Goal: Task Accomplishment & Management: Manage account settings

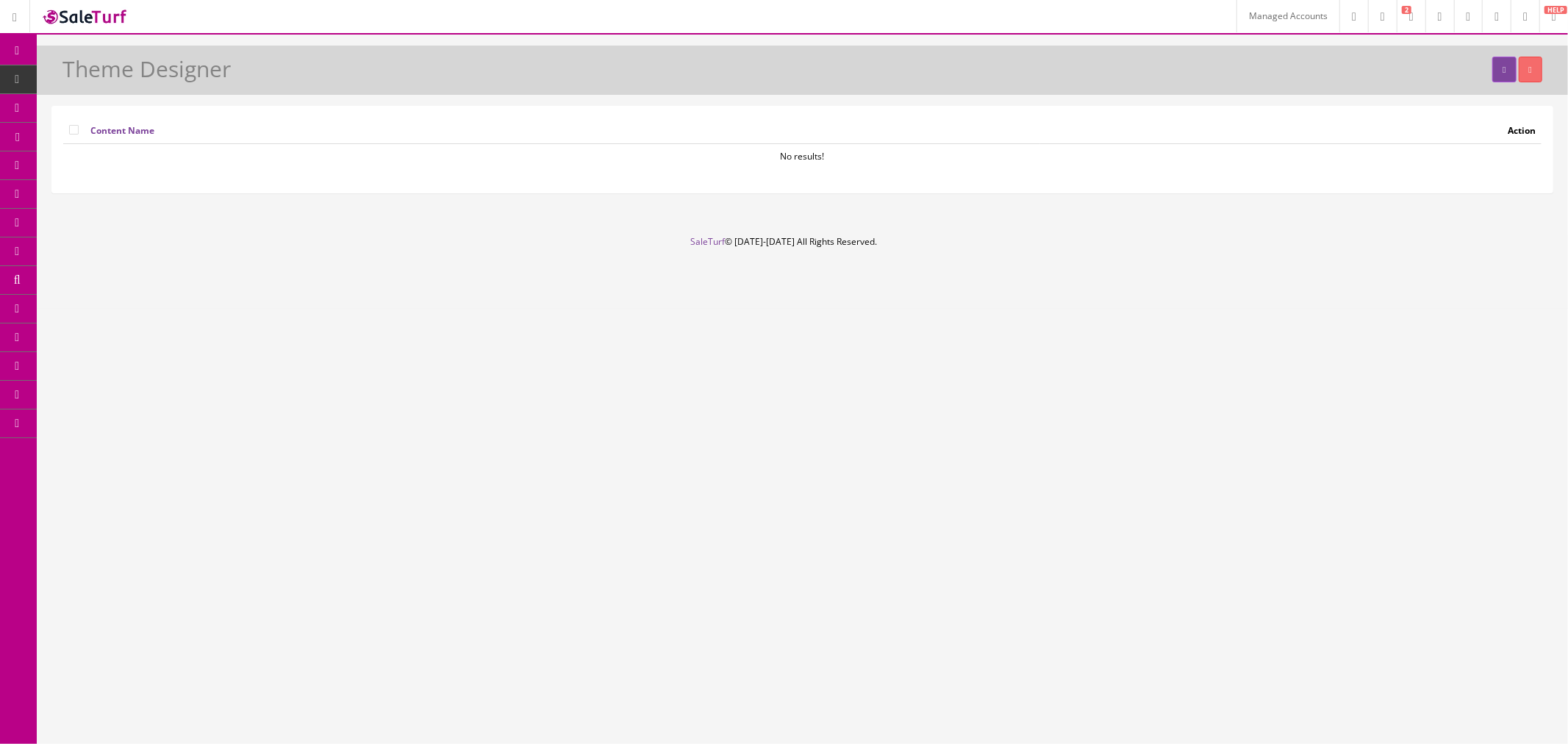
click at [12, 117] on link "Headers" at bounding box center [18, 109] width 37 height 29
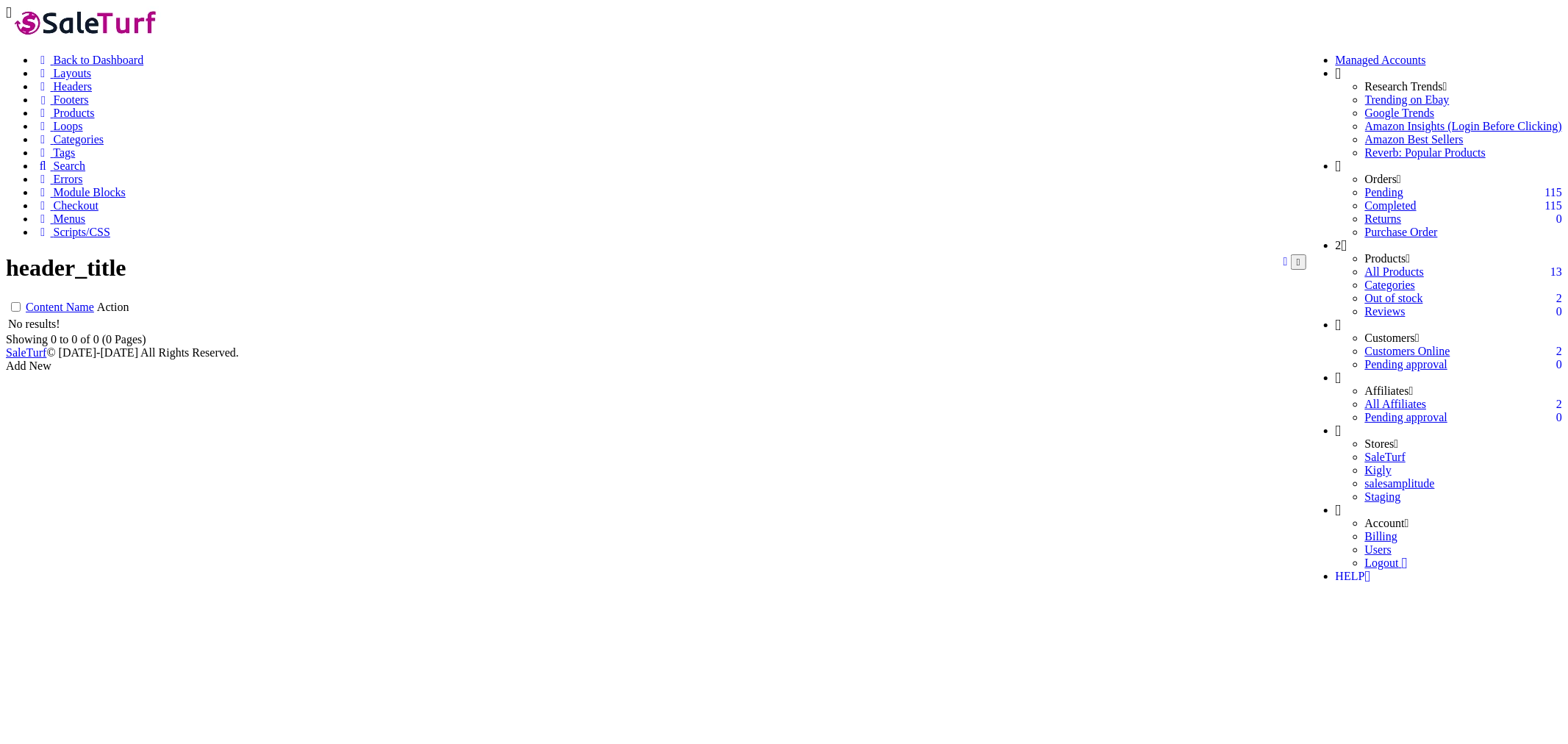
click at [1288, 255] on link at bounding box center [1285, 261] width 4 height 13
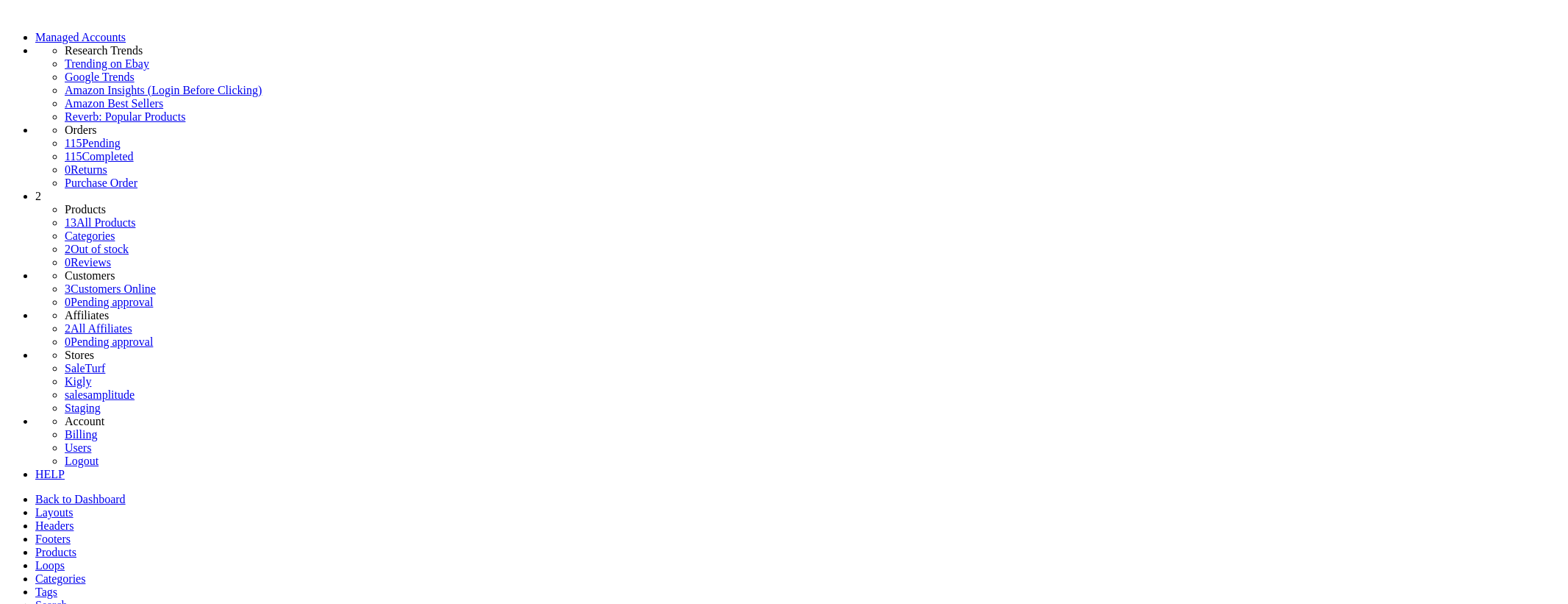
click at [6, 14] on icon at bounding box center [6, 12] width 0 height 13
click at [6, 16] on img at bounding box center [6, 16] width 0 height 0
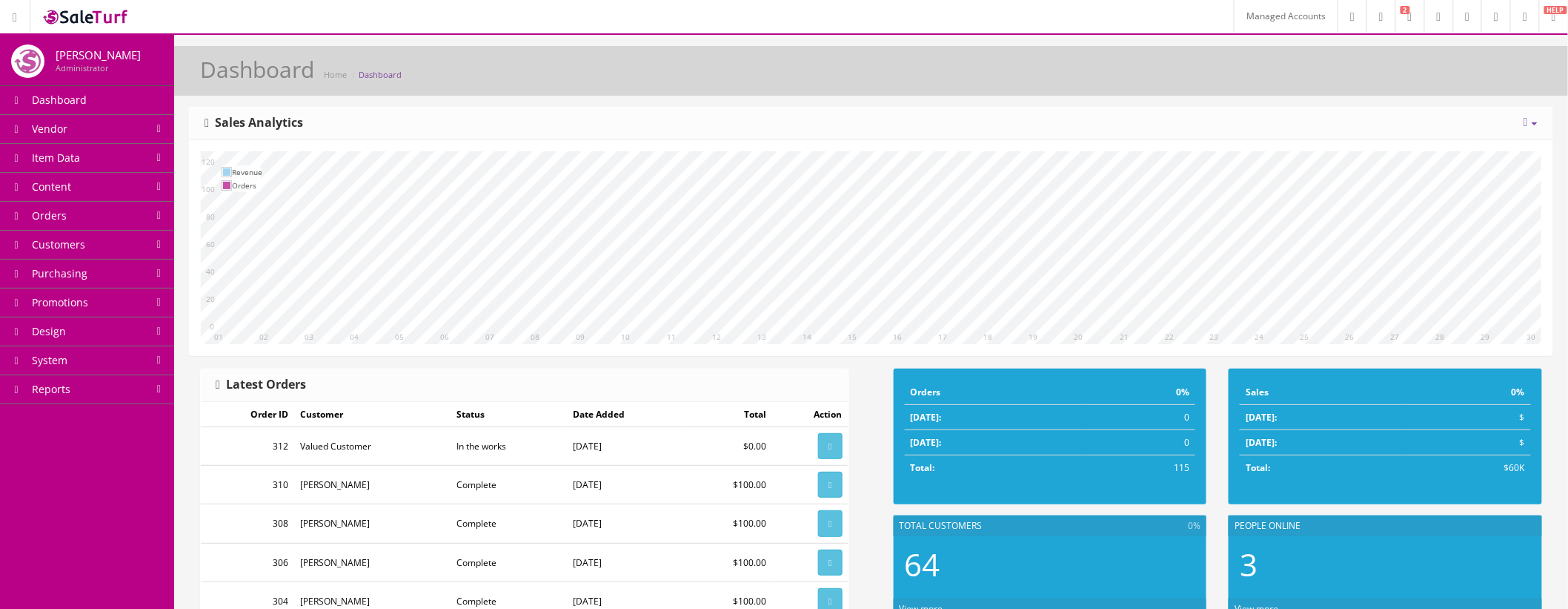
click at [75, 361] on link "System" at bounding box center [86, 361] width 174 height 29
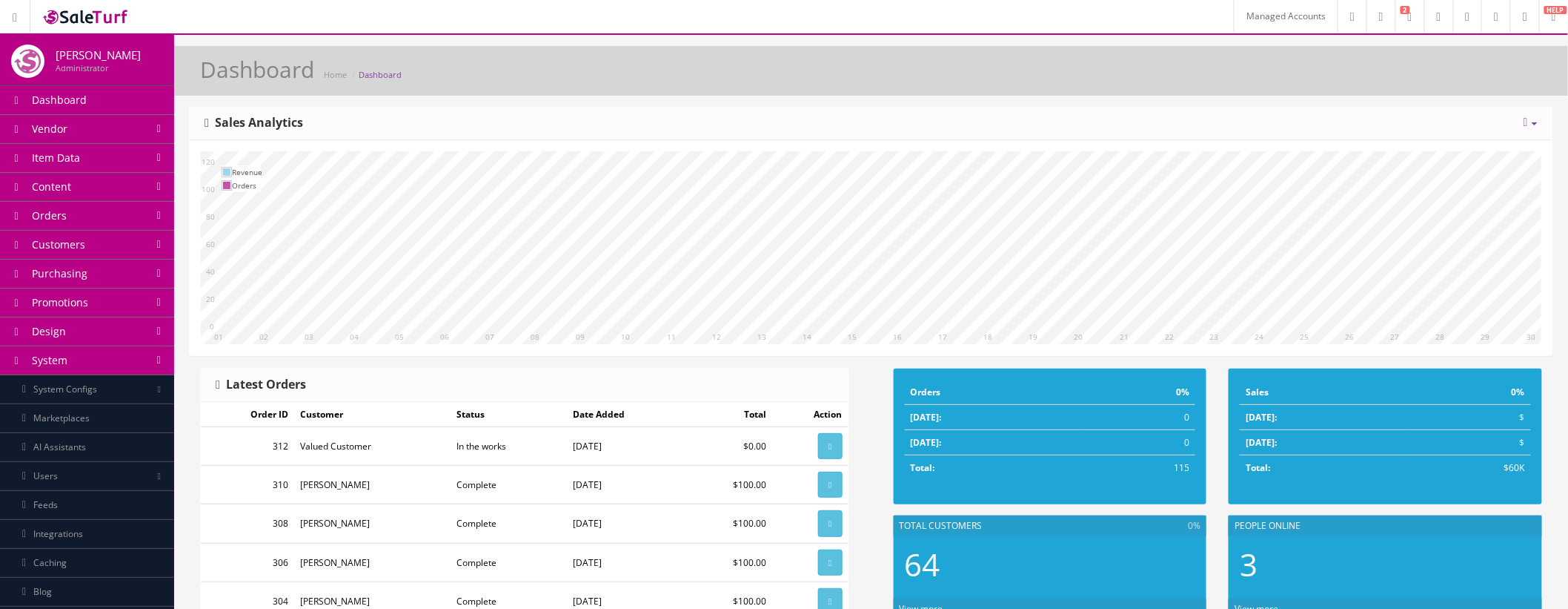
click at [86, 331] on link "Design" at bounding box center [86, 331] width 174 height 29
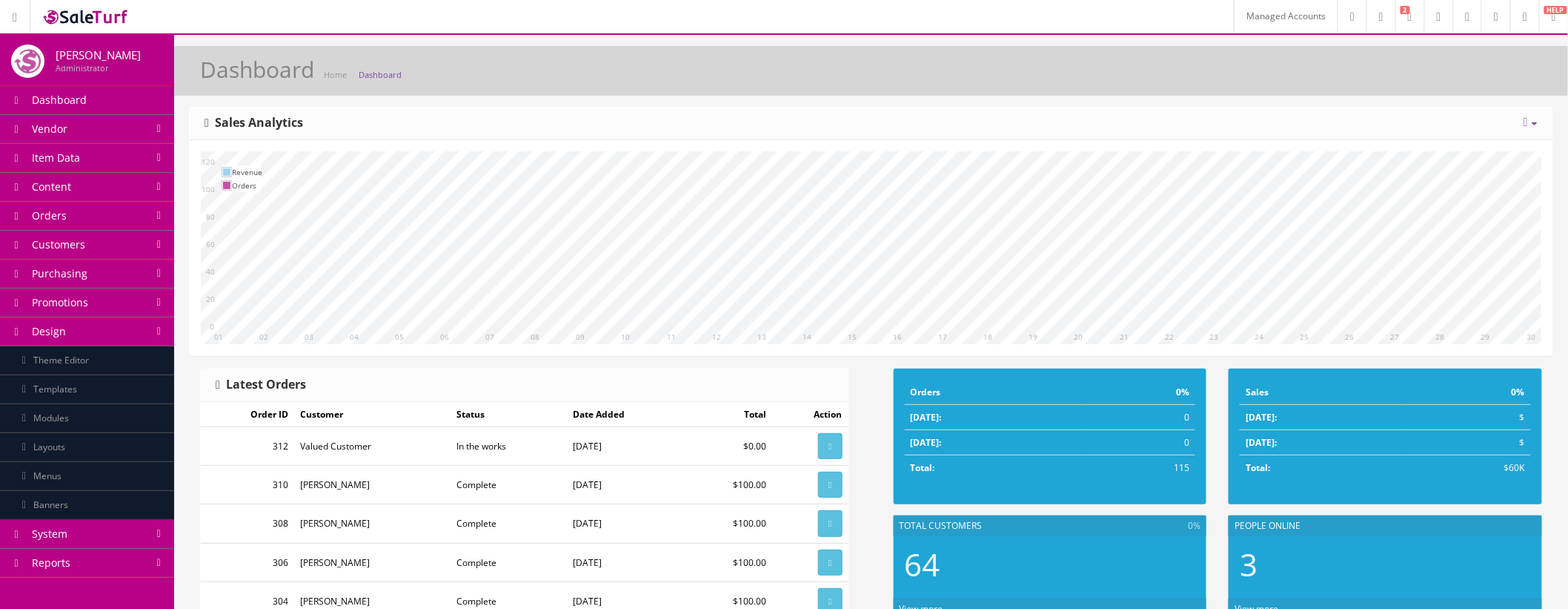
click at [95, 358] on link "Theme Editor" at bounding box center [86, 361] width 174 height 29
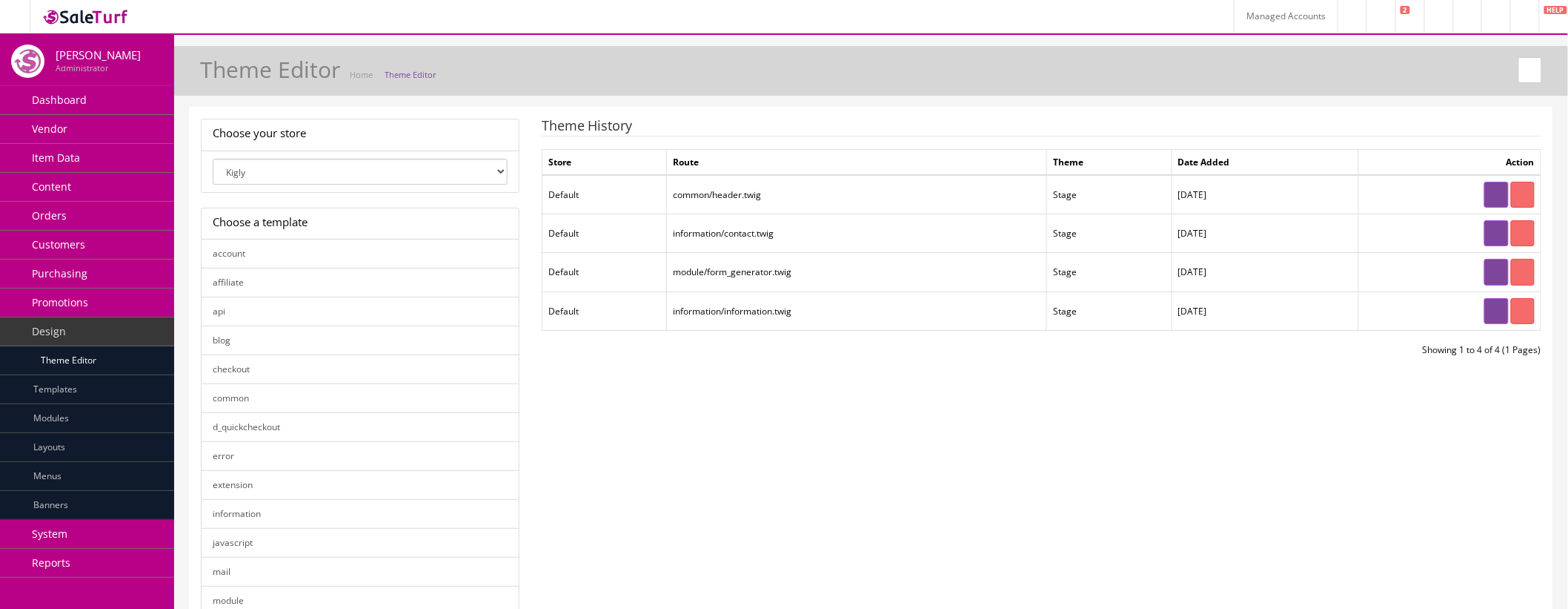
click at [1522, 190] on icon at bounding box center [1523, 194] width 3 height 9
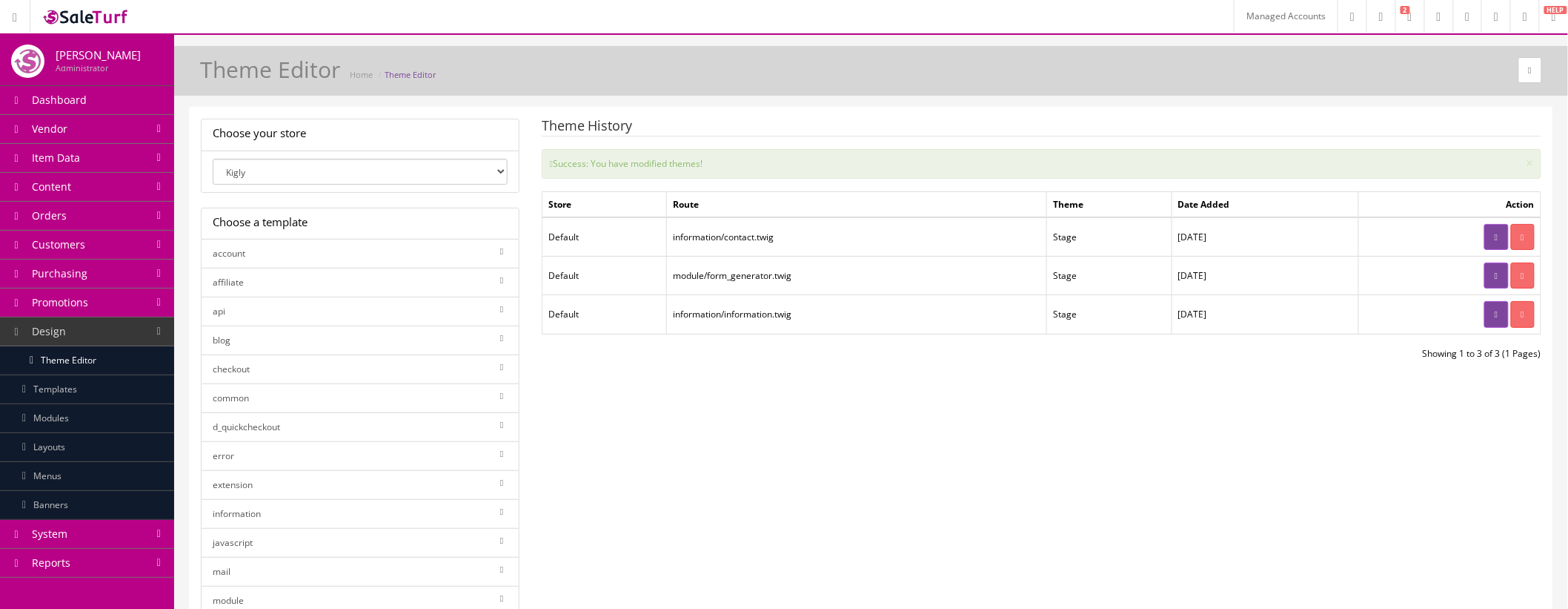
click at [1494, 21] on icon at bounding box center [1496, 17] width 4 height 9
click at [1158, 80] on div "Theme Editor Home Theme Editor" at bounding box center [871, 75] width 1372 height 36
click at [92, 185] on link "Content" at bounding box center [86, 188] width 174 height 29
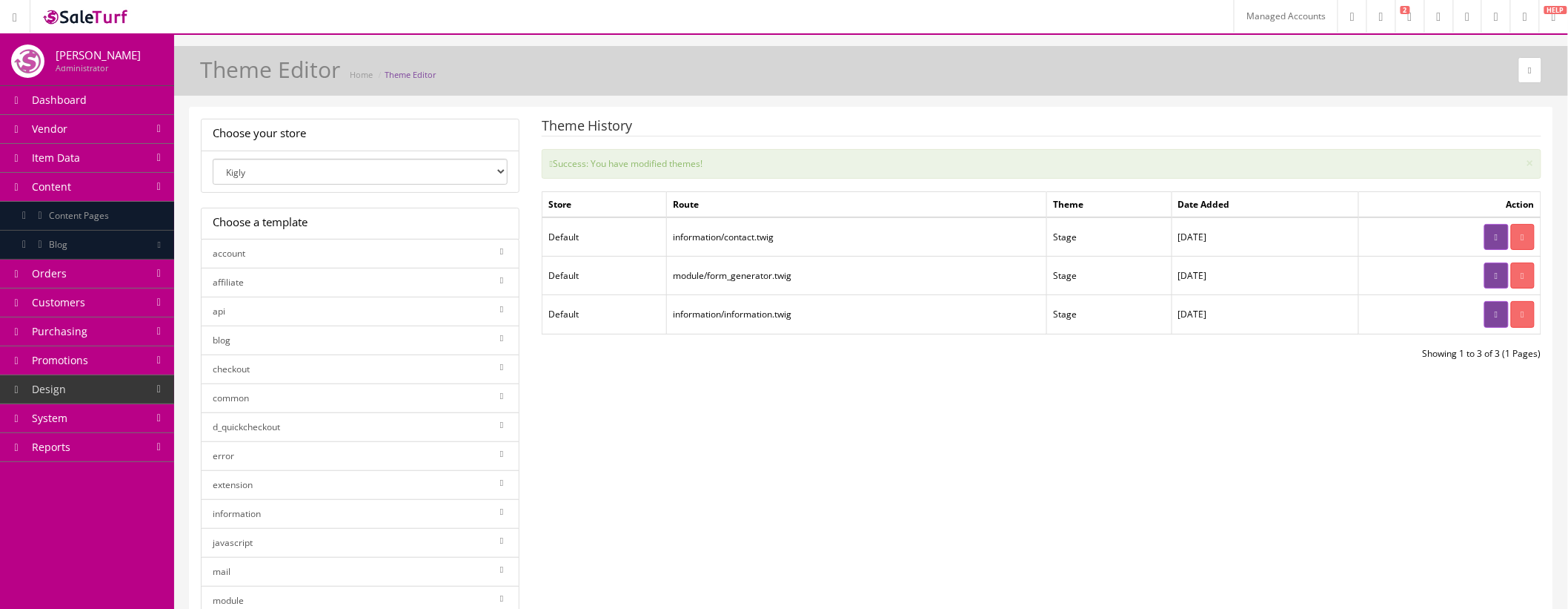
click at [109, 215] on span "Content Pages" at bounding box center [79, 215] width 60 height 13
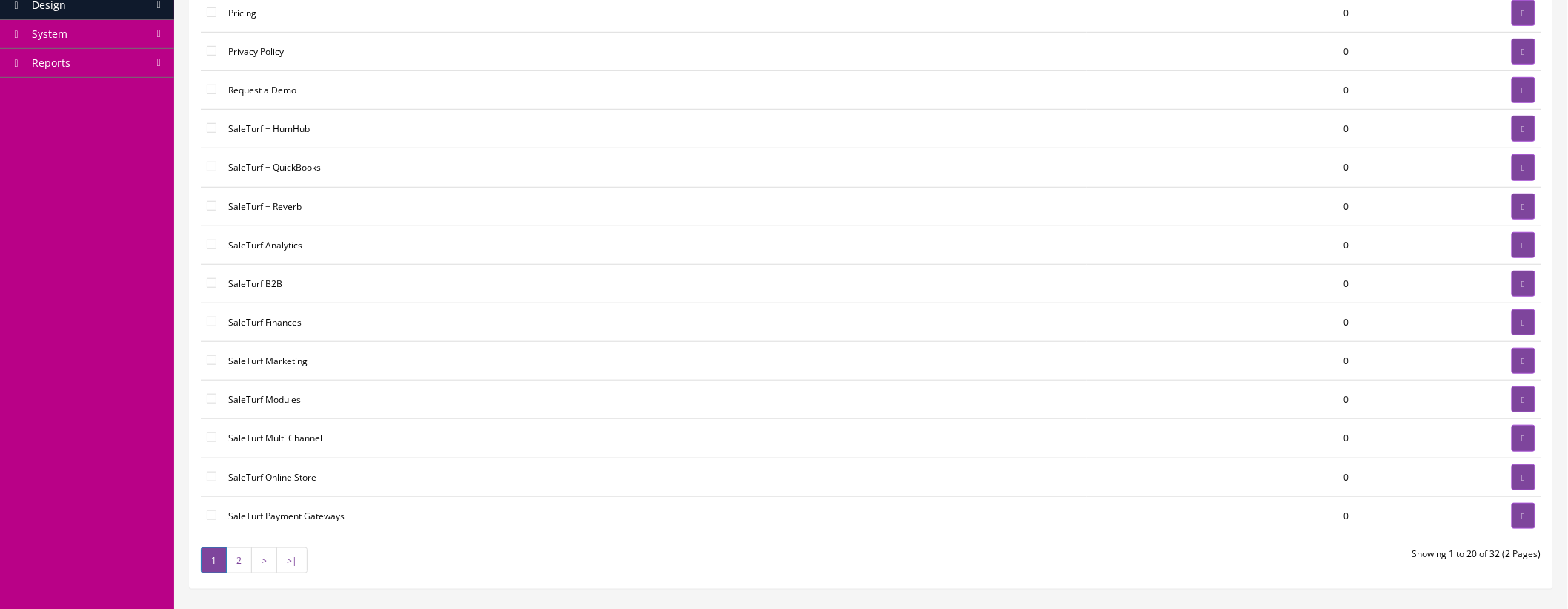
scroll to position [411, 0]
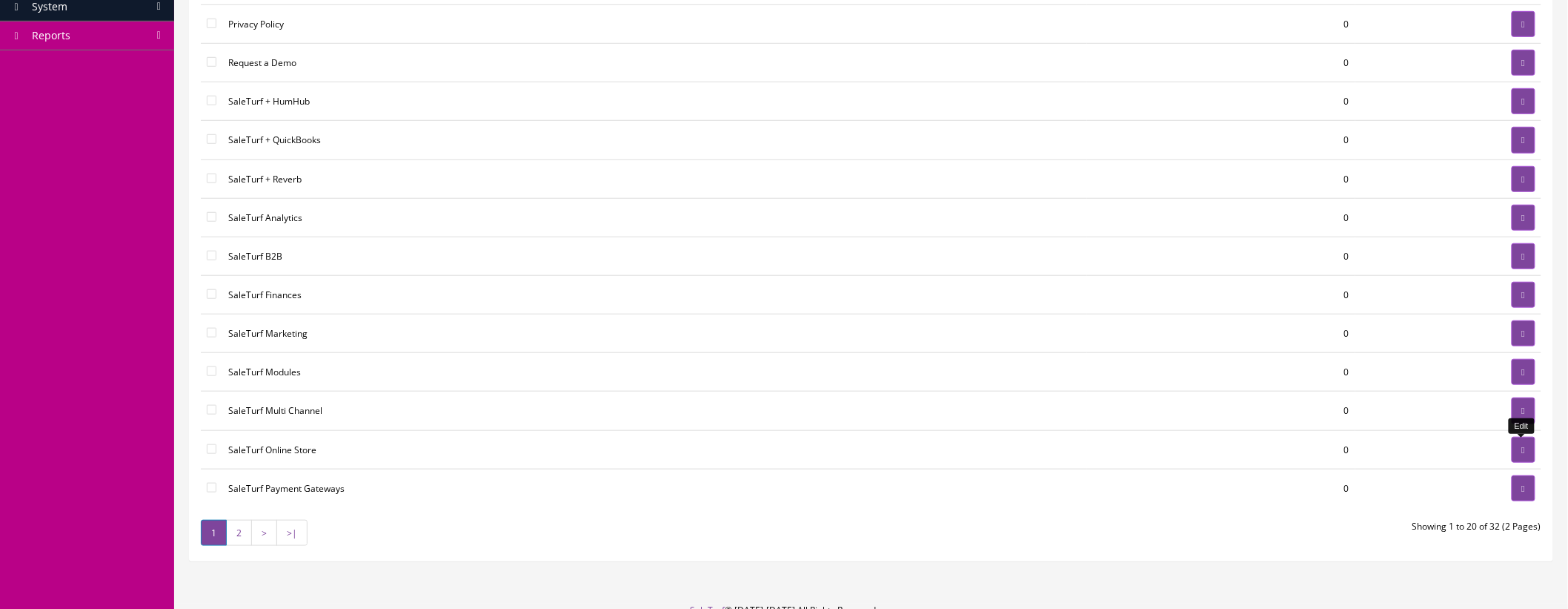
click at [1523, 455] on icon at bounding box center [1523, 450] width 3 height 9
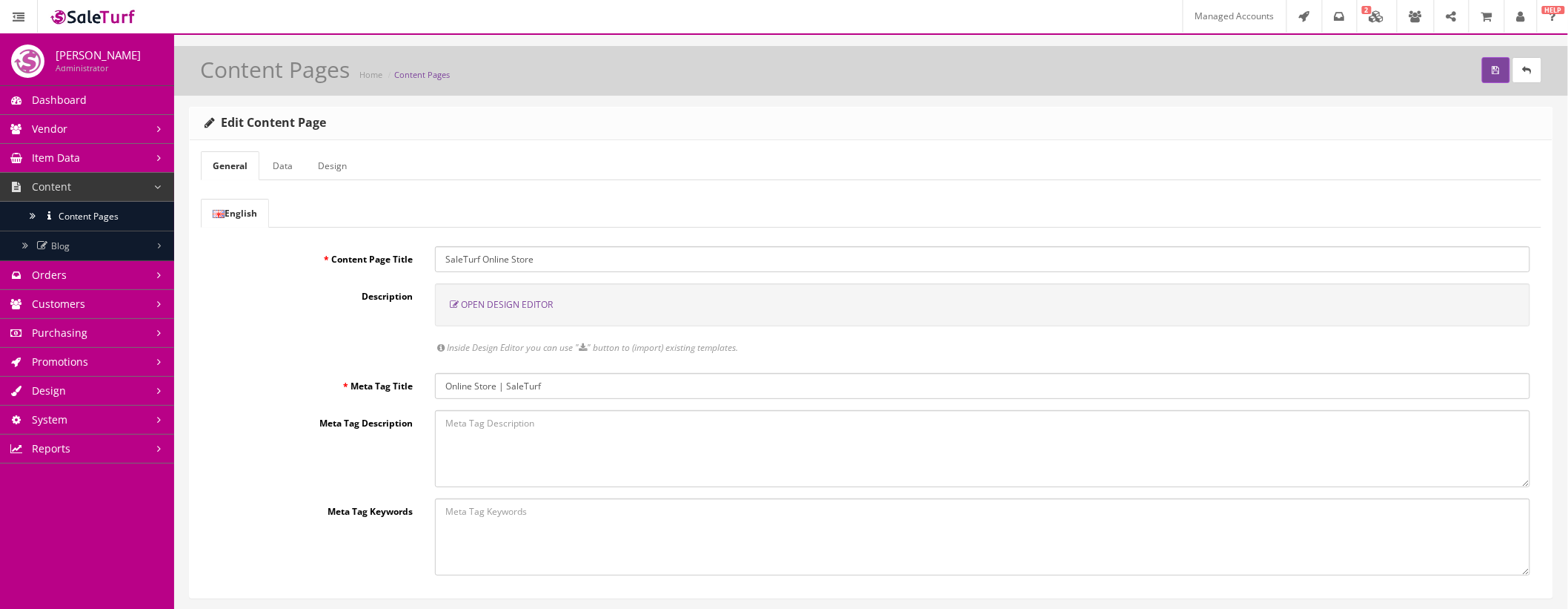
click at [542, 300] on span "Open Design Editor" at bounding box center [506, 304] width 92 height 13
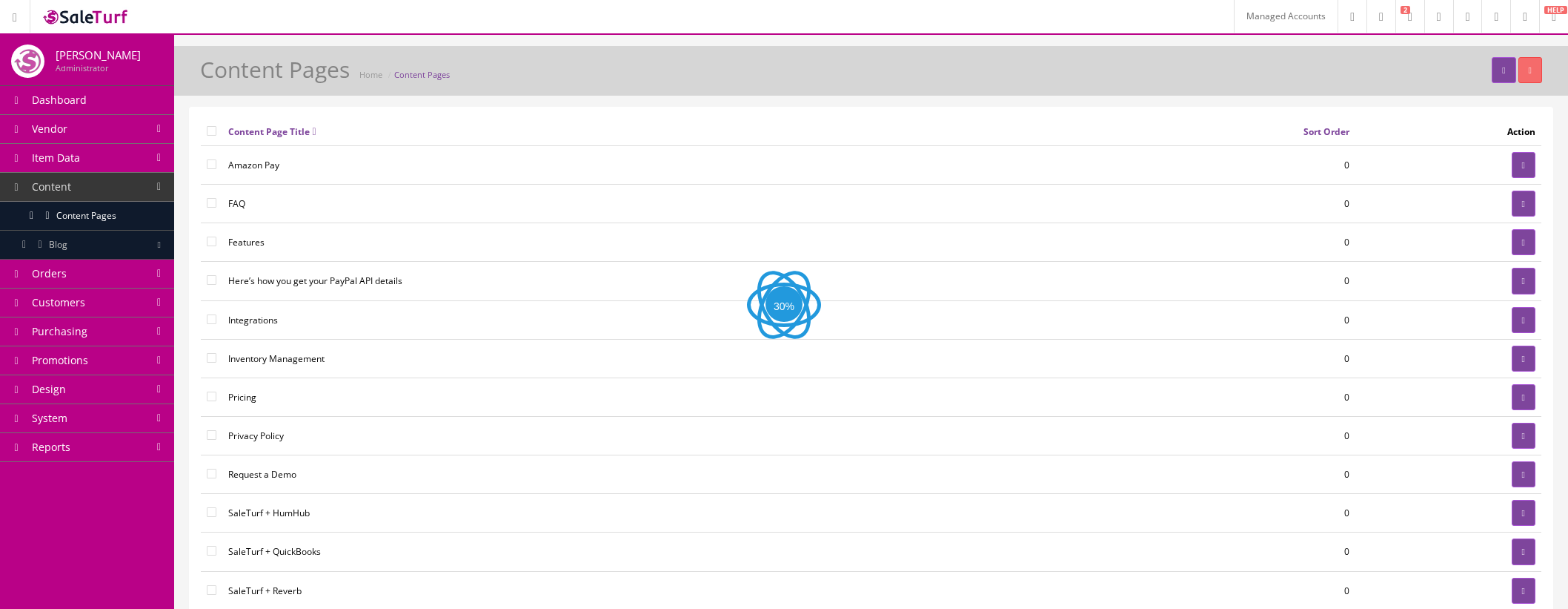
scroll to position [411, 0]
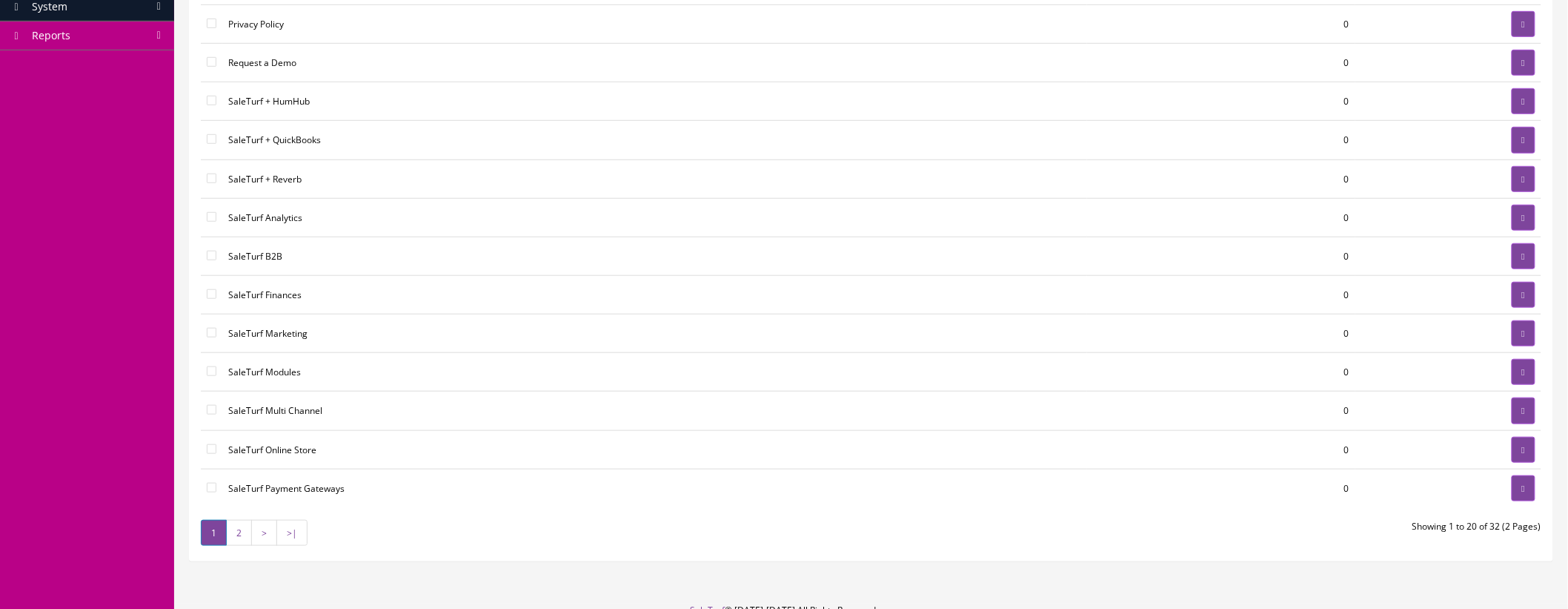
click at [242, 530] on link "2" at bounding box center [239, 533] width 26 height 26
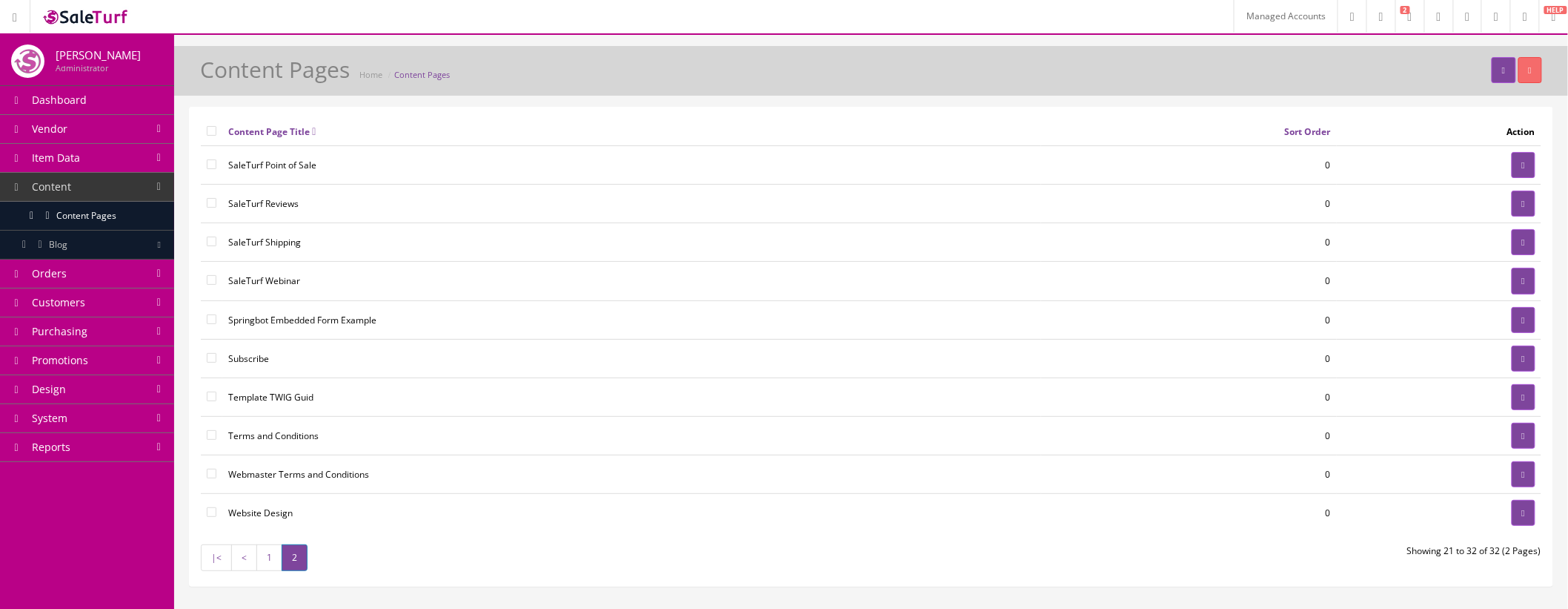
click at [261, 561] on link "1" at bounding box center [269, 557] width 26 height 26
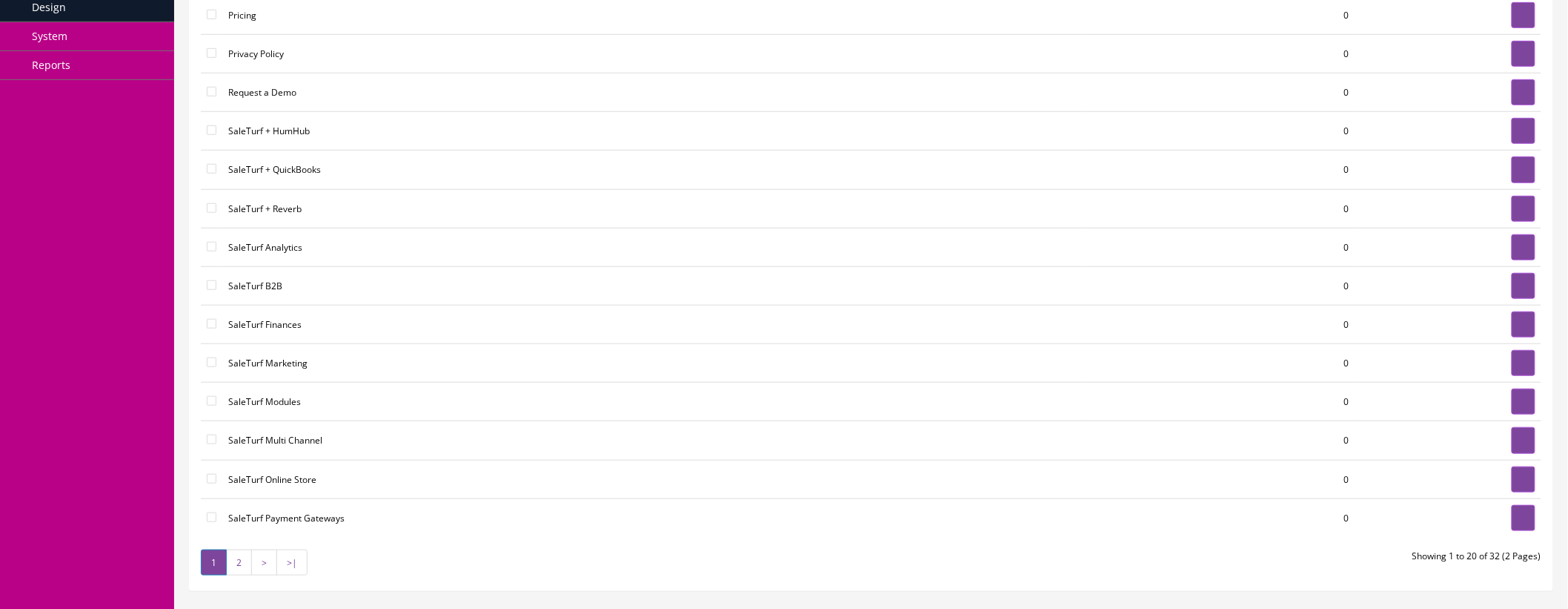
scroll to position [411, 0]
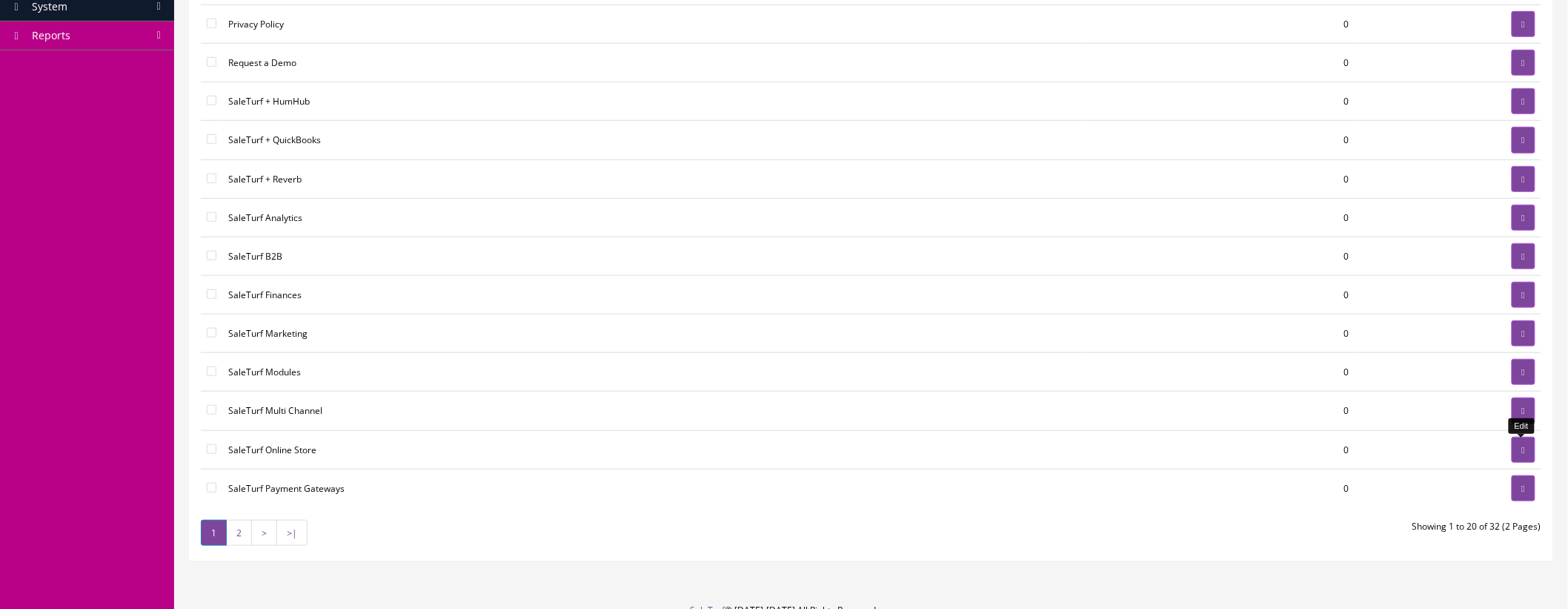
click at [1523, 453] on icon at bounding box center [1523, 450] width 3 height 9
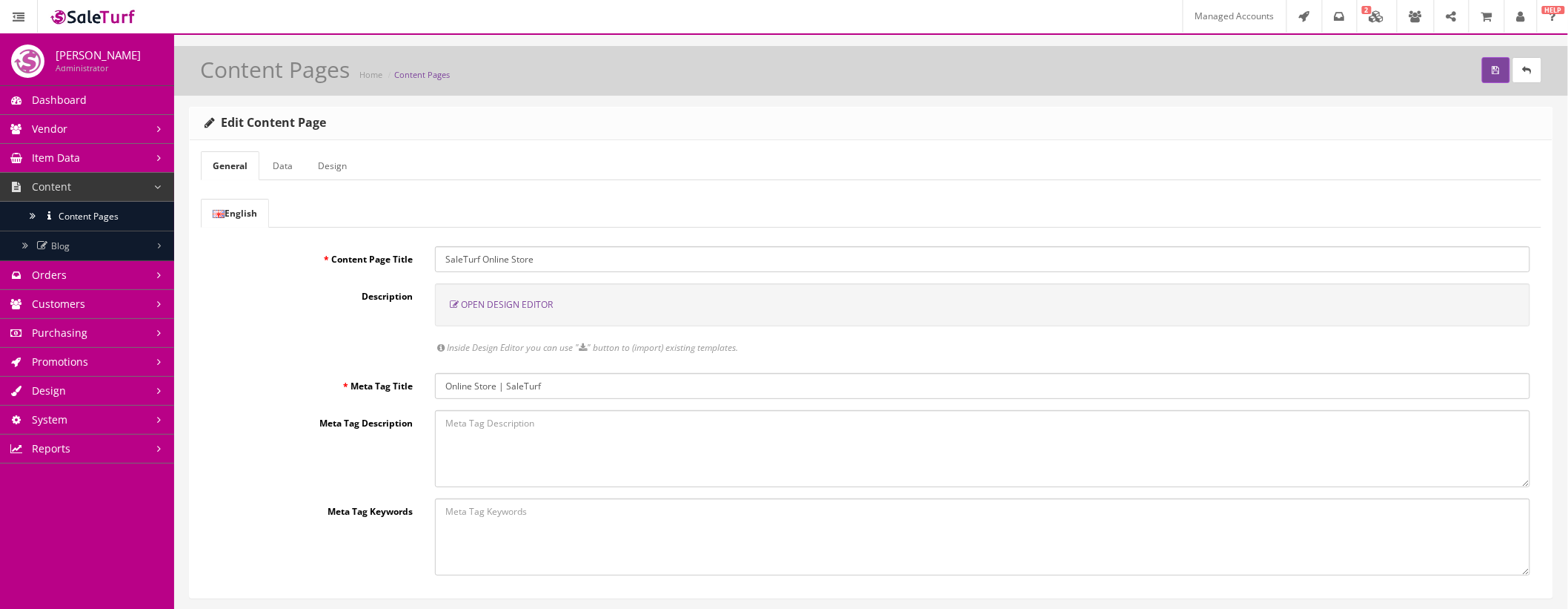
click at [277, 165] on link "Data" at bounding box center [283, 166] width 44 height 29
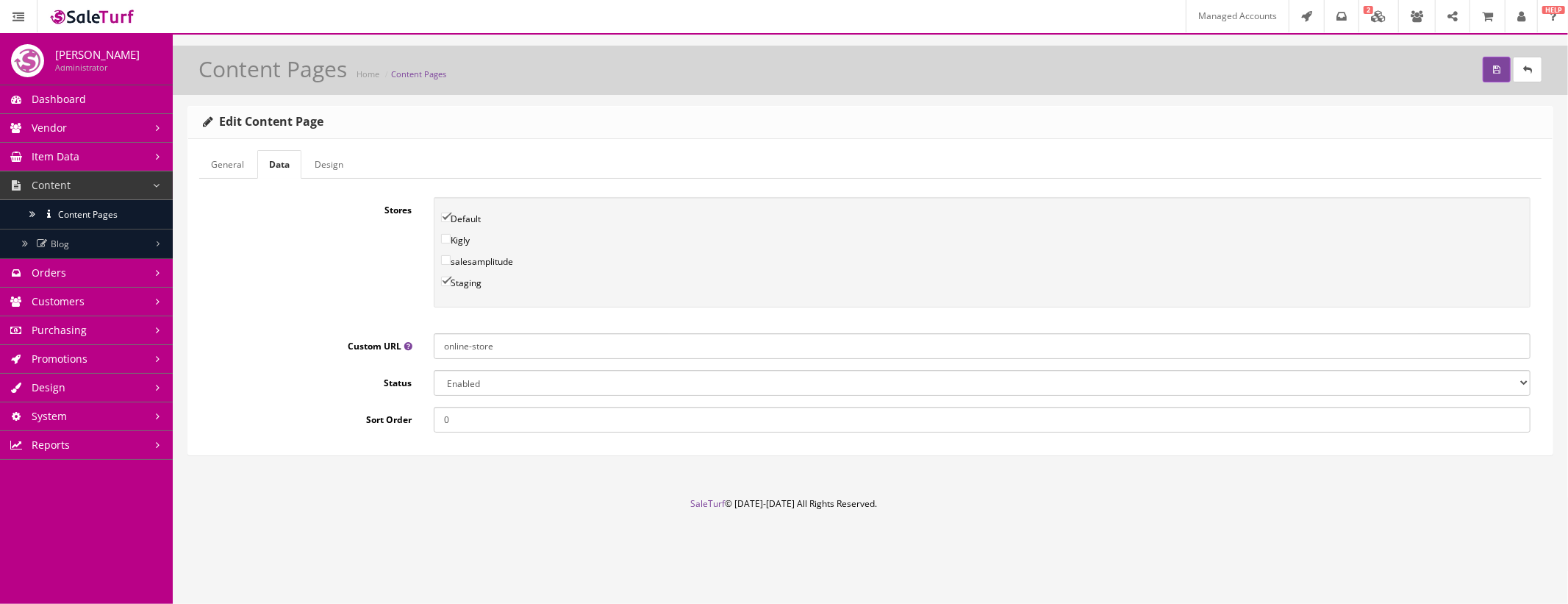
click at [232, 159] on link "General" at bounding box center [228, 165] width 57 height 29
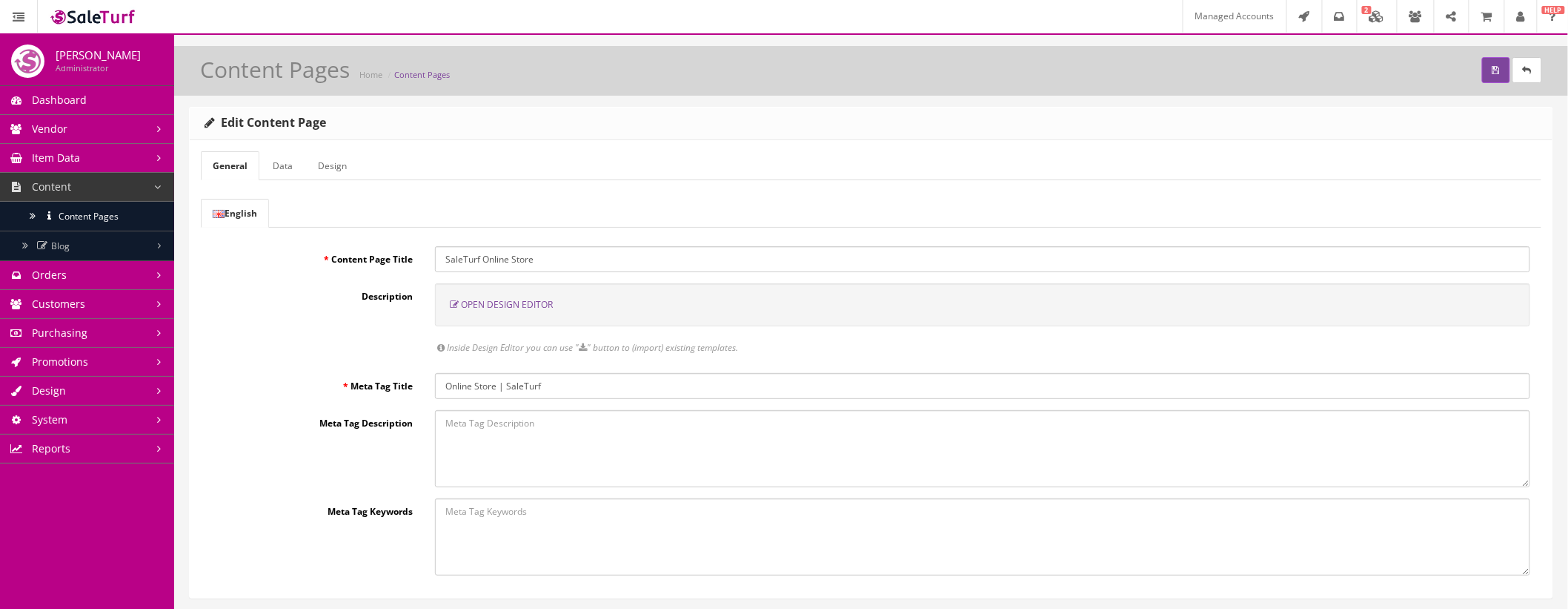
click at [526, 304] on span "Open Design Editor" at bounding box center [506, 304] width 92 height 13
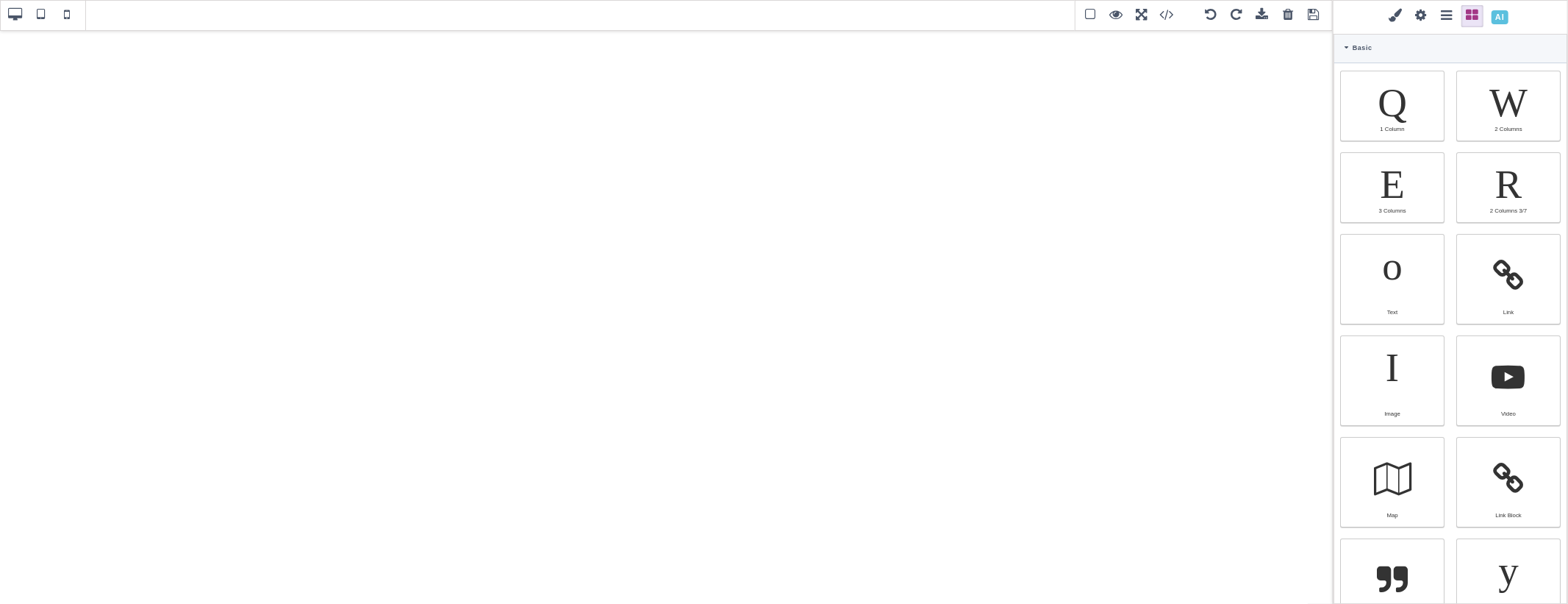
click at [1496, 20] on span at bounding box center [1500, 17] width 25 height 25
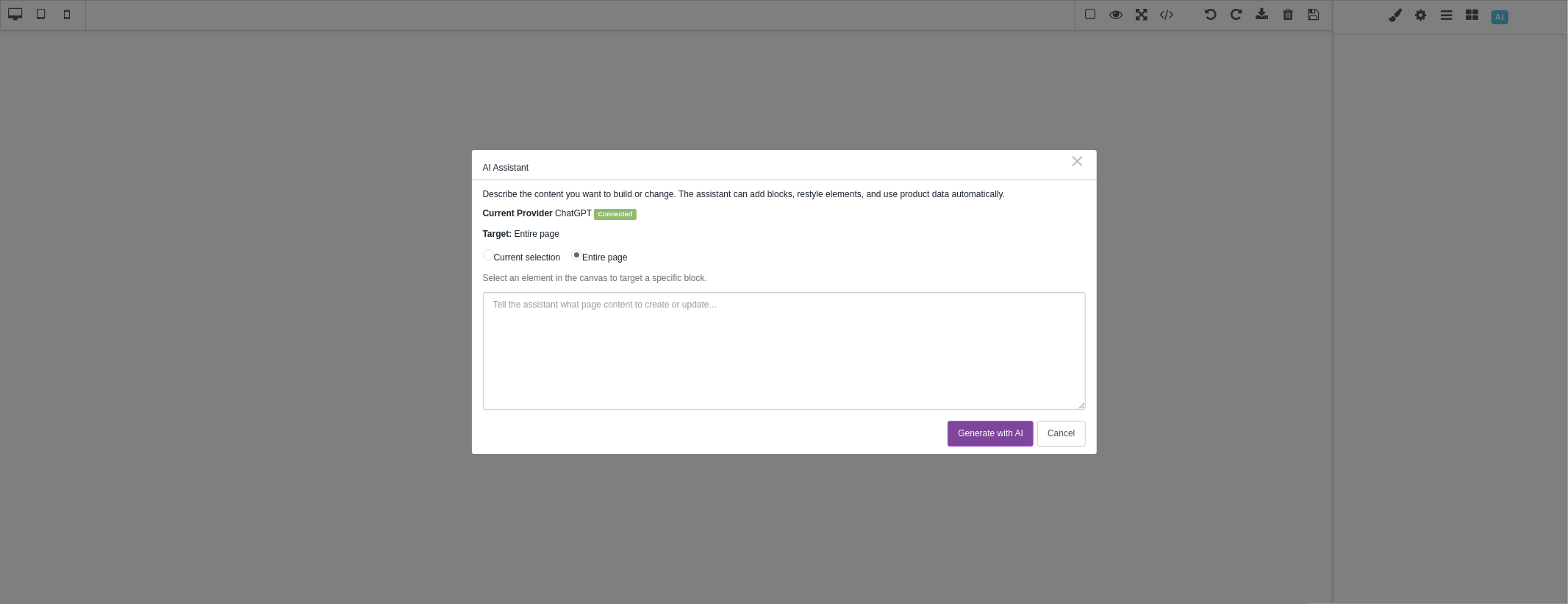
click at [680, 329] on textarea at bounding box center [785, 351] width 603 height 117
paste textarea "[URL][DOMAIN_NAME]"
click at [843, 316] on textarea "Keeping with the design of [URL][DOMAIN_NAME], create this new page" at bounding box center [785, 351] width 603 height 117
click at [663, 313] on textarea "Keeping with the design of [URL][DOMAIN_NAME], create this new page body that w…" at bounding box center [785, 351] width 603 height 117
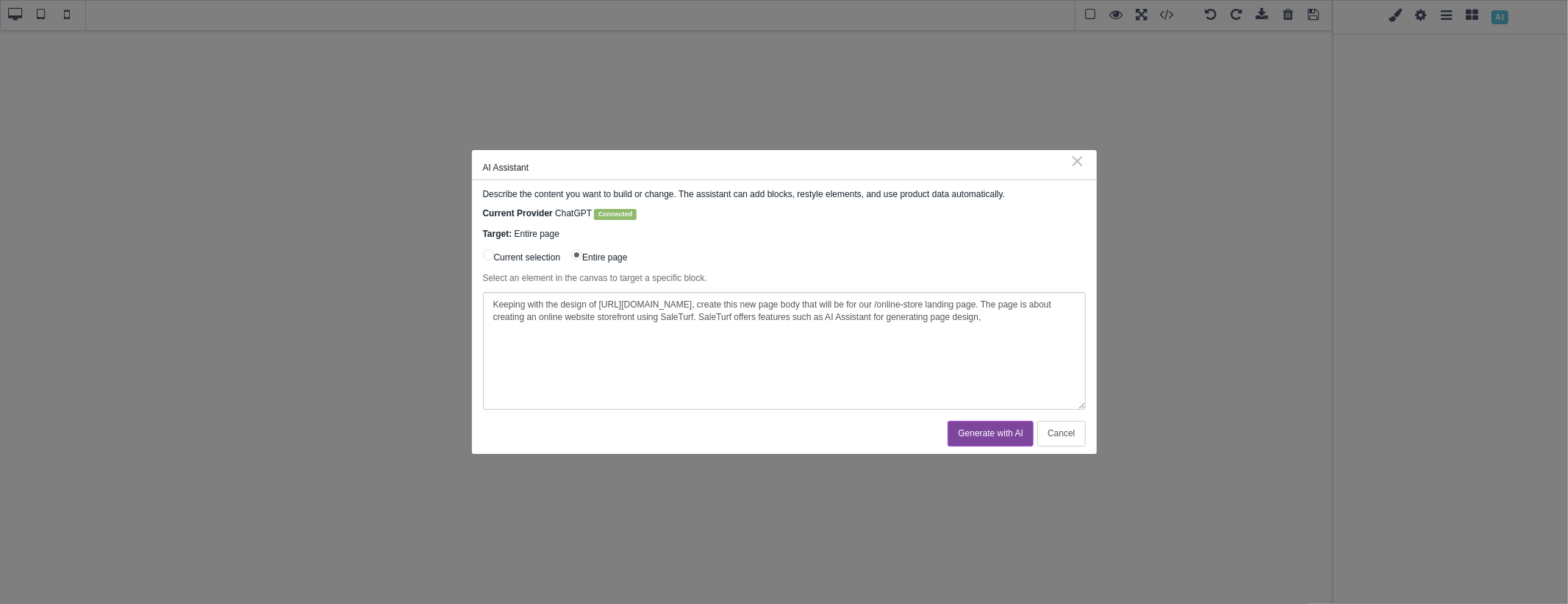
click at [1046, 319] on textarea "Keeping with the design of [URL][DOMAIN_NAME], create this new page body that w…" at bounding box center [785, 351] width 603 height 117
click at [898, 333] on textarea "Keeping with the design of [URL][DOMAIN_NAME], create this new page body that w…" at bounding box center [785, 351] width 603 height 117
click at [757, 369] on textarea "Keeping with the design of [URL][DOMAIN_NAME], create this new page body that w…" at bounding box center [785, 351] width 603 height 117
paste textarea "[URL][DOMAIN_NAME]"
click at [746, 346] on textarea "Keeping with the design of [URL][DOMAIN_NAME], create this new page body that w…" at bounding box center [785, 351] width 603 height 117
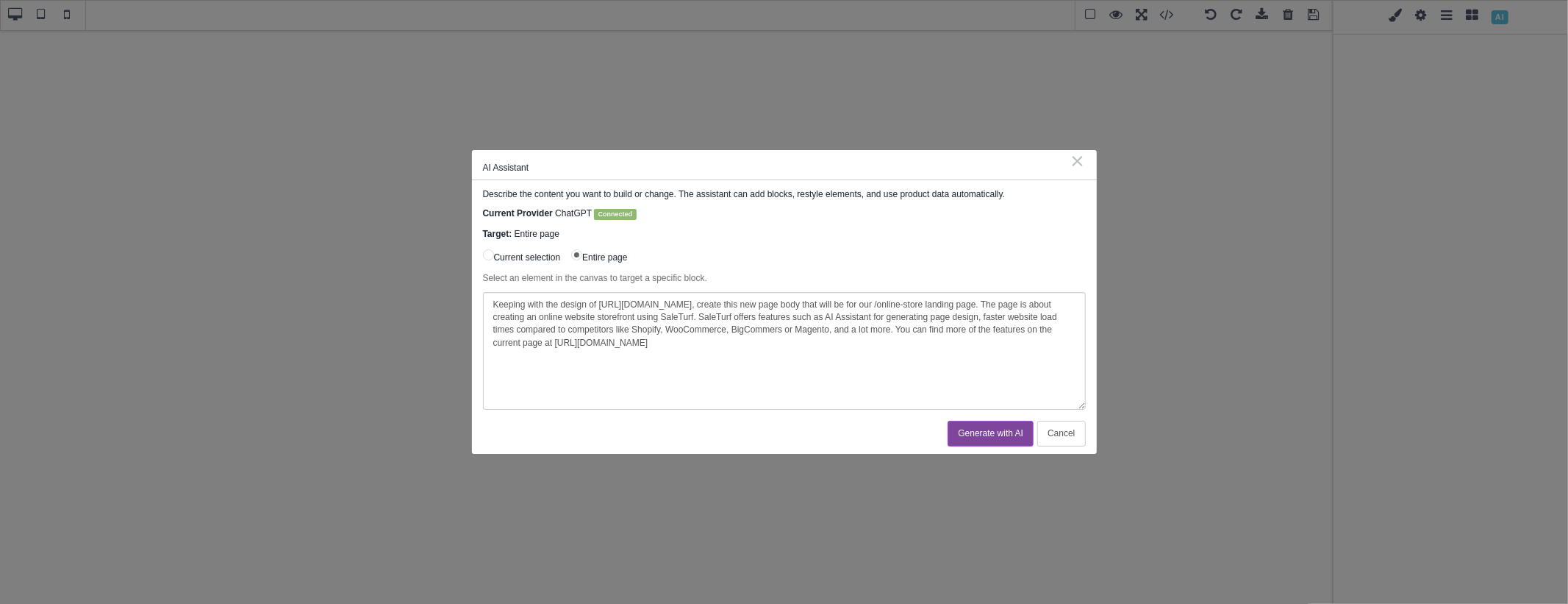
click at [1002, 319] on textarea "Keeping with the design of [URL][DOMAIN_NAME], create this new page body that w…" at bounding box center [785, 351] width 603 height 117
click at [642, 329] on textarea "Keeping with the design of [URL][DOMAIN_NAME], create this new page body that w…" at bounding box center [785, 351] width 603 height 117
click at [957, 329] on textarea "Keeping with the design of [URL][DOMAIN_NAME], create this new page body that w…" at bounding box center [785, 351] width 603 height 117
click at [967, 347] on textarea "Keeping with the design of [URL][DOMAIN_NAME], create this new page body that w…" at bounding box center [785, 351] width 603 height 117
drag, startPoint x: 1023, startPoint y: 329, endPoint x: 967, endPoint y: 328, distance: 56.0
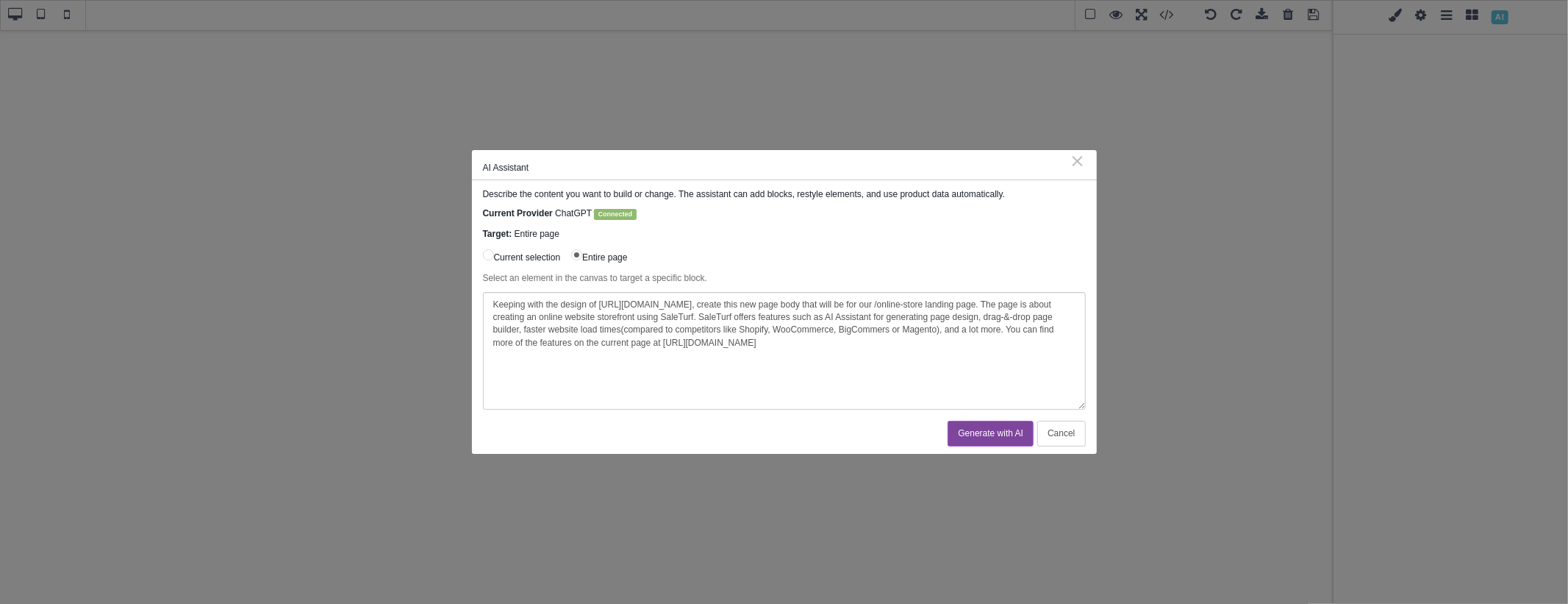
click at [967, 328] on textarea "Keeping with the design of [URL][DOMAIN_NAME], create this new page body that w…" at bounding box center [785, 351] width 603 height 117
click at [960, 336] on textarea "Keeping with the design of [URL][DOMAIN_NAME], create this new page body that w…" at bounding box center [785, 351] width 603 height 117
type textarea "Keeping with the design of [URL][DOMAIN_NAME], create this new page body that w…"
click at [967, 435] on button "Generate with AI" at bounding box center [990, 433] width 86 height 25
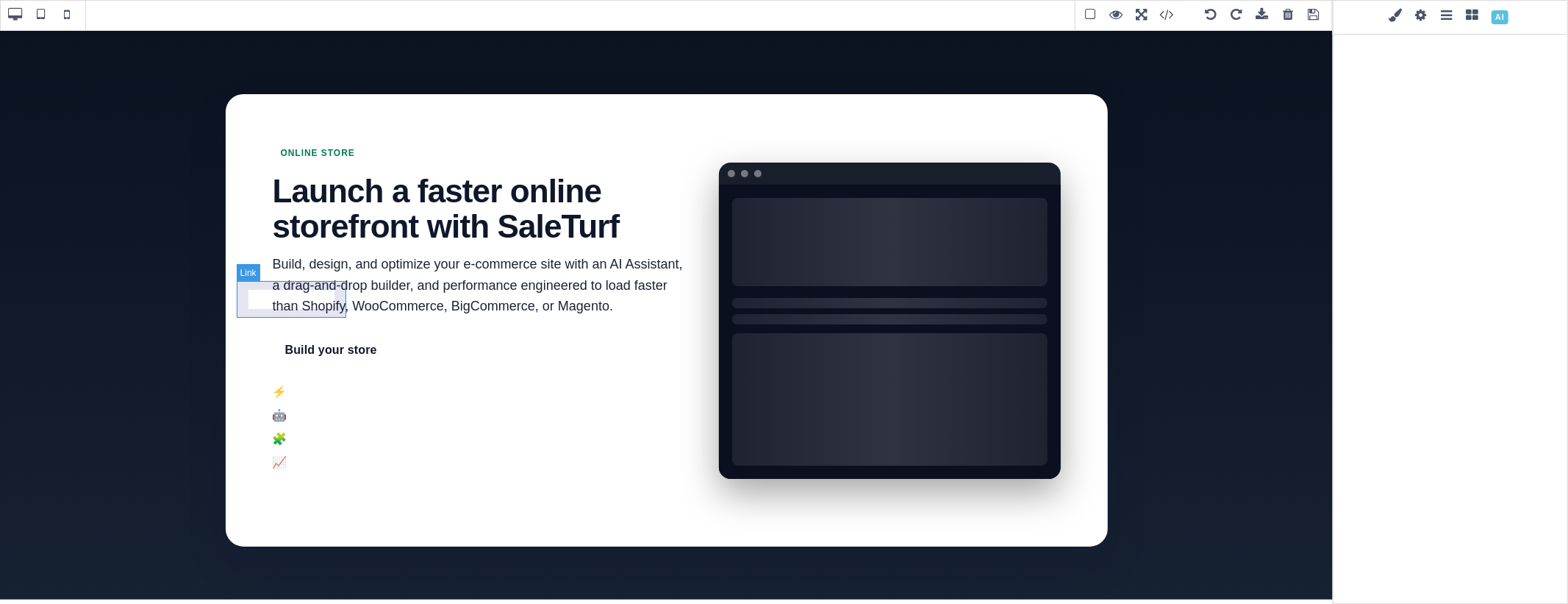
click at [318, 331] on link "Build your store" at bounding box center [331, 349] width 117 height 37
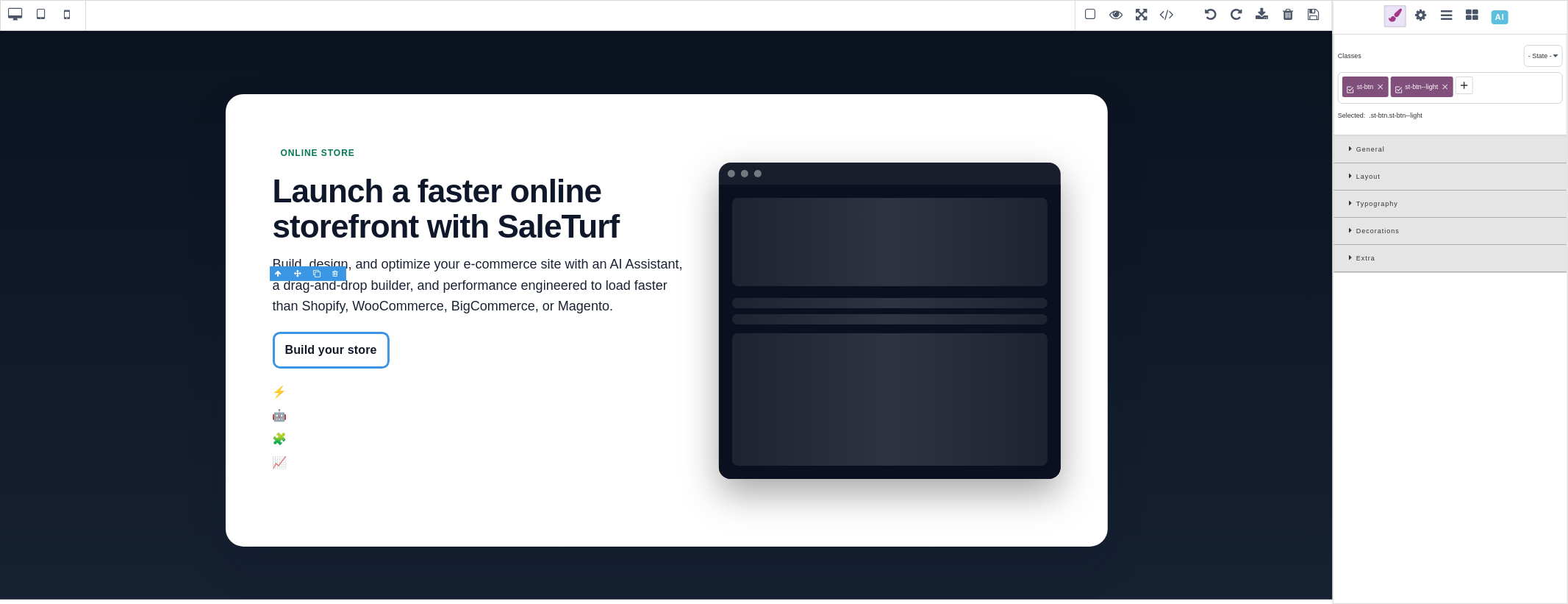
click at [1352, 228] on icon at bounding box center [1352, 231] width 8 height 8
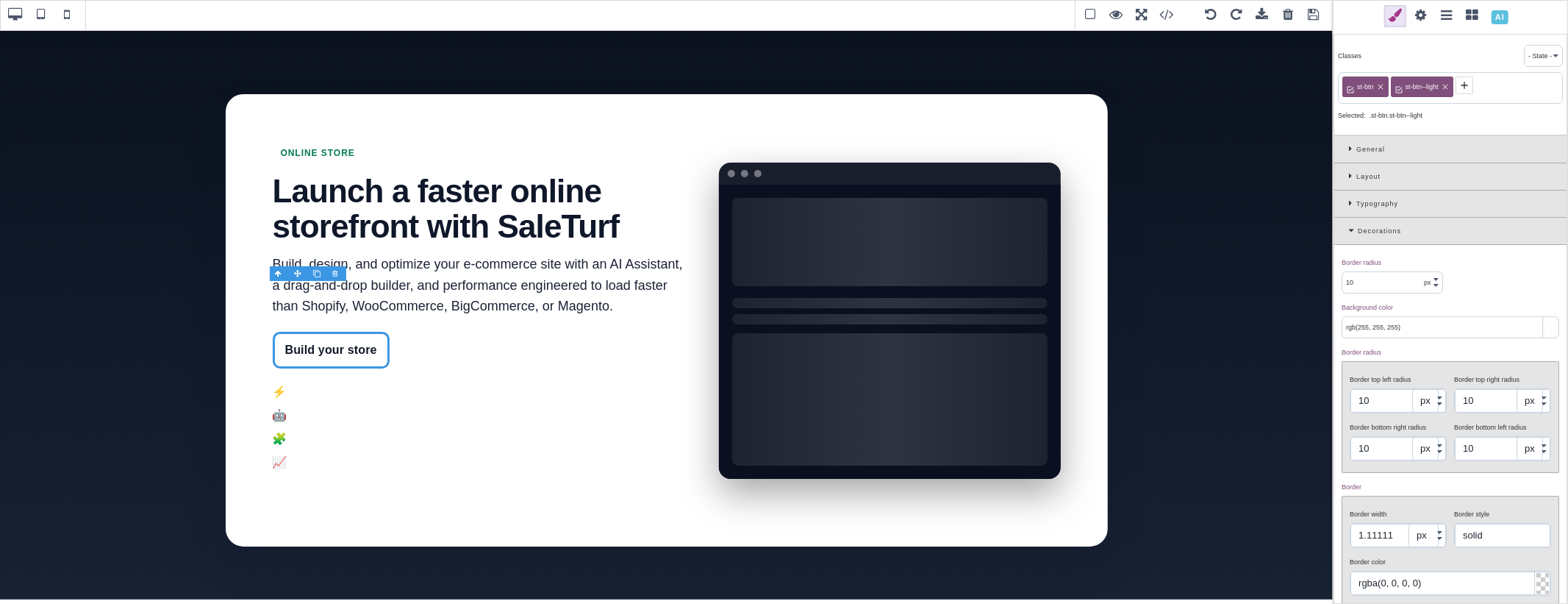
scroll to position [144, 0]
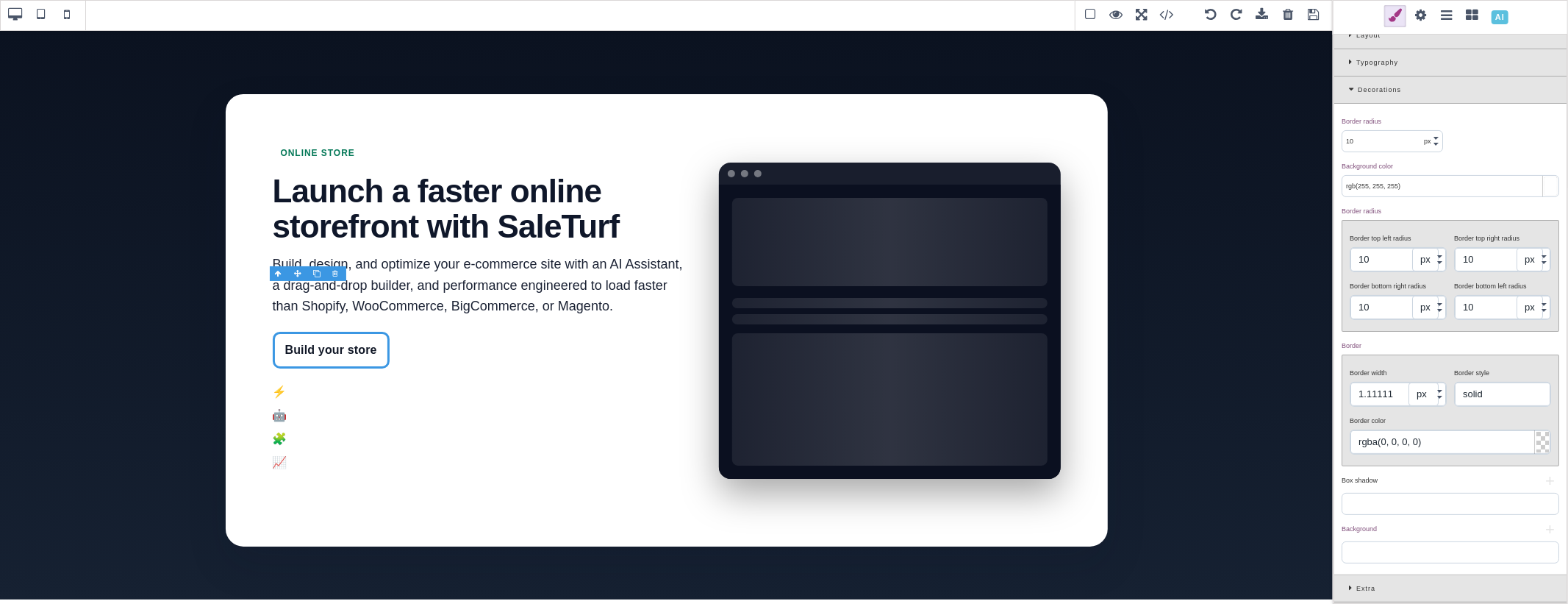
click at [1544, 184] on div at bounding box center [1550, 186] width 13 height 18
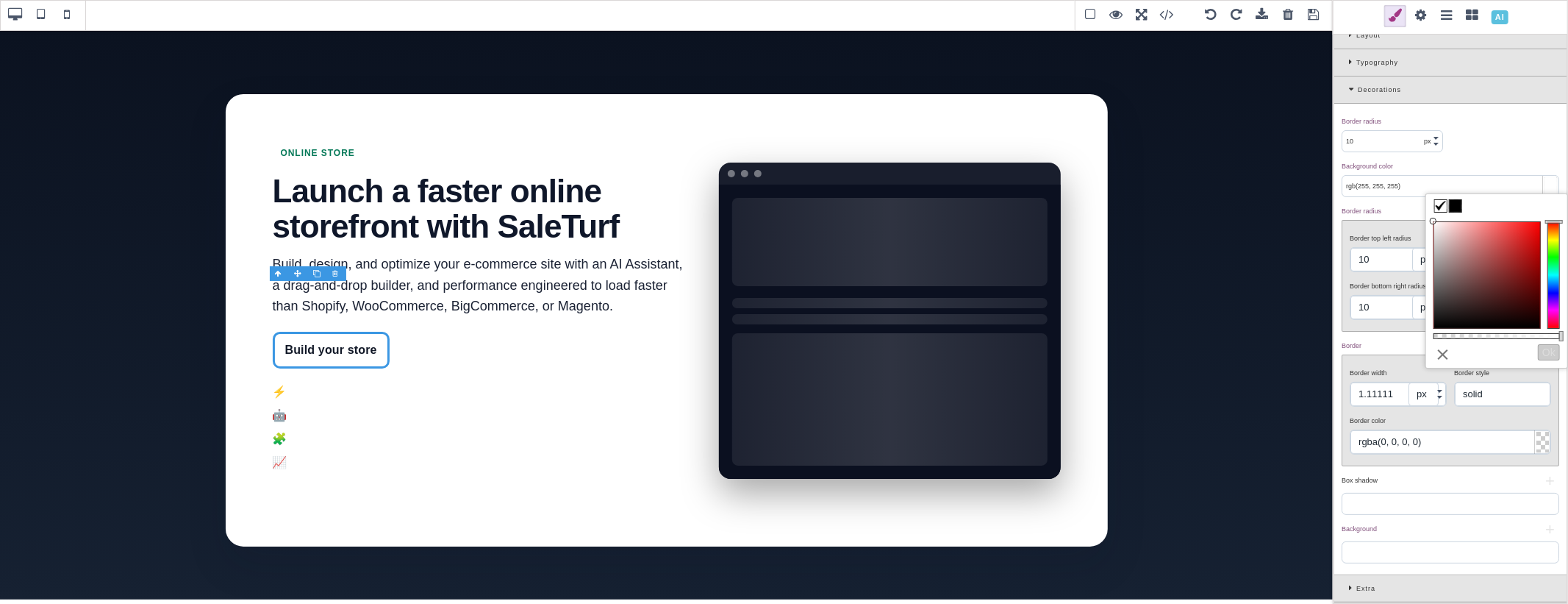
click at [1478, 353] on div "⨯ Ok" at bounding box center [1497, 352] width 127 height 16
click at [1374, 347] on div "Border ⨯" at bounding box center [1448, 346] width 214 height 14
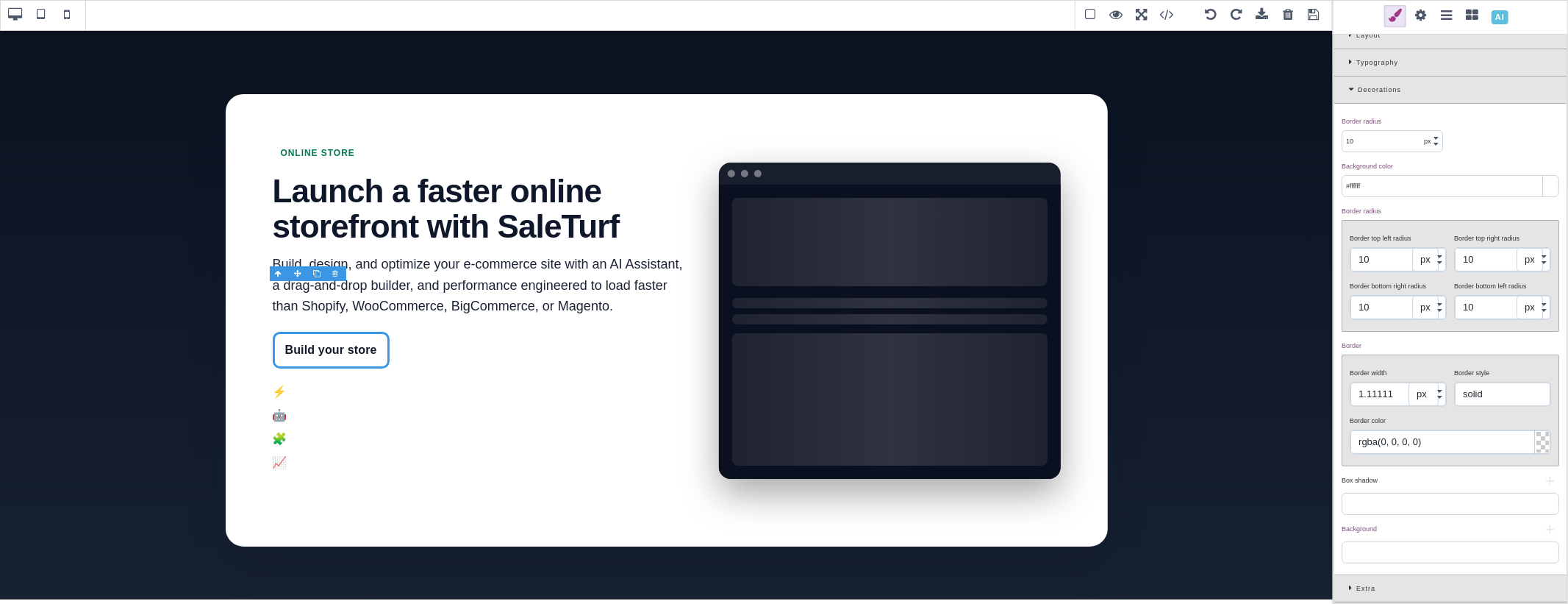
click at [1386, 188] on input "#ffffff" at bounding box center [1450, 186] width 216 height 20
paste input "rgb(179, 80, 183)"
type input "rgb(179, 80, 183)"
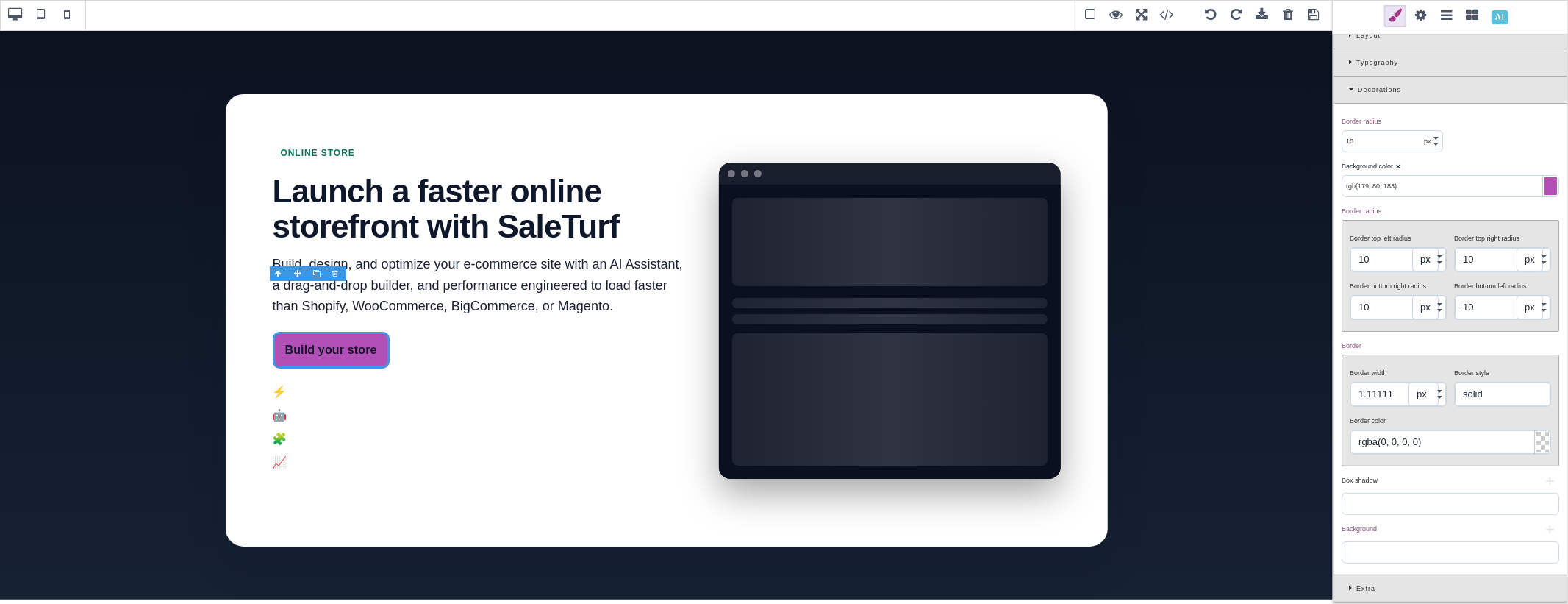
click at [1413, 163] on div "Background color ⨯" at bounding box center [1448, 167] width 214 height 14
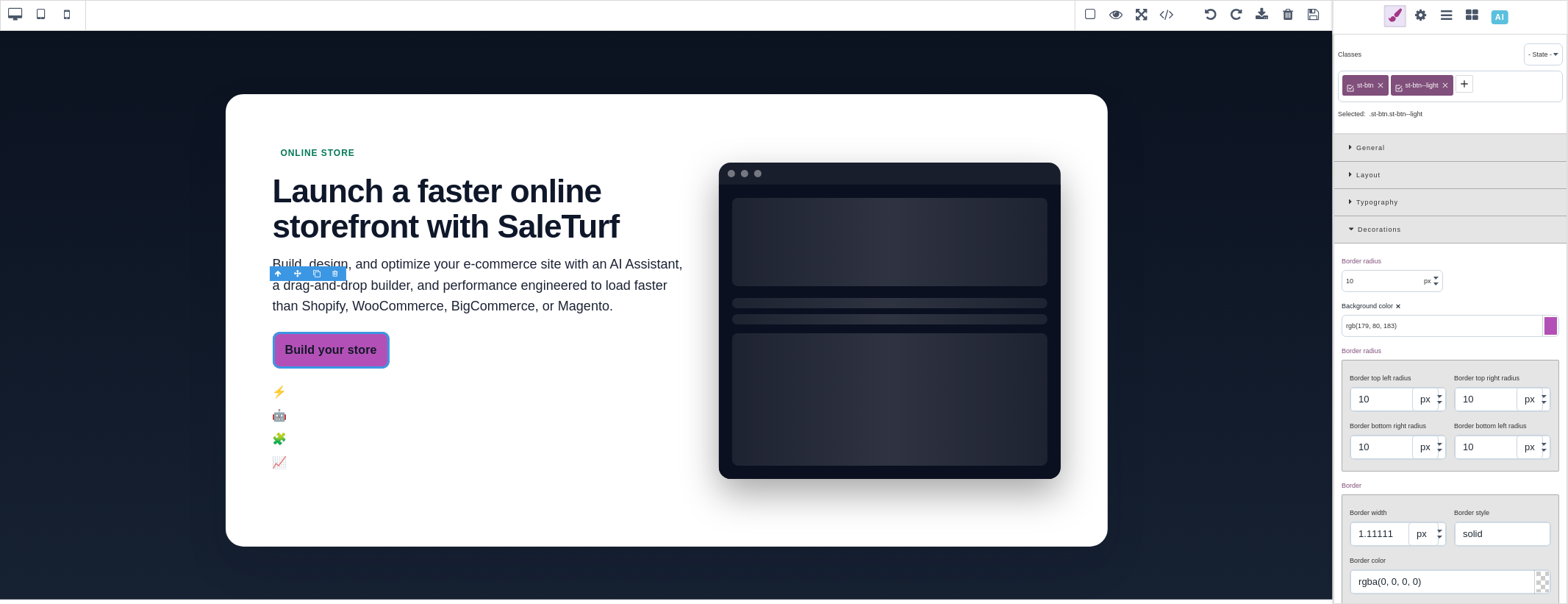
scroll to position [0, 0]
click at [1346, 195] on div "Typography" at bounding box center [1450, 204] width 232 height 27
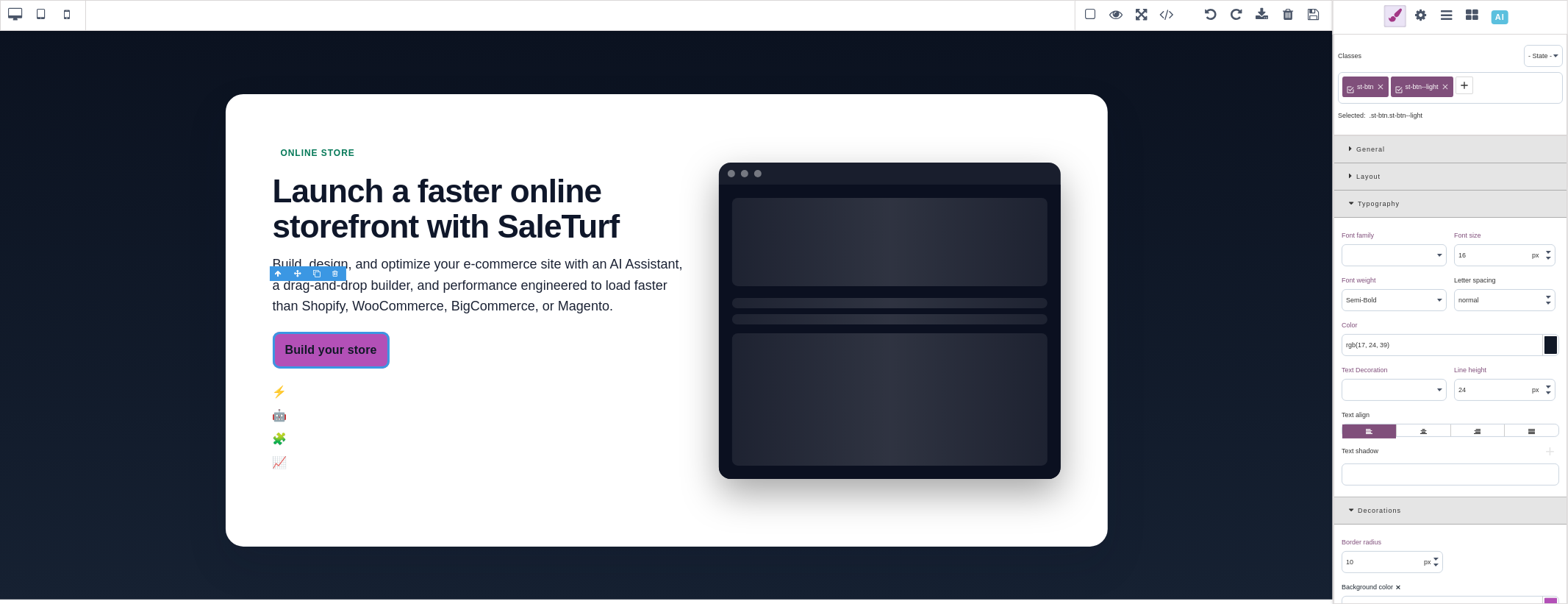
click at [1544, 348] on div at bounding box center [1550, 344] width 13 height 18
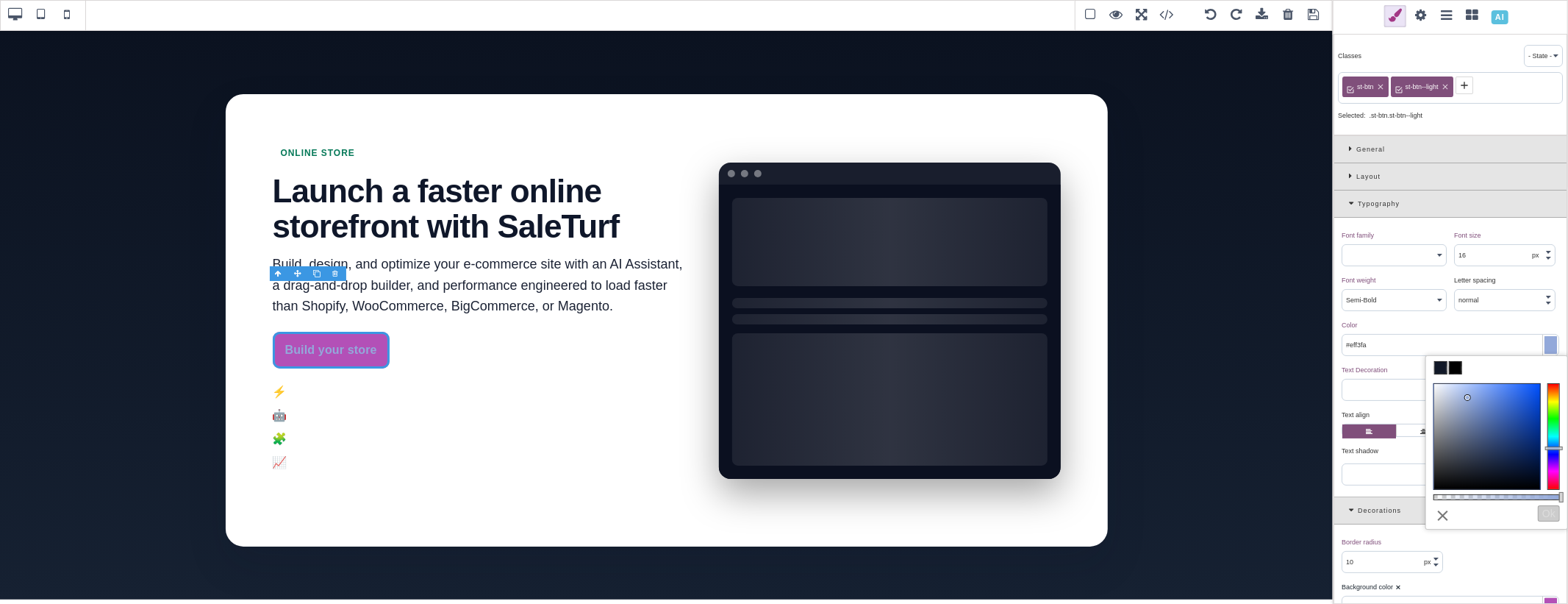
type input "#ffffff"
drag, startPoint x: 1468, startPoint y: 398, endPoint x: 1407, endPoint y: 368, distance: 68.0
click at [1407, 368] on div "B I U S Section Classes - State - Hover Click Even/Odd st-btn st-btn--light Sel…" at bounding box center [784, 302] width 1568 height 604
click at [1421, 325] on div "Color ⨯" at bounding box center [1448, 325] width 214 height 14
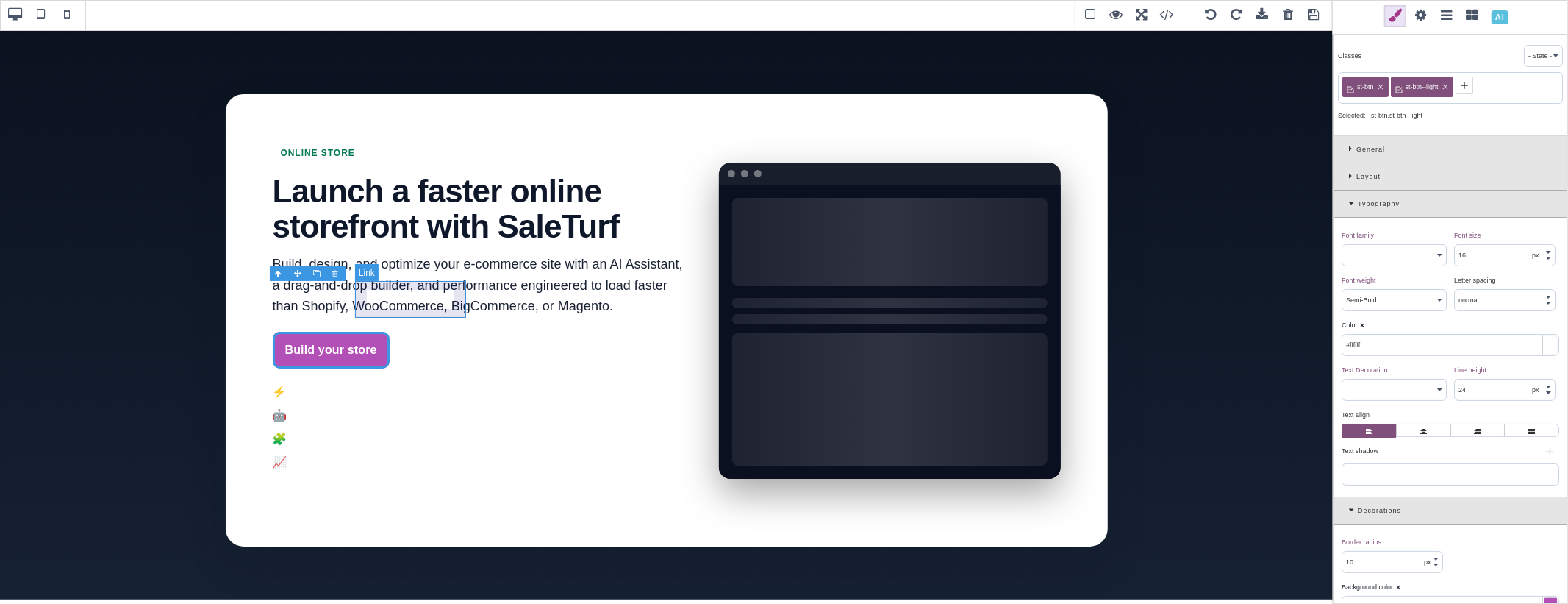
click at [398, 331] on link "Explore features" at bounding box center [458, 349] width 119 height 37
type input "rgb(255, 255, 255)"
select select
type input "none"
type input "rgba(255, 255, 255, 0.6)"
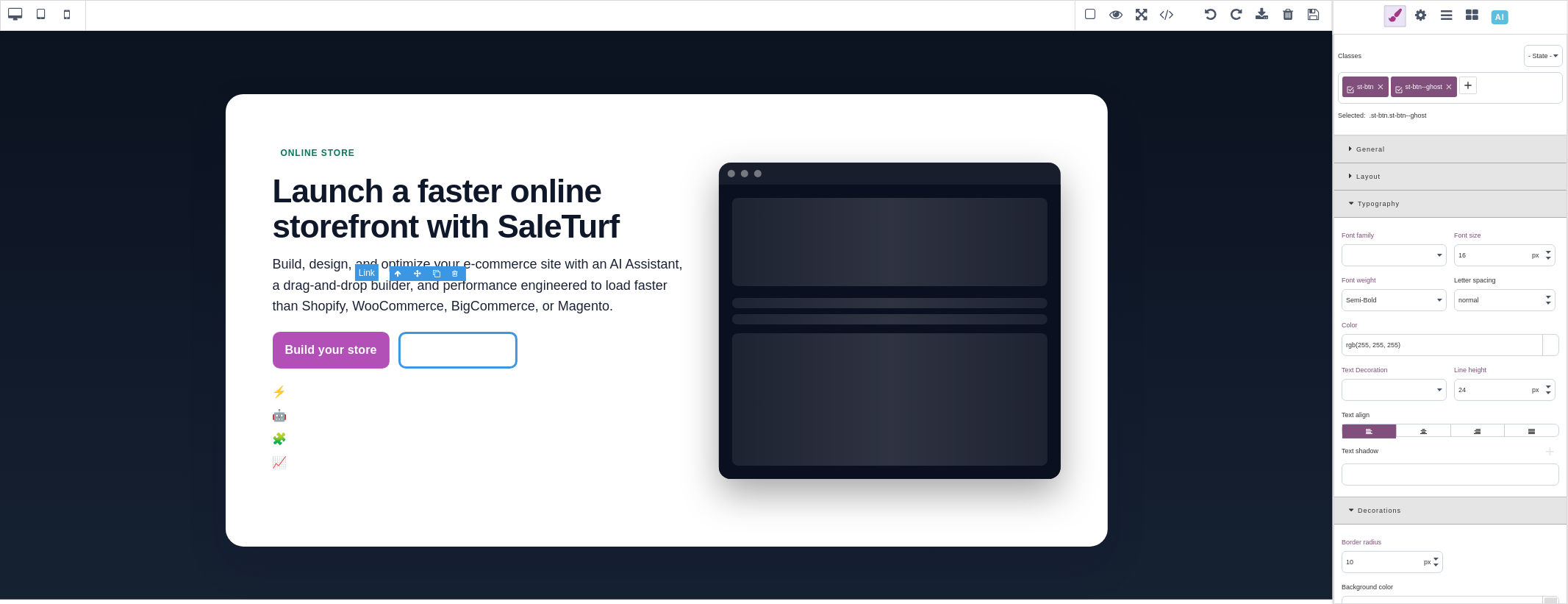
click at [398, 331] on link "Explore features" at bounding box center [458, 349] width 119 height 37
click at [1546, 349] on div at bounding box center [1550, 344] width 13 height 18
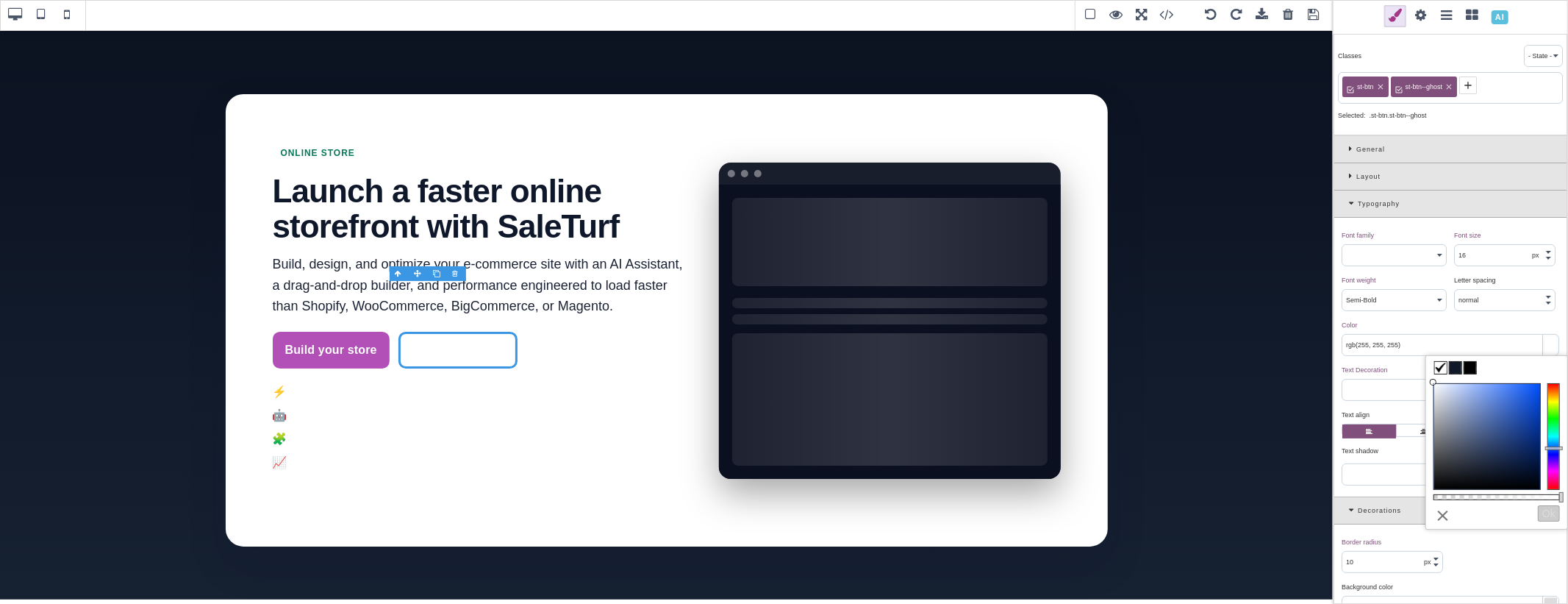
click at [1471, 370] on span at bounding box center [1470, 368] width 12 height 12
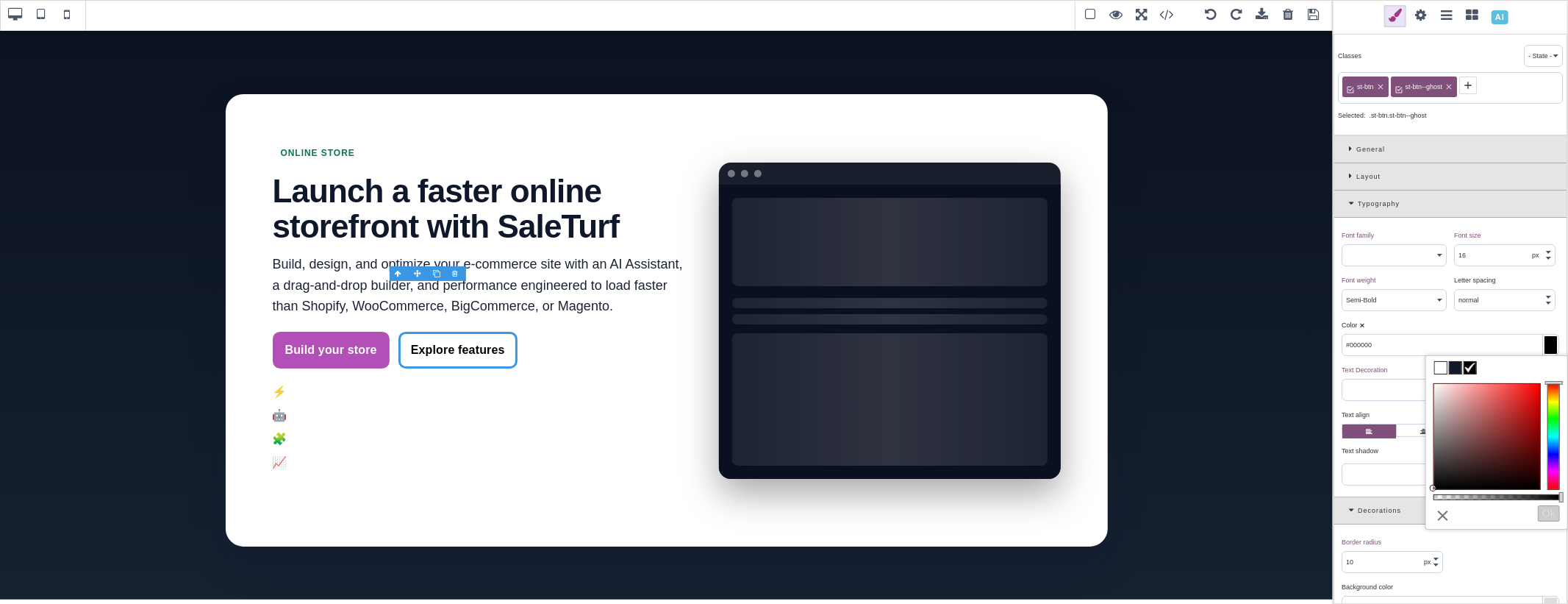
click at [1509, 328] on div "Color ⨯" at bounding box center [1448, 325] width 214 height 14
type input "#000000"
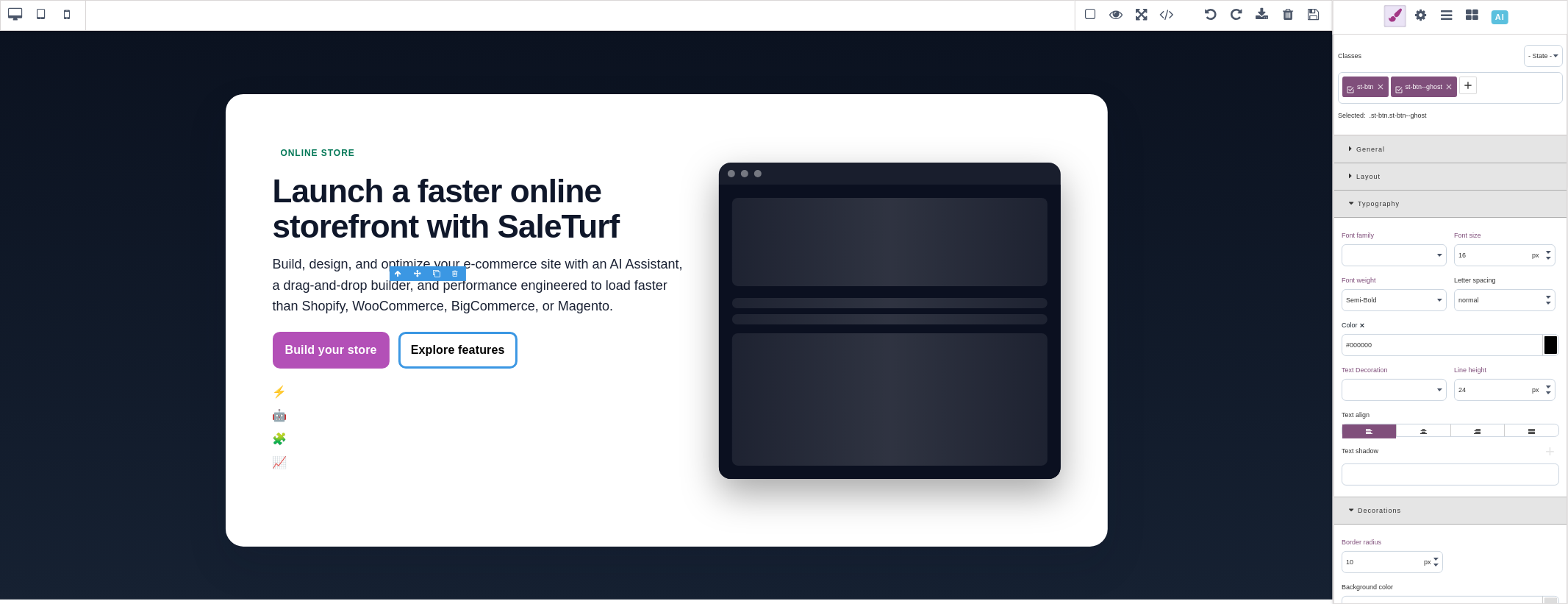
click at [1419, 17] on span at bounding box center [1421, 16] width 22 height 22
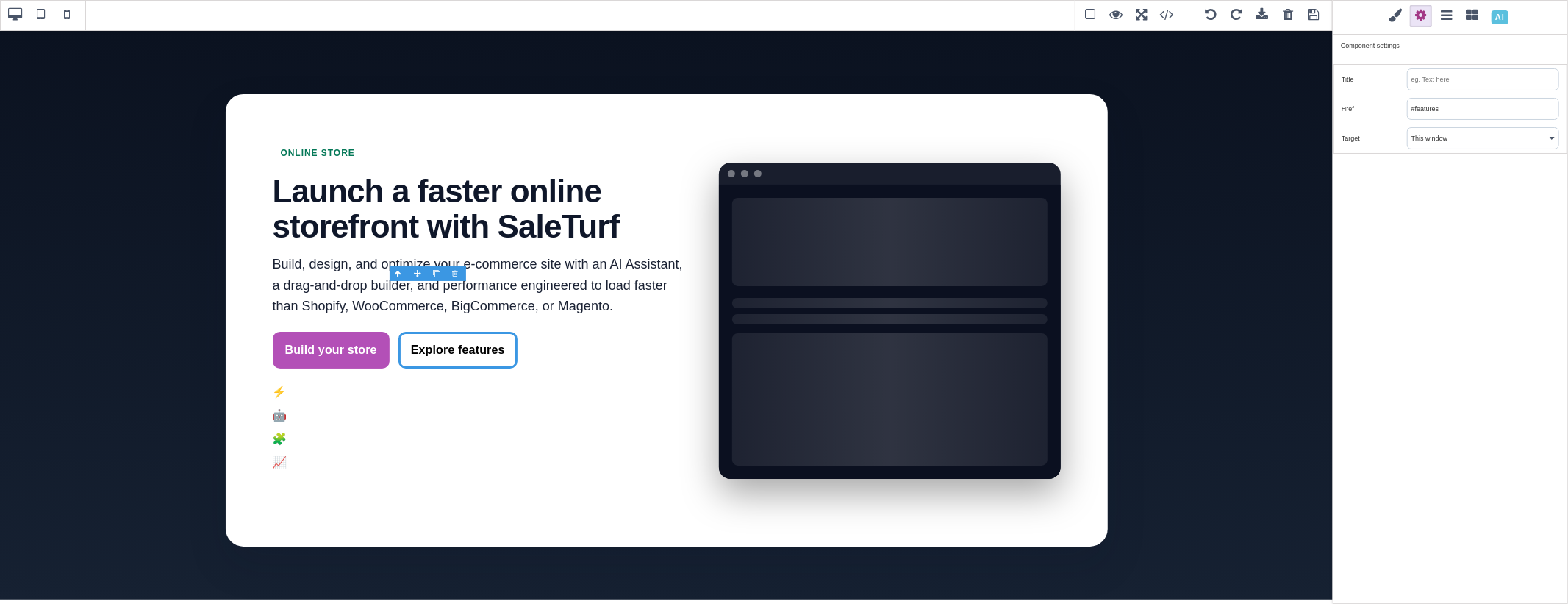
click at [1430, 112] on input "#features" at bounding box center [1482, 109] width 150 height 20
paste input "[URL][DOMAIN_NAME]"
type input "#features"
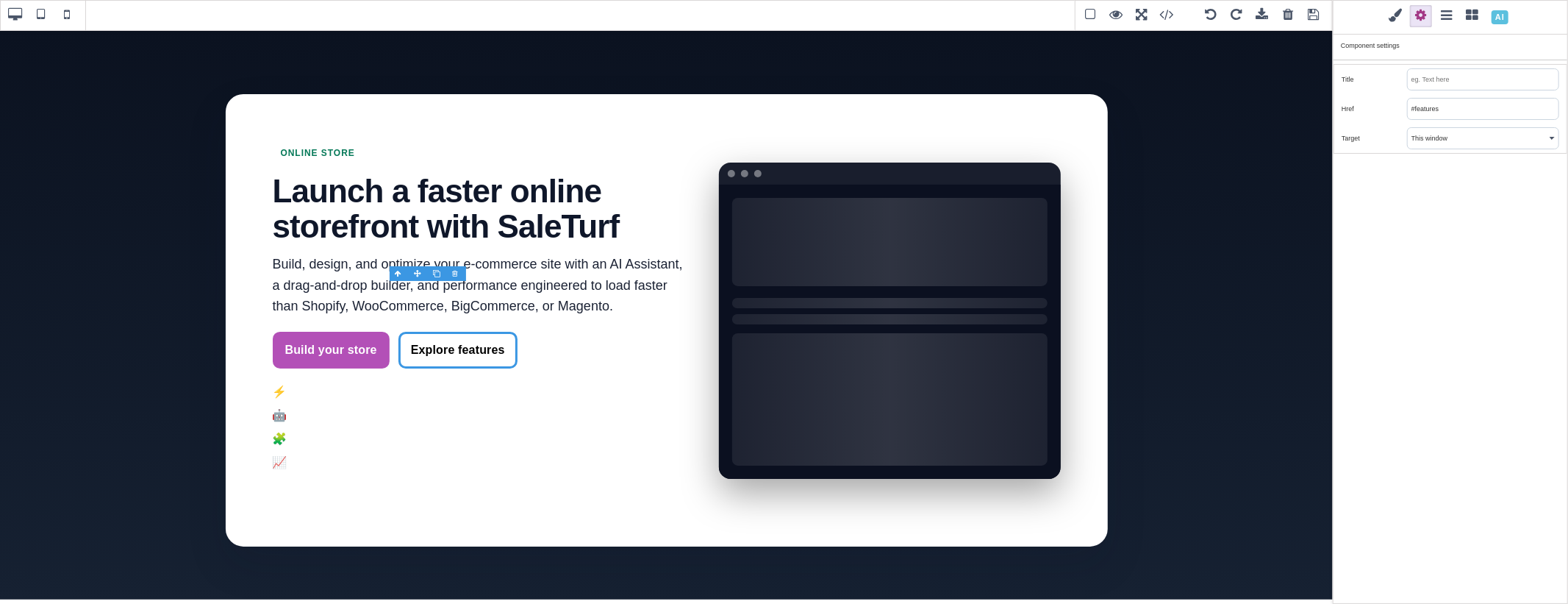
click at [1465, 183] on div "Classes - State - Hover Click Even/Odd st-btn st-btn--ghost Selected: .st-btn.s…" at bounding box center [1450, 302] width 235 height 604
click at [449, 331] on link "Explore features" at bounding box center [458, 349] width 119 height 37
click at [324, 331] on link "Build your store" at bounding box center [331, 349] width 117 height 37
type input "#ffffff"
type input "rgb(179, 80, 183)"
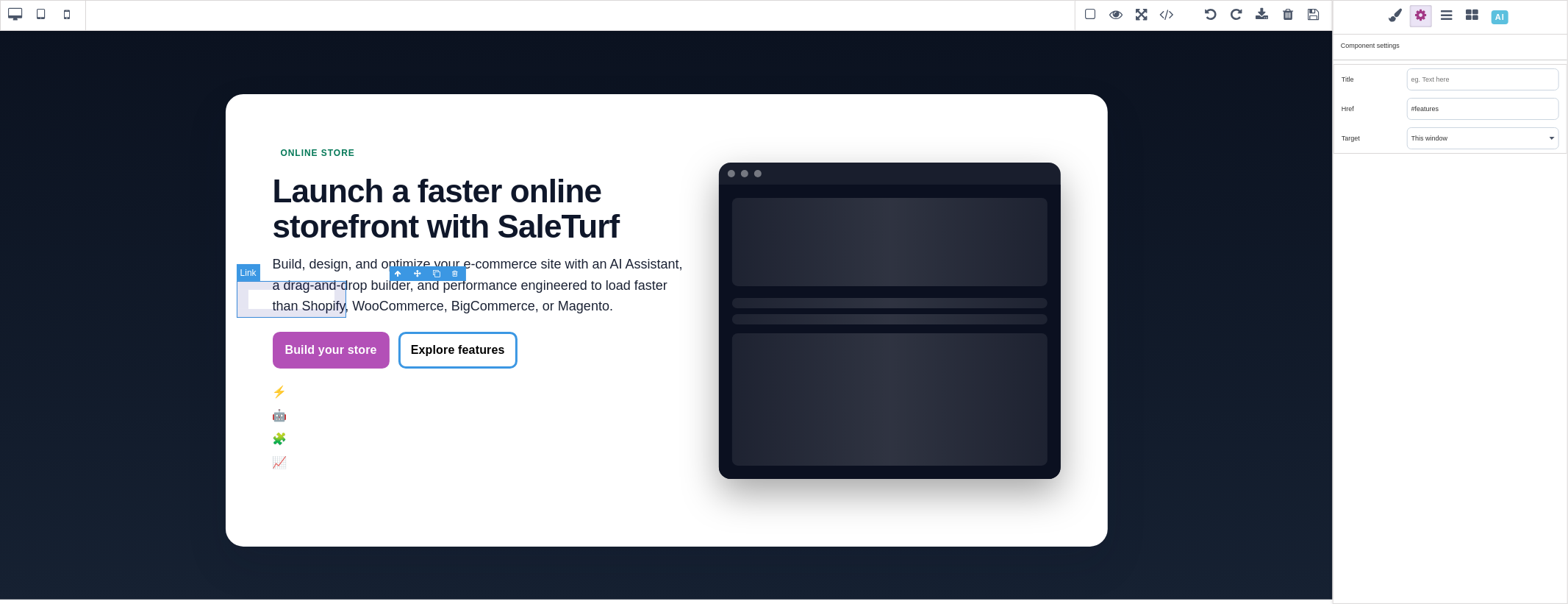
type input "rgba(0, 0, 0, 0)"
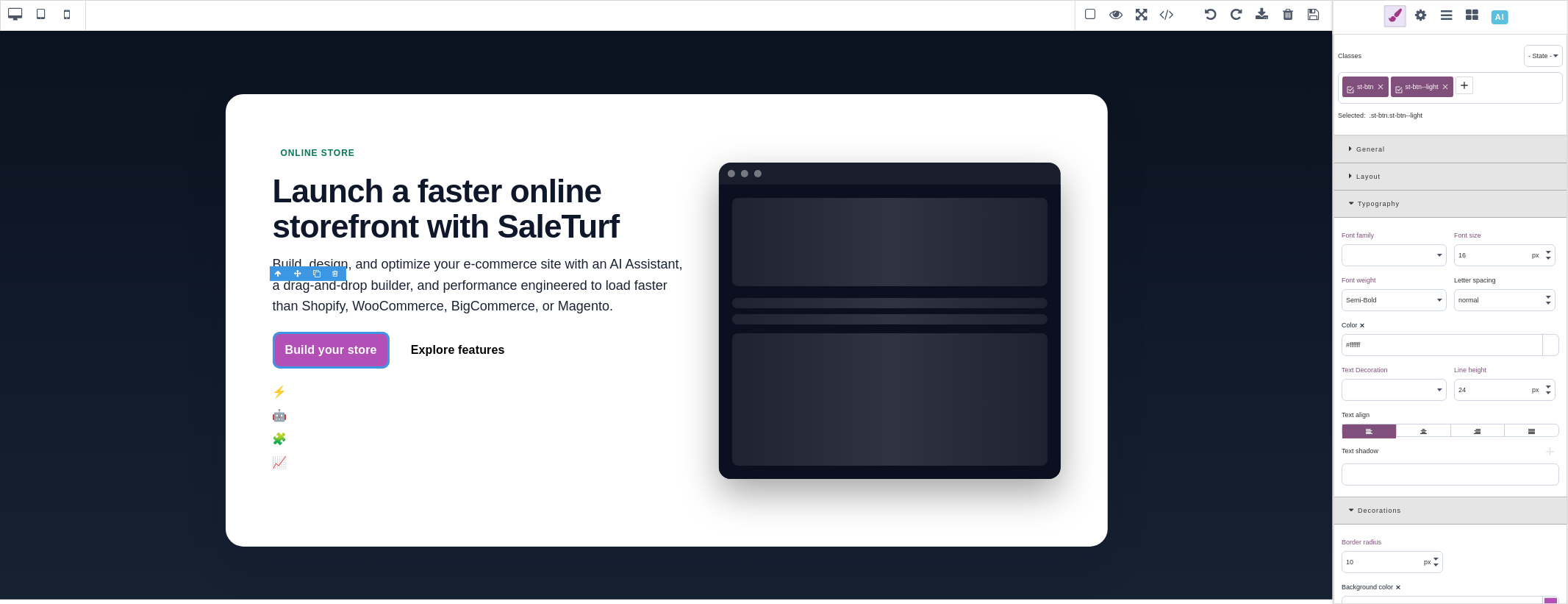
click at [1422, 11] on span at bounding box center [1421, 16] width 22 height 22
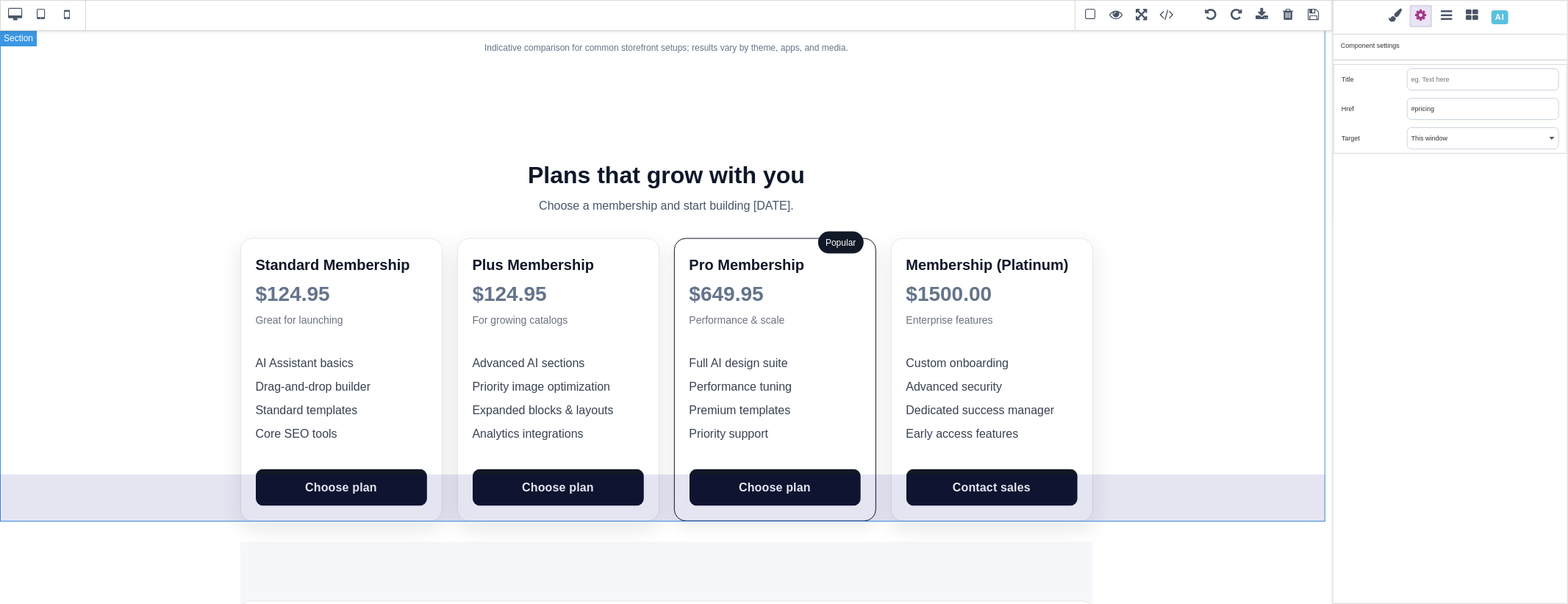
scroll to position [1797, 0]
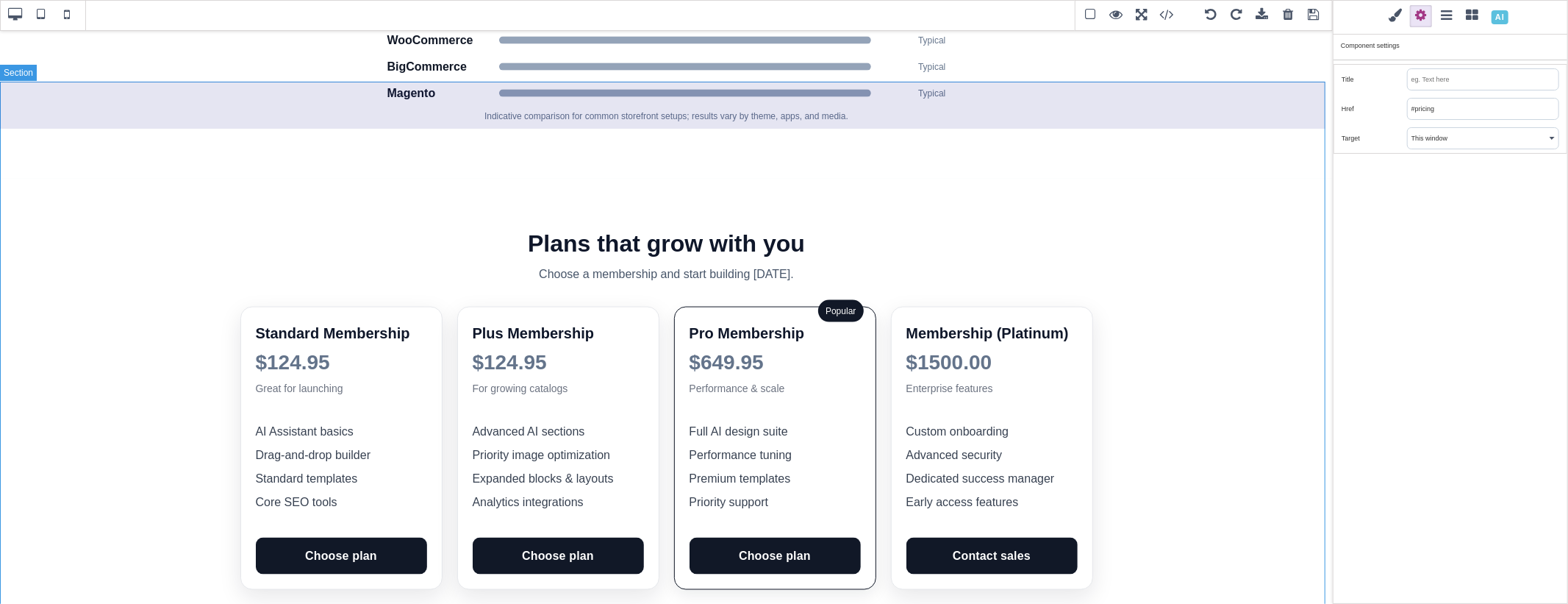
click at [894, 178] on section "Plans that grow with you Choose a membership and start building [DATE]. Standar…" at bounding box center [666, 570] width 1333 height 783
select select "400"
type input "rgb(15, 23, 42)"
select select
type input "0"
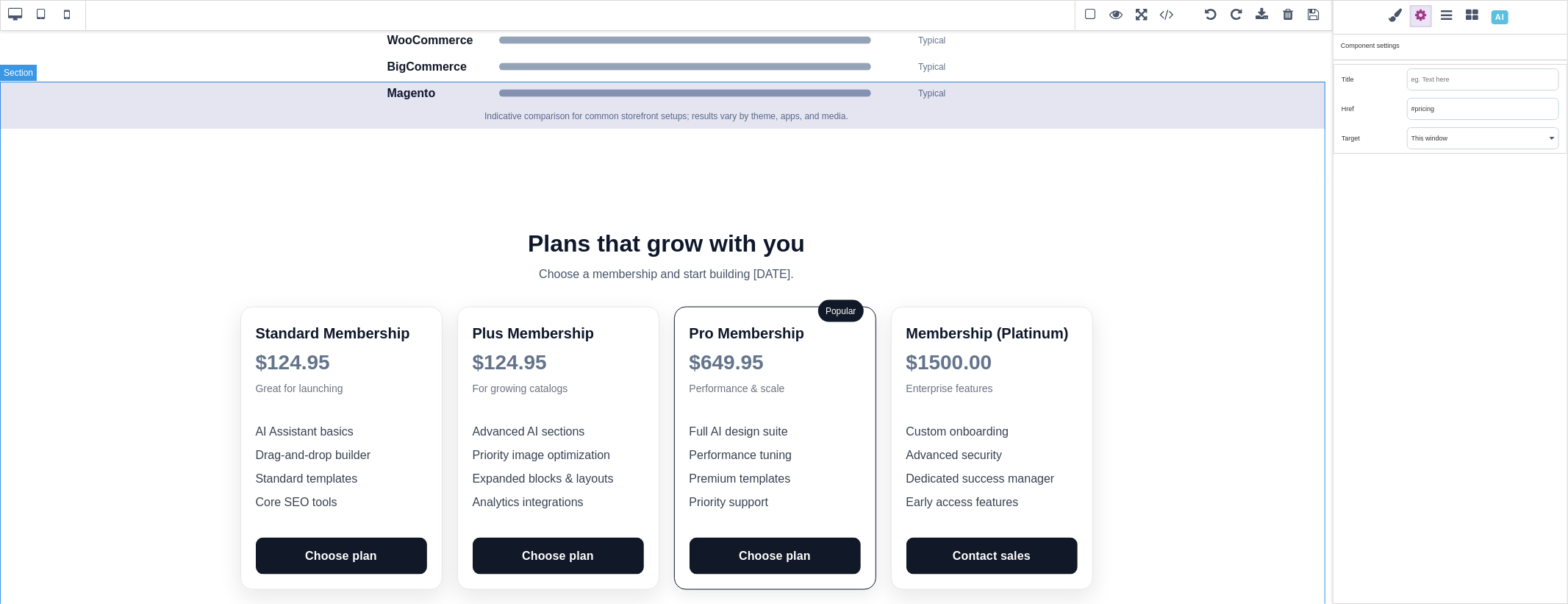
type input "rgb(255, 255, 255)"
type input "0"
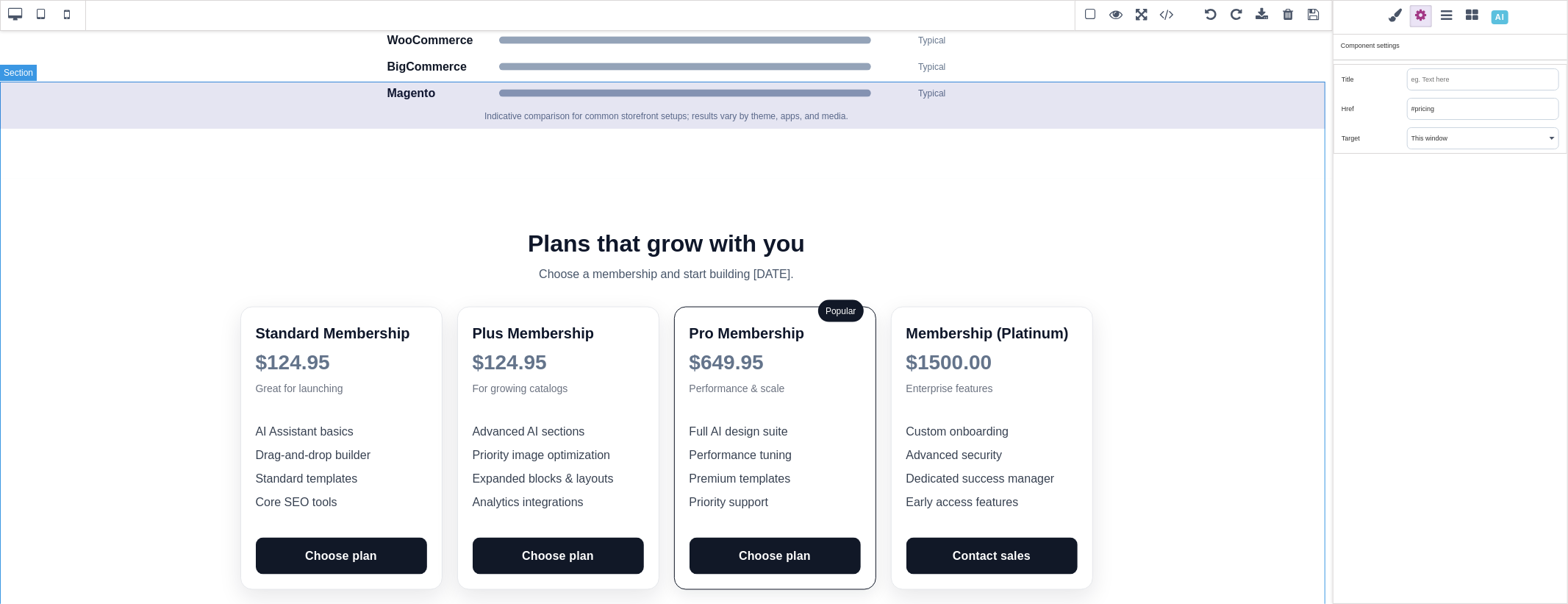
type input "rgb(15, 23, 42)"
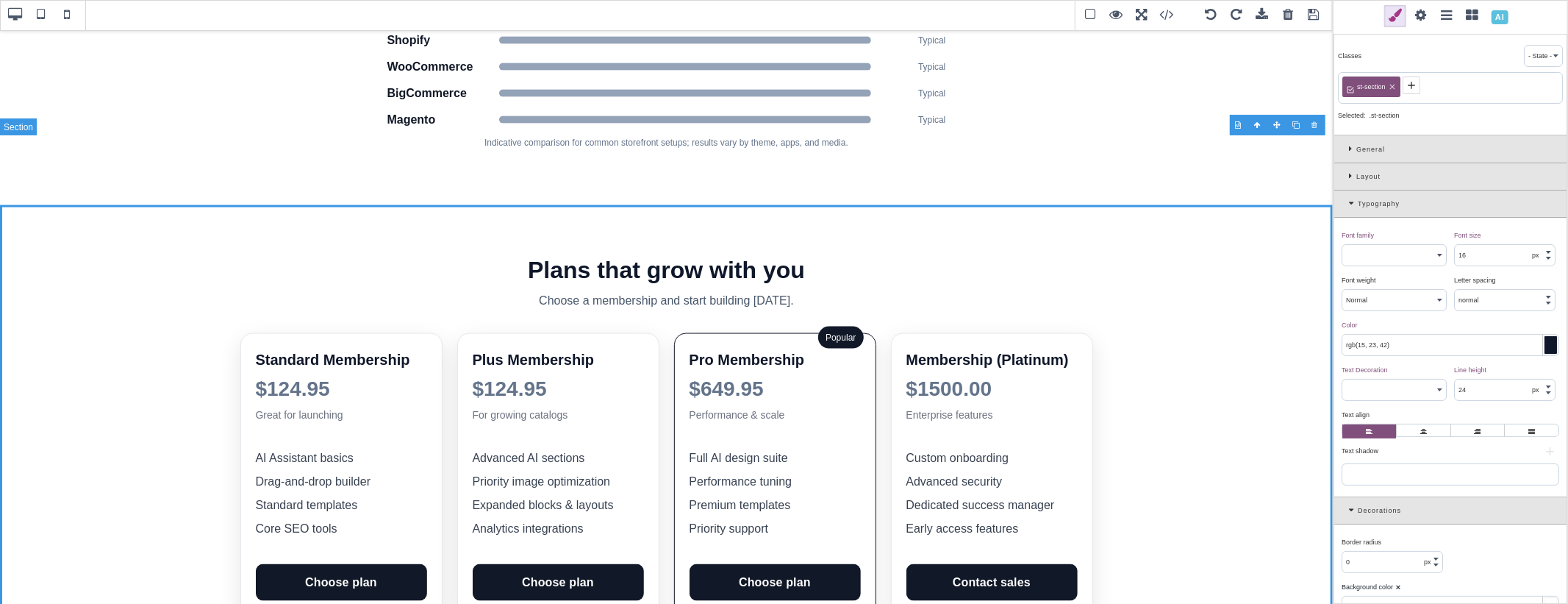
scroll to position [1742, 0]
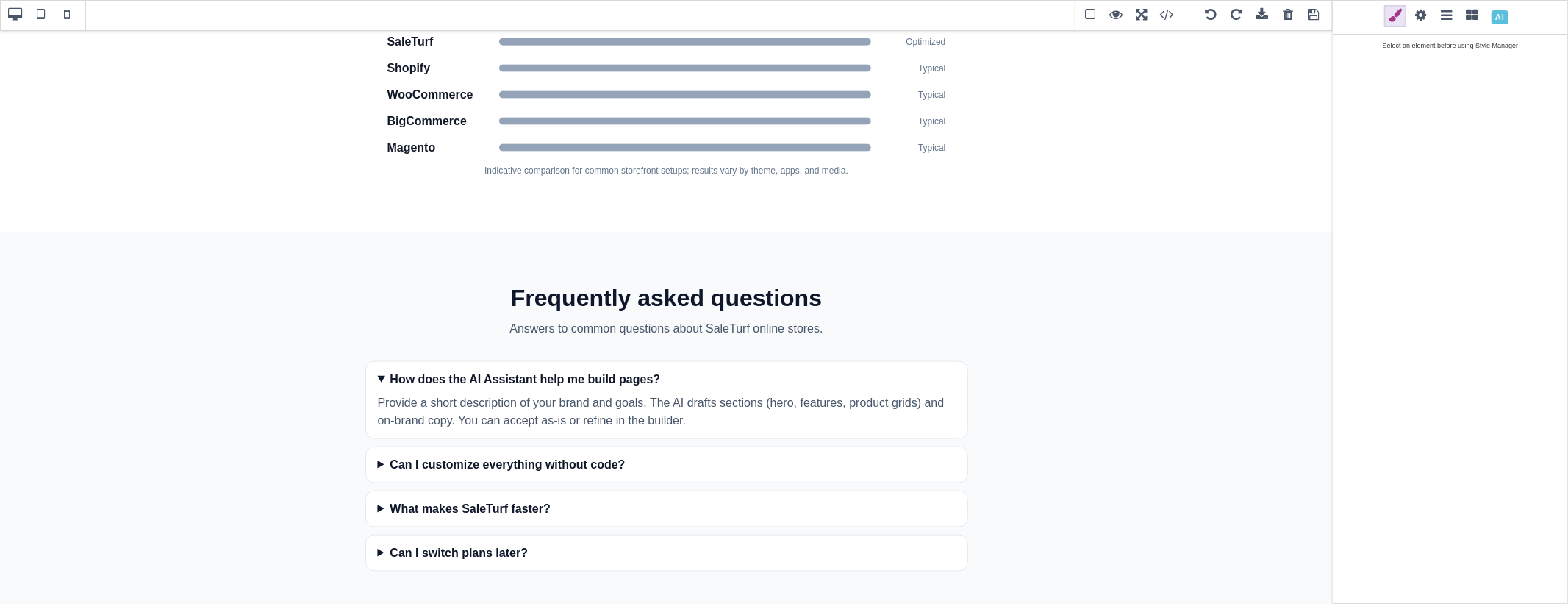
click at [1314, 127] on div at bounding box center [1316, 125] width 20 height 14
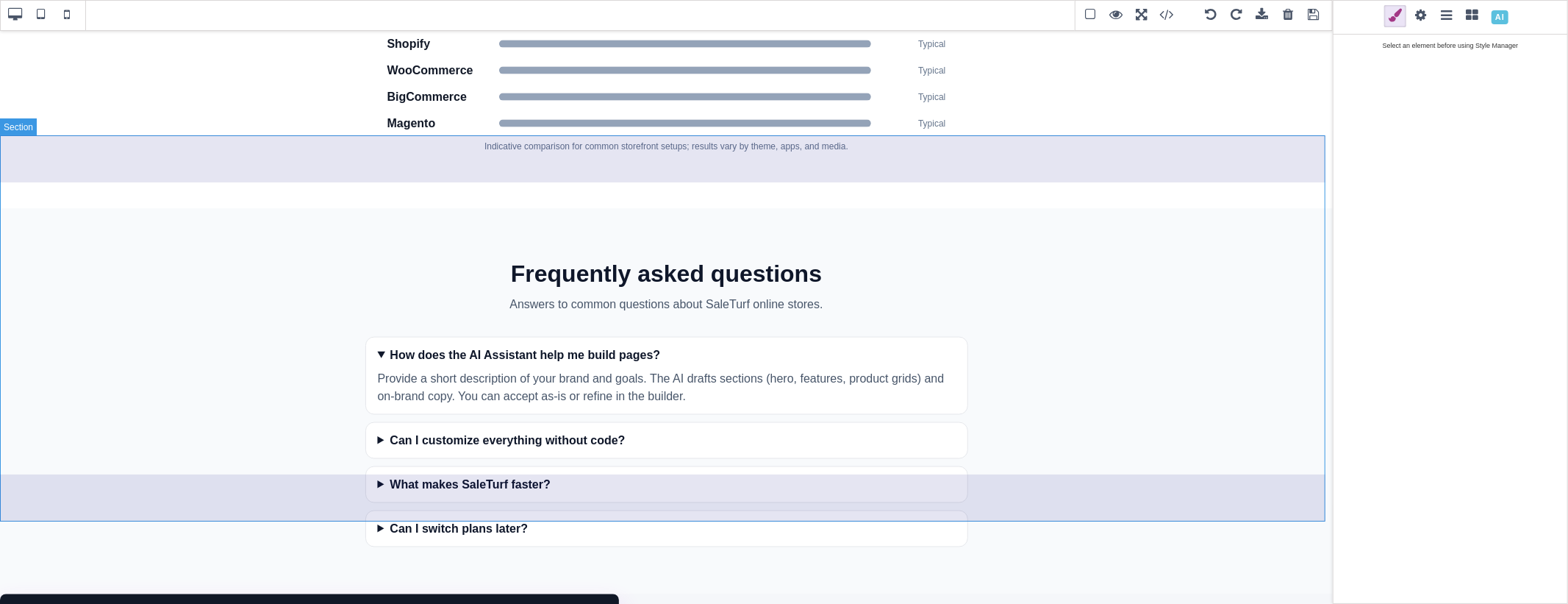
scroll to position [1780, 0]
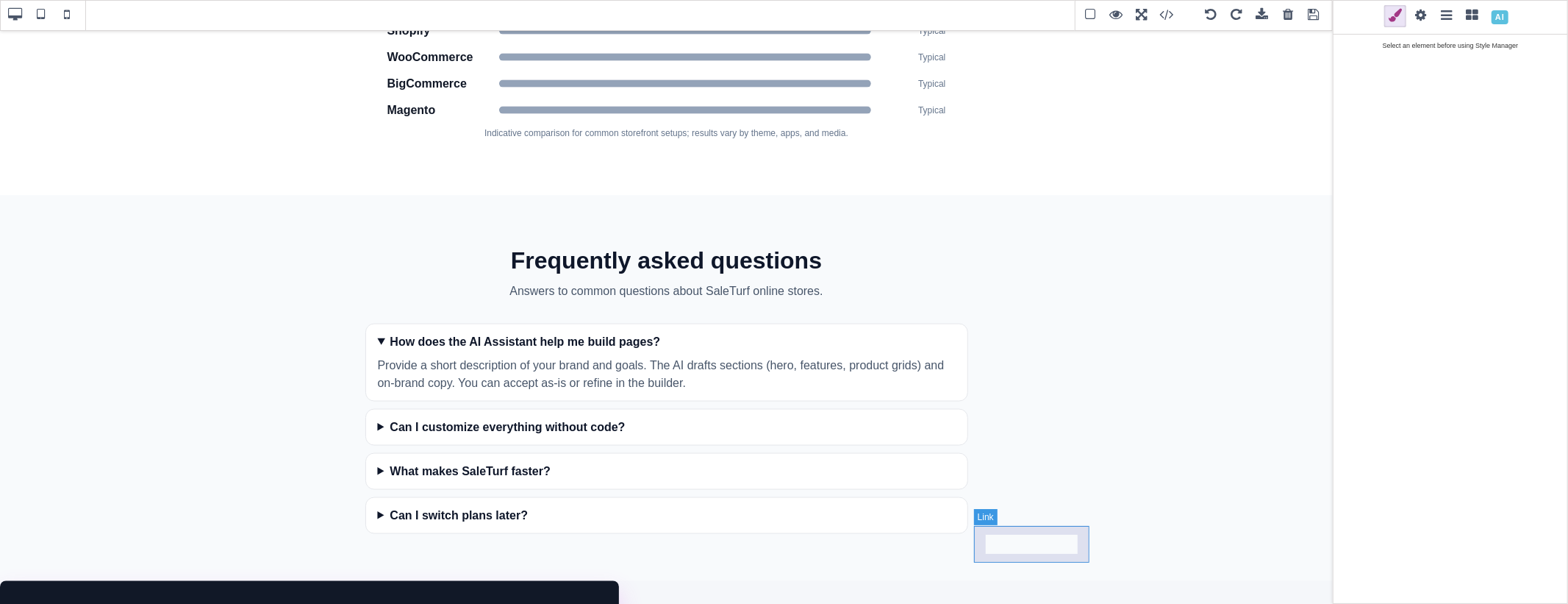
select select "600"
type input "rgb(17, 24, 39)"
select select
type input "10"
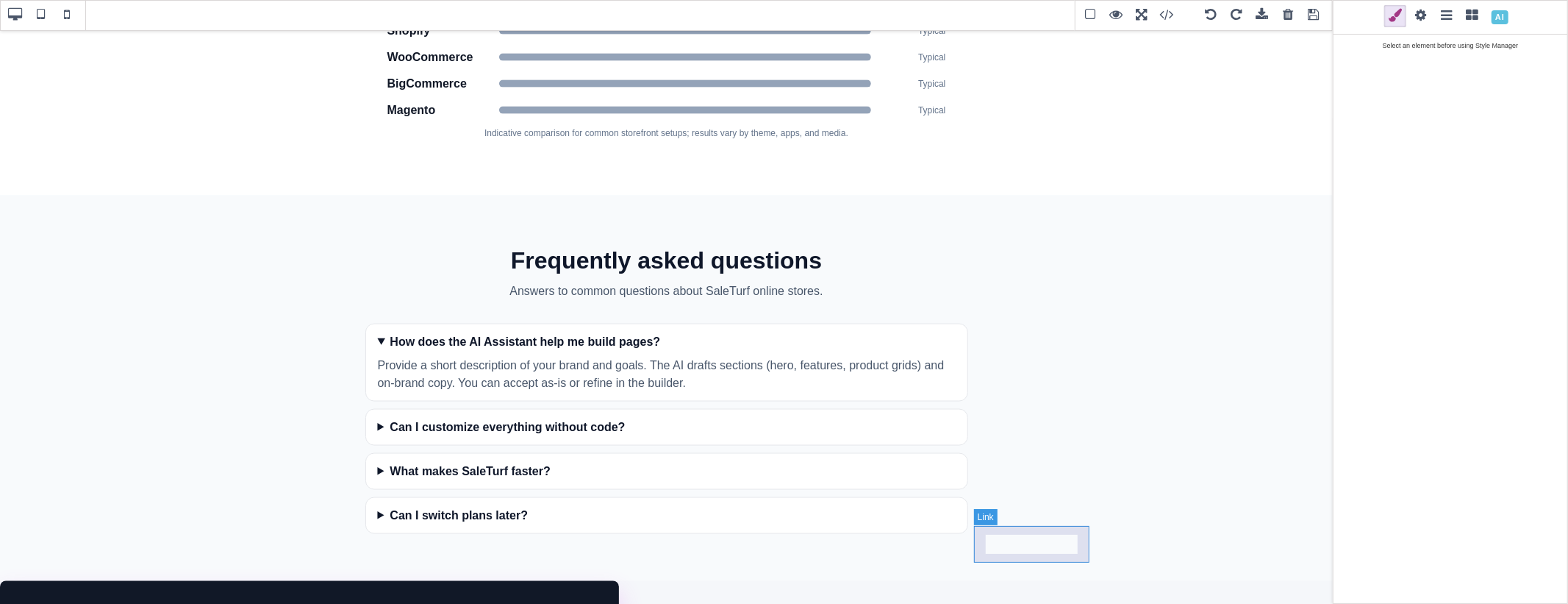
type input "none"
type input "10"
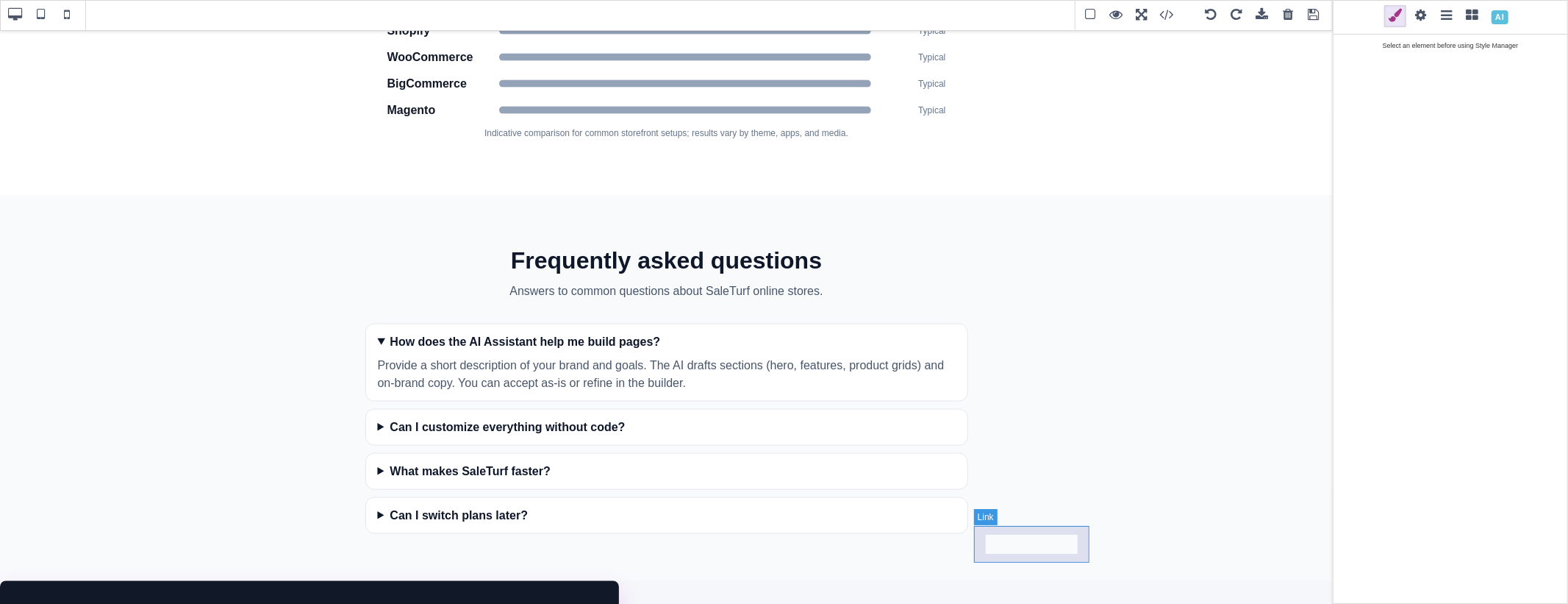
type input "1.11111"
type input "rgb(17, 24, 39)"
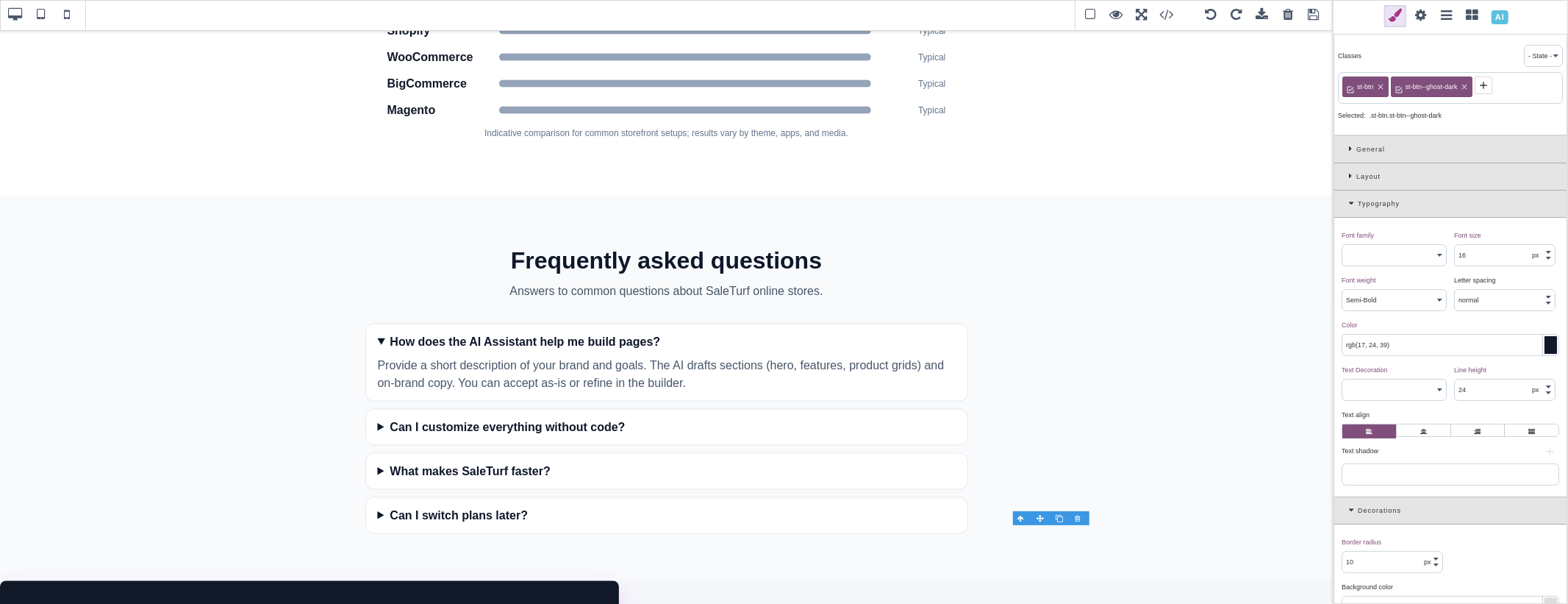
click at [1544, 351] on div at bounding box center [1550, 344] width 13 height 18
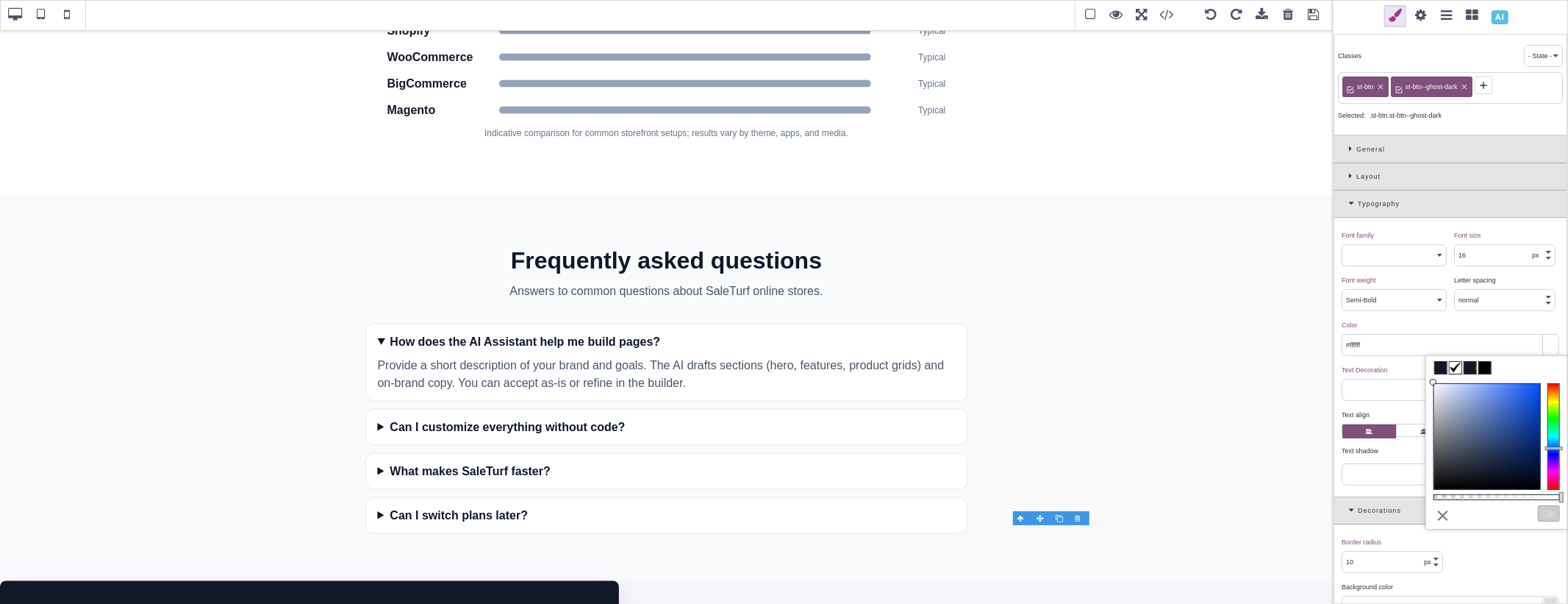
drag, startPoint x: 1475, startPoint y: 407, endPoint x: 1421, endPoint y: 372, distance: 64.4
click at [1421, 372] on div "B I U S Section Classes - State - Hover Click Even/Odd st-btn st-btn--ghost-dar…" at bounding box center [784, 302] width 1568 height 604
click at [1416, 20] on span at bounding box center [1421, 16] width 22 height 22
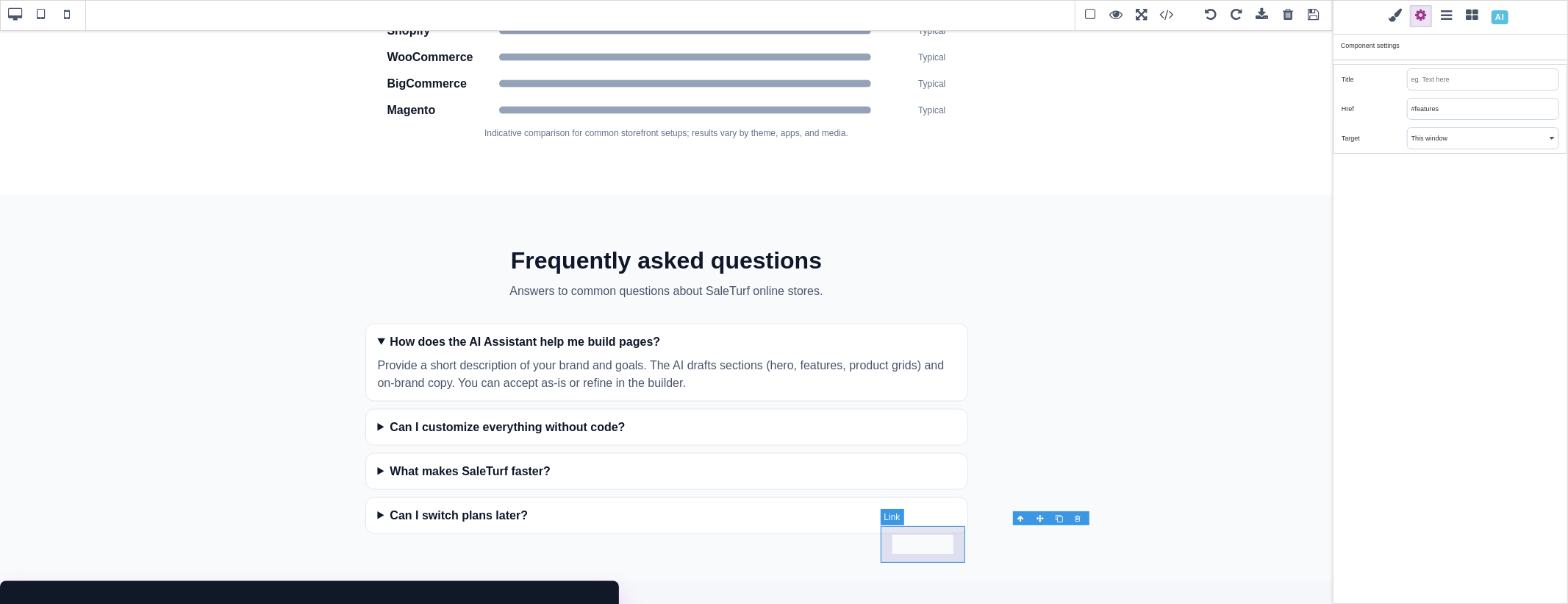
type input "rgb(255, 255, 255)"
select select
type input "rgb(17, 24, 39)"
type input "rgba(0, 0, 0, 0)"
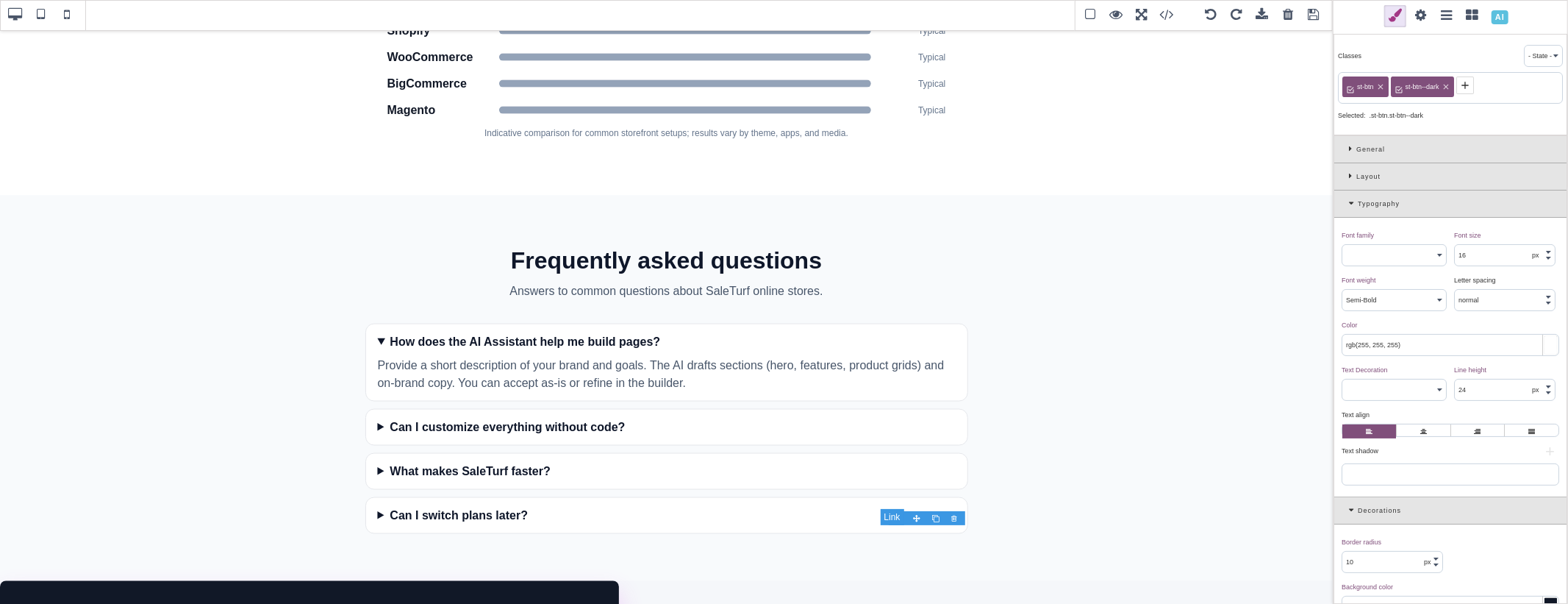
drag, startPoint x: 897, startPoint y: 545, endPoint x: 950, endPoint y: 545, distance: 53.0
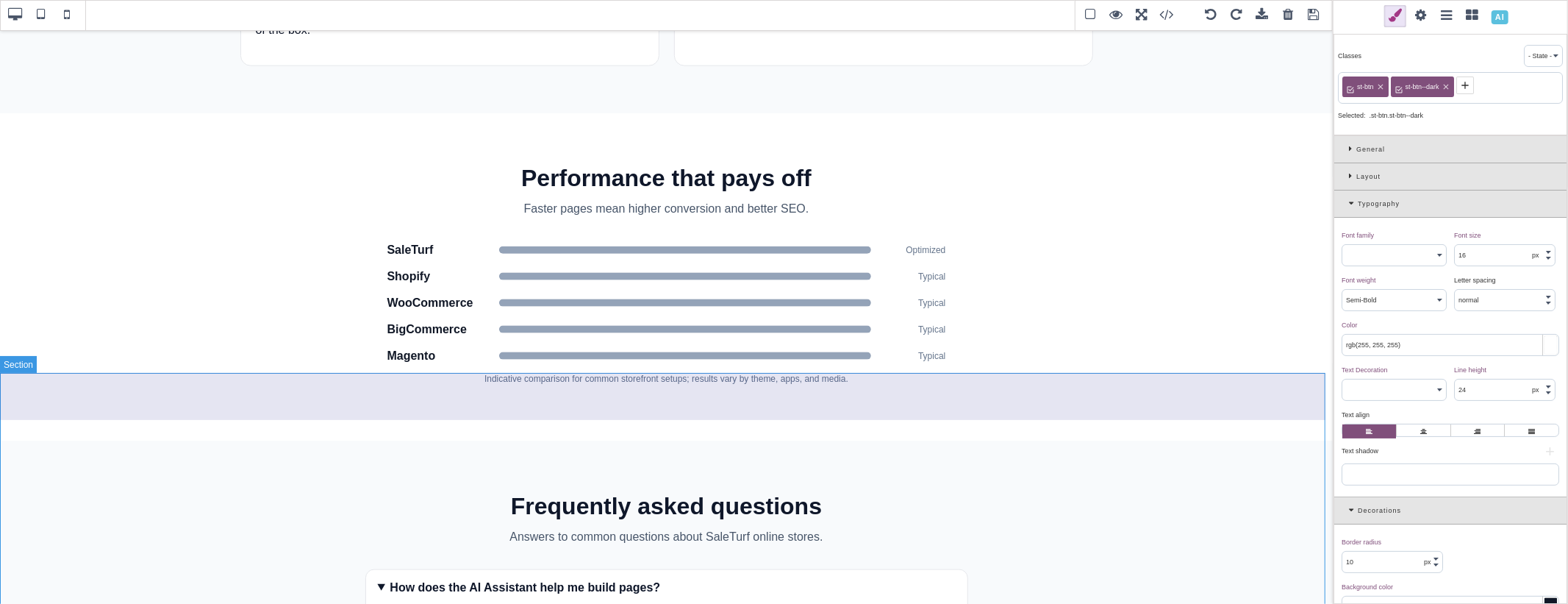
scroll to position [1453, 0]
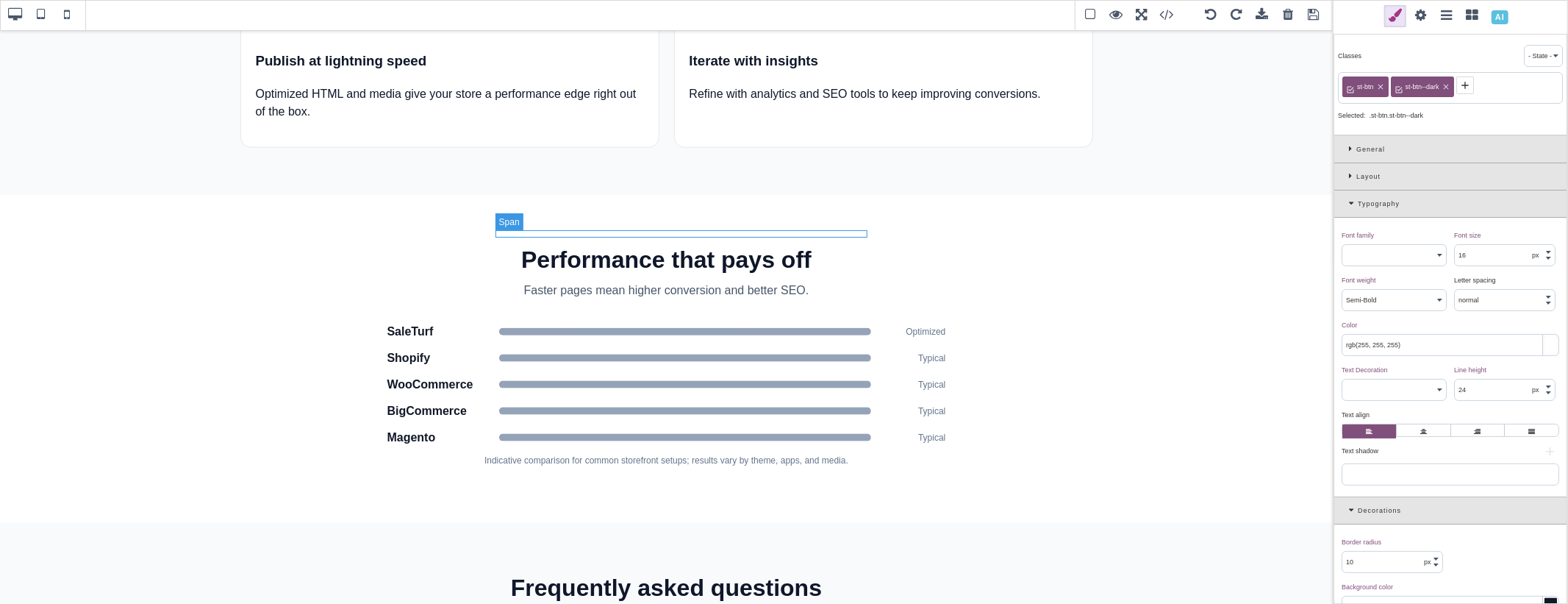
click at [758, 328] on span at bounding box center [685, 331] width 372 height 8
select select "400"
type input "rgb(15, 23, 42)"
select select
type input "999"
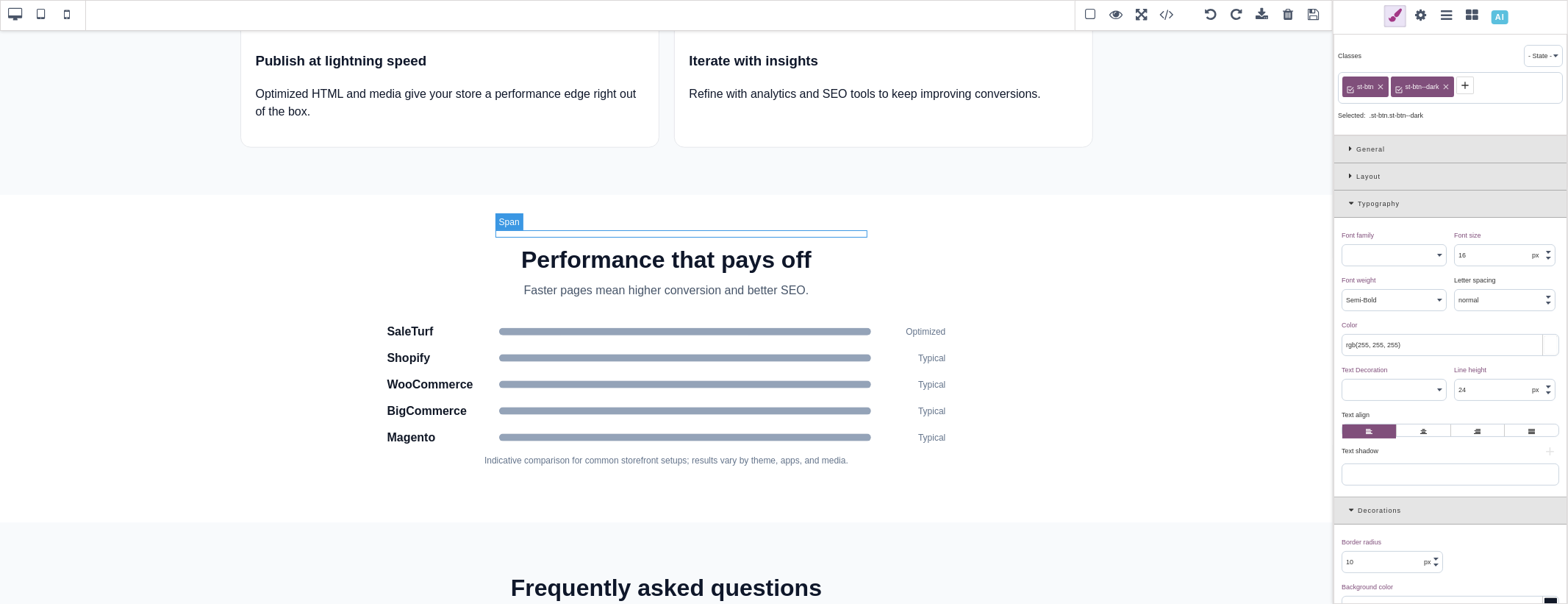
type input "rgb(148, 163, 184)"
type input "999"
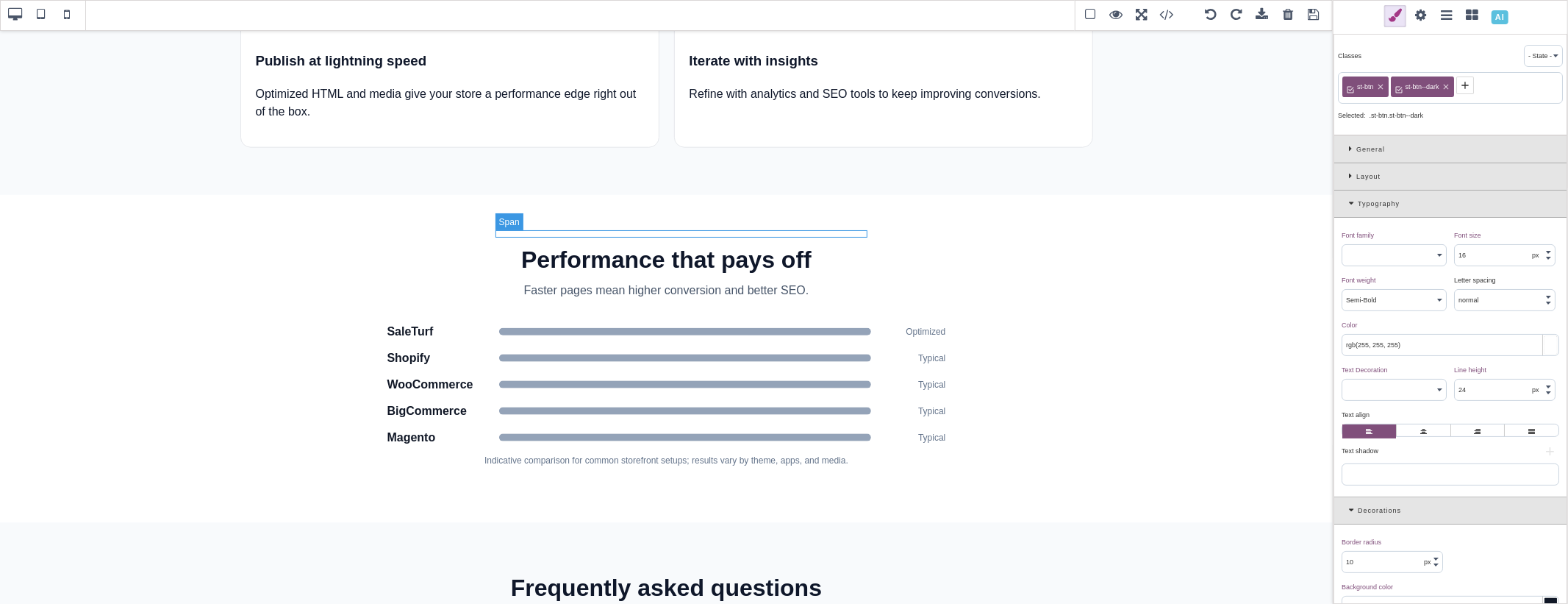
type input "rgb(15, 23, 42)"
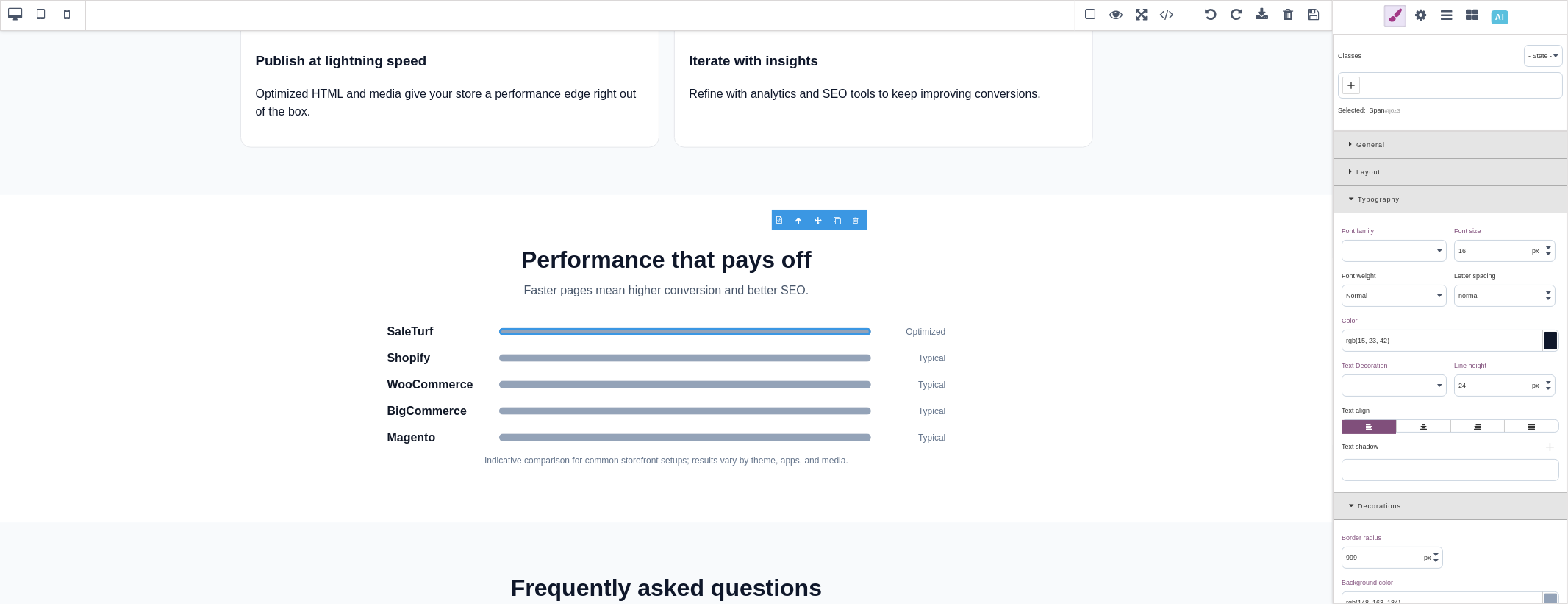
click at [1346, 197] on div "Typography" at bounding box center [1450, 200] width 232 height 27
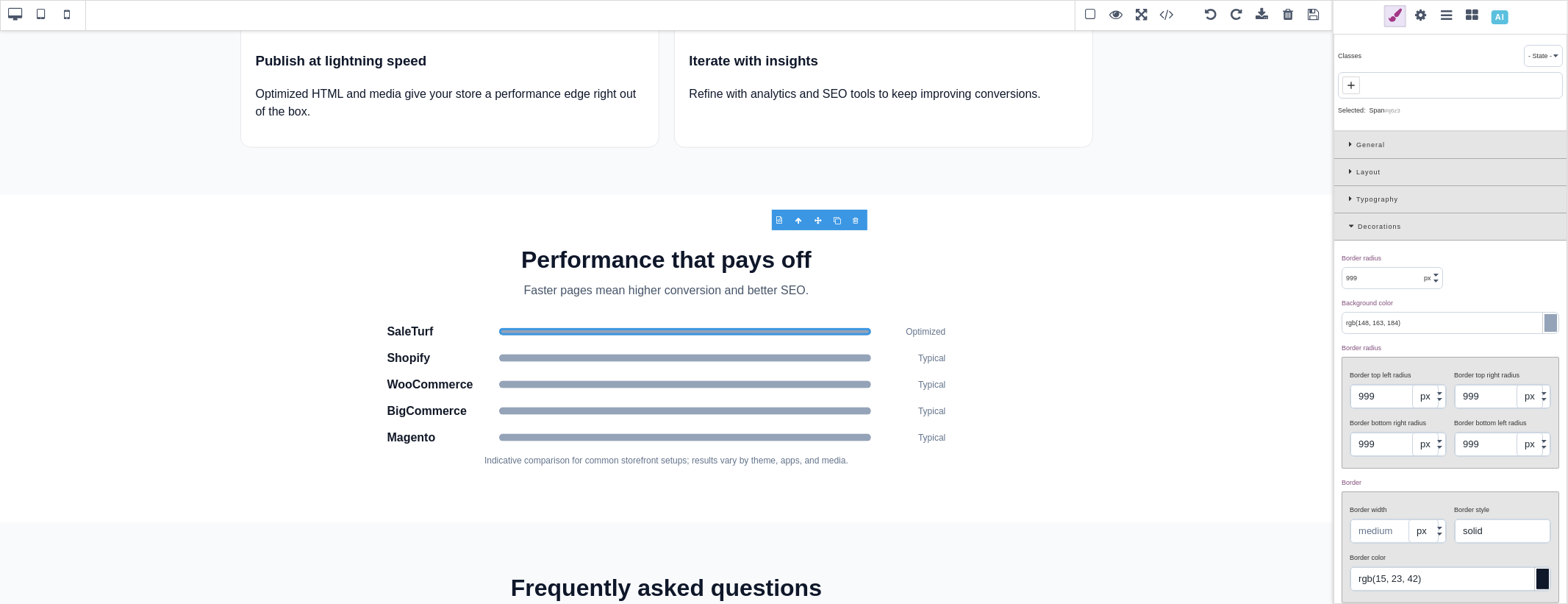
click at [1544, 321] on div at bounding box center [1550, 323] width 13 height 18
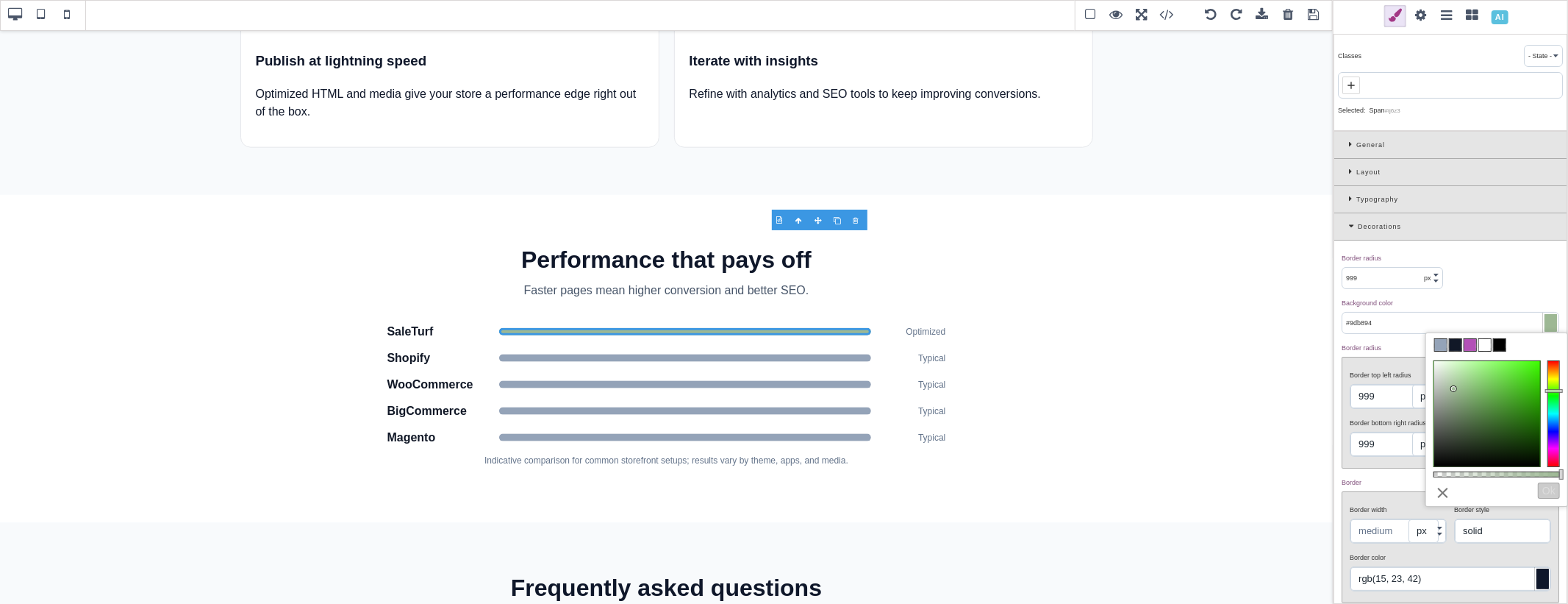
drag, startPoint x: 1552, startPoint y: 402, endPoint x: 1556, endPoint y: 391, distance: 11.7
click at [1554, 391] on div at bounding box center [1554, 414] width 13 height 107
type input "#3bf600"
drag, startPoint x: 1521, startPoint y: 390, endPoint x: 1545, endPoint y: 364, distance: 35.4
click at [1545, 364] on div at bounding box center [1497, 414] width 127 height 107
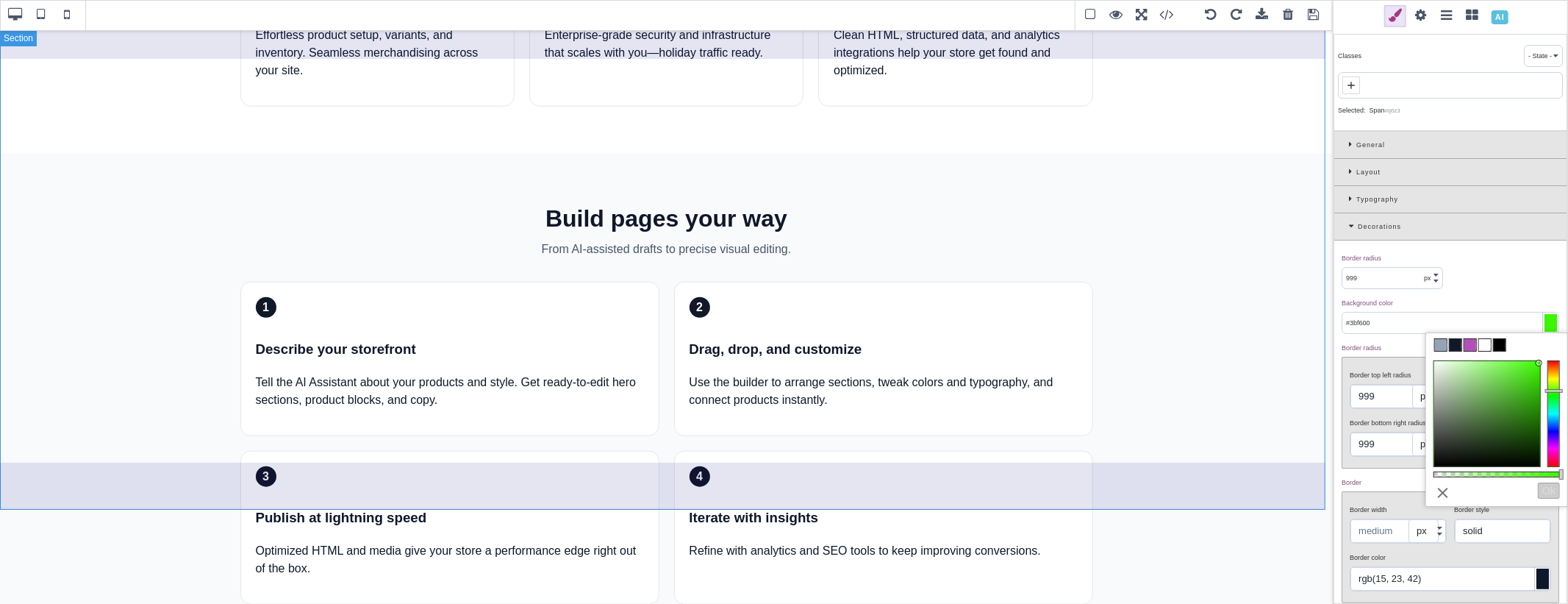
scroll to position [963, 0]
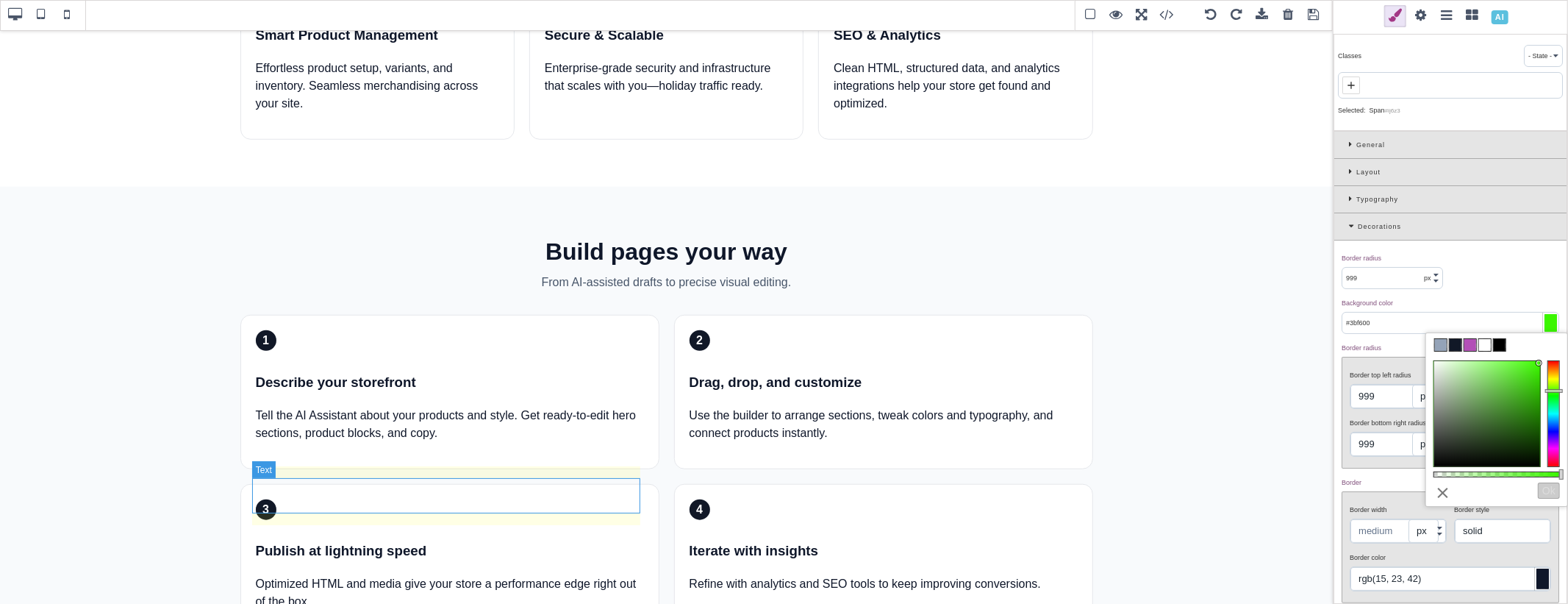
click at [304, 575] on p "Optimized HTML and media give your store a performance edge right out of the bo…" at bounding box center [449, 593] width 388 height 36
type input "0"
type input "none"
type input "0"
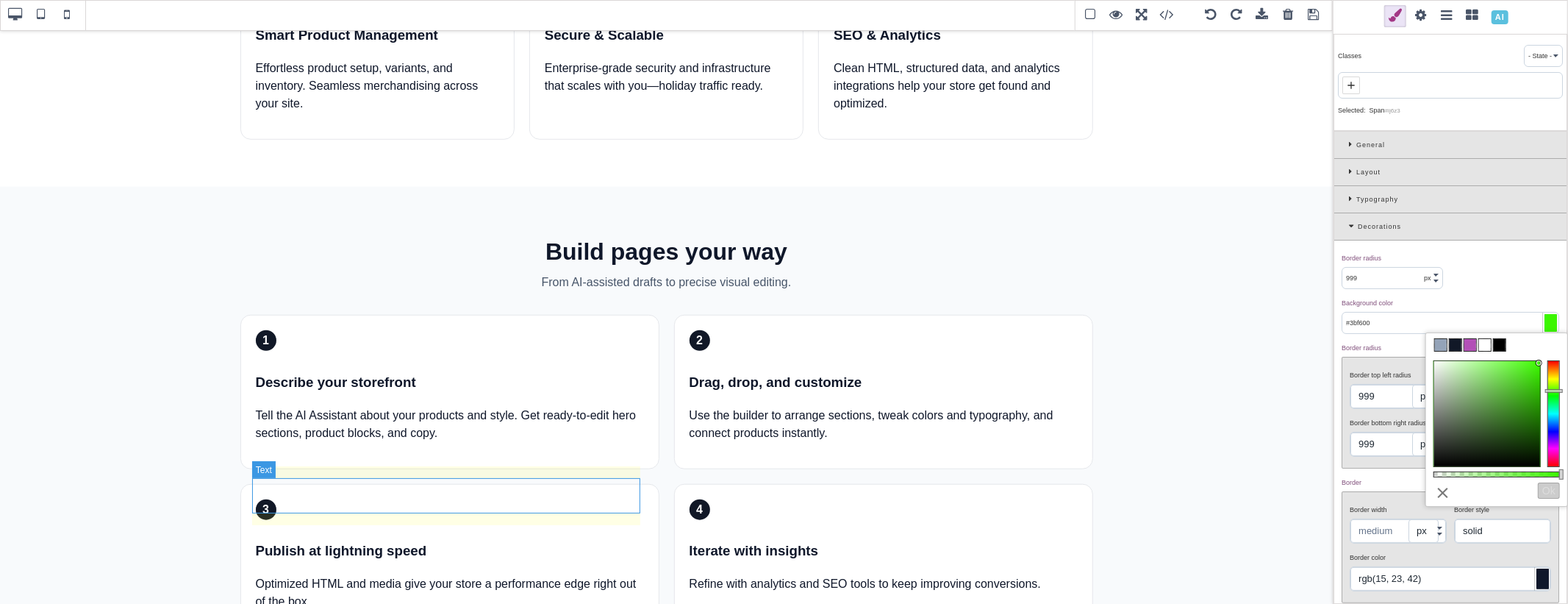
type input "0"
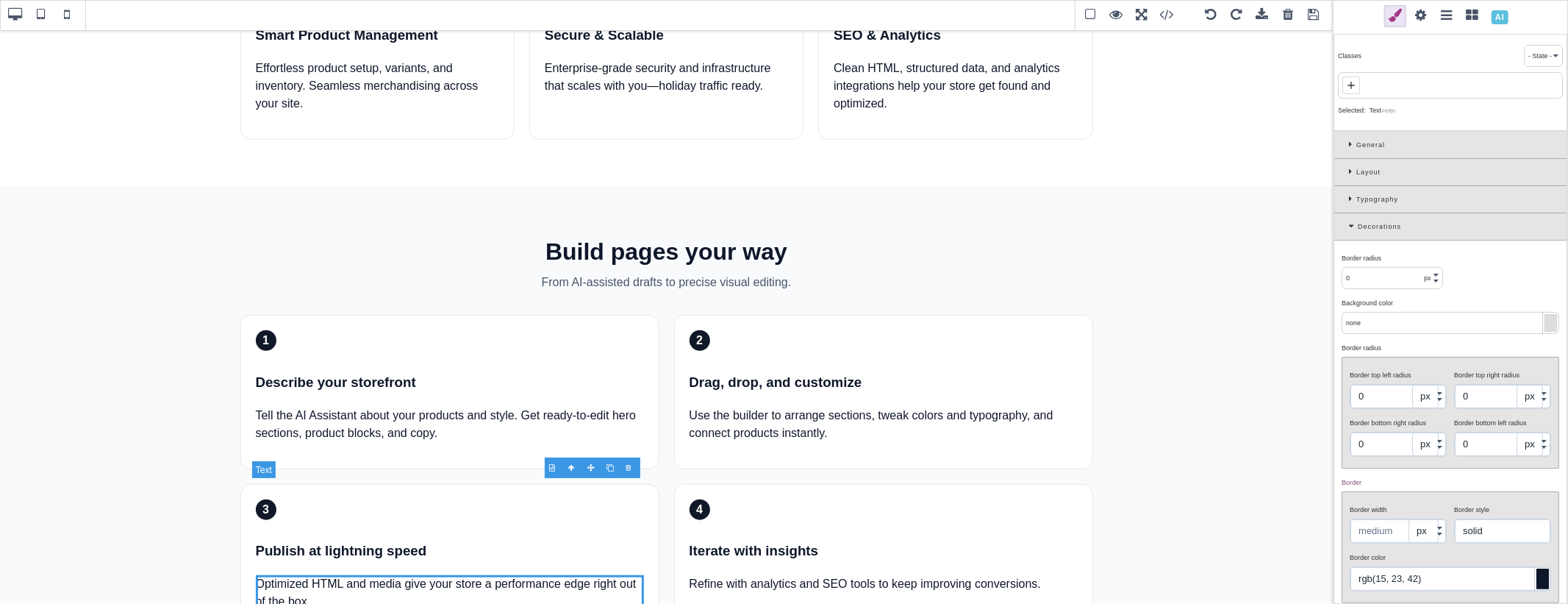
click at [311, 575] on p "Optimized HTML and media give your store a performance edge right out of the bo…" at bounding box center [449, 593] width 388 height 36
click at [426, 575] on p "Optimized HTML and media give your store a performance edge right out of the bo…" at bounding box center [449, 593] width 388 height 36
click at [344, 575] on p "Optimized HTML and media give your store a performance edge right out of the bo…" at bounding box center [449, 593] width 388 height 36
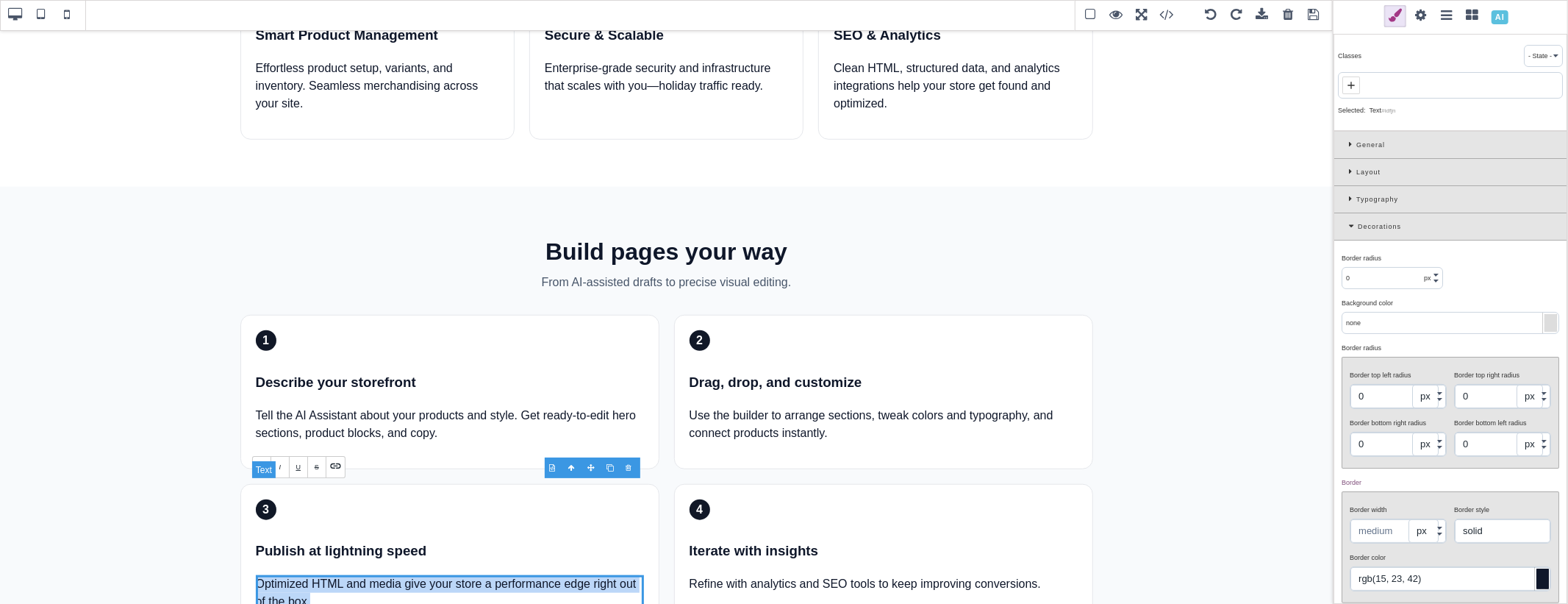
click at [281, 575] on p "Optimized HTML and media give your store a performance edge right out of the bo…" at bounding box center [449, 593] width 388 height 36
click at [341, 575] on p "Optimized HTML and media give your store a performance edge right out of the bo…" at bounding box center [449, 593] width 388 height 36
click at [412, 575] on p "Optimized HTML with built-in compressi and media give your store a performance …" at bounding box center [449, 593] width 388 height 36
click at [407, 575] on p "Optimized HTML with built-in compressi and media give your store a performance …" at bounding box center [449, 593] width 388 height 36
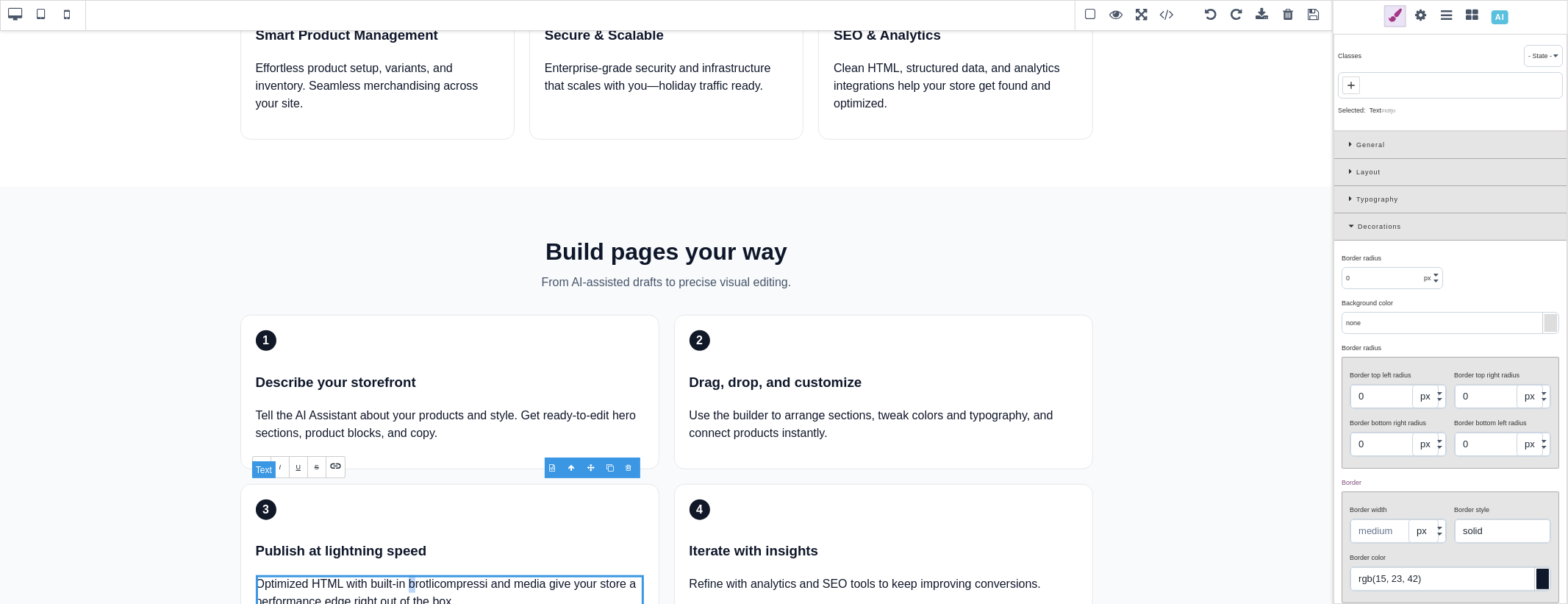
click at [409, 575] on p "Optimized HTML with built-in brotlicompressi and media give your store a perfor…" at bounding box center [449, 593] width 388 height 36
drag, startPoint x: 532, startPoint y: 488, endPoint x: 562, endPoint y: 488, distance: 30.0
click at [562, 575] on p "Optimized HTML with built-in Brotli compression and media give your store a per…" at bounding box center [449, 593] width 388 height 36
click at [461, 575] on p "Optimized HTML with built-in Brotli compression and media give your store a per…" at bounding box center [449, 593] width 388 height 36
drag, startPoint x: 441, startPoint y: 488, endPoint x: 479, endPoint y: 488, distance: 38.0
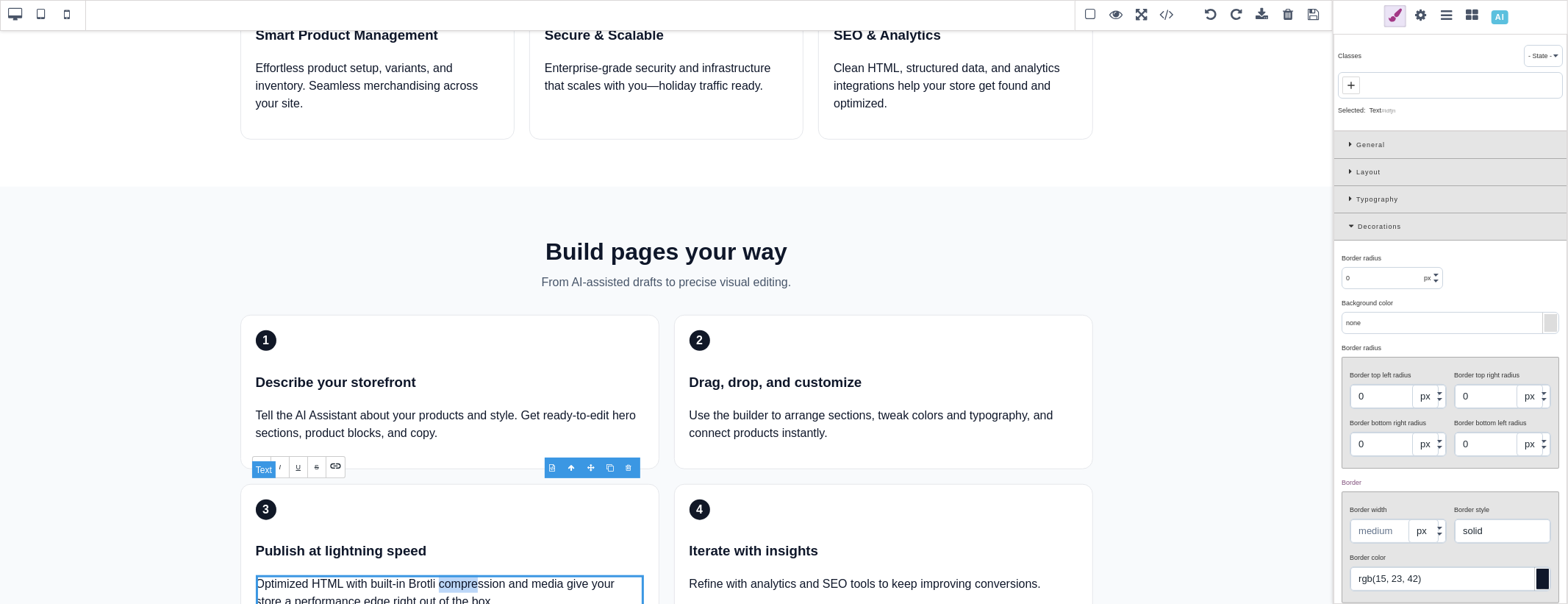
click at [479, 575] on p "Optimized HTML with built-in Brotli compression and media give your store a per…" at bounding box center [449, 593] width 388 height 36
click at [504, 575] on p "Optimized HTML with built-in Brotli compression and media give your store a per…" at bounding box center [449, 593] width 388 height 36
drag, startPoint x: 295, startPoint y: 505, endPoint x: 303, endPoint y: 511, distance: 10.0
click at [303, 575] on p "Optimized HTML with built-in Brotli compression algorithm developed by Google a…" at bounding box center [449, 601] width 388 height 53
click at [338, 575] on p "Optimized HTML with built-in Brotli compression algorithm developed by Google a…" at bounding box center [449, 601] width 388 height 53
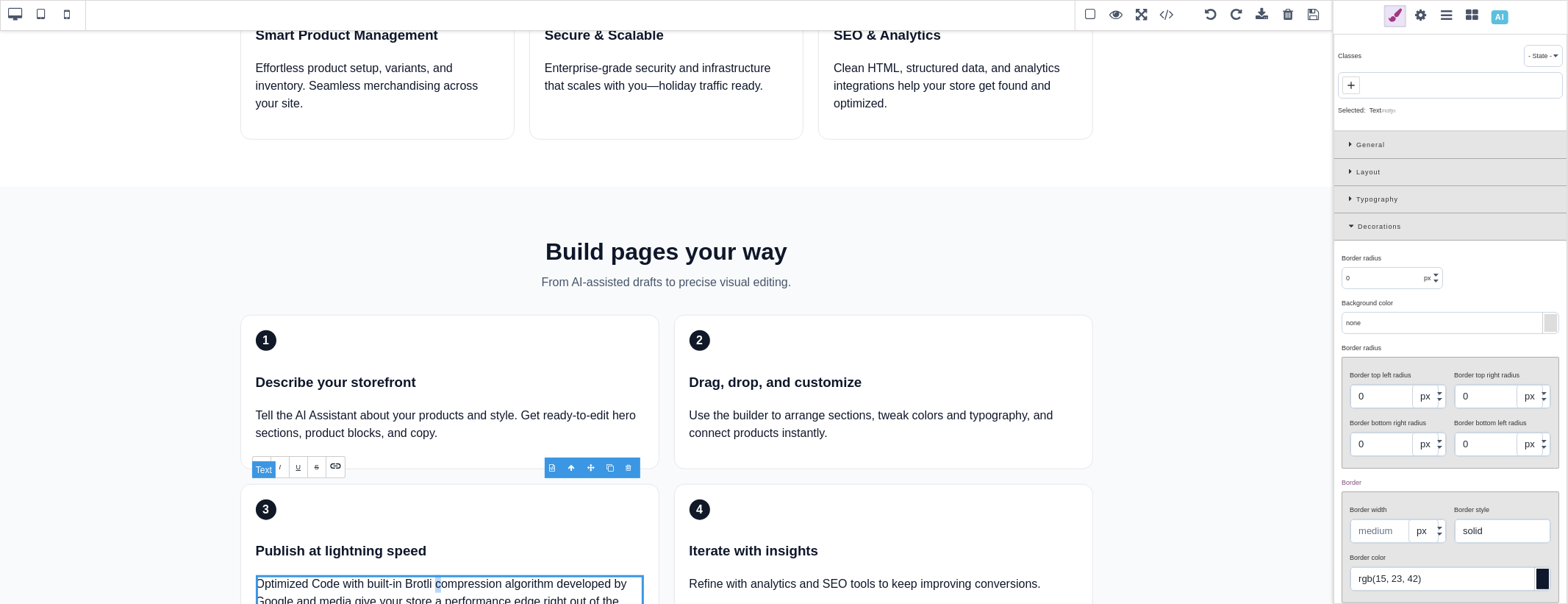
click at [438, 575] on p "Optimized Code with built-in Brotli compression algorithm developed by Google a…" at bounding box center [449, 601] width 388 height 53
click at [507, 575] on p "Optimized Code with built-in Brotli Compression algorithm developed by Google a…" at bounding box center [449, 601] width 388 height 53
click at [363, 575] on p "Optimized Code with built-in Brotli Compression Algorithm developed by Google a…" at bounding box center [449, 601] width 388 height 53
drag, startPoint x: 317, startPoint y: 508, endPoint x: 346, endPoint y: 507, distance: 29.0
click at [346, 575] on p "Optimized Code with built-in Brotli Compression Algorithm developed by Google a…" at bounding box center [449, 601] width 388 height 53
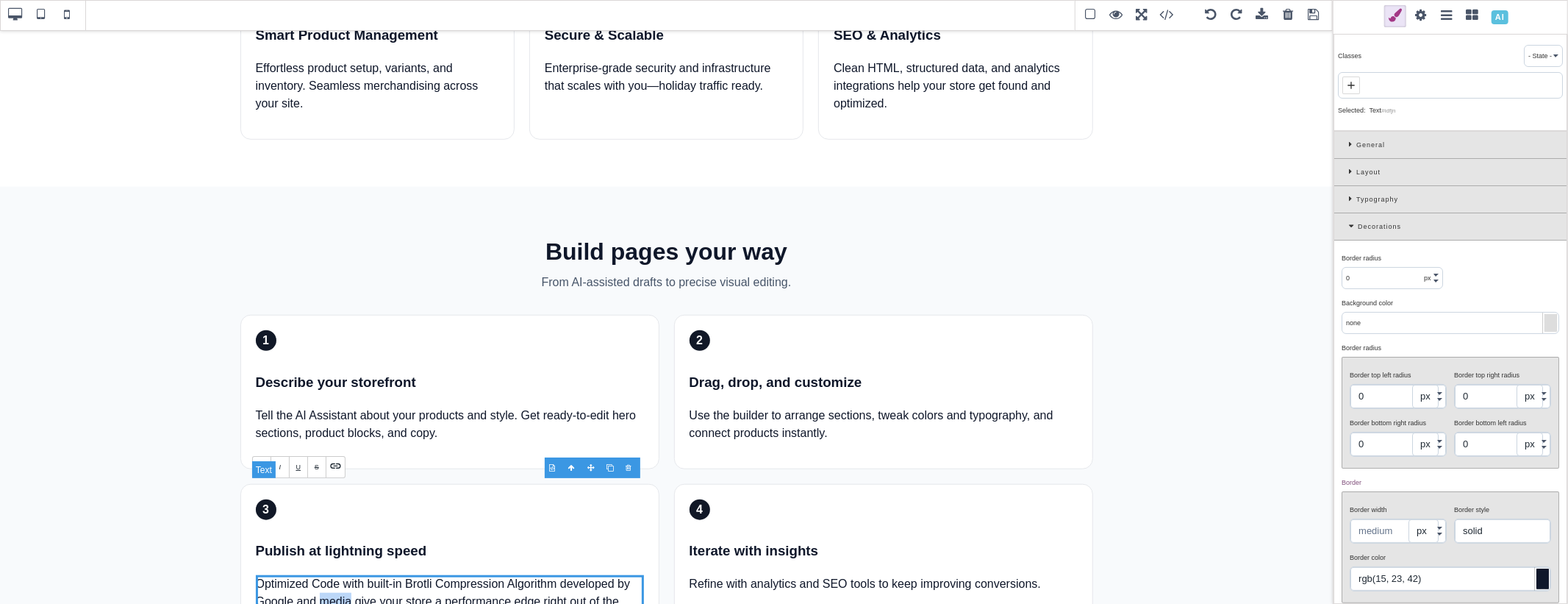
click at [314, 575] on p "Optimized Code with built-in Brotli Compression Algorithm developed by Google a…" at bounding box center [449, 601] width 388 height 53
click at [403, 575] on p "Optimized Code with built-in Brotli Compression Algorithm developed by Google a…" at bounding box center [449, 601] width 388 height 53
click at [407, 575] on p "Optimized Code with built-in Brotli Compression Algorithm developed by Google a…" at bounding box center [449, 601] width 388 height 53
click at [413, 575] on p "Optimized Code with built-in Brotli Compression Algorithm developed by Google a…" at bounding box center [449, 601] width 388 height 53
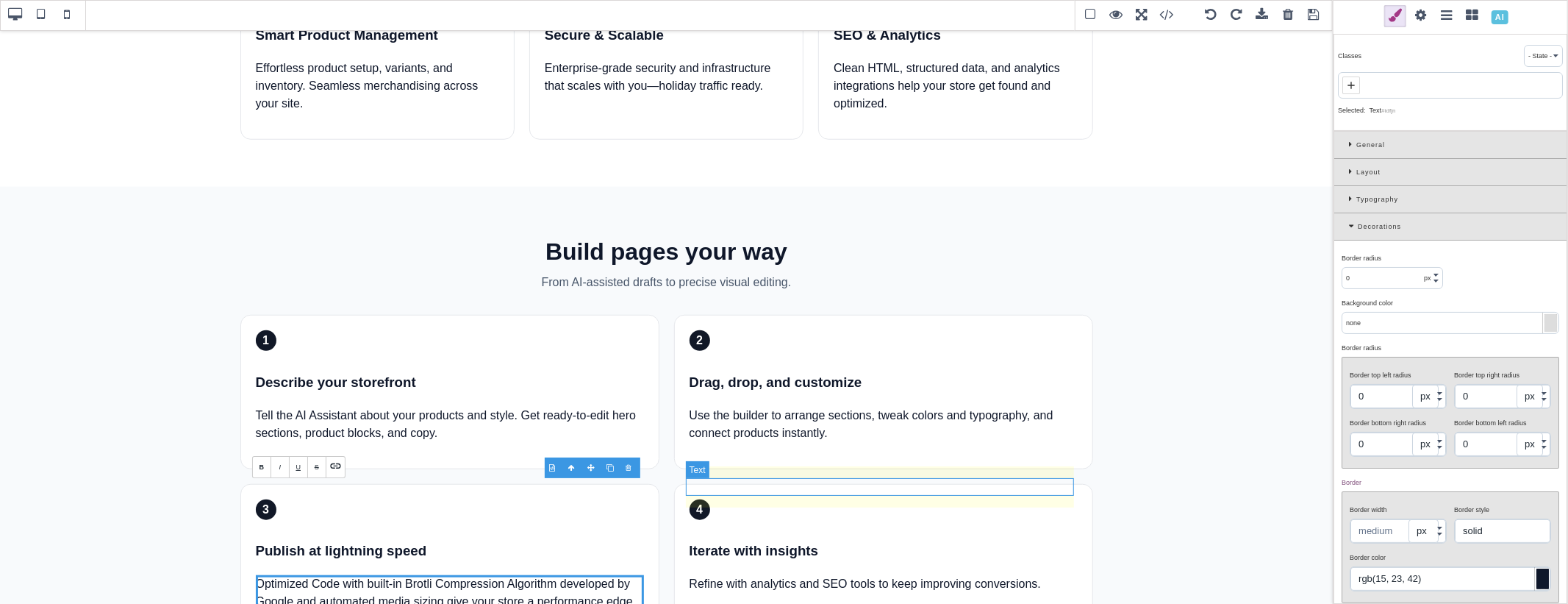
click at [829, 575] on p "Refine with analytics and SEO tools to keep improving conversions." at bounding box center [883, 584] width 388 height 18
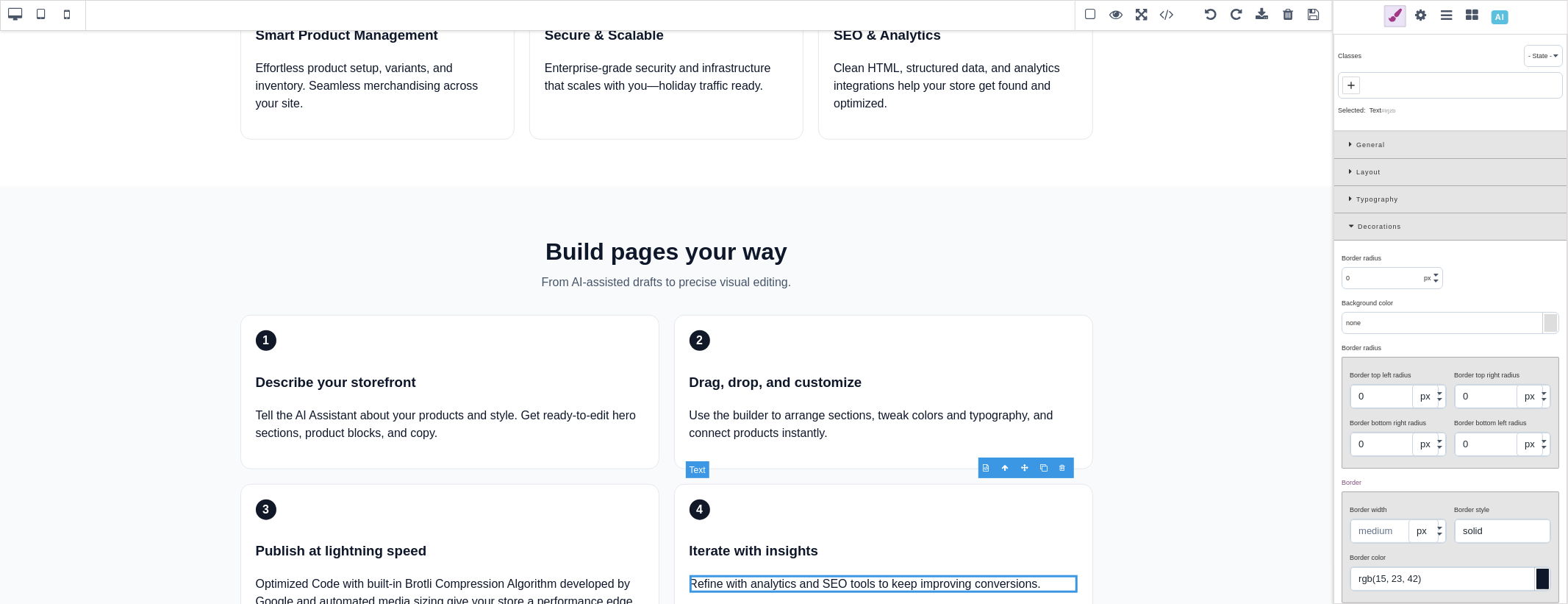
click at [860, 575] on p "Refine with analytics and SEO tools to keep improving conversions." at bounding box center [883, 584] width 388 height 18
click at [750, 575] on p "Refine with analytics and SEO tools to keep improving conversions." at bounding box center [883, 584] width 388 height 18
click at [747, 575] on p "Refine with analytics and SEO tools to keep improving conversions." at bounding box center [883, 584] width 388 height 18
click at [787, 575] on p "Refine with analytics and SEO tools to keep improving conversions." at bounding box center [883, 584] width 388 height 18
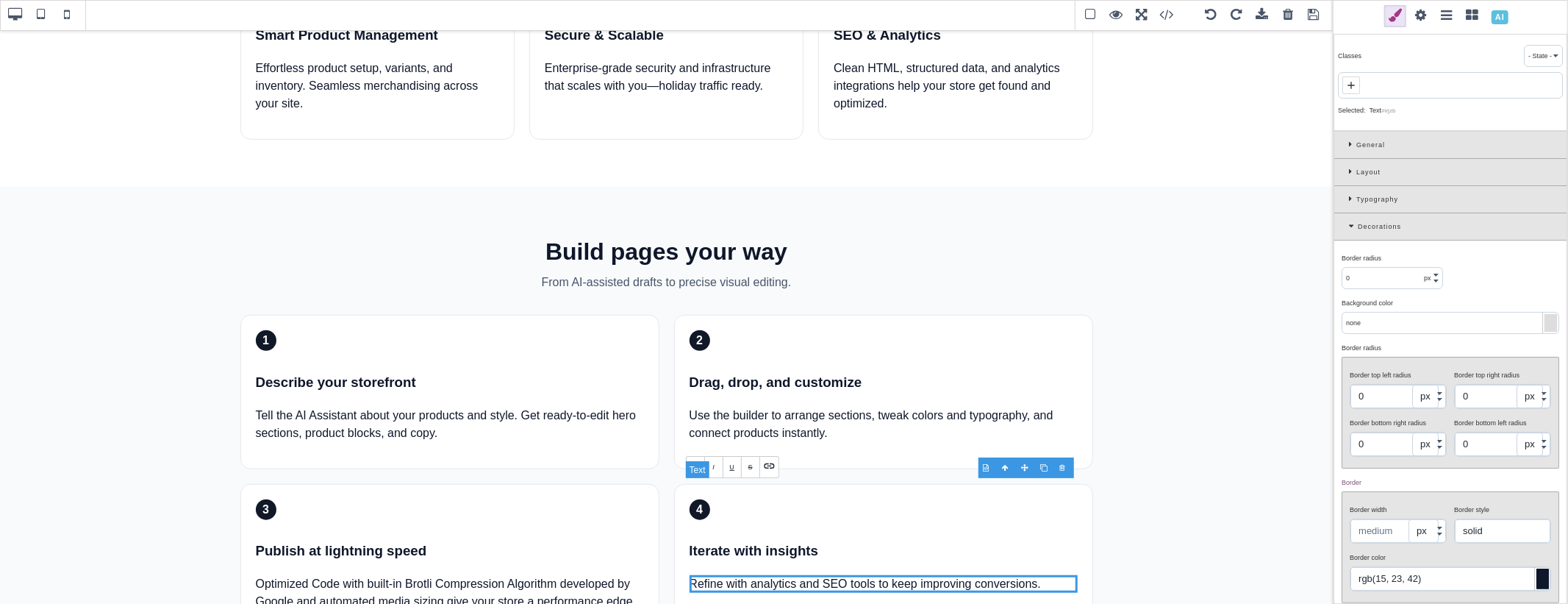
click at [791, 575] on p "Refine with analytics and SEO tools to keep improving conversions." at bounding box center [883, 584] width 388 height 18
click at [866, 575] on p "Refine with analytics and SEO tools to keep improving conversions." at bounding box center [883, 584] width 388 height 18
click at [863, 575] on p "Refine with analytics and SEO tools designed for large-scale growth to keep imp…" at bounding box center [883, 593] width 388 height 36
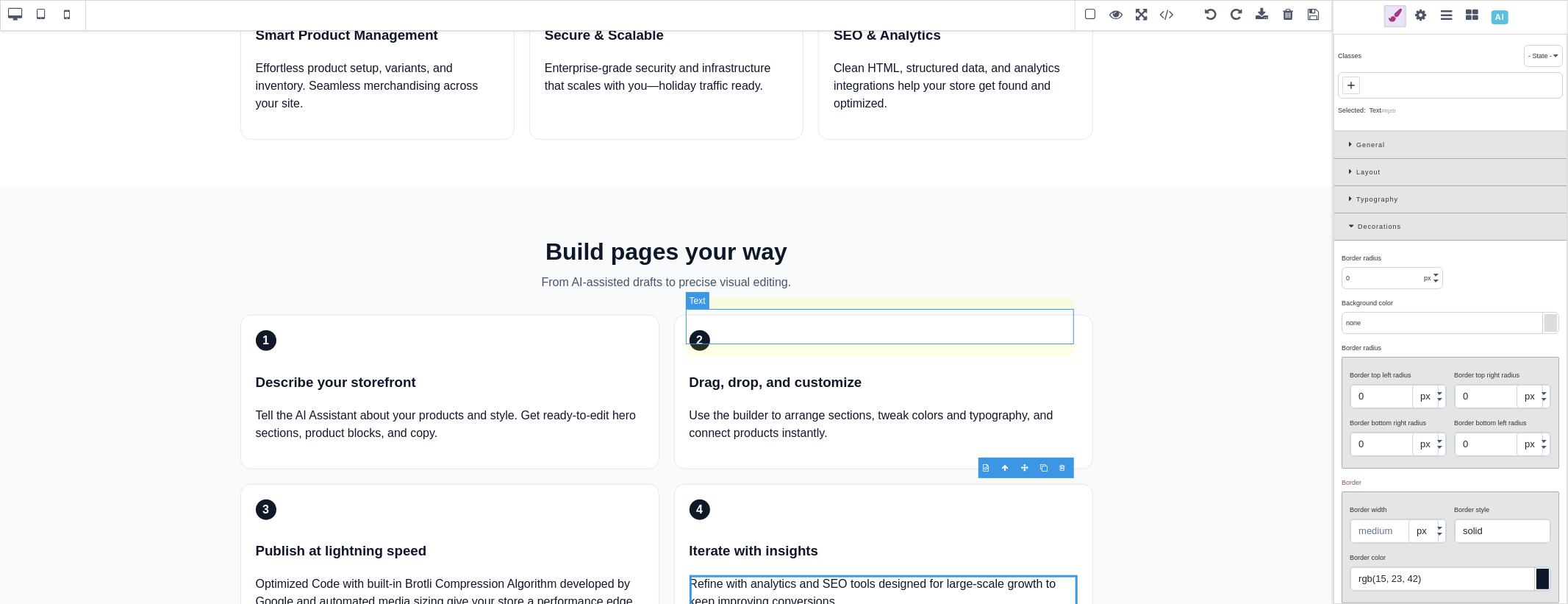
click at [743, 407] on p "Use the builder to arrange sections, tweak colors and typography, and connect p…" at bounding box center [883, 425] width 388 height 36
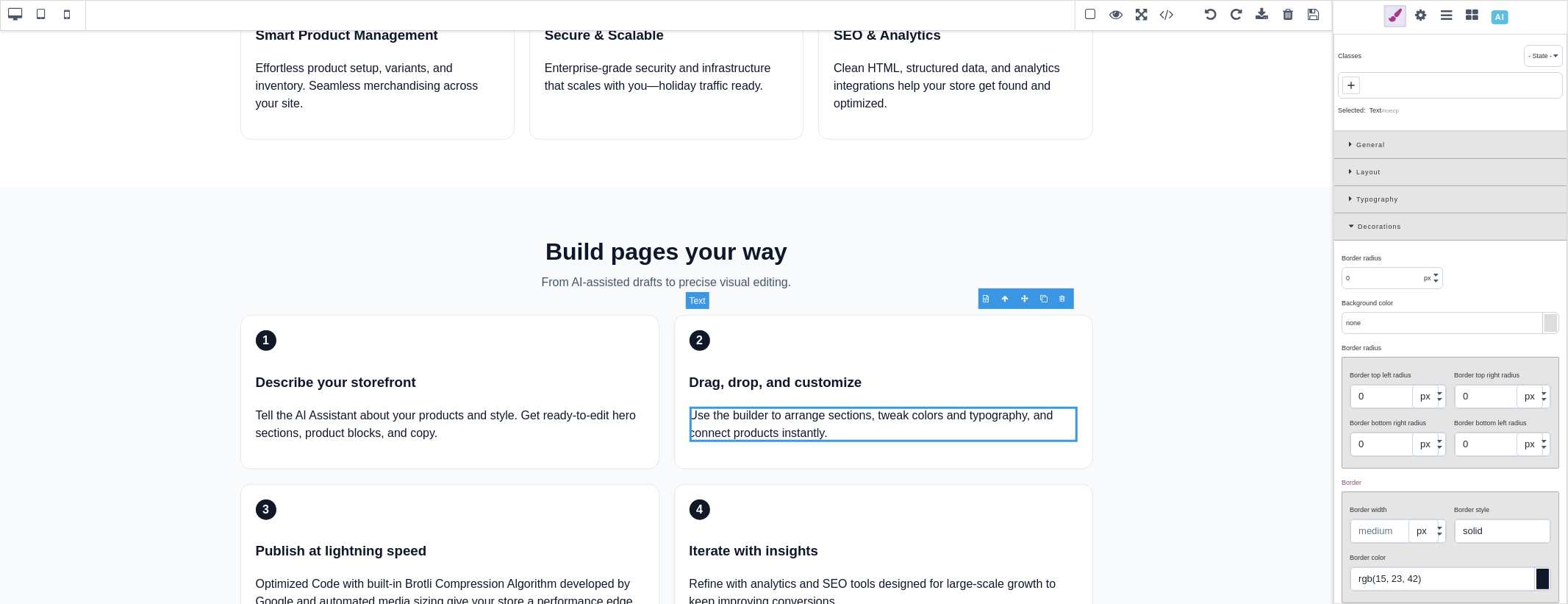
click at [729, 407] on p "Use the builder to arrange sections, tweak colors and typography, and connect p…" at bounding box center [883, 425] width 388 height 36
click at [945, 407] on p "Use the website builder to arrange sections, tweak colors and typography, and c…" at bounding box center [883, 425] width 388 height 36
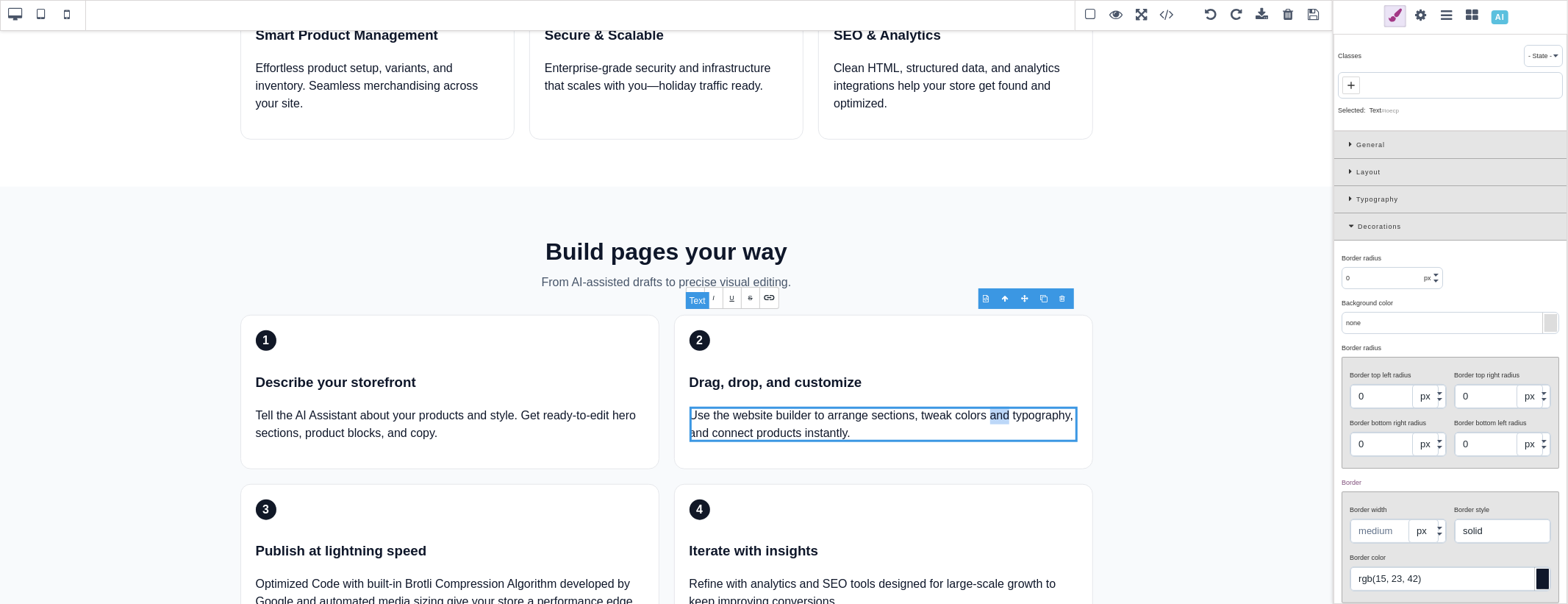
drag, startPoint x: 982, startPoint y: 322, endPoint x: 1003, endPoint y: 322, distance: 21.0
click at [1003, 407] on p "Use the website builder to arrange sections, tweak colors and typography, and c…" at bounding box center [883, 425] width 388 height 36
click at [922, 407] on p "Use the website builder to arrange sections, tweak colors, typography, and conn…" at bounding box center [883, 425] width 388 height 36
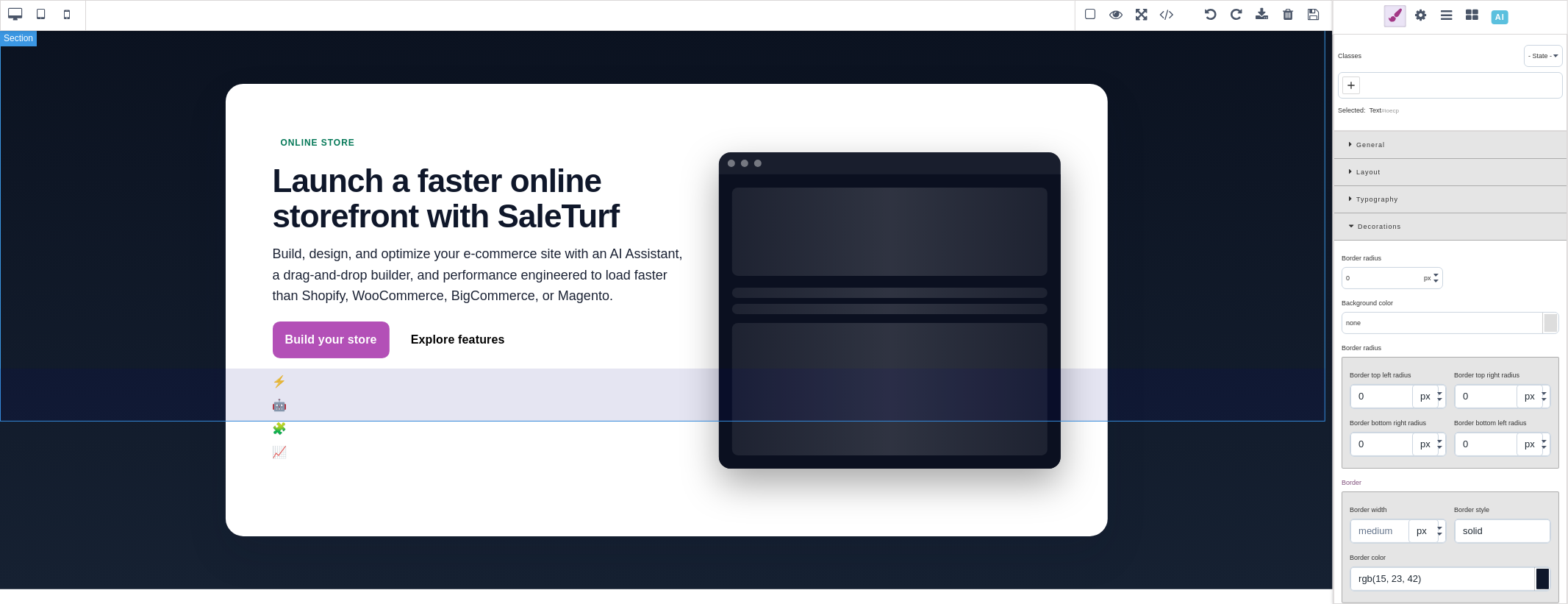
scroll to position [0, 0]
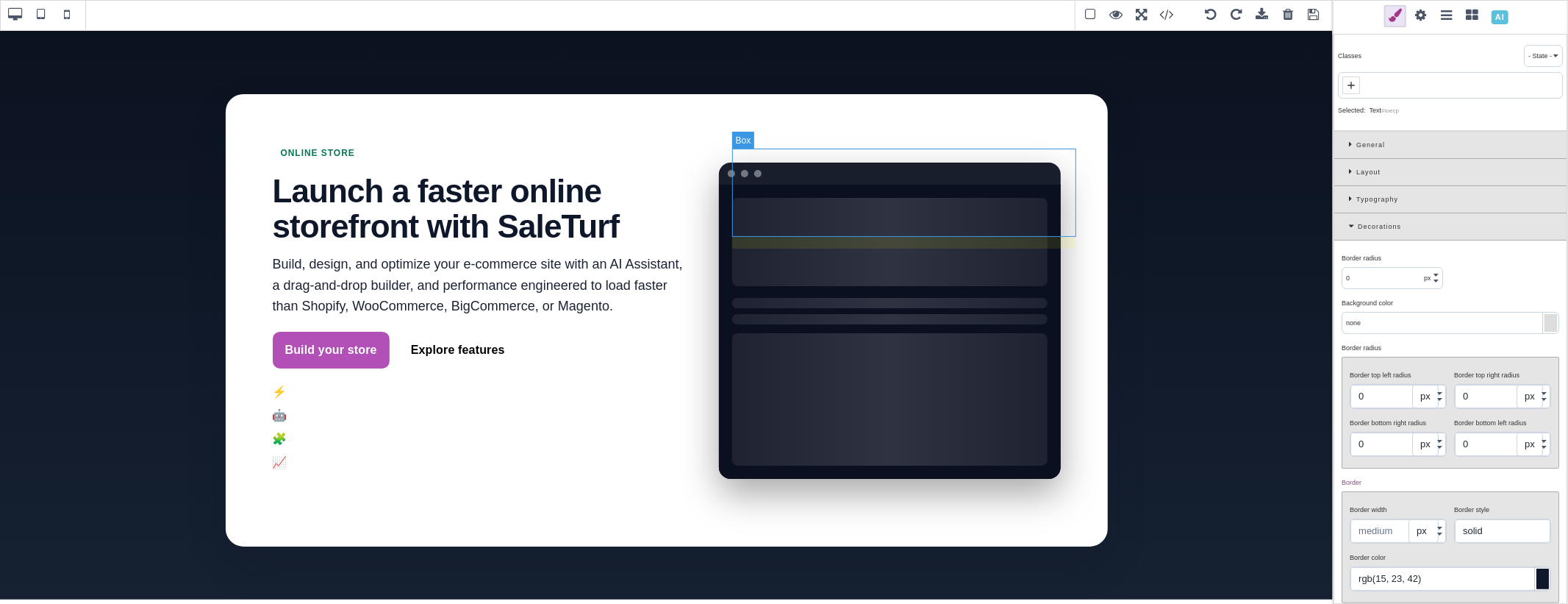
click at [888, 216] on div at bounding box center [889, 242] width 314 height 88
type input "8"
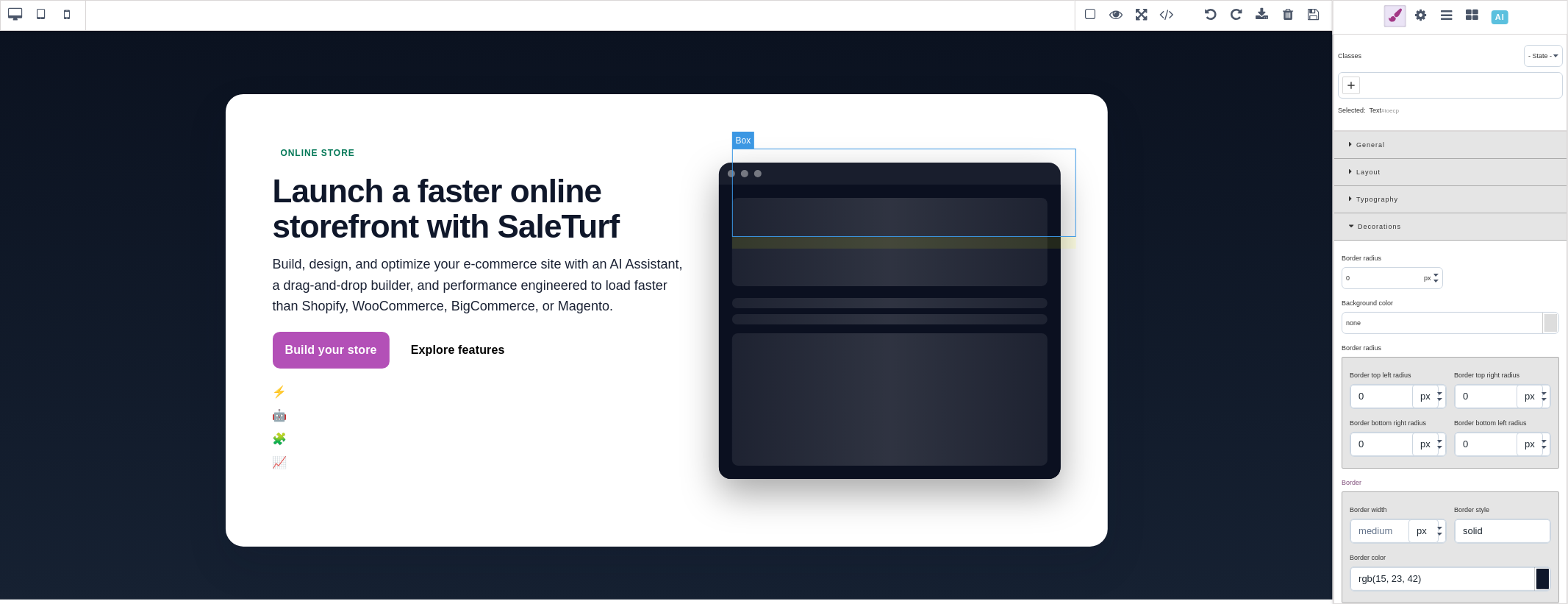
type input "8"
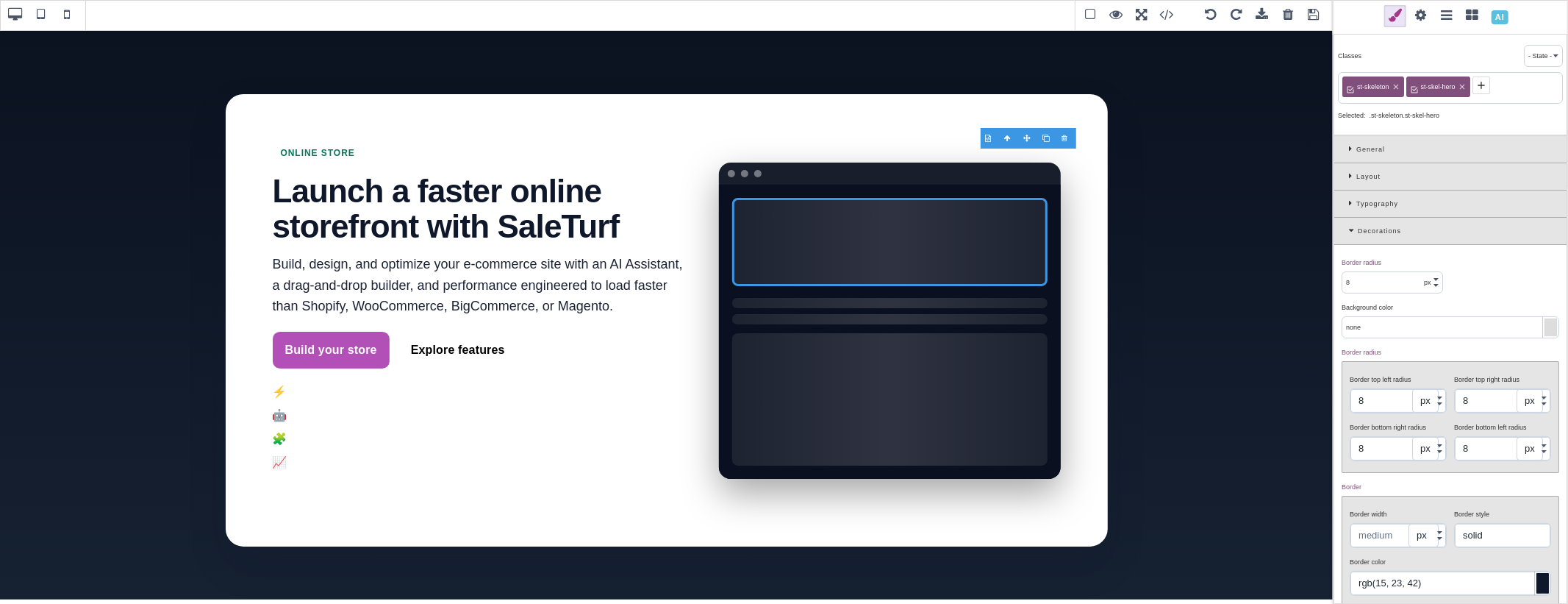
click at [1349, 199] on div "Typography" at bounding box center [1450, 204] width 232 height 27
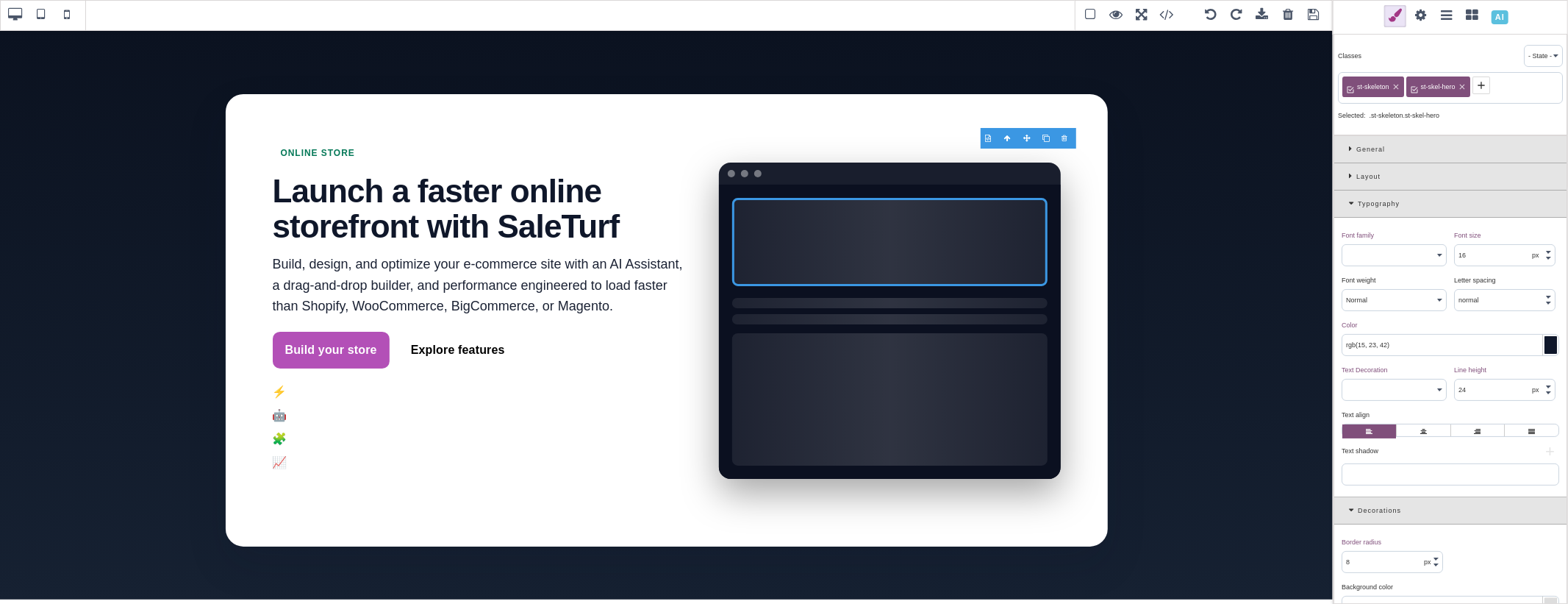
click at [1546, 351] on div at bounding box center [1550, 344] width 13 height 18
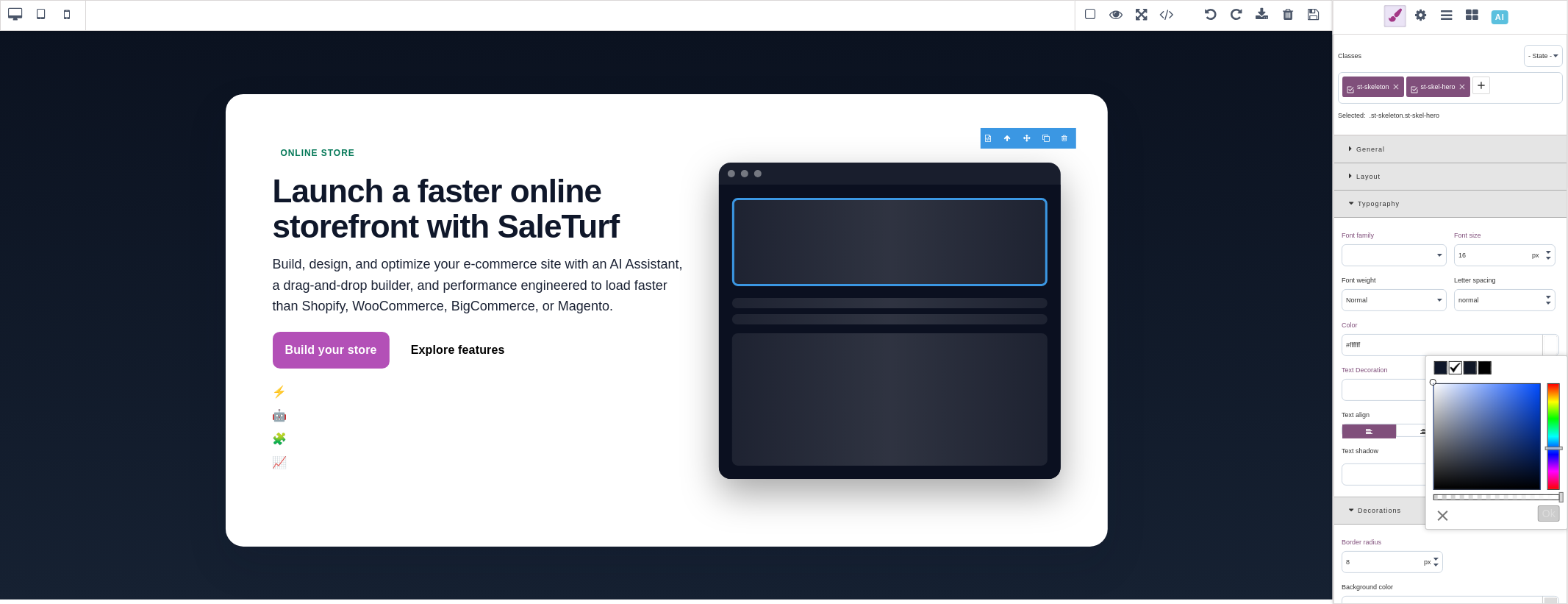
drag, startPoint x: 1472, startPoint y: 412, endPoint x: 1423, endPoint y: 379, distance: 59.1
click at [1423, 379] on div "B I U S Section Classes - State - Hover Click Even/Odd st-skeleton st-skel-hero…" at bounding box center [784, 302] width 1568 height 604
click at [867, 202] on div at bounding box center [889, 242] width 314 height 88
click at [821, 333] on div at bounding box center [889, 399] width 314 height 133
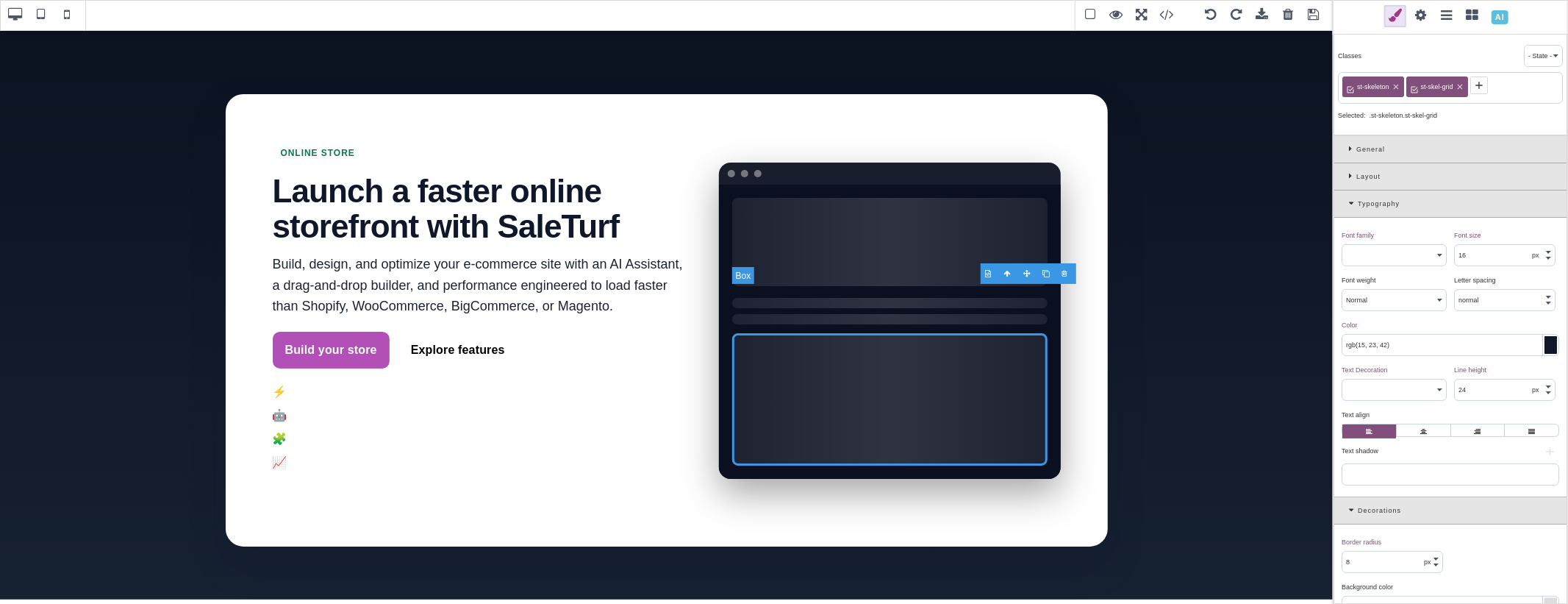
click at [821, 333] on div at bounding box center [889, 399] width 314 height 133
click at [787, 333] on div at bounding box center [889, 399] width 314 height 133
click at [875, 199] on div at bounding box center [889, 242] width 314 height 88
type input "#ffffff"
select select
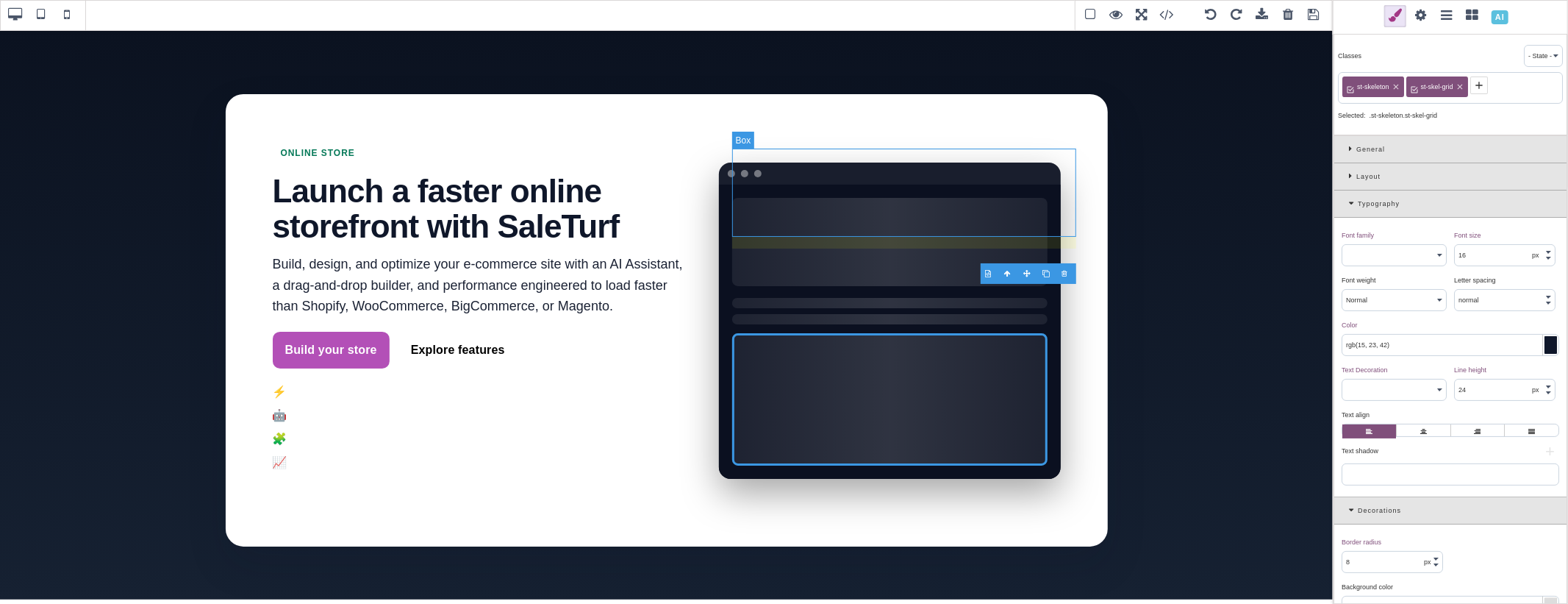
type input "rgb(255, 255, 255)"
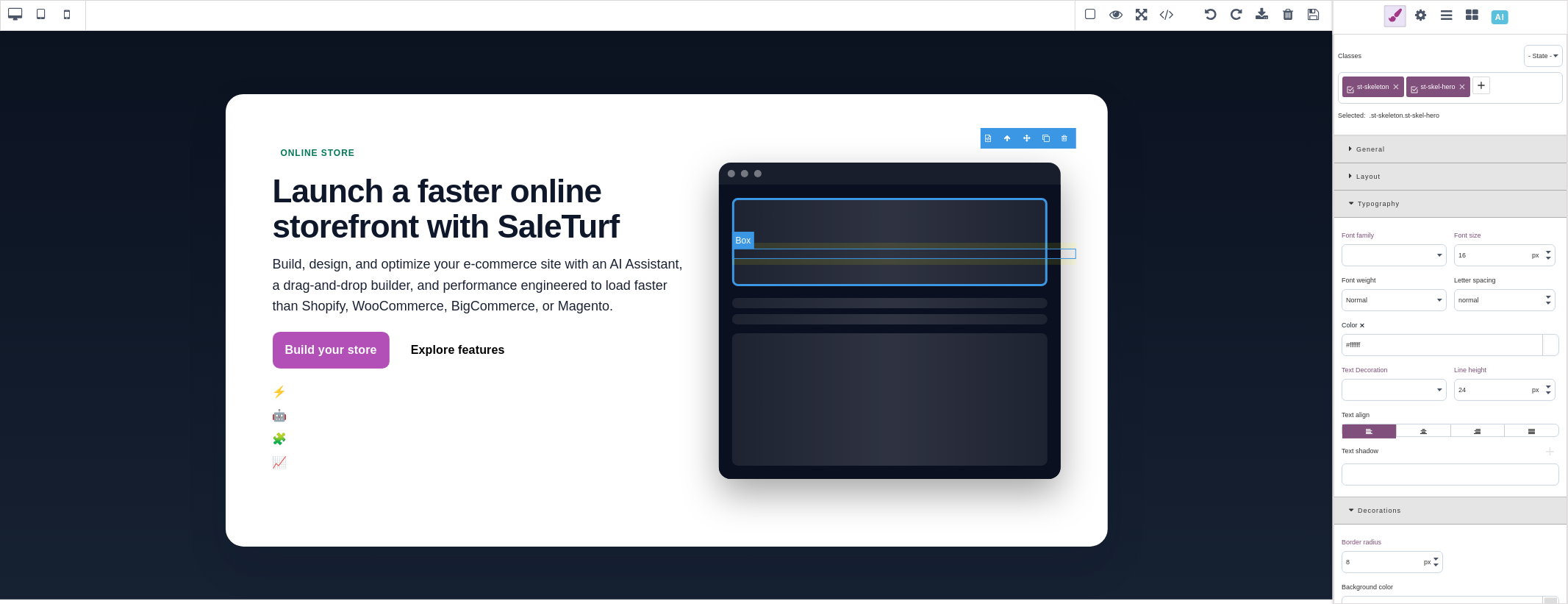
click at [877, 297] on div at bounding box center [889, 302] width 314 height 10
type input "rgb(15, 23, 42)"
select select
type input "rgb(15, 23, 42)"
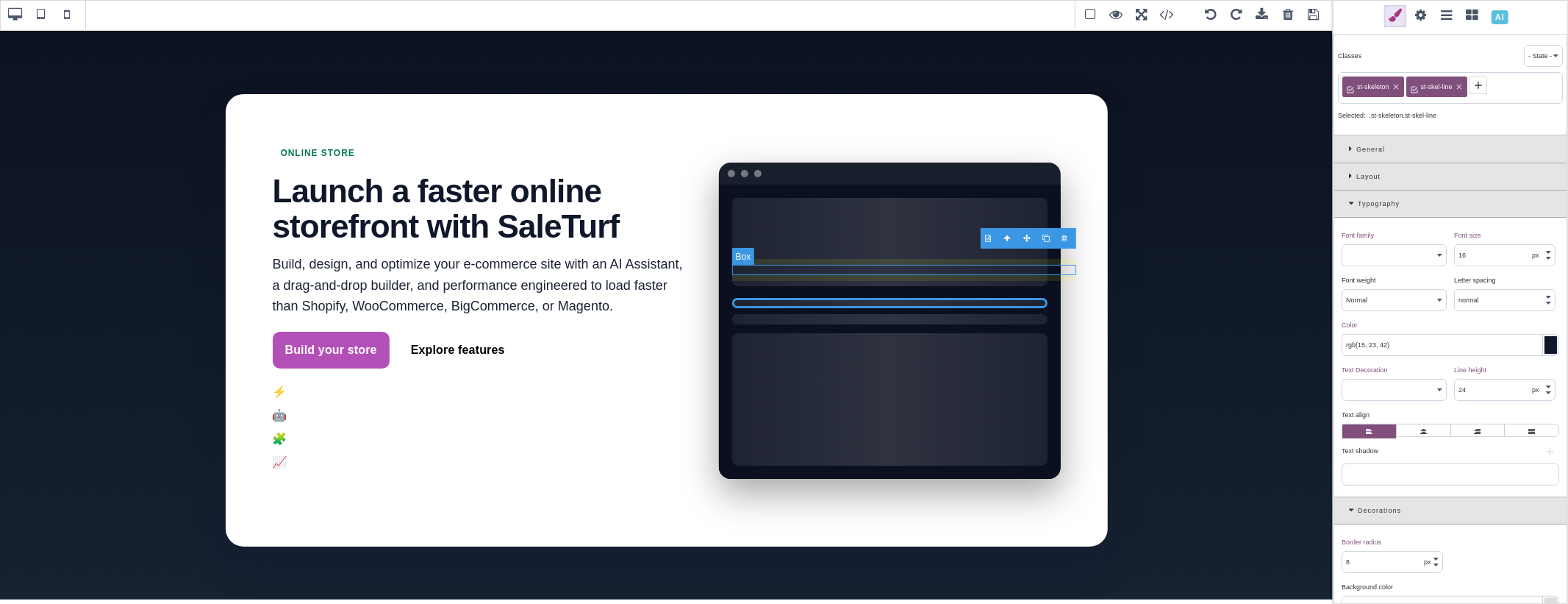
click at [877, 314] on div at bounding box center [889, 319] width 314 height 10
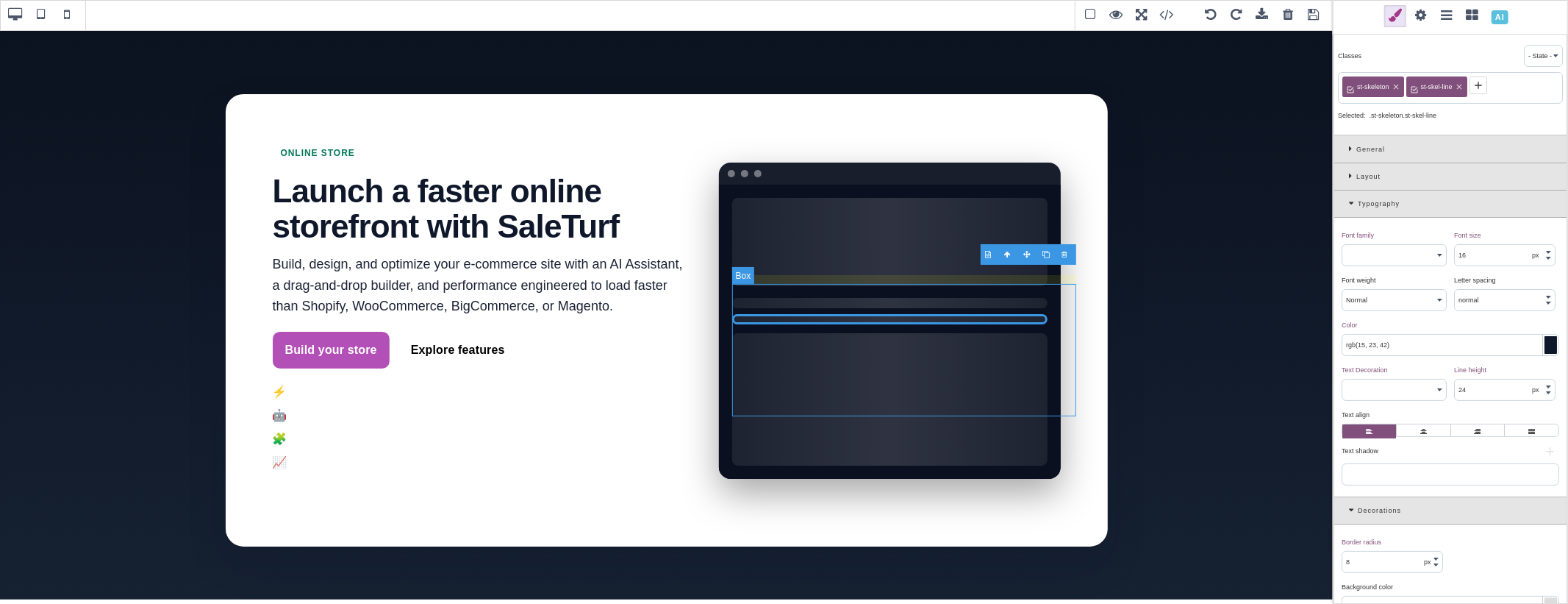
click at [877, 333] on div at bounding box center [889, 399] width 314 height 133
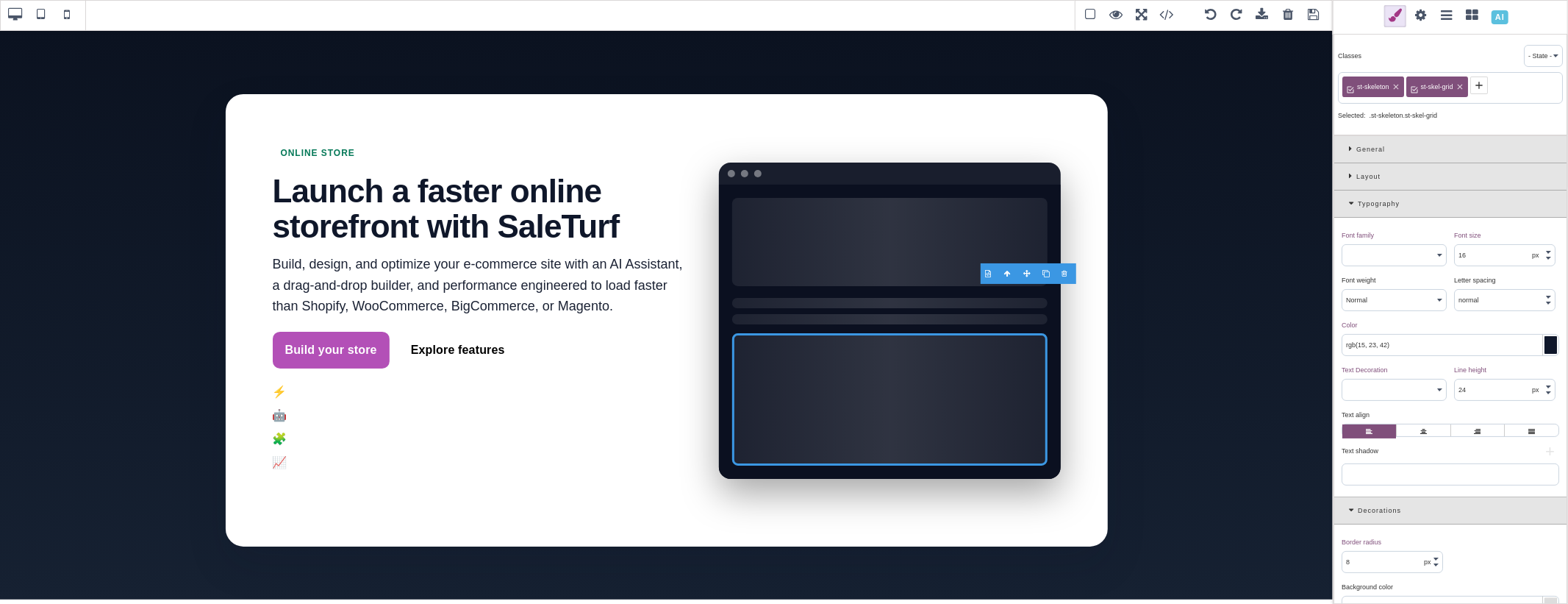
click at [1544, 349] on div at bounding box center [1550, 344] width 13 height 18
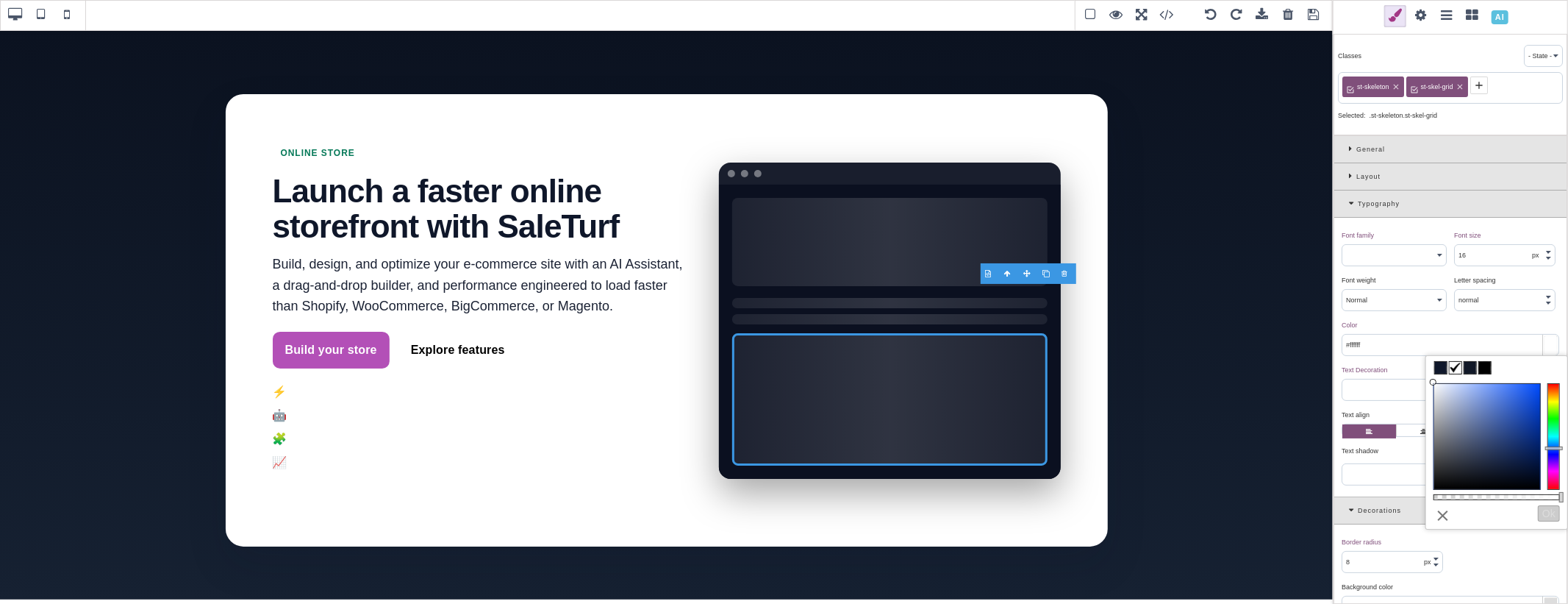
drag, startPoint x: 1467, startPoint y: 403, endPoint x: 1409, endPoint y: 377, distance: 63.6
click at [1409, 377] on div "B I U S Section Classes - State - Hover Click Even/Odd st-skeleton [GEOGRAPHIC_…" at bounding box center [784, 302] width 1568 height 604
click at [1401, 326] on div "Color ⨯" at bounding box center [1448, 325] width 214 height 14
type input "#ffffff"
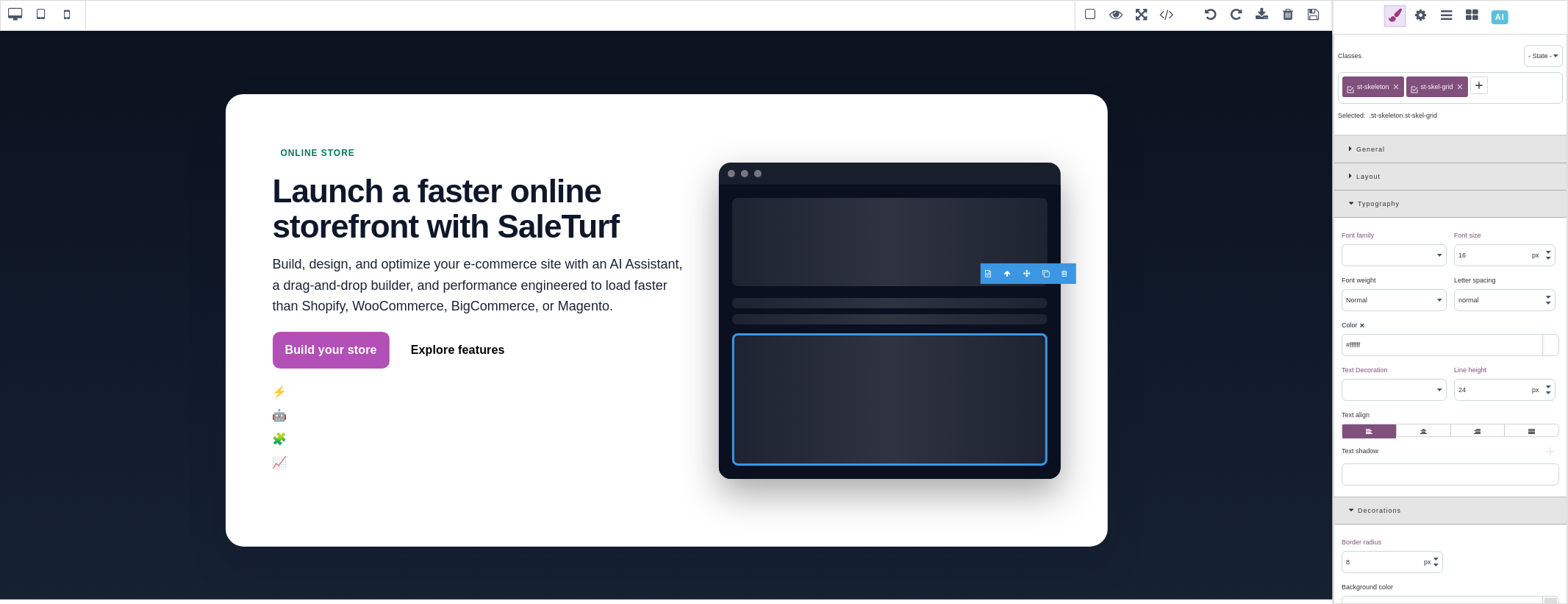
click at [1352, 210] on div "Typography" at bounding box center [1450, 204] width 232 height 27
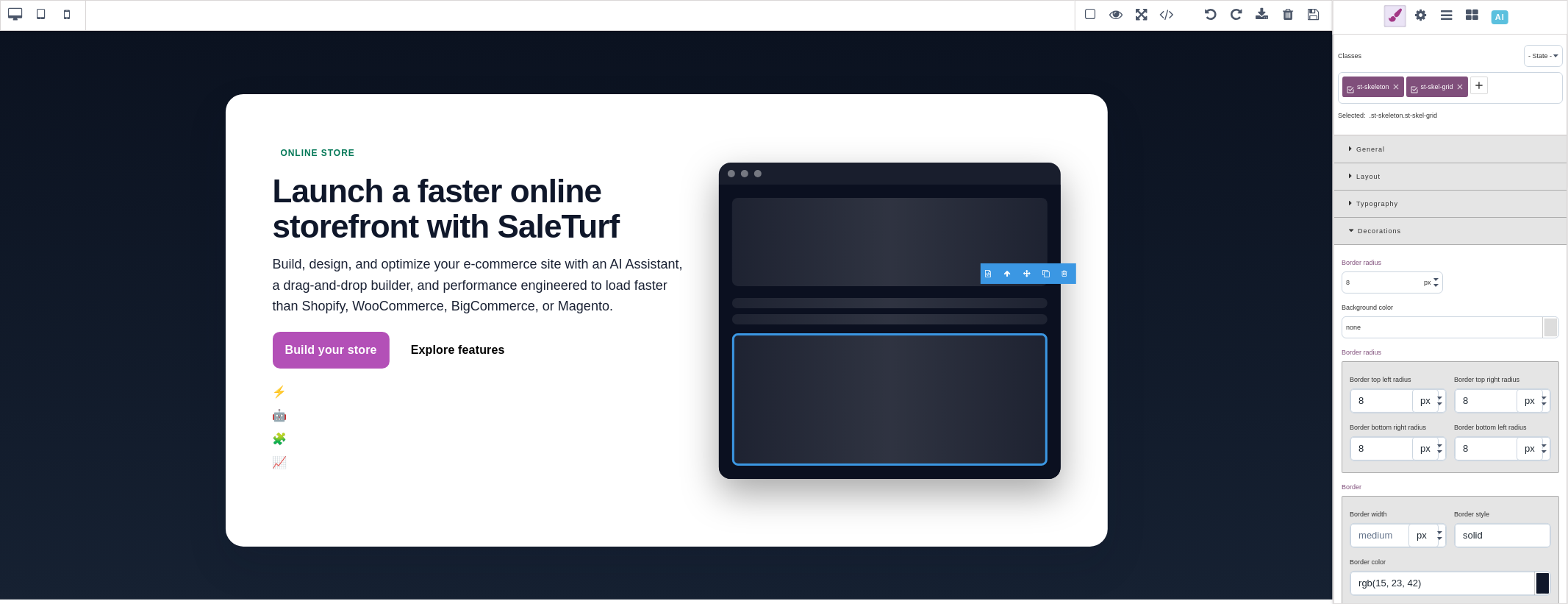
click at [1537, 578] on div at bounding box center [1543, 583] width 13 height 20
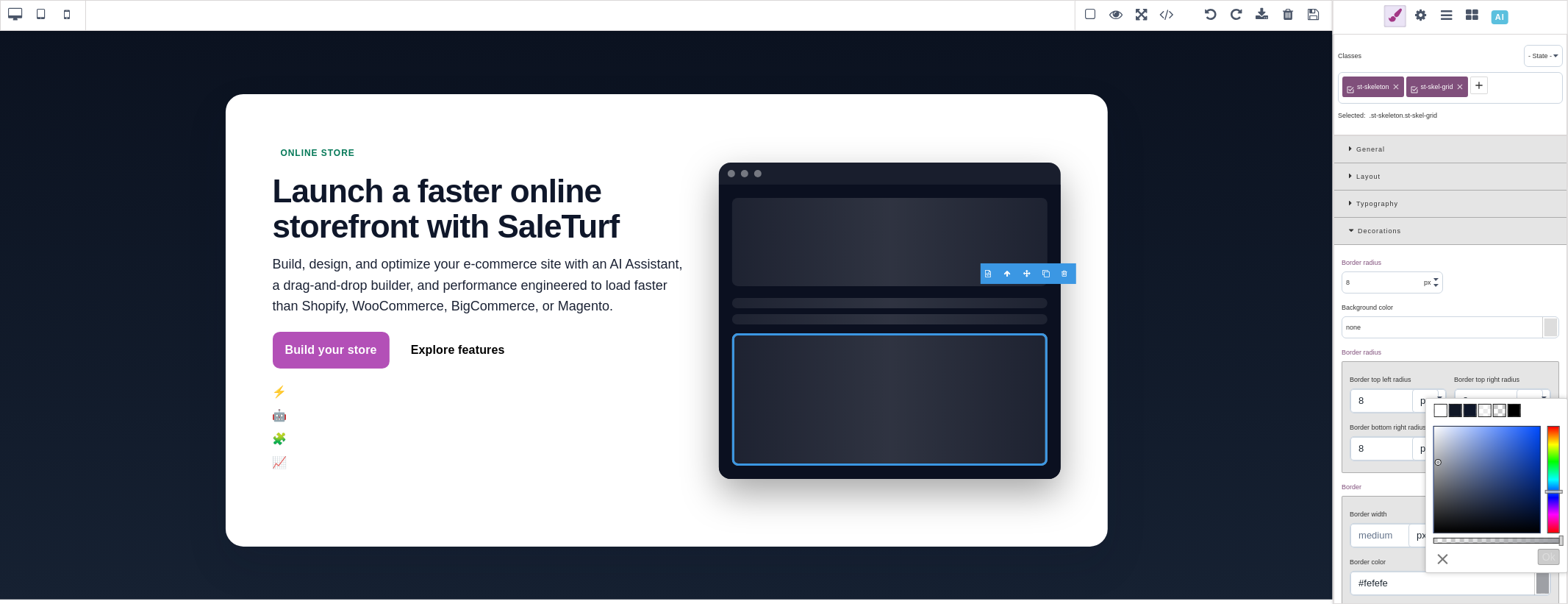
type input "#ffffff"
drag, startPoint x: 1475, startPoint y: 505, endPoint x: 1388, endPoint y: 413, distance: 126.6
click at [1388, 413] on div "B I U S Section Classes - State - Hover Click Even/Odd st-skeleton [GEOGRAPHIC_…" at bounding box center [784, 302] width 1568 height 604
click at [1383, 488] on div "Border ⨯" at bounding box center [1448, 487] width 214 height 14
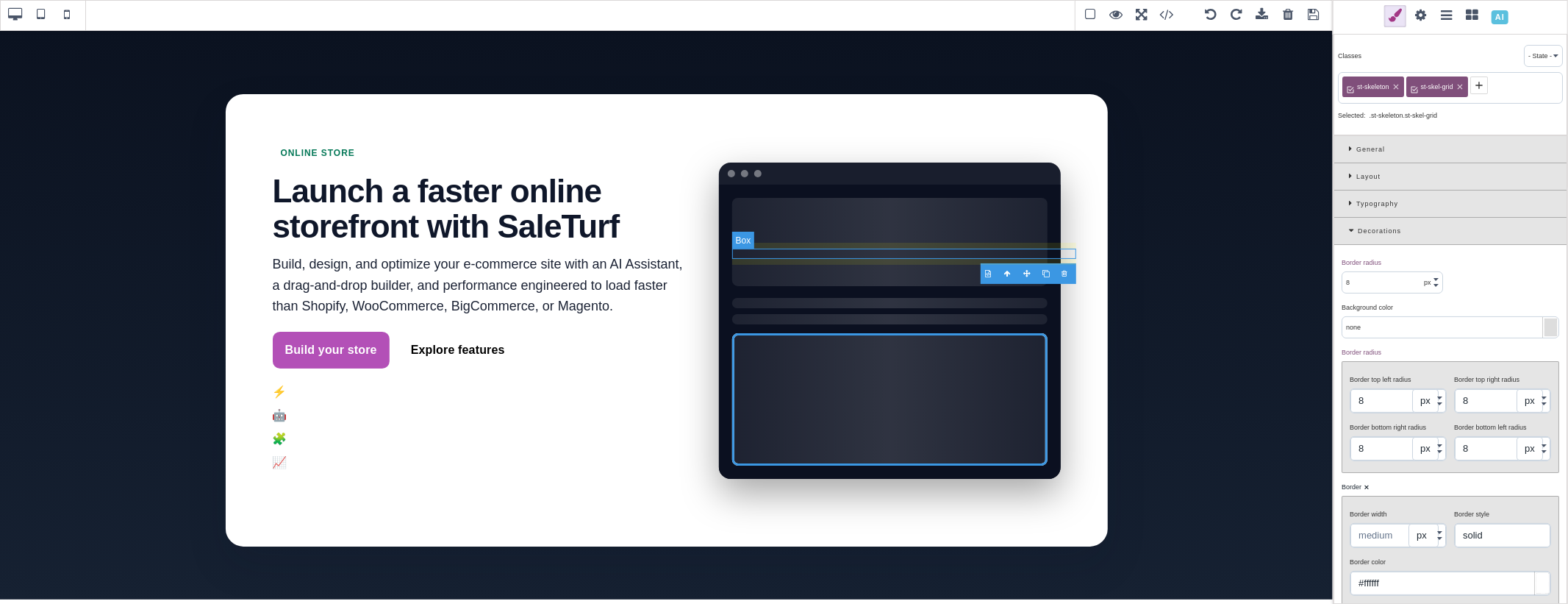
click at [963, 297] on div at bounding box center [889, 302] width 314 height 10
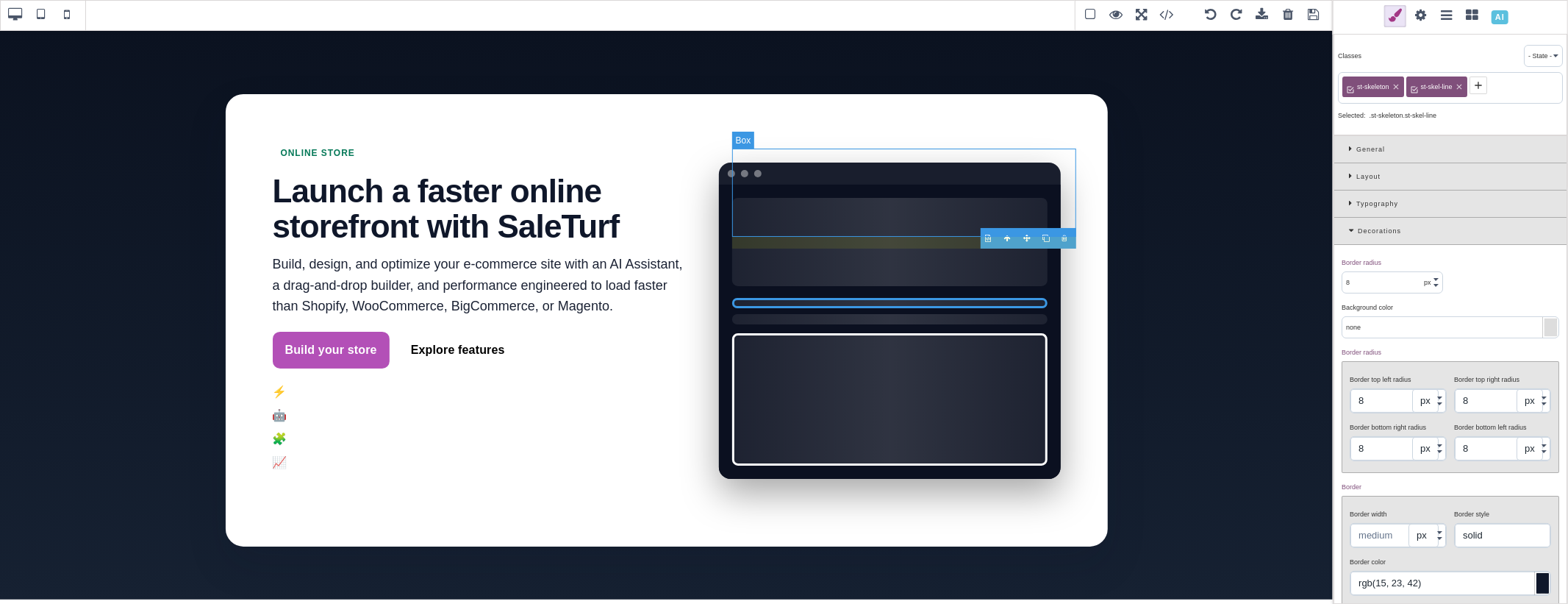
click at [950, 216] on div at bounding box center [889, 242] width 314 height 88
type input "rgb(255, 255, 255)"
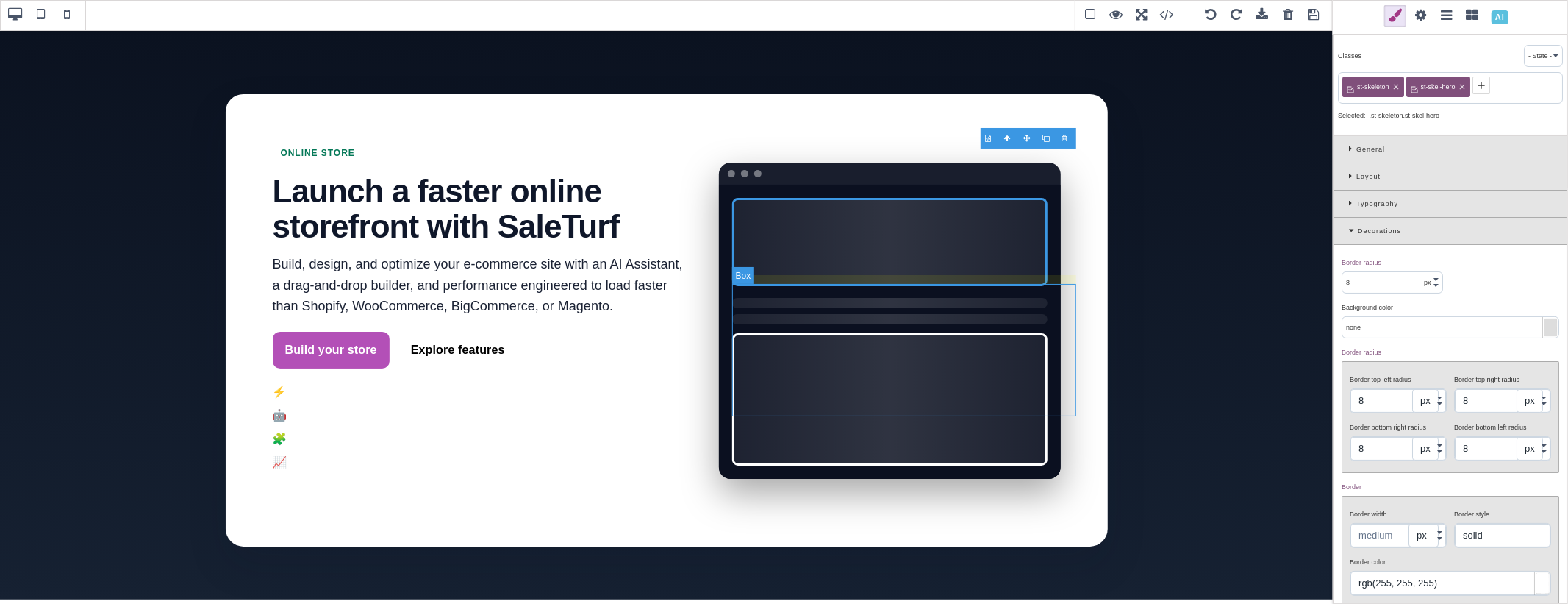
click at [947, 333] on div at bounding box center [889, 399] width 314 height 133
select select
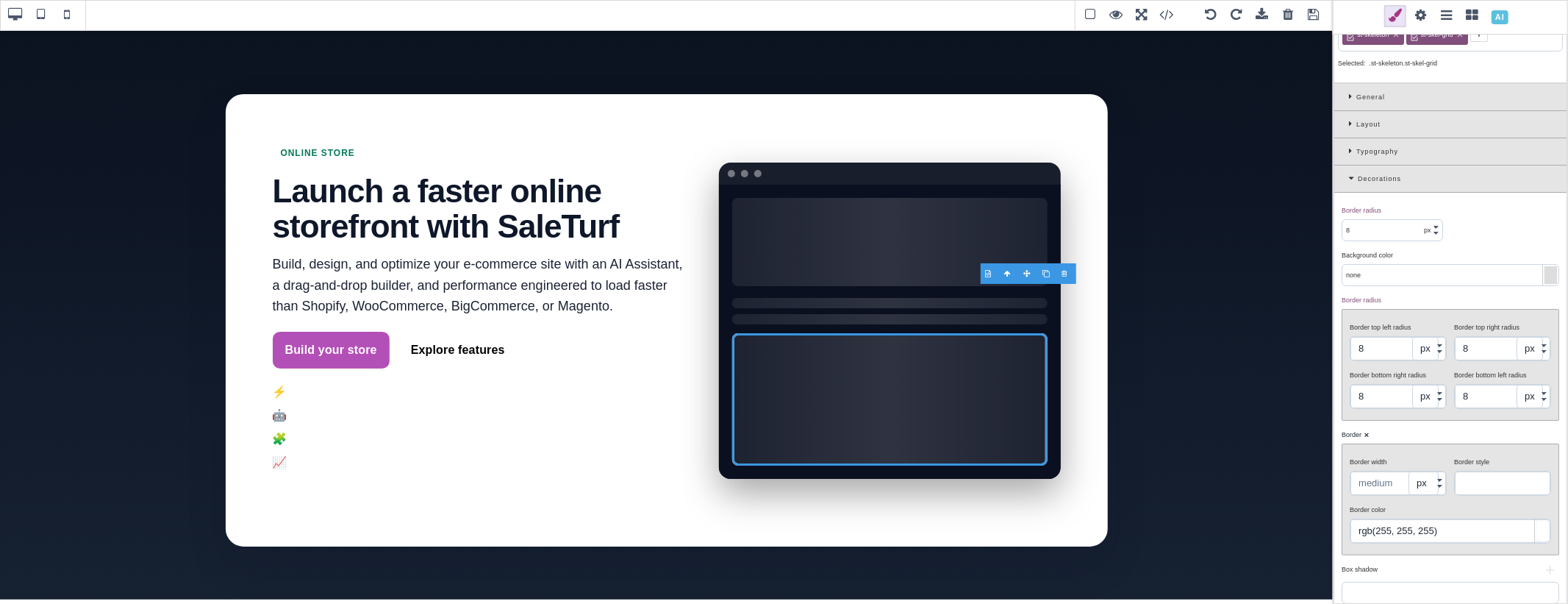
scroll to position [82, 0]
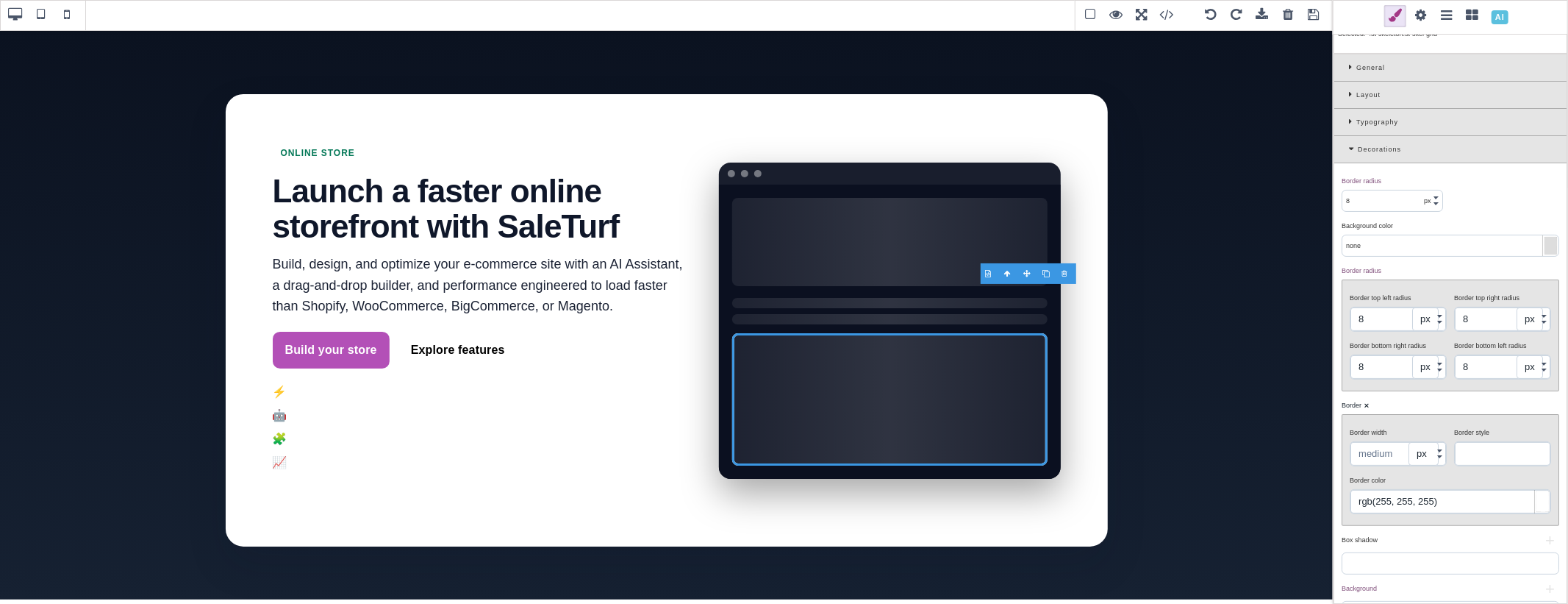
click at [1537, 500] on div at bounding box center [1543, 501] width 13 height 20
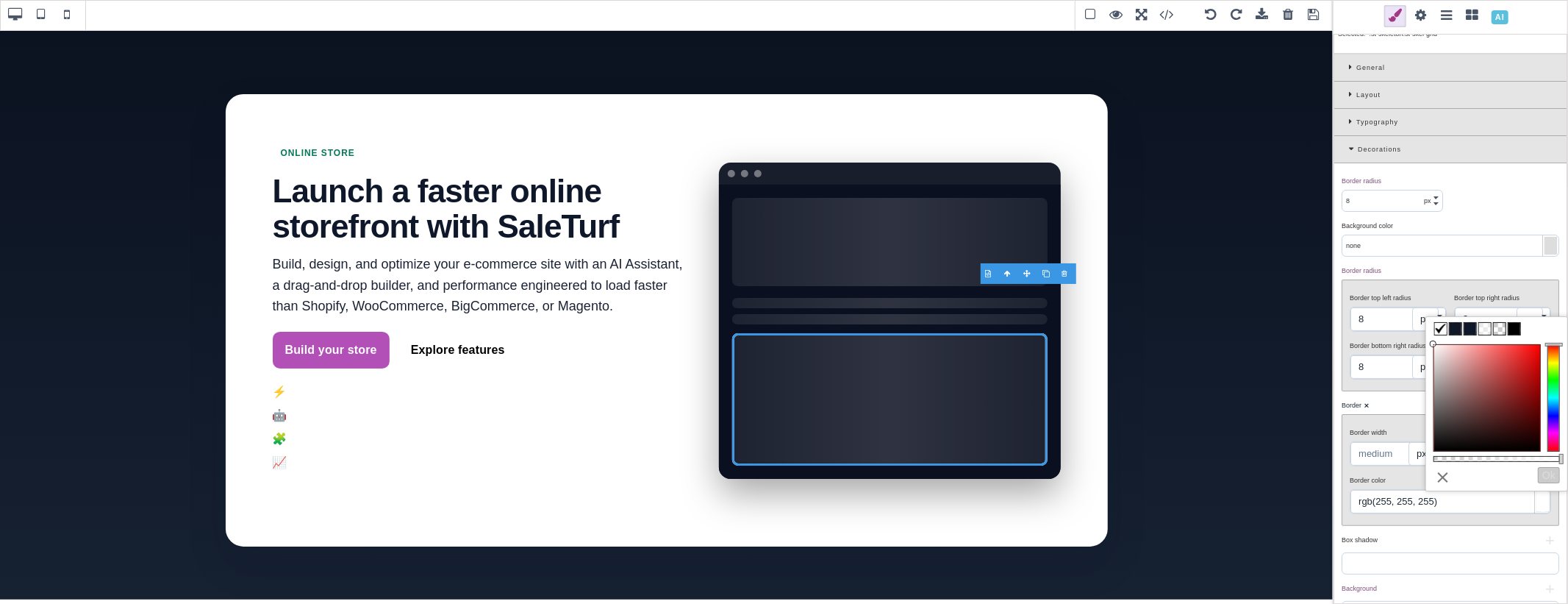
click at [1456, 329] on span at bounding box center [1456, 329] width 12 height 12
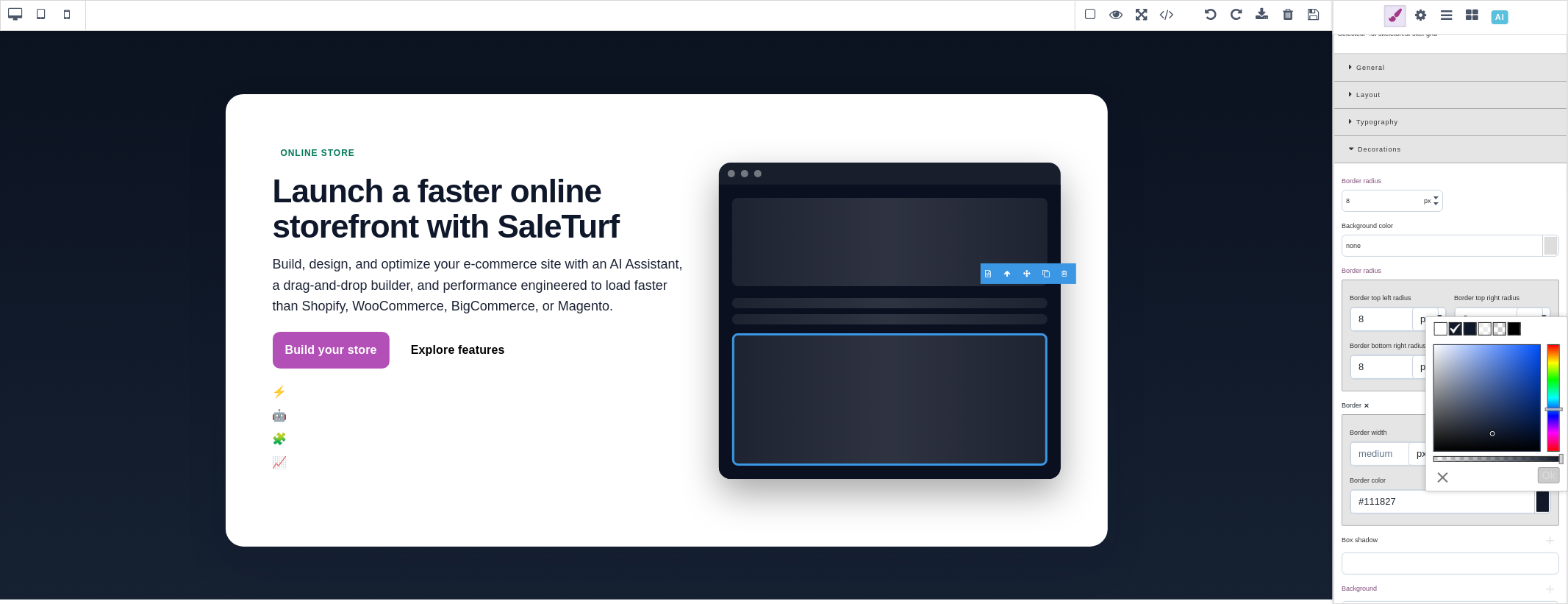
click at [1445, 287] on div "Border top left radius 8 px % Border top right radius 8 px % Border bottom righ…" at bounding box center [1450, 336] width 216 height 110
type input "#111827"
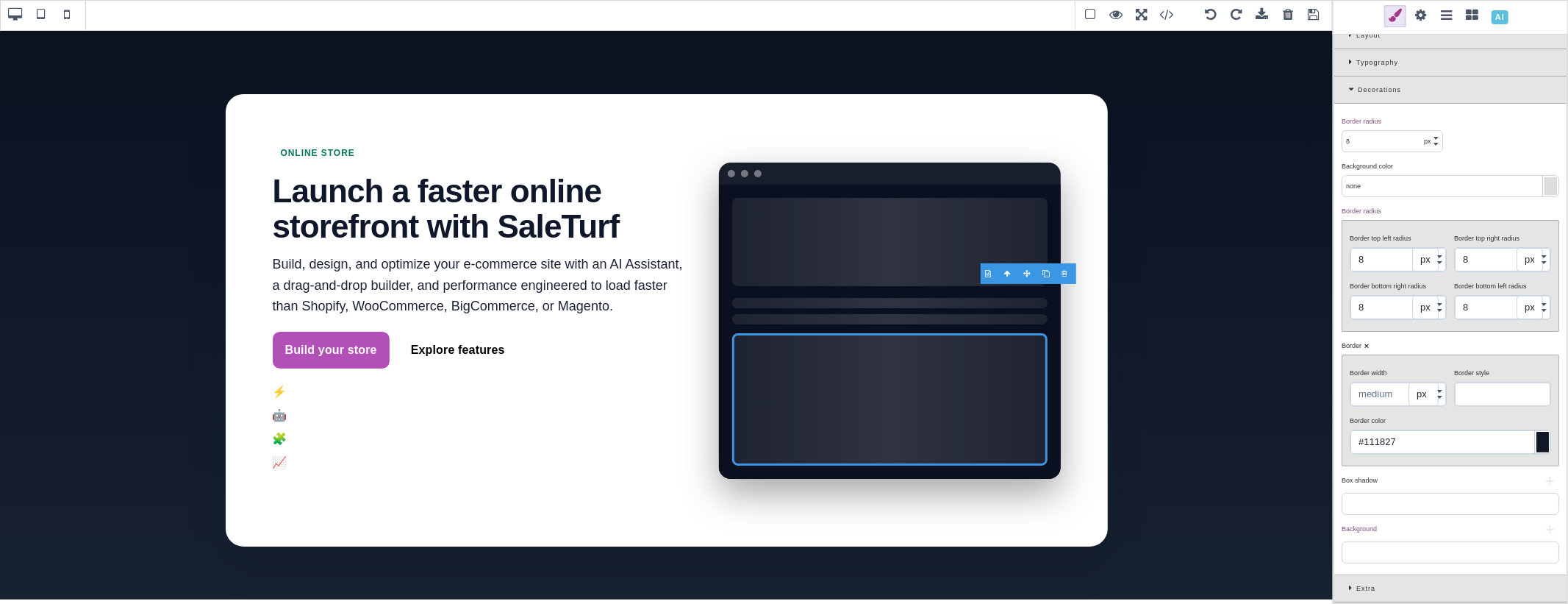
scroll to position [144, 0]
click at [1544, 180] on div at bounding box center [1550, 186] width 13 height 18
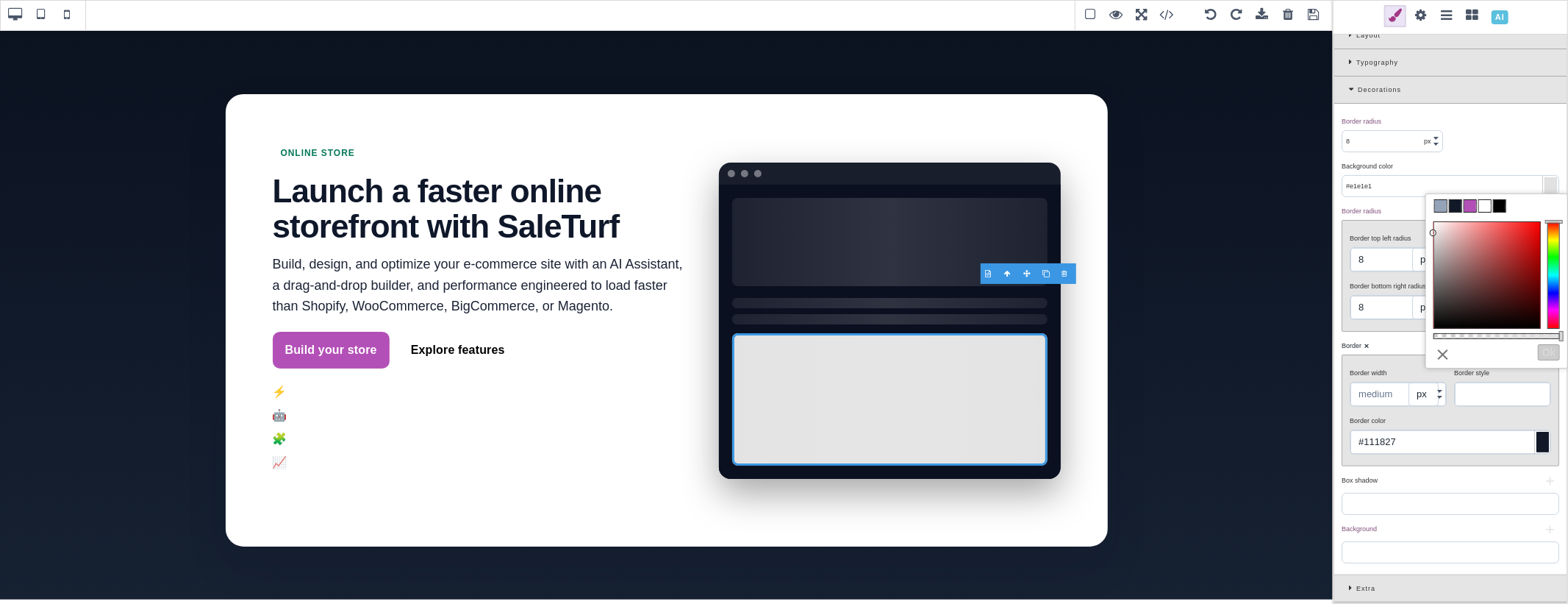
drag, startPoint x: 1505, startPoint y: 278, endPoint x: 1430, endPoint y: 234, distance: 87.0
click at [1434, 234] on div at bounding box center [1486, 274] width 106 height 106
click at [855, 198] on div at bounding box center [889, 242] width 314 height 88
type input "none"
select select "solid"
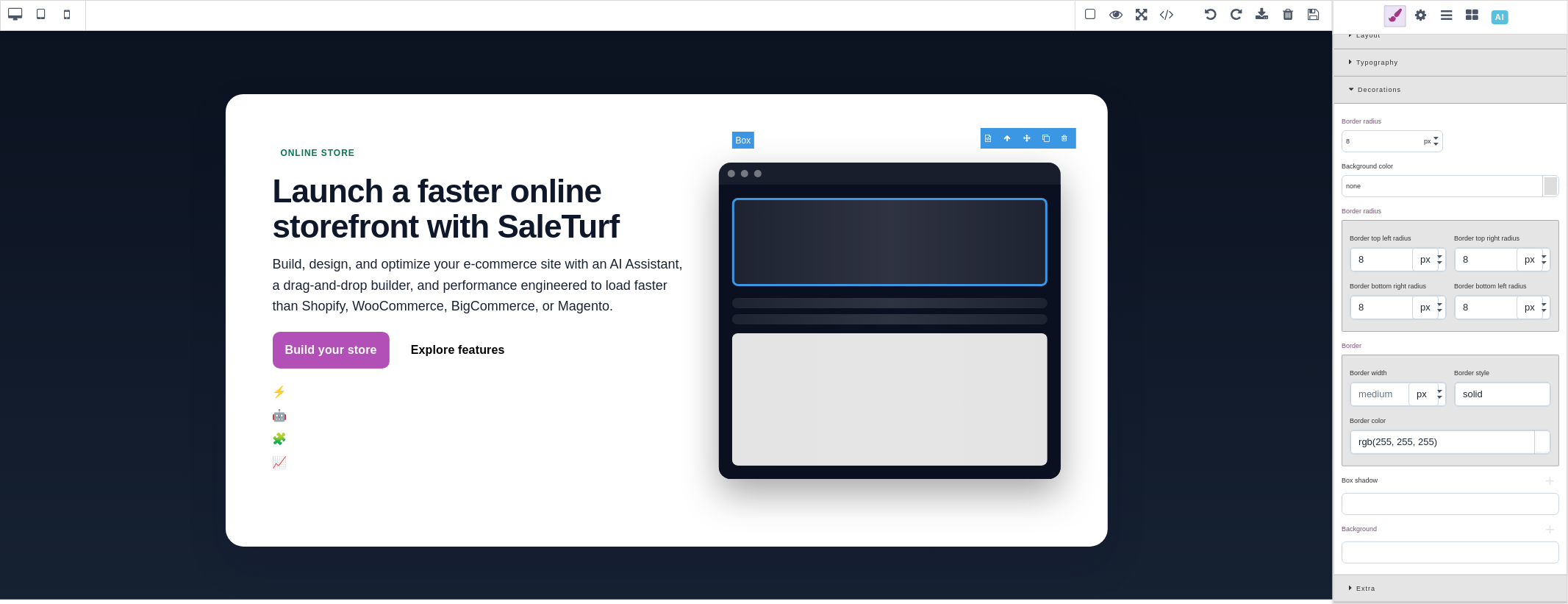
scroll to position [0, 0]
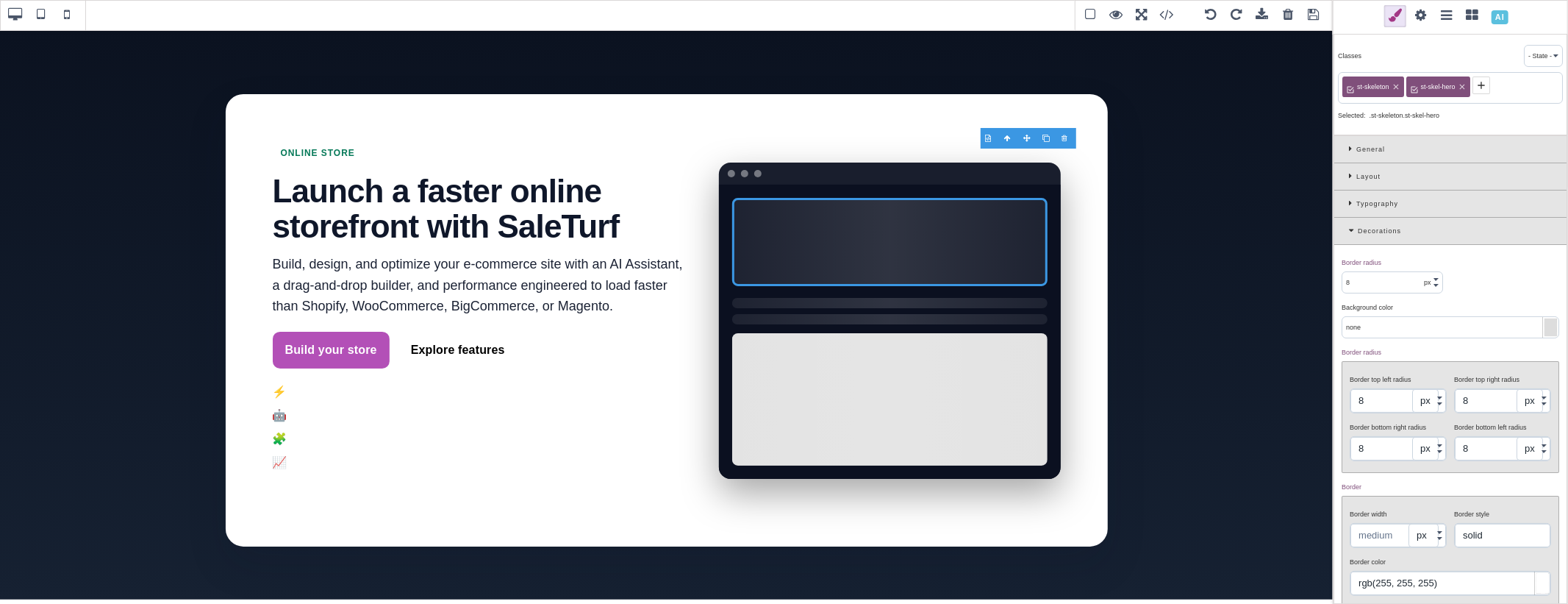
click at [1472, 287] on div "Border radius ⨯ 8 px % Background color ⨯ none Border radius ⨯ Border top left …" at bounding box center [1450, 480] width 232 height 471
click at [804, 297] on div at bounding box center [889, 302] width 314 height 10
type input "rgb(15, 23, 42)"
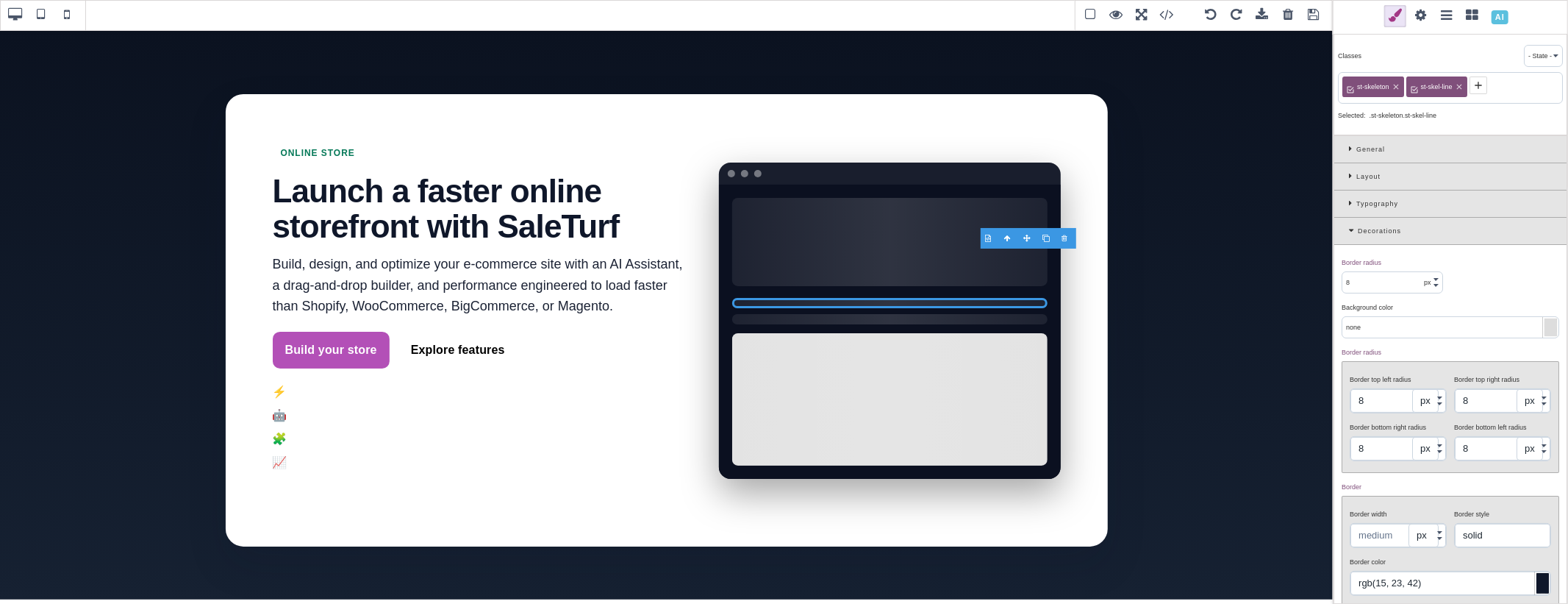
click at [1544, 326] on div at bounding box center [1550, 327] width 13 height 18
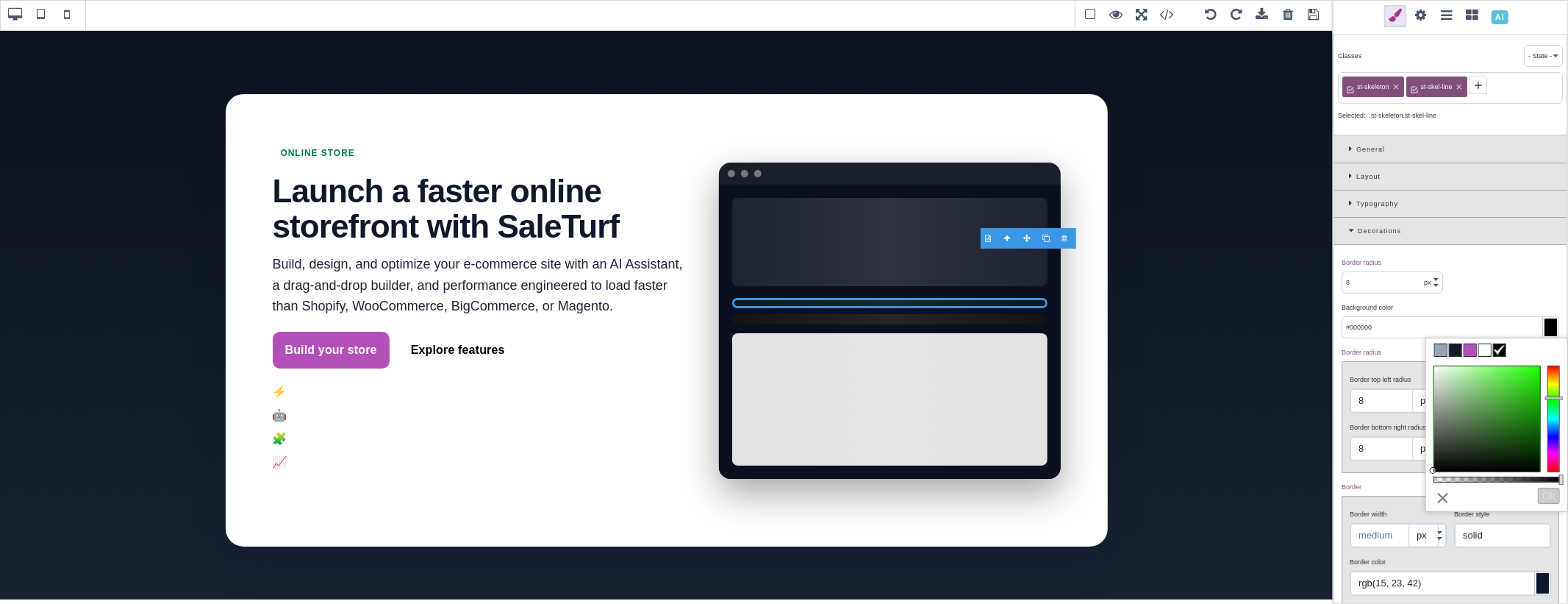
drag, startPoint x: 1553, startPoint y: 378, endPoint x: 1554, endPoint y: 398, distance: 20.0
click at [1554, 398] on div at bounding box center [1554, 419] width 13 height 107
drag, startPoint x: 1515, startPoint y: 392, endPoint x: 1565, endPoint y: 415, distance: 55.0
click at [1554, 415] on div "⨯ Ok" at bounding box center [1497, 541] width 141 height 367
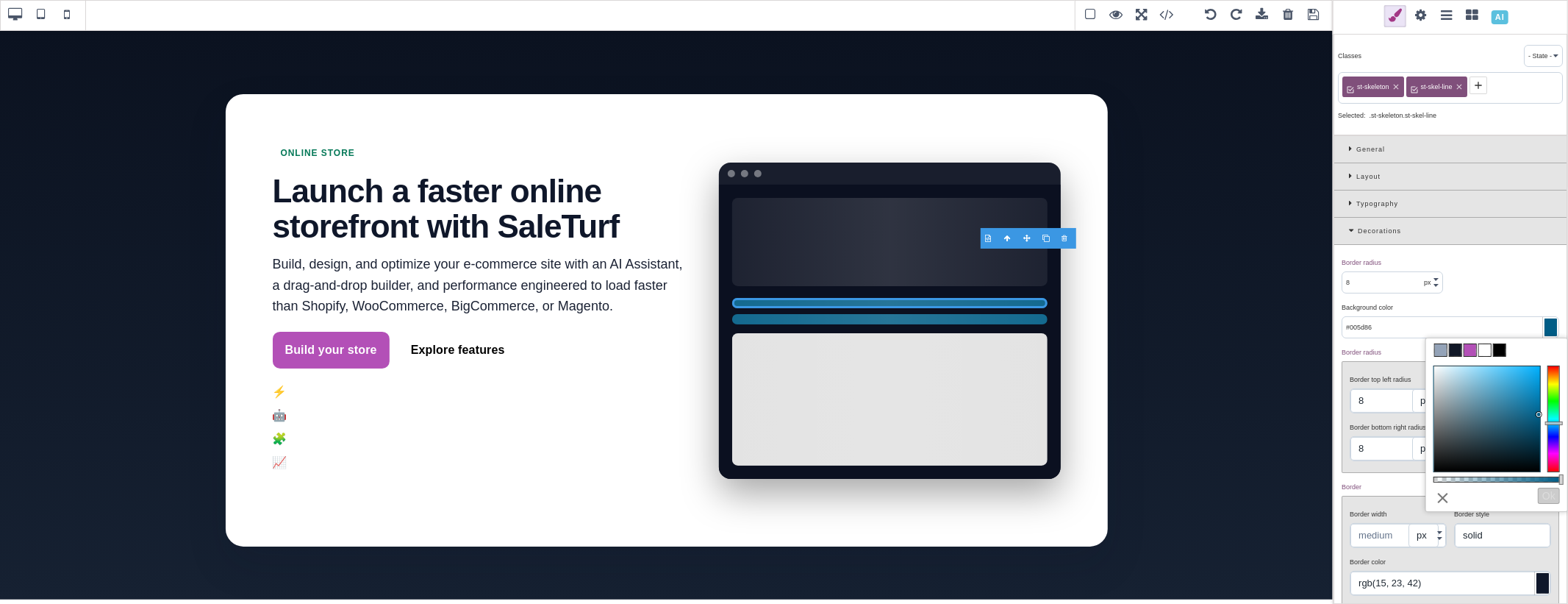
drag, startPoint x: 1554, startPoint y: 398, endPoint x: 1563, endPoint y: 423, distance: 26.6
click at [1554, 423] on div "⨯ Ok" at bounding box center [1497, 541] width 141 height 367
type input "#267394"
drag, startPoint x: 1488, startPoint y: 409, endPoint x: 1512, endPoint y: 409, distance: 24.0
click at [1512, 409] on div at bounding box center [1486, 419] width 106 height 106
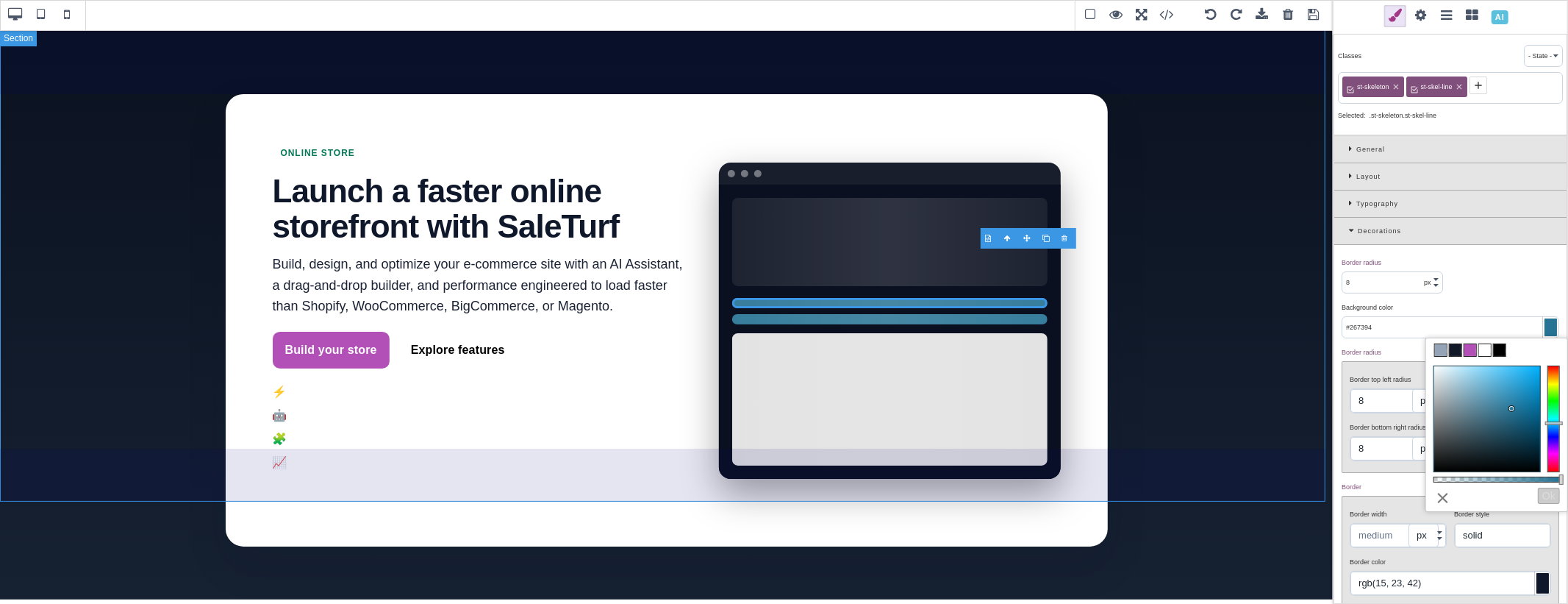
click at [1210, 344] on section "Online Store Launch a faster online storefront with SaleTurf Build, design, and…" at bounding box center [666, 314] width 1333 height 570
type input "0"
type input "none"
type input "0"
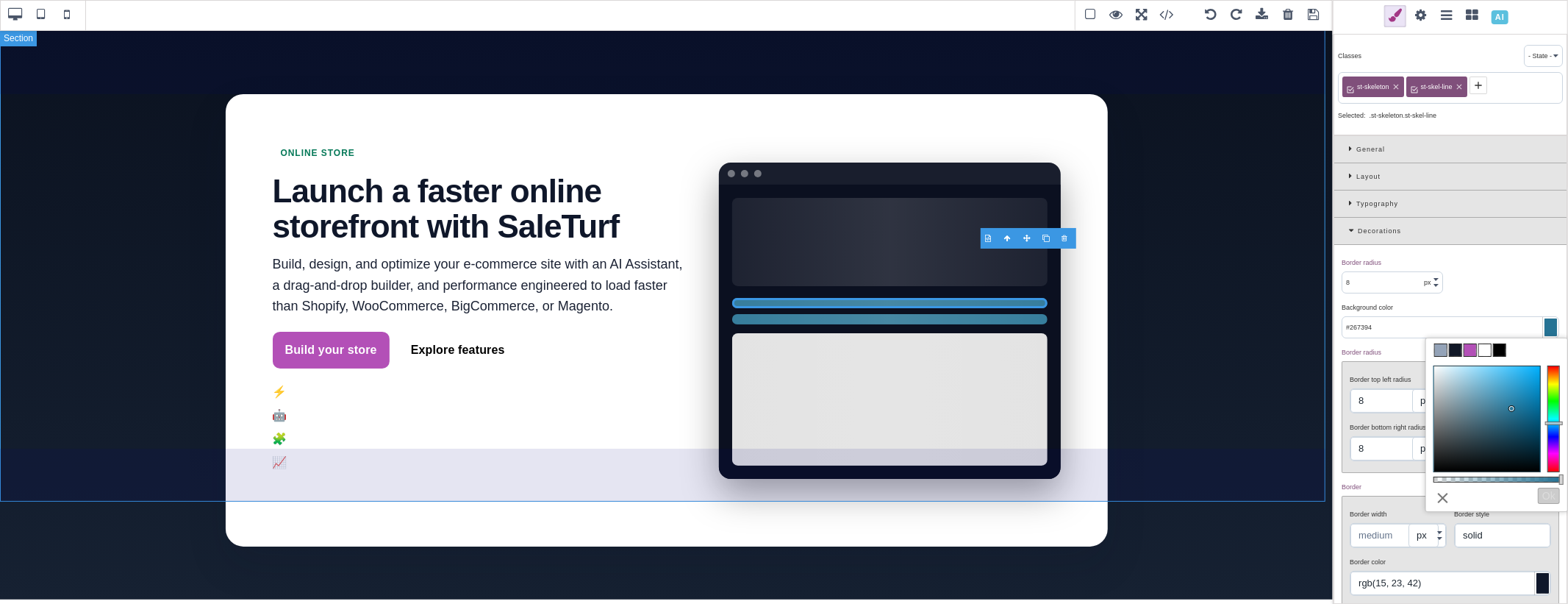
type input "0"
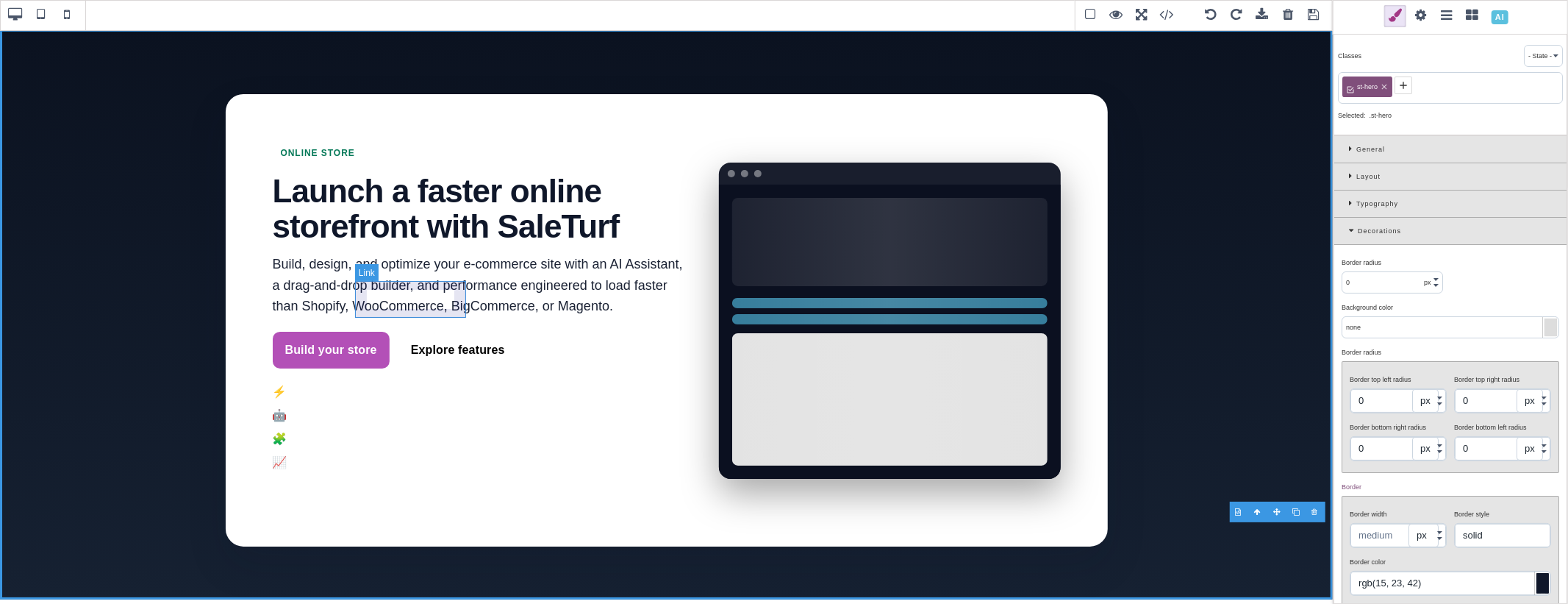
click at [415, 331] on link "Explore features" at bounding box center [458, 349] width 119 height 37
type input "10"
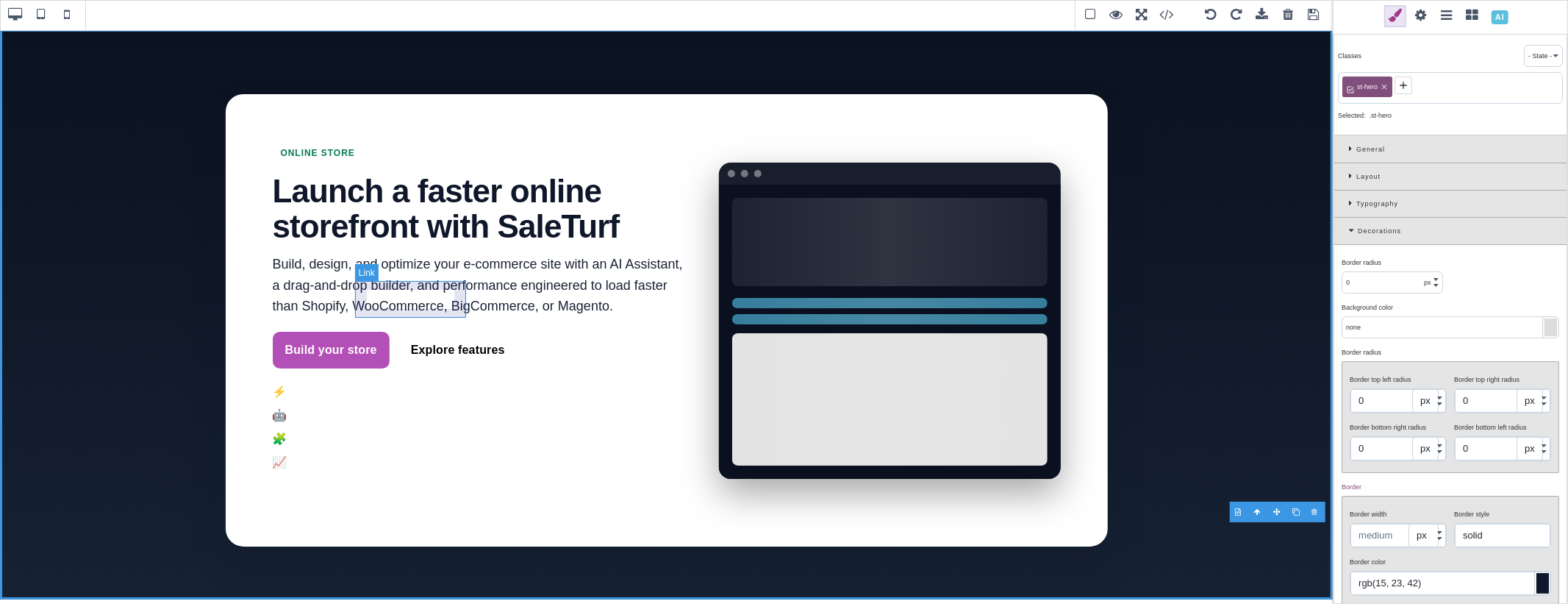
type input "10"
type input "1.11111"
type input "rgba(255, 255, 255, 0.6)"
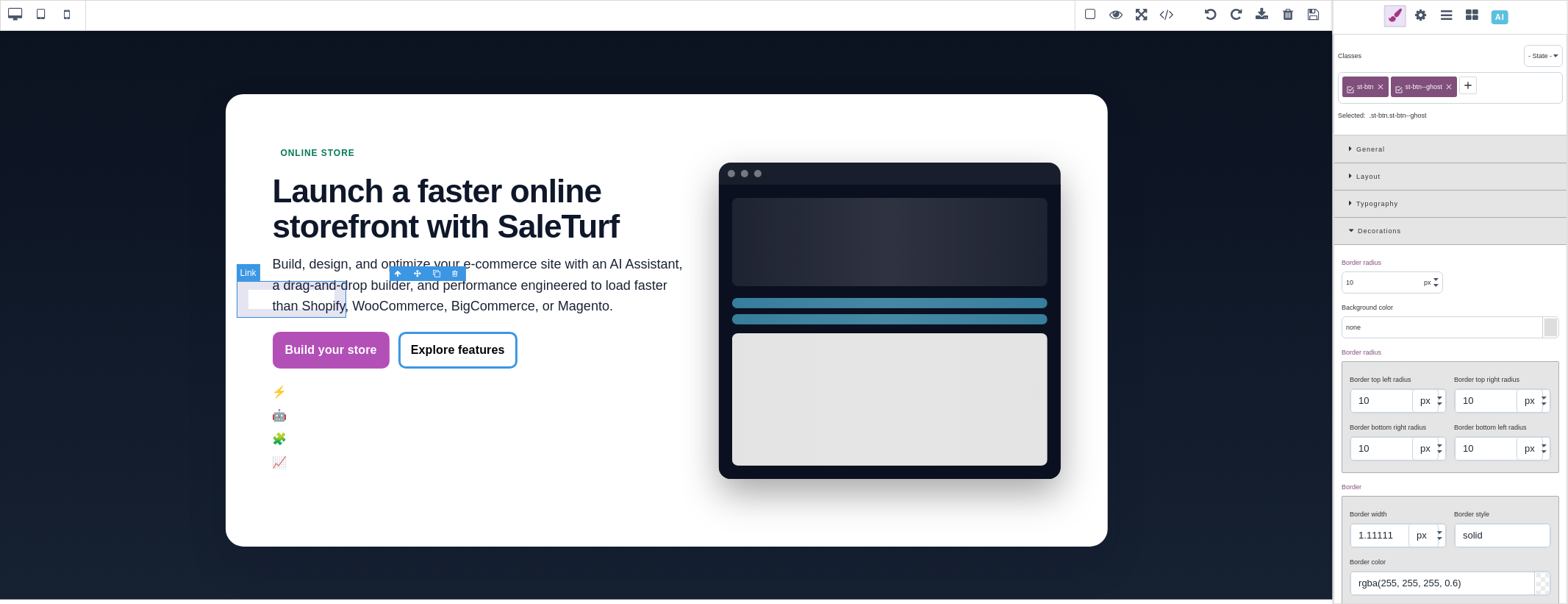
click at [326, 331] on link "Build your store" at bounding box center [331, 349] width 117 height 37
type input "rgb(179, 80, 183)"
type input "rgba(0, 0, 0, 0)"
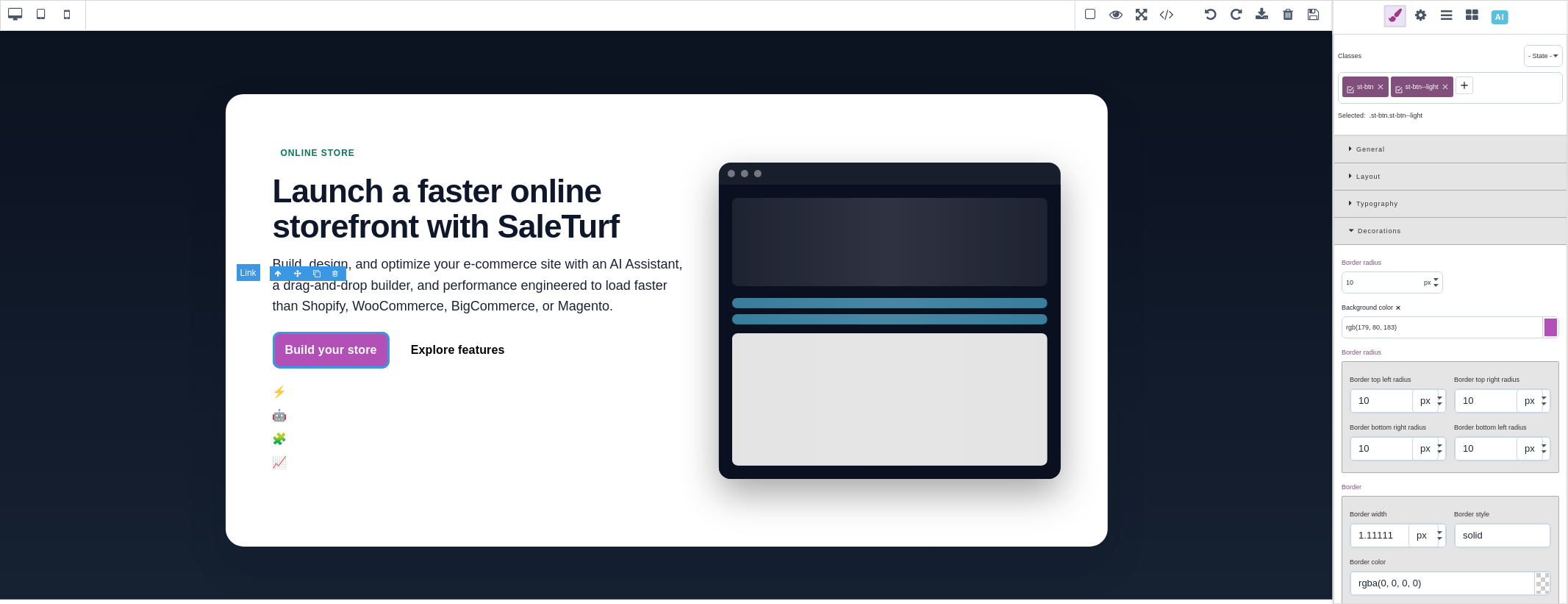
drag, startPoint x: 290, startPoint y: 295, endPoint x: 280, endPoint y: 302, distance: 12.2
click at [280, 331] on link "Build your store" at bounding box center [331, 349] width 117 height 37
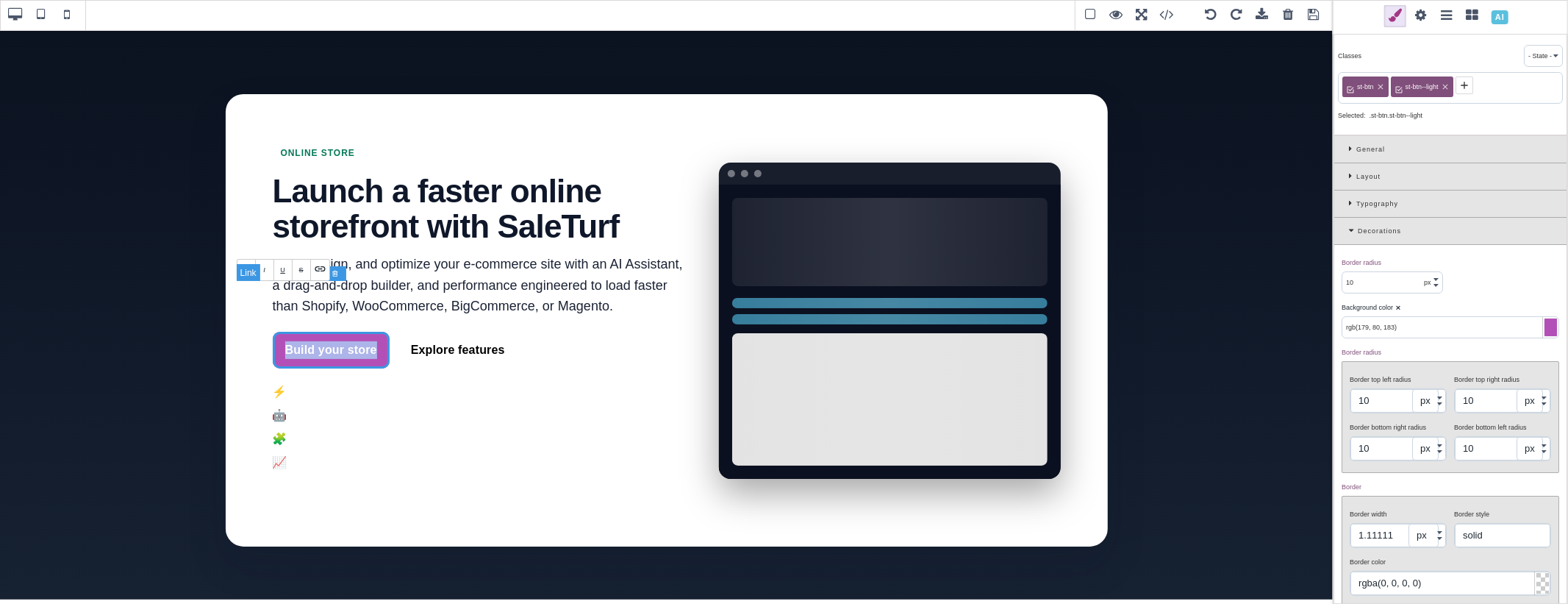
click at [280, 331] on link "Build your store" at bounding box center [331, 349] width 117 height 37
paste link
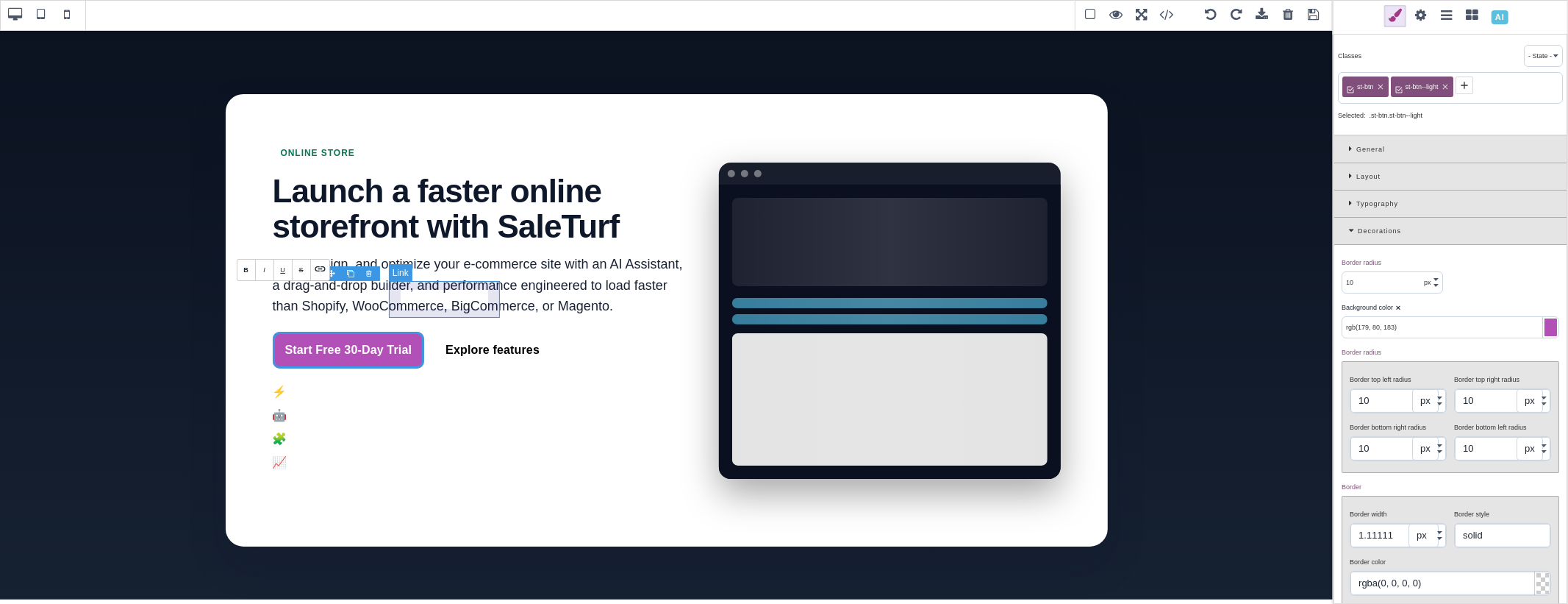
click at [454, 331] on link "Explore features" at bounding box center [493, 349] width 119 height 37
type input "none"
type input "rgba(255, 255, 255, 0.6)"
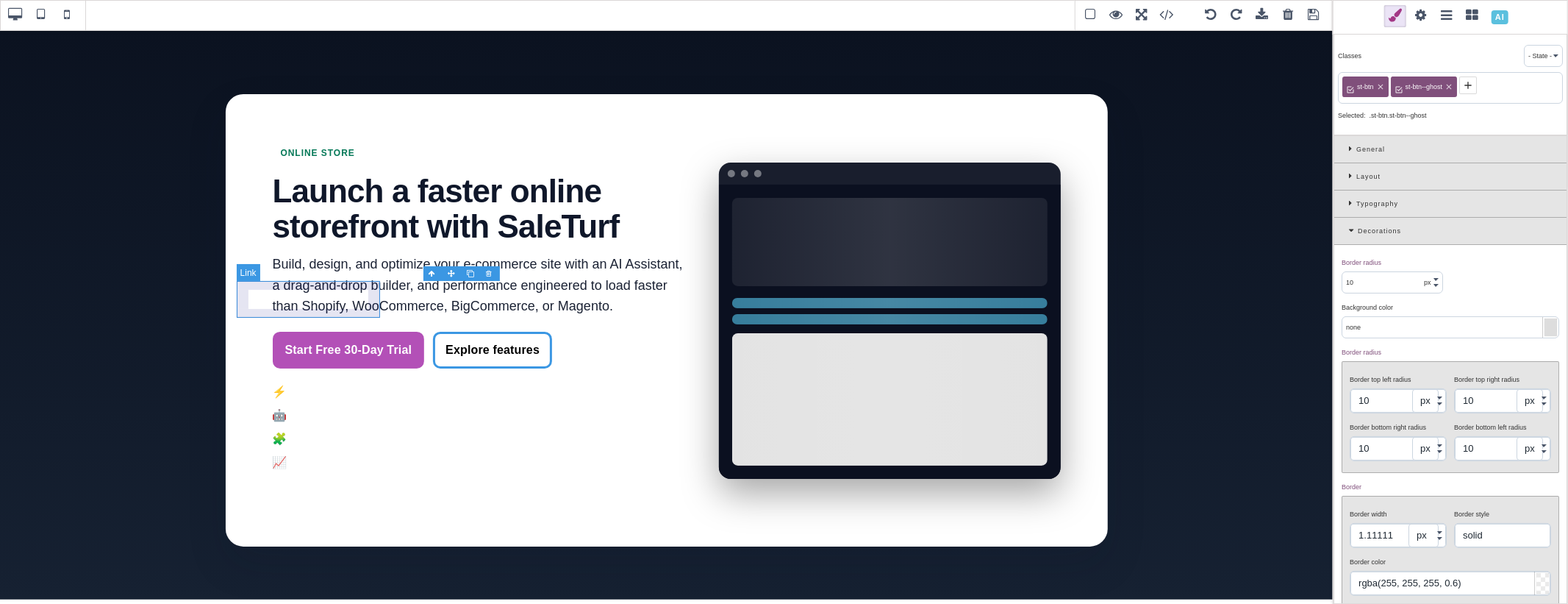
click at [353, 331] on link "Start Free 30-Day Trial" at bounding box center [348, 349] width 152 height 37
type input "rgb(179, 80, 183)"
type input "rgba(0, 0, 0, 0)"
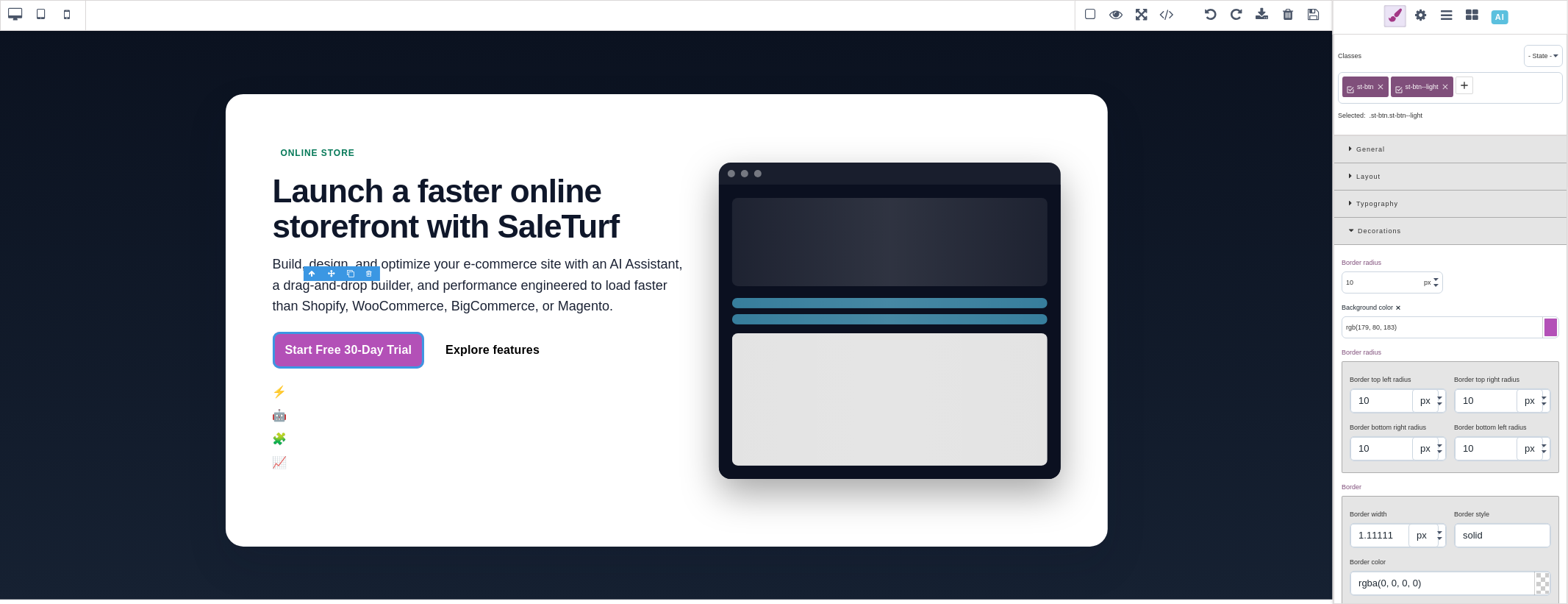
click at [1422, 15] on span at bounding box center [1421, 16] width 22 height 22
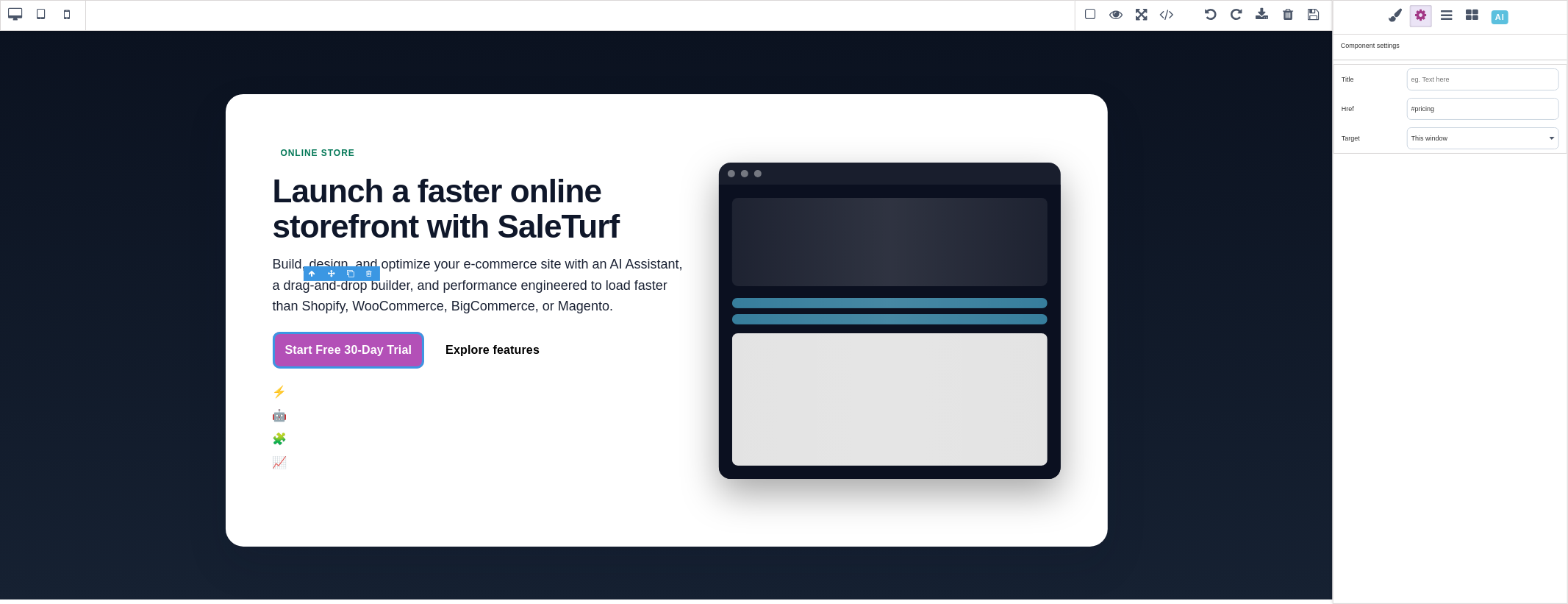
click at [1450, 107] on input "#pricing" at bounding box center [1482, 109] width 150 height 20
paste input "[URL][DOMAIN_NAME]"
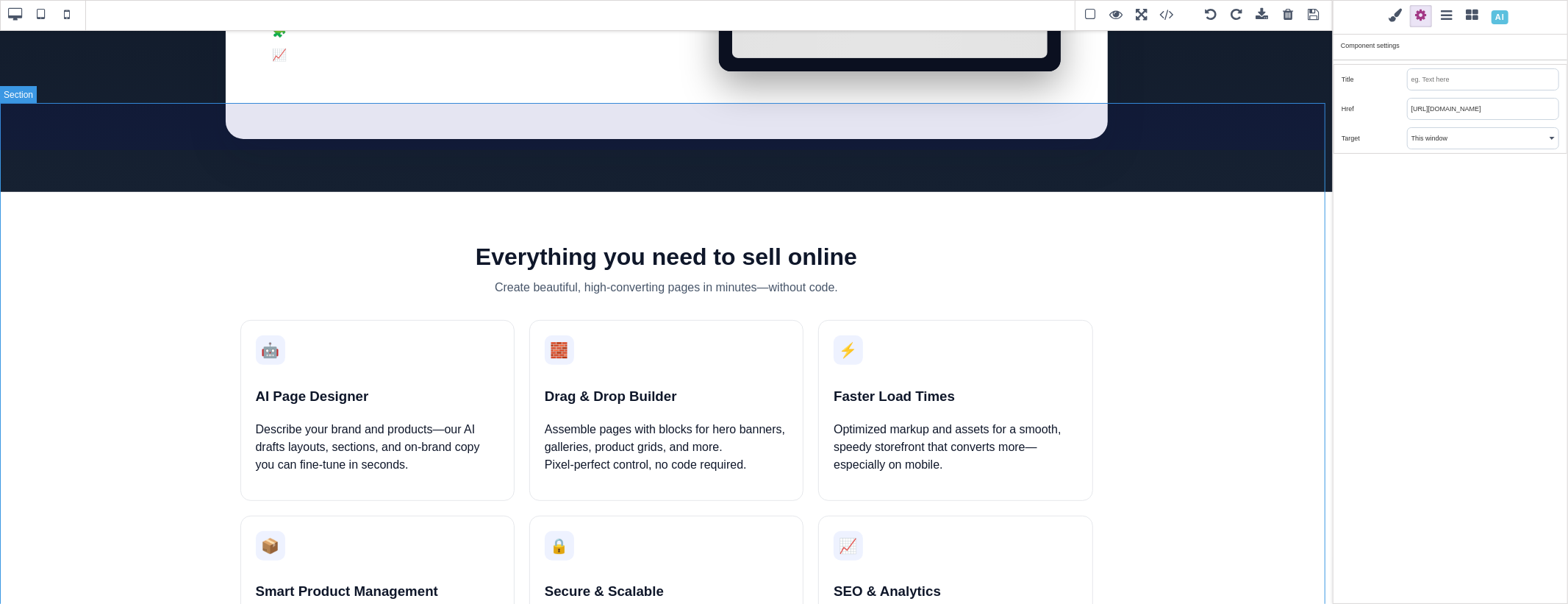
scroll to position [408, 0]
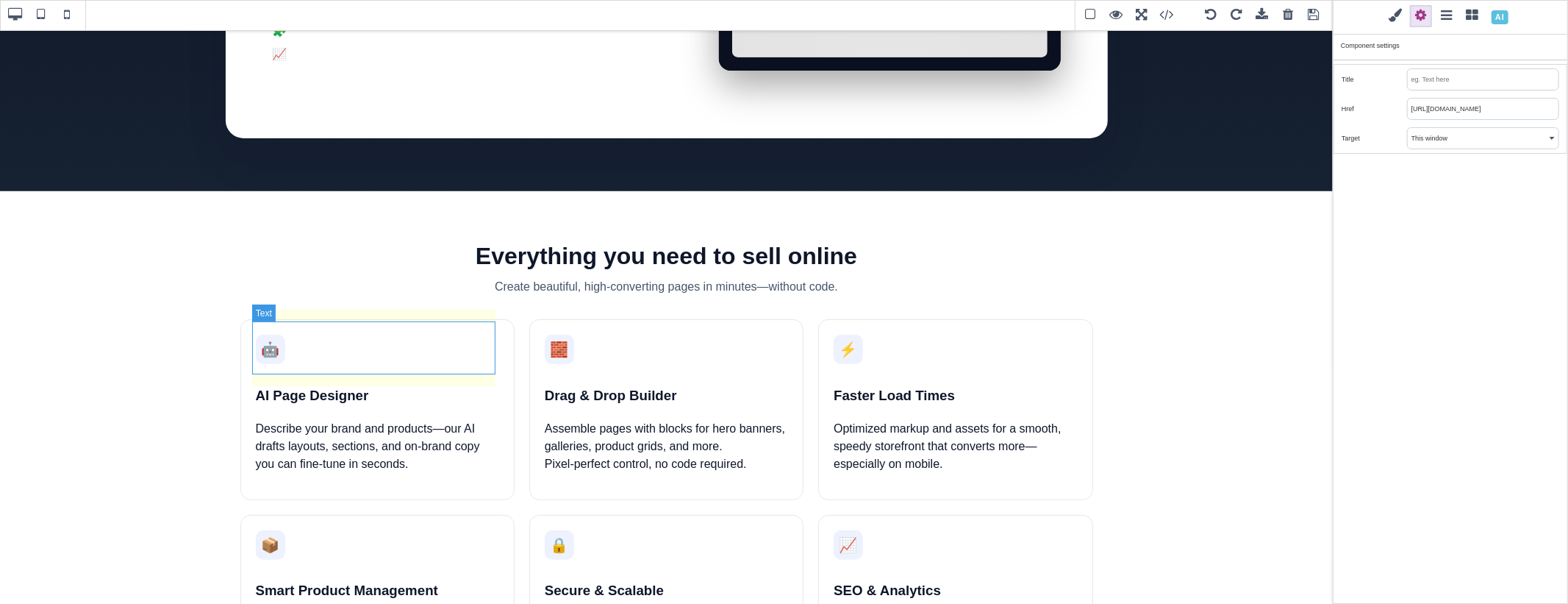
type input "[URL][DOMAIN_NAME]"
click at [440, 420] on p "Describe your brand and products—our AI drafts layouts, sections, and on‑brand …" at bounding box center [377, 446] width 243 height 53
type input "0"
type input "none"
type input "0"
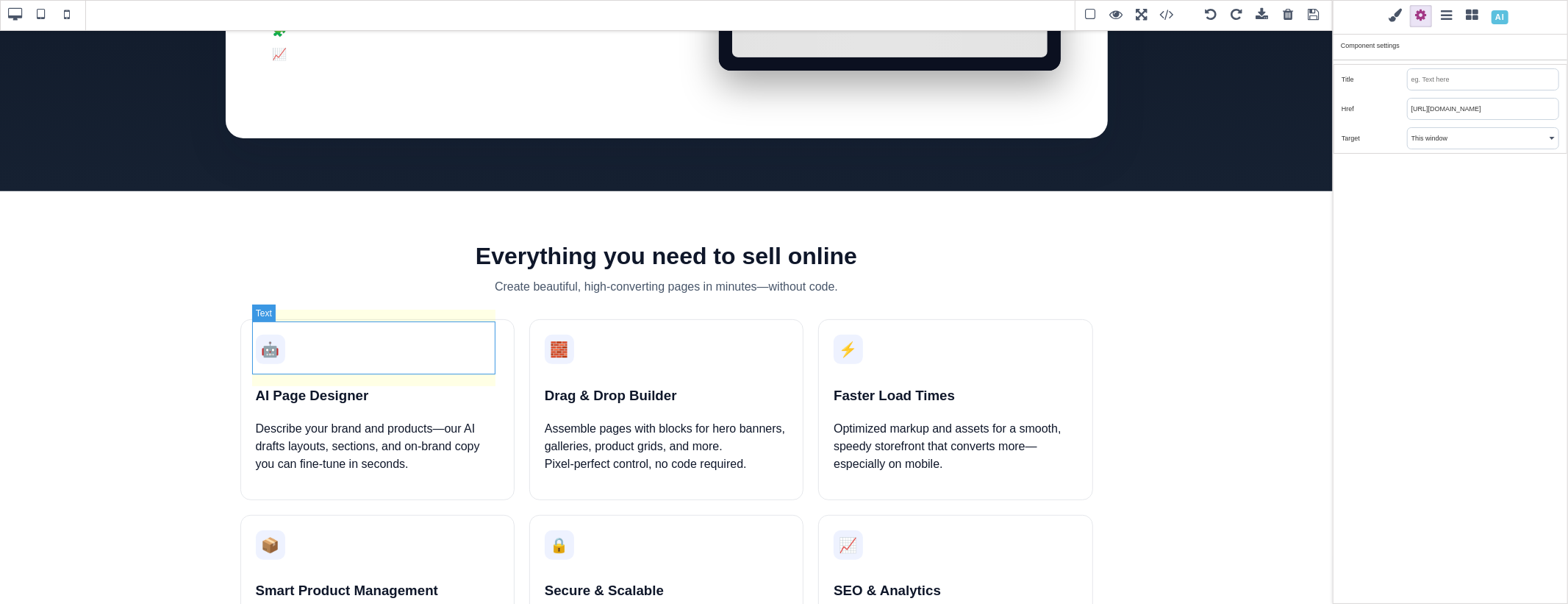
type input "0"
type input "rgb(15, 23, 42)"
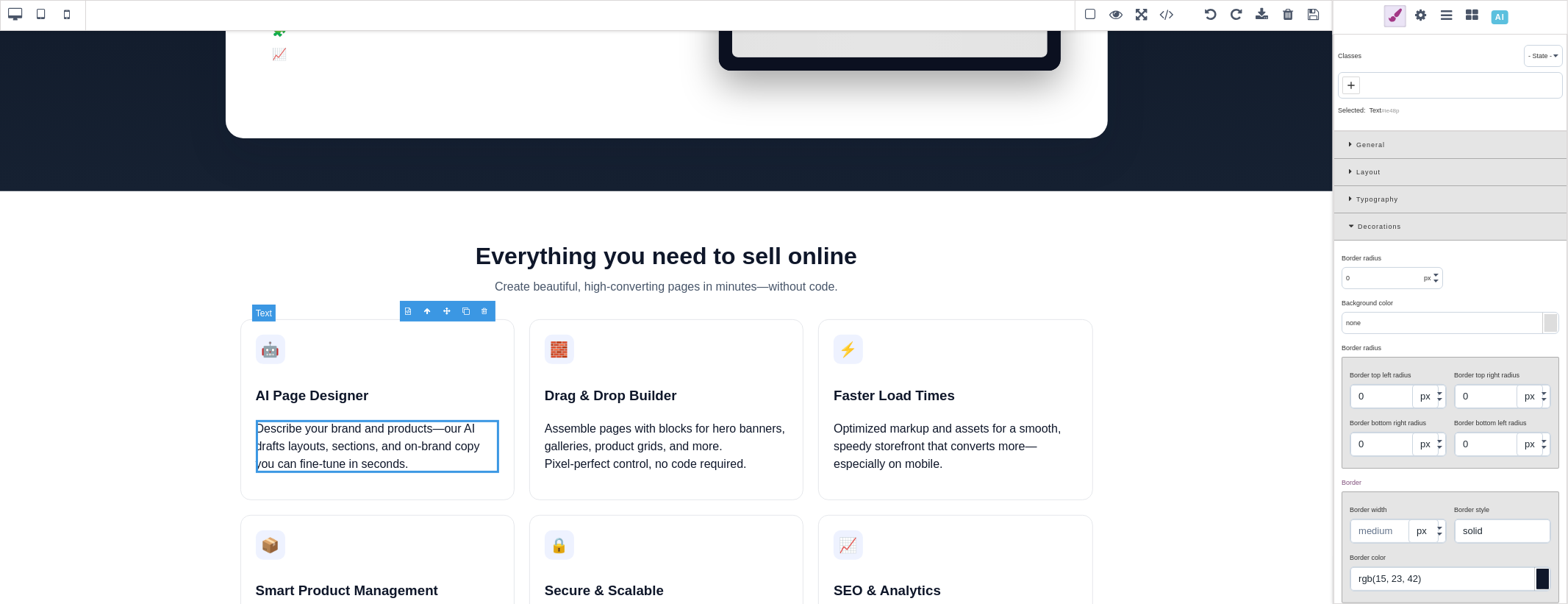
click at [440, 420] on p "Describe your brand and products—our AI drafts layouts, sections, and on‑brand …" at bounding box center [377, 446] width 243 height 53
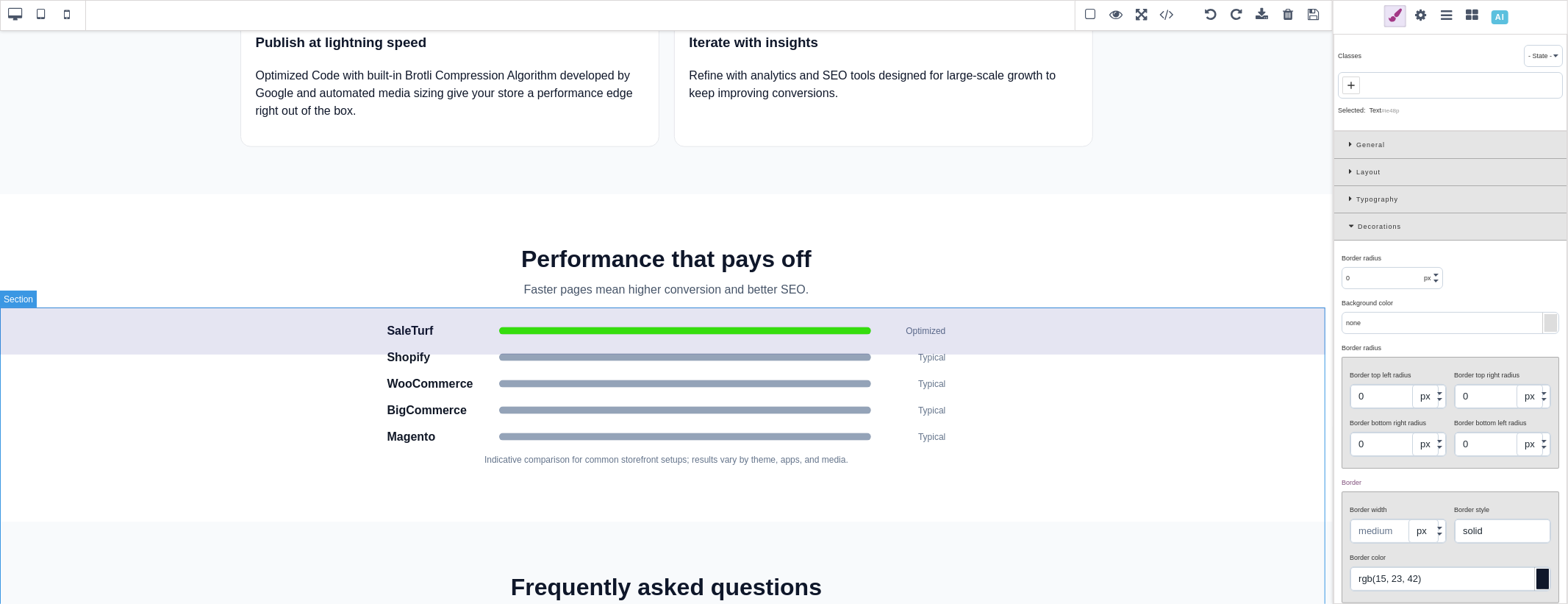
scroll to position [1470, 0]
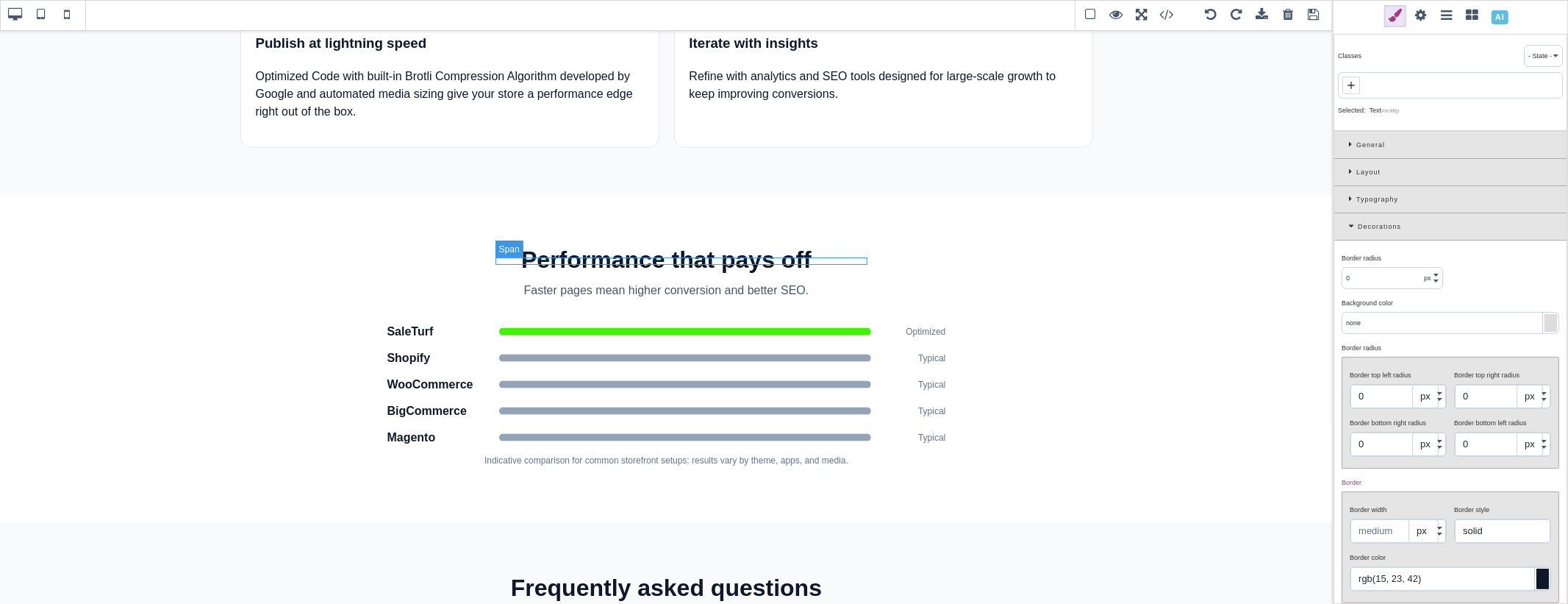
click at [849, 354] on span at bounding box center [685, 358] width 372 height 8
type input "999"
type input "rgb(148, 163, 184)"
type input "999"
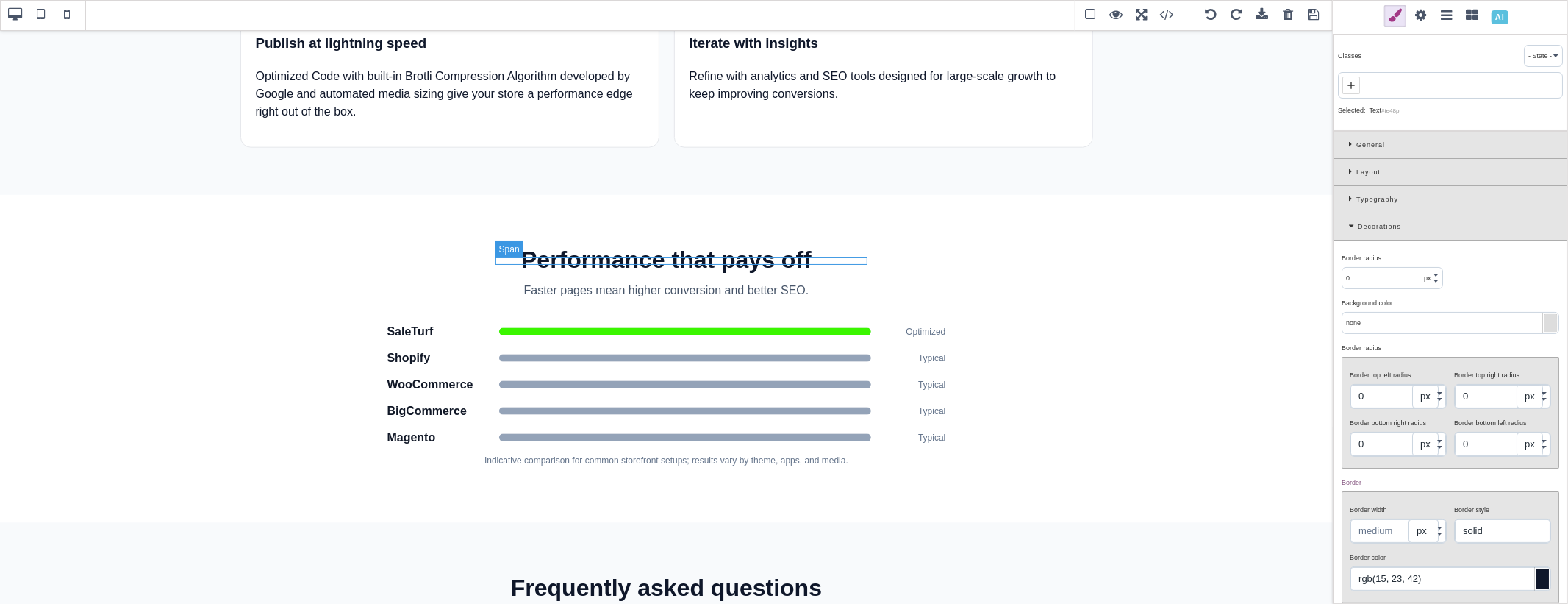
type input "999"
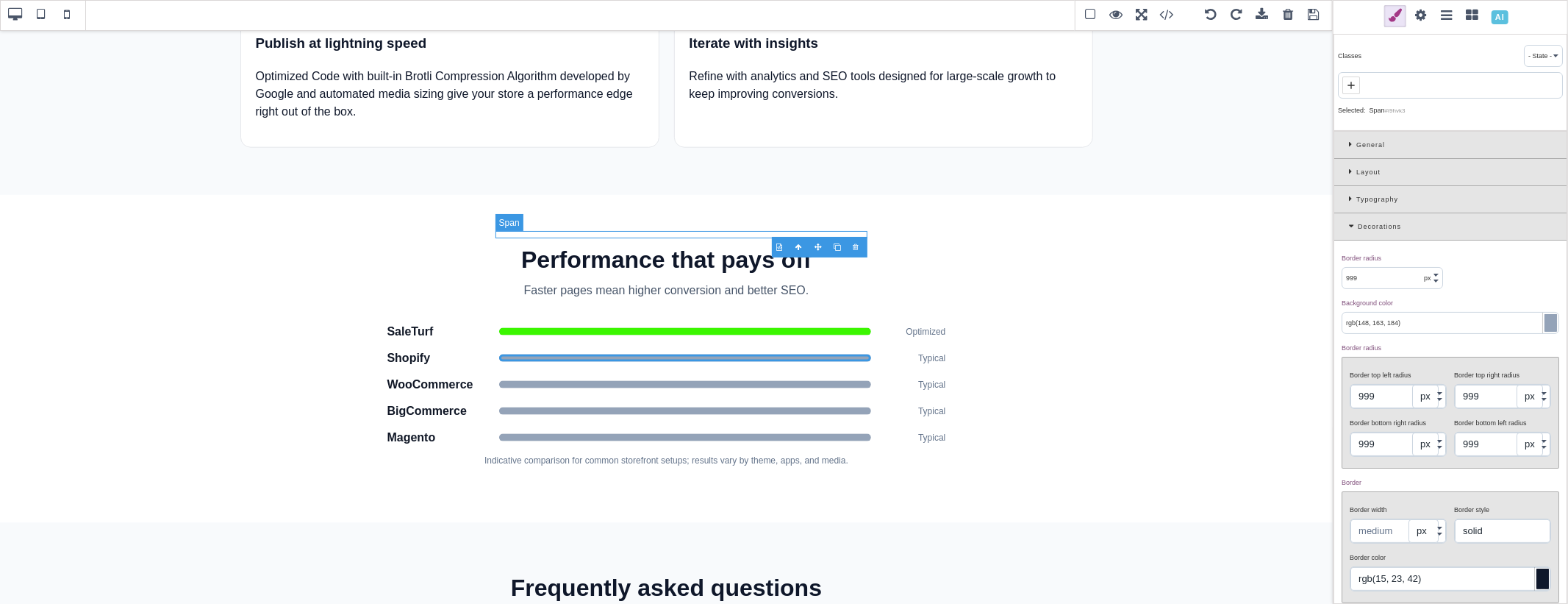
click at [743, 328] on span at bounding box center [685, 331] width 372 height 8
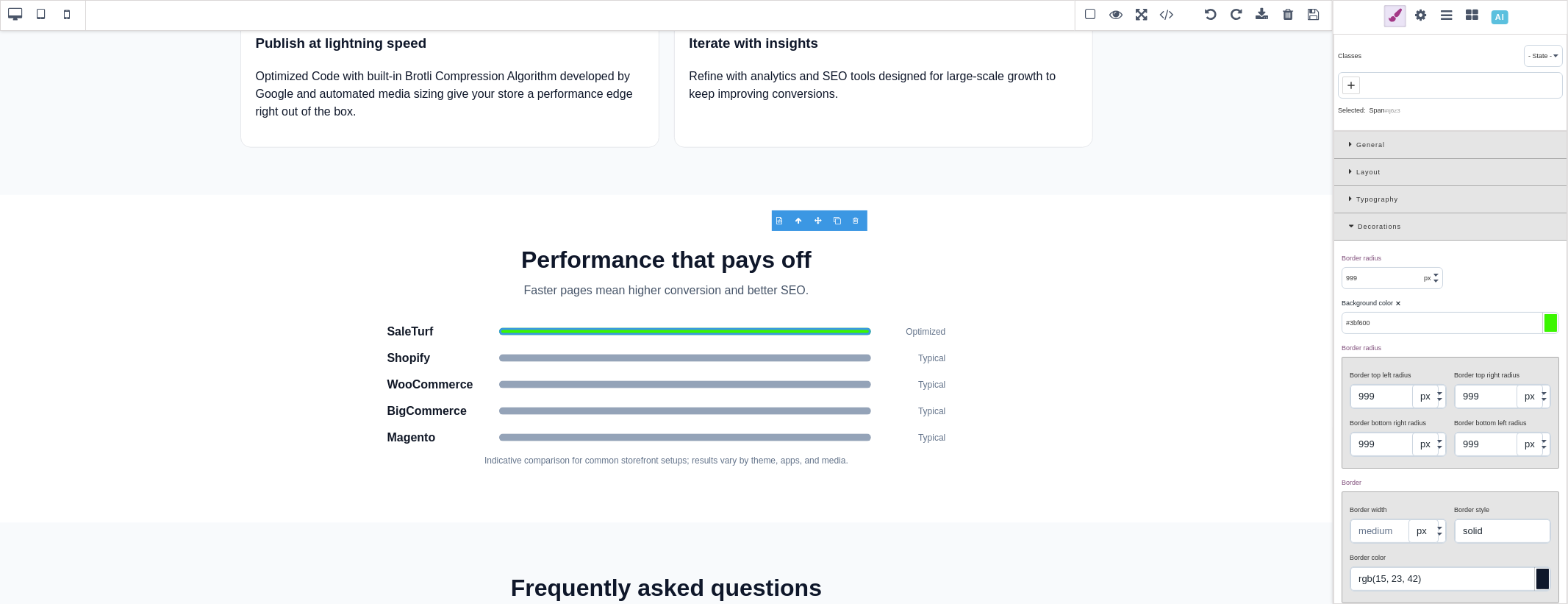
click at [1477, 319] on input "#3bf600" at bounding box center [1450, 323] width 216 height 20
click at [1476, 319] on input "#3bf600" at bounding box center [1450, 323] width 216 height 20
paste input "rgb(179, 80, 183)"
click at [1482, 295] on div "Background color ⨯ rgb(179, 80, 183)" at bounding box center [1450, 313] width 225 height 41
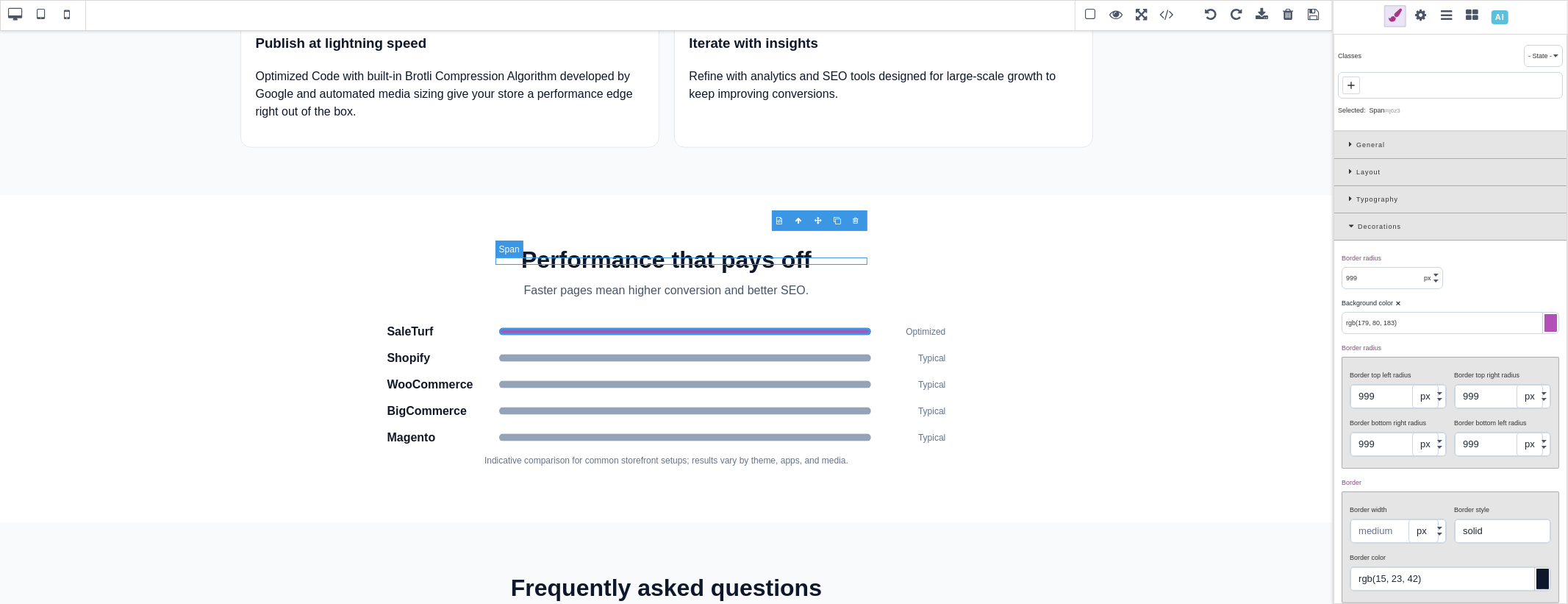
click at [858, 354] on span at bounding box center [685, 358] width 372 height 8
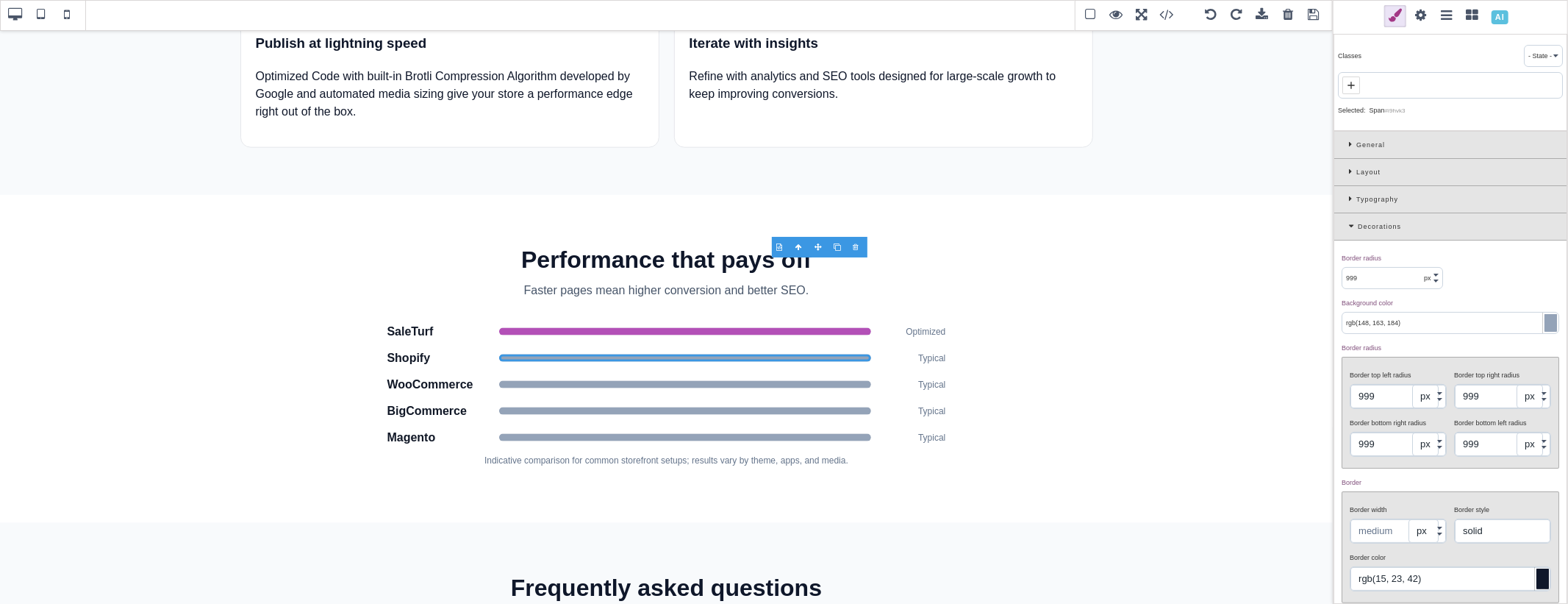
click at [1401, 325] on input "rgb(148, 163, 184)" at bounding box center [1450, 323] width 216 height 20
paste input "#45f298"
type input "#45f298"
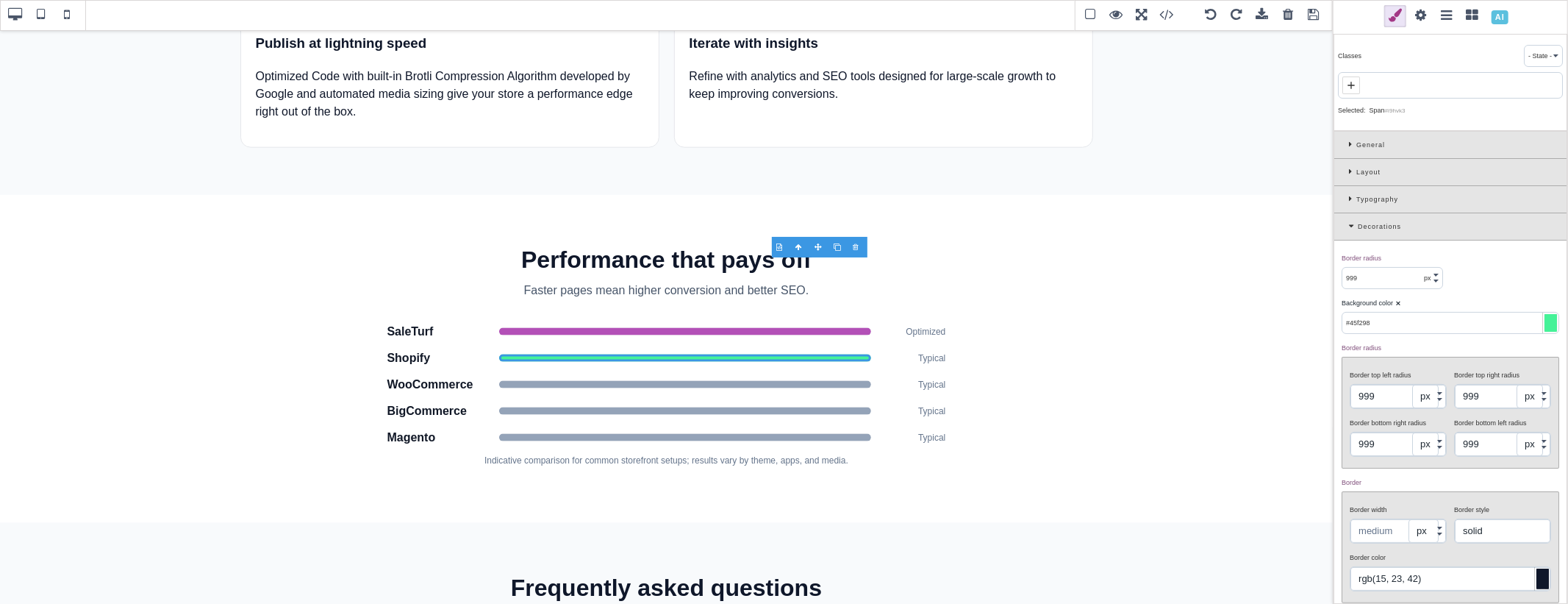
click at [1441, 572] on input "rgb(15, 23, 42)" at bounding box center [1450, 579] width 200 height 24
paste input "#45f298"
type input "#45f298"
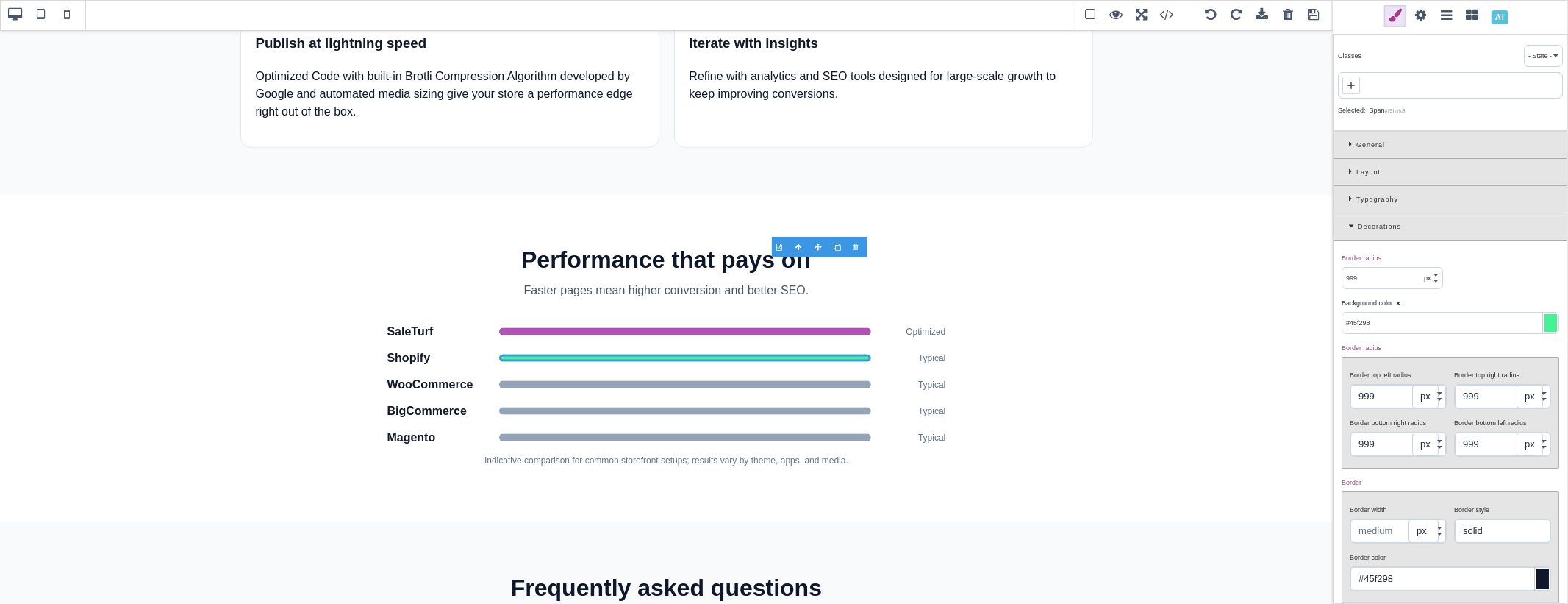
click at [1435, 478] on div "Border ⨯" at bounding box center [1448, 483] width 214 height 14
click at [849, 381] on span at bounding box center [685, 384] width 372 height 8
type input "rgb(148, 163, 184)"
type input "rgb(15, 23, 42)"
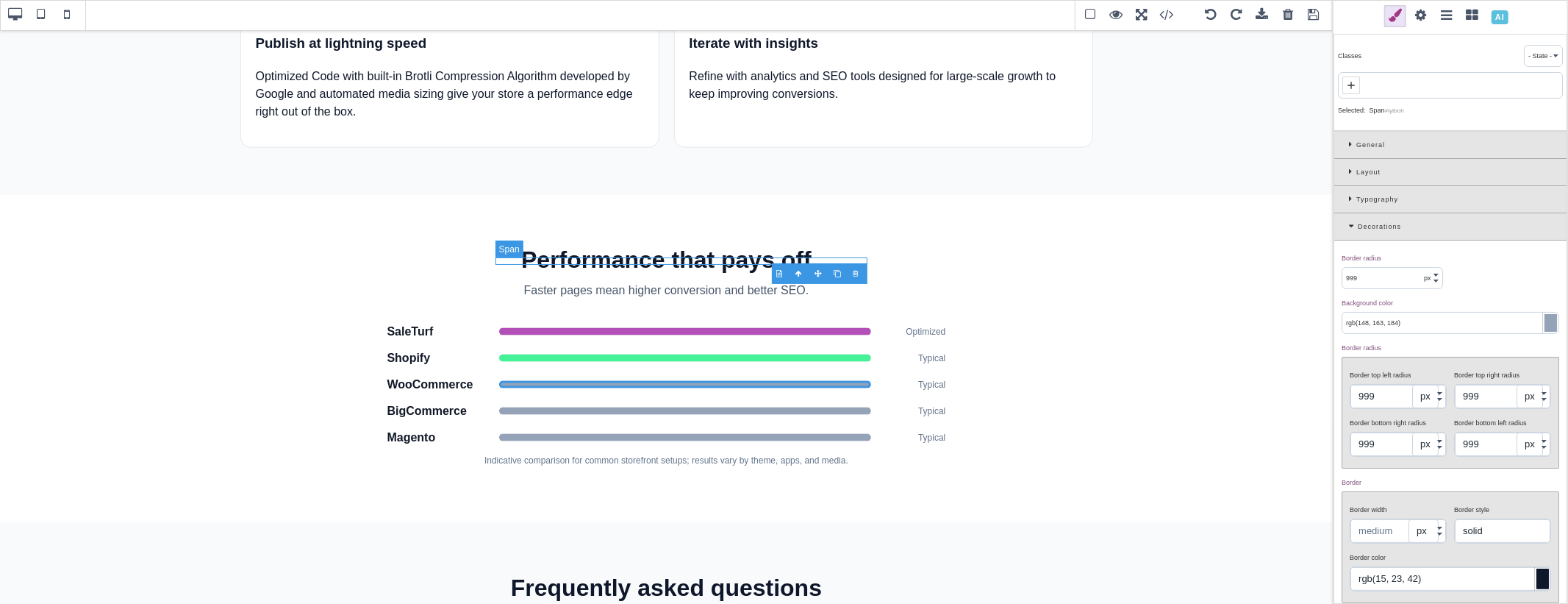
click at [743, 354] on span at bounding box center [685, 358] width 372 height 8
type input "#45f298"
select select
type input "rgb(69, 242, 152)"
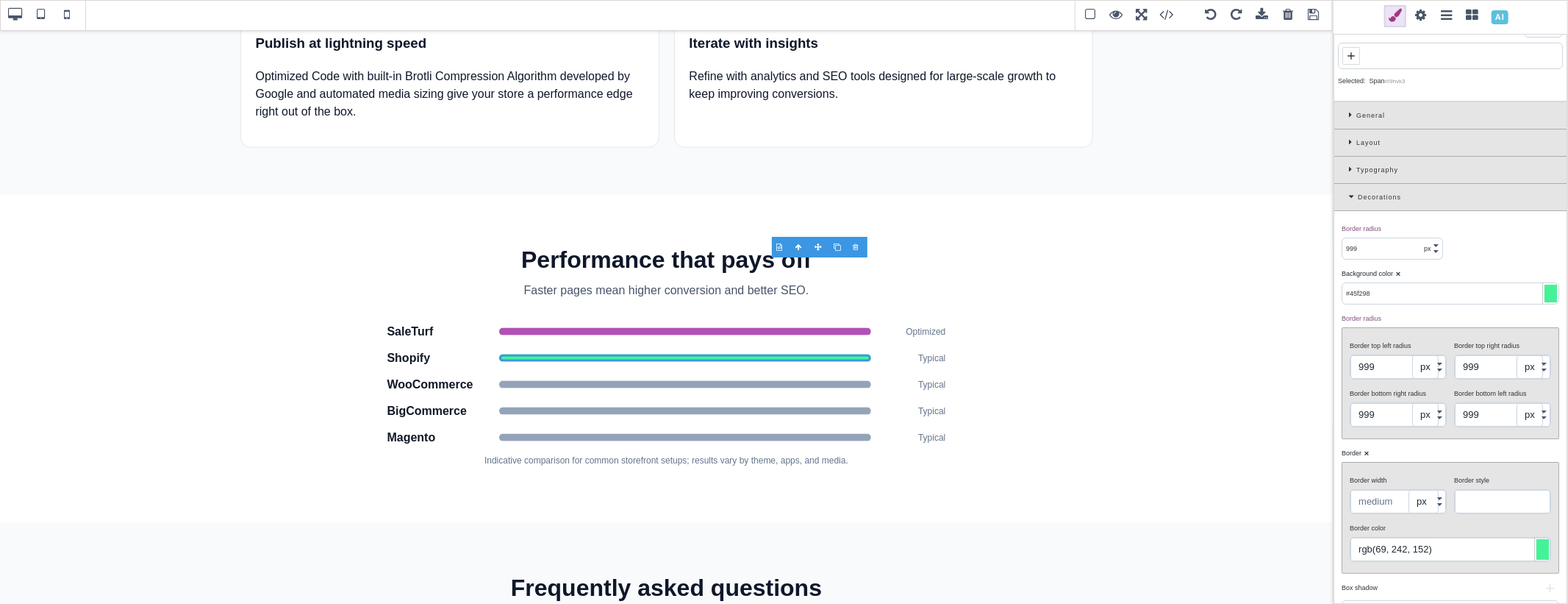
scroll to position [0, 0]
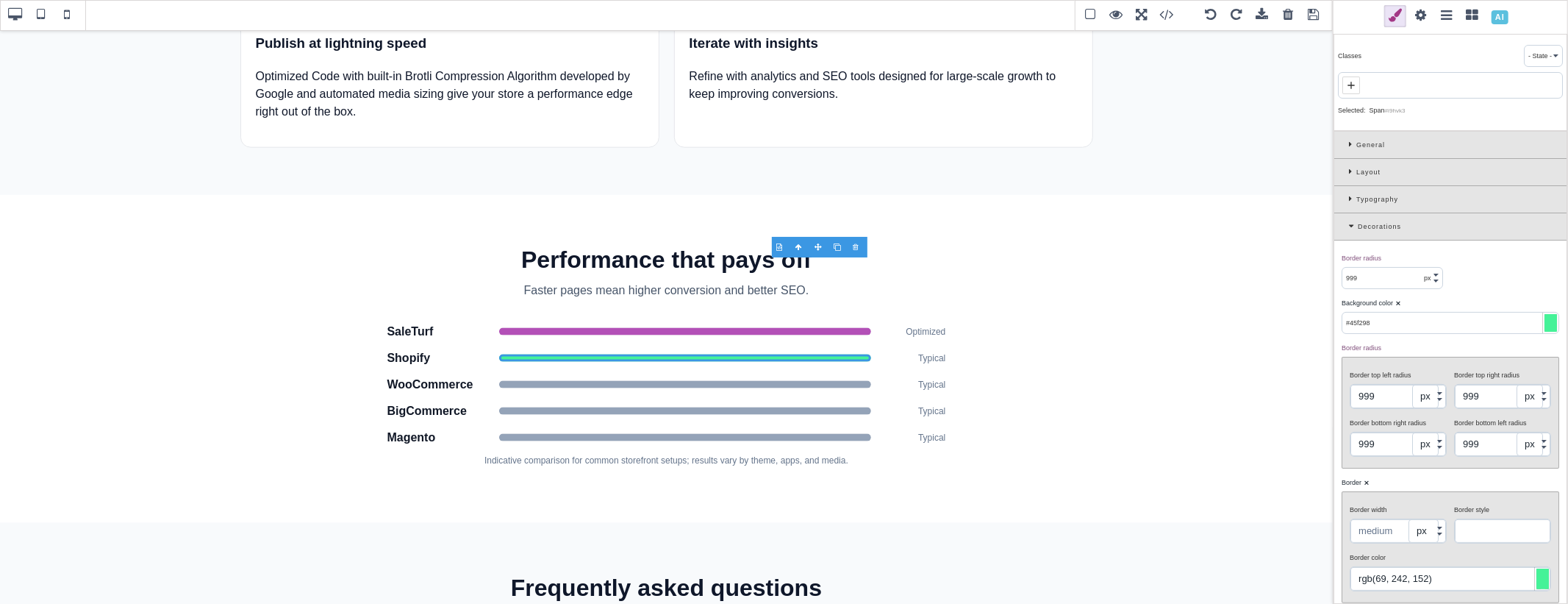
click at [1348, 170] on div "Layout" at bounding box center [1450, 172] width 232 height 27
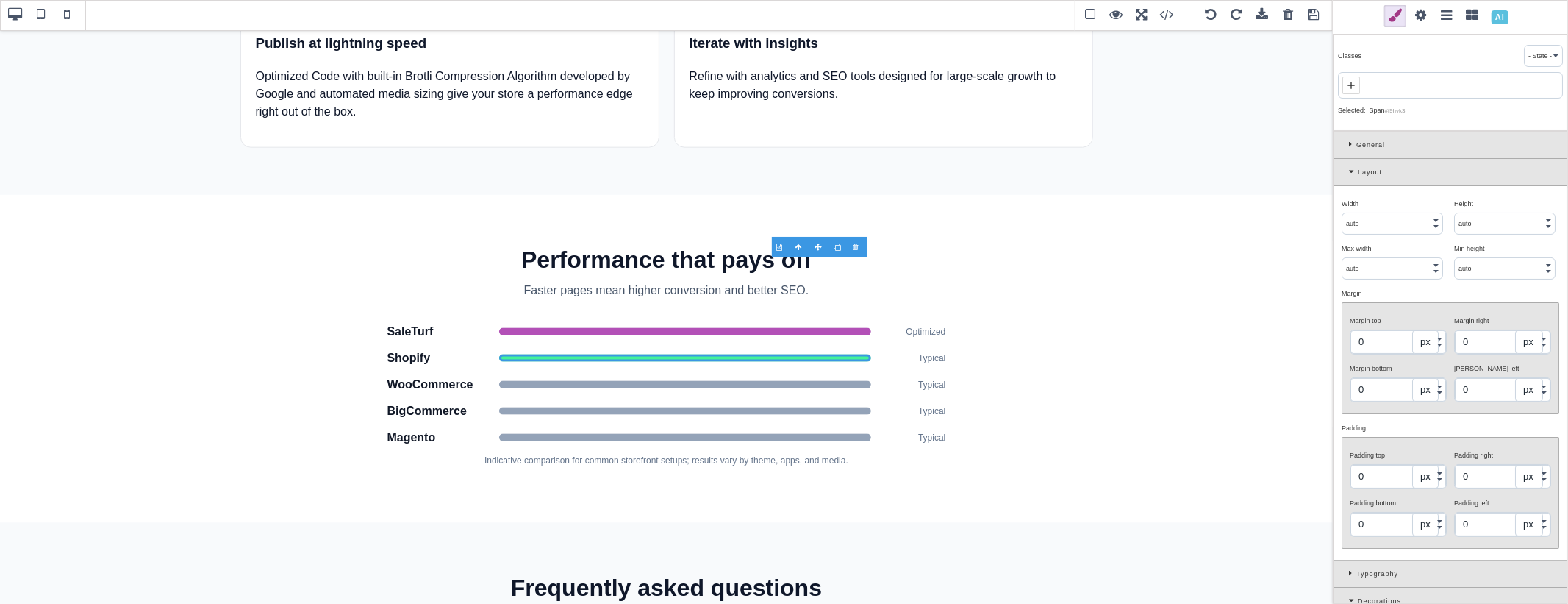
click at [1365, 223] on input "auto" at bounding box center [1392, 223] width 100 height 20
click at [1402, 221] on input "auto" at bounding box center [1392, 223] width 100 height 20
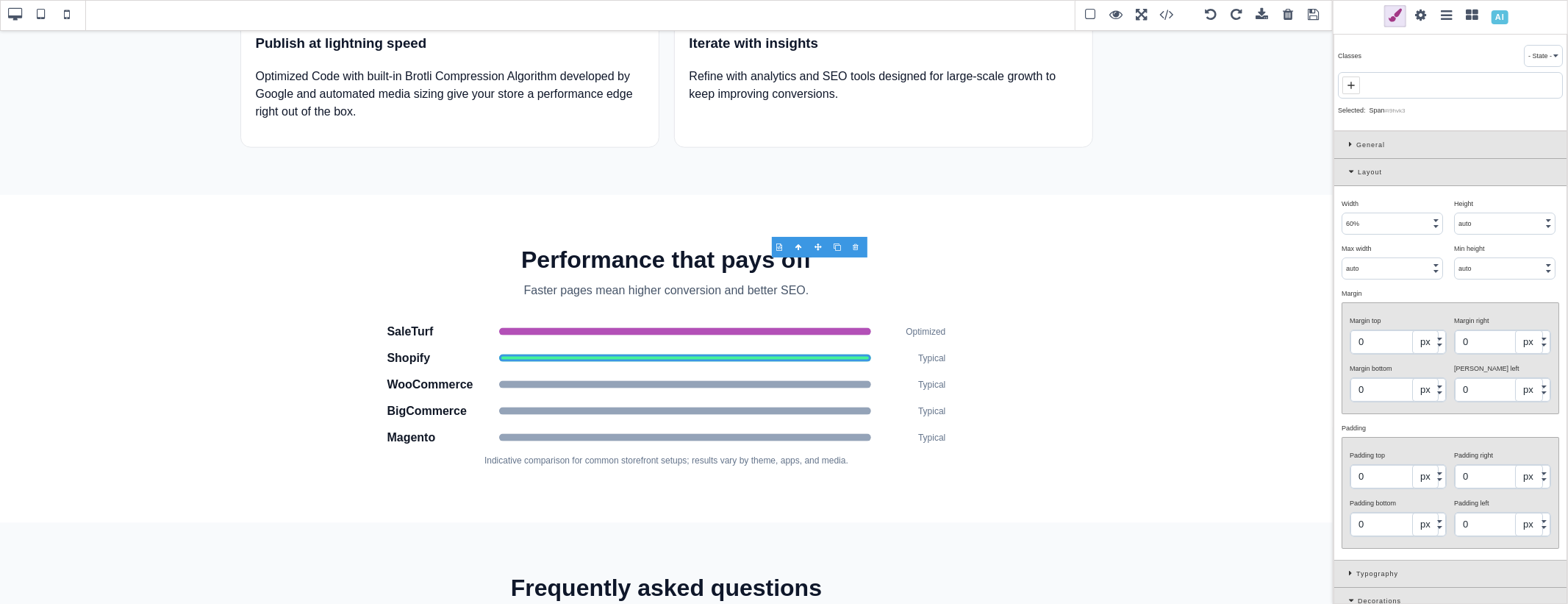
type input "60"
select select "%"
click at [1405, 201] on div "Width ⨯" at bounding box center [1391, 204] width 101 height 14
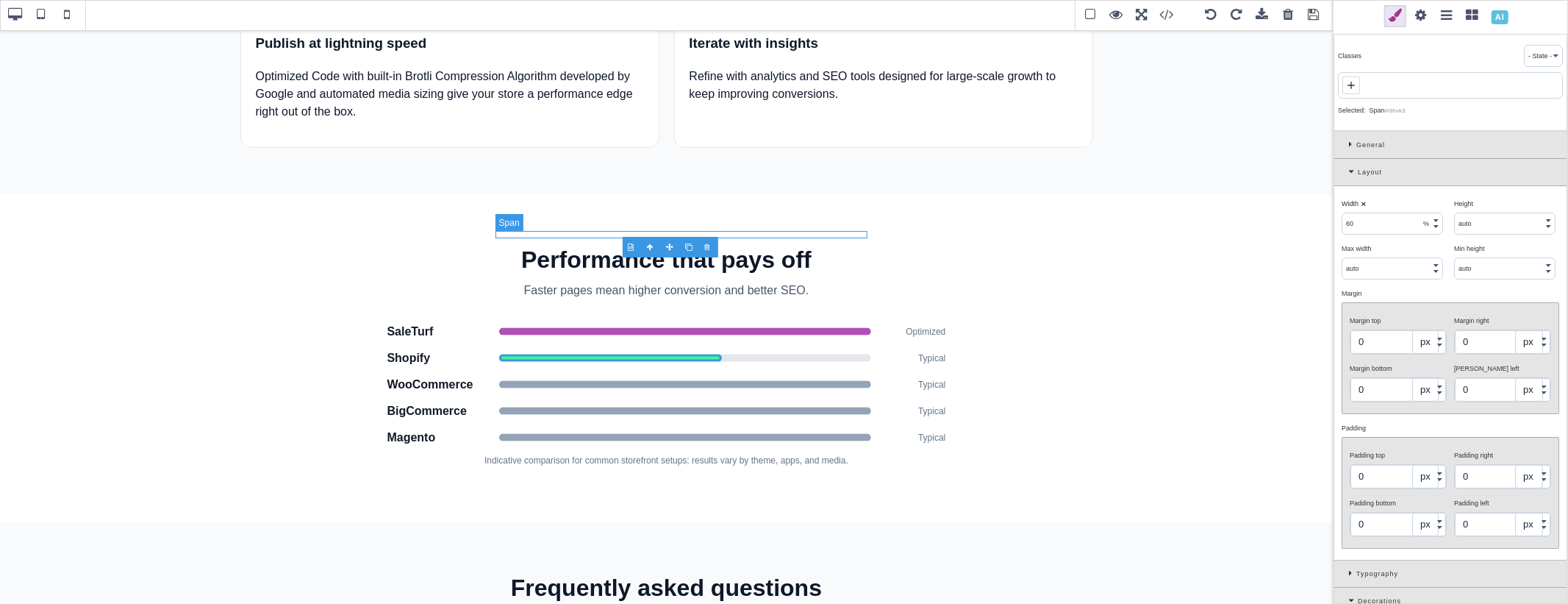
click at [861, 328] on span at bounding box center [685, 331] width 372 height 8
type input "auto"
select select
type input "rgb(179, 80, 183)"
select select "solid"
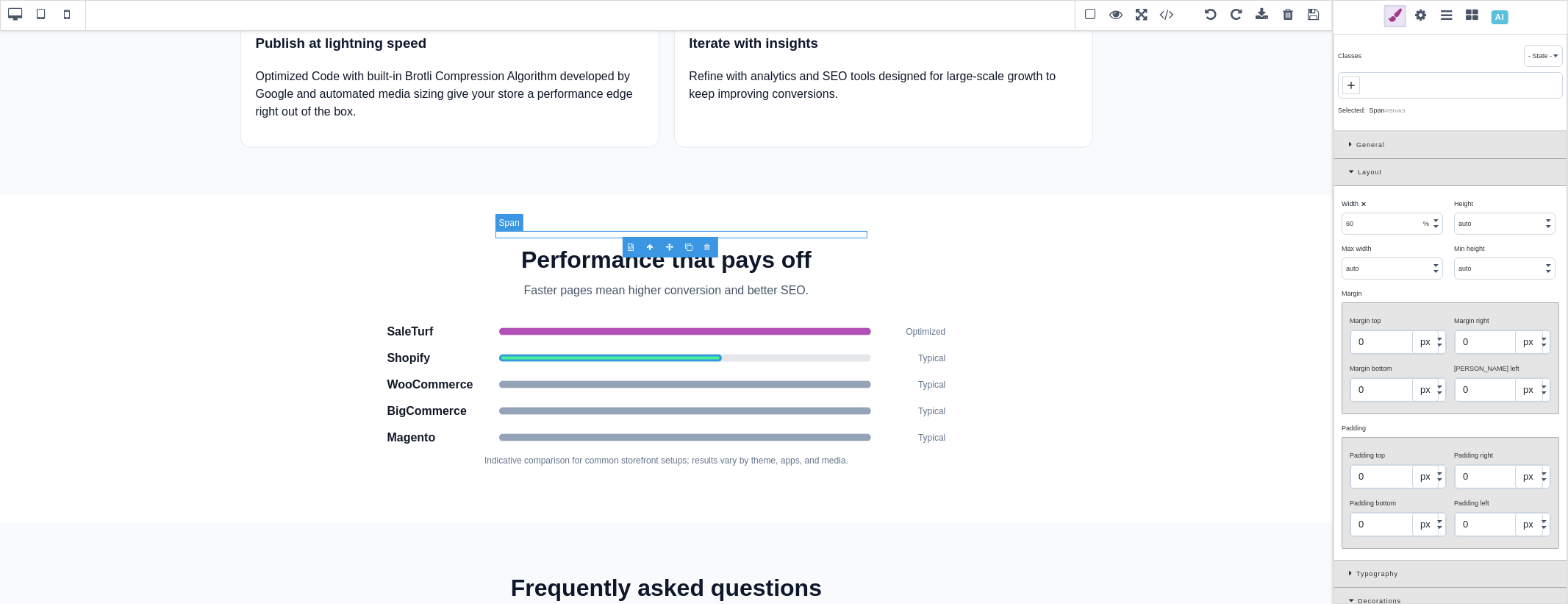
type input "rgb(15, 23, 42)"
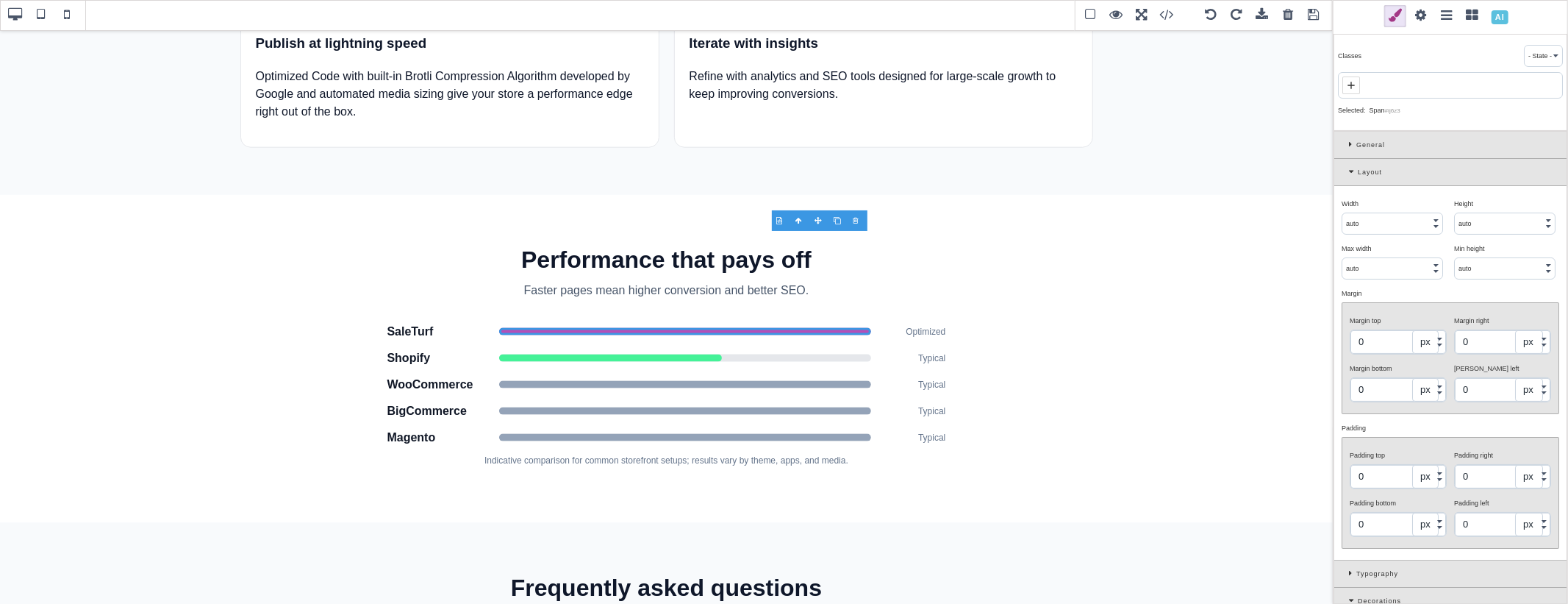
click at [1368, 224] on input "auto" at bounding box center [1392, 223] width 100 height 20
type input "97"
select select "%"
click at [821, 434] on span at bounding box center [685, 437] width 372 height 8
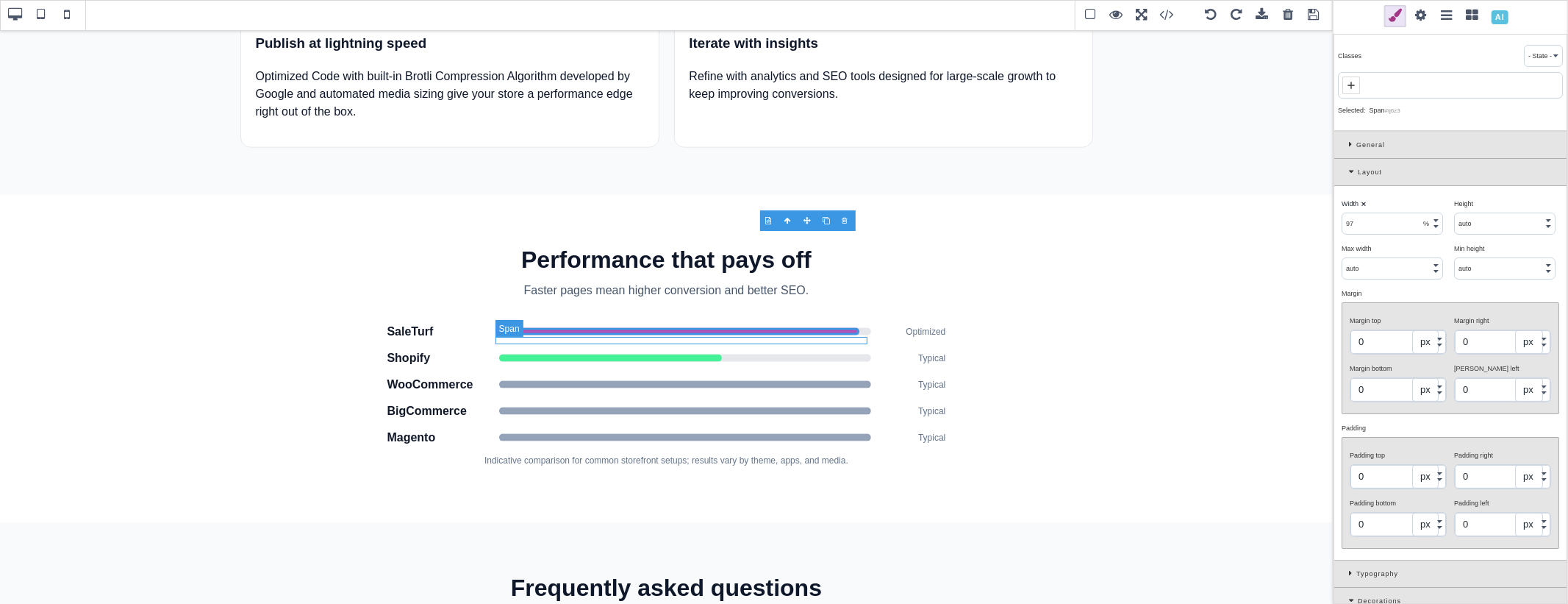
type input "auto"
select select
type input "rgb(148, 163, 184)"
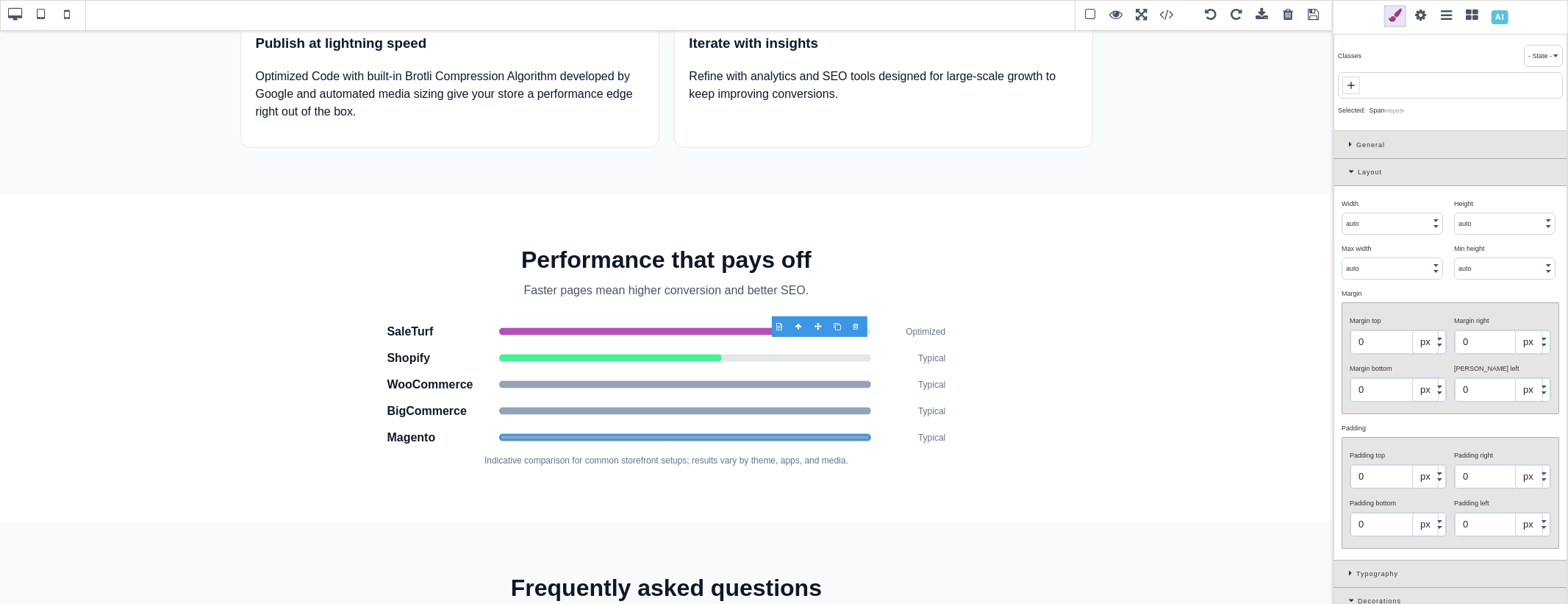
click at [1382, 226] on input "auto" at bounding box center [1392, 223] width 100 height 20
type input "18"
select select "%"
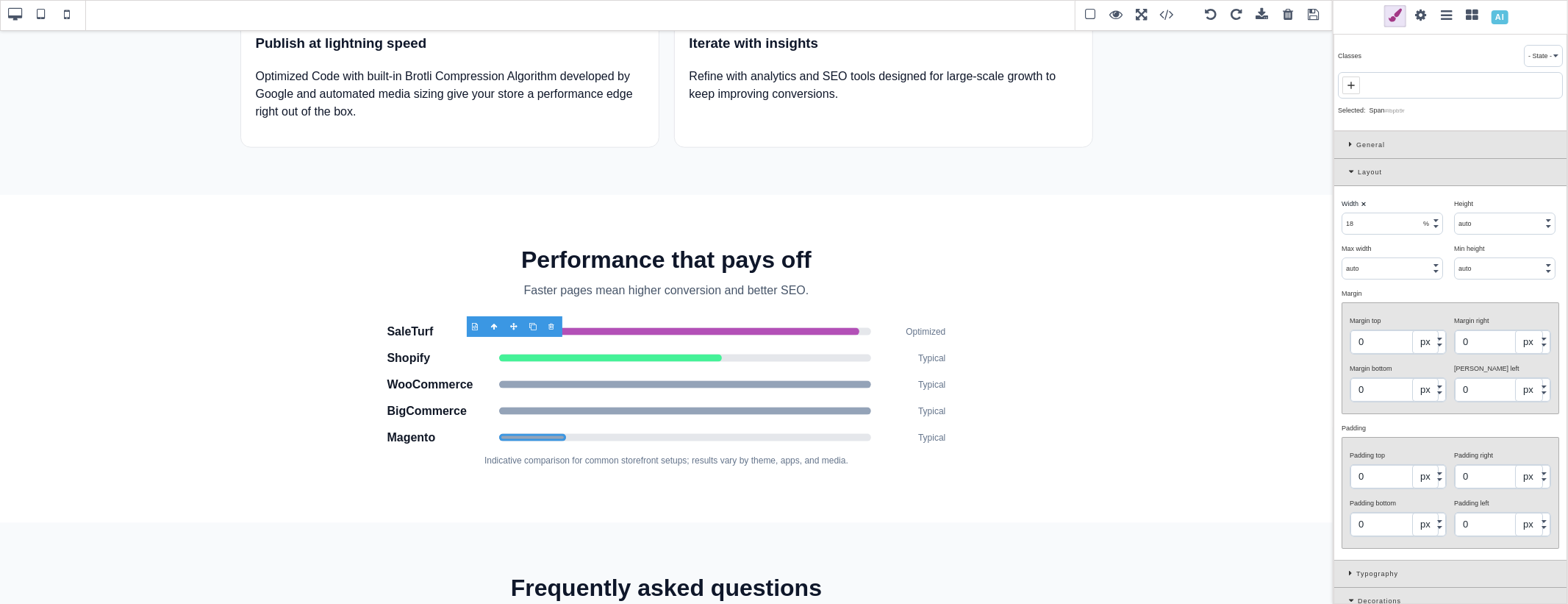
click at [1391, 203] on div "Width ⨯" at bounding box center [1391, 204] width 101 height 14
drag, startPoint x: 554, startPoint y: 346, endPoint x: 564, endPoint y: 313, distance: 34.5
click at [564, 407] on span at bounding box center [685, 410] width 372 height 8
type input "auto"
select select
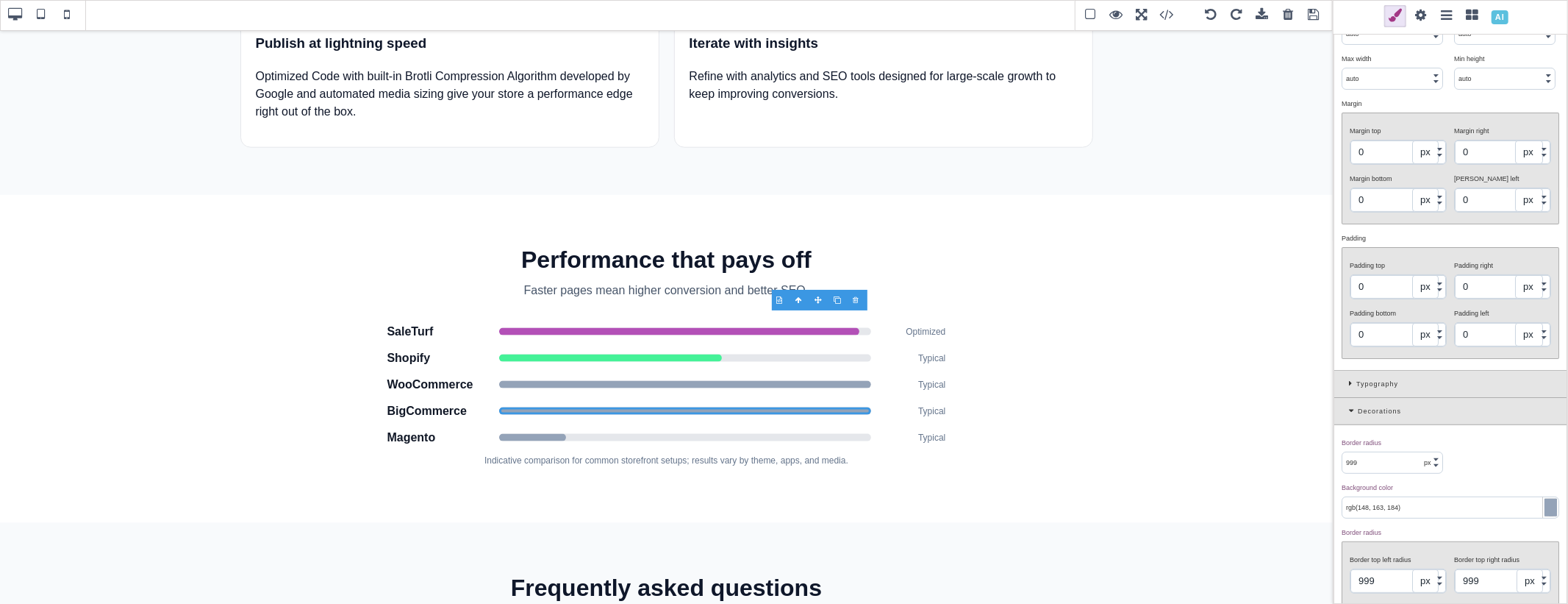
scroll to position [245, 0]
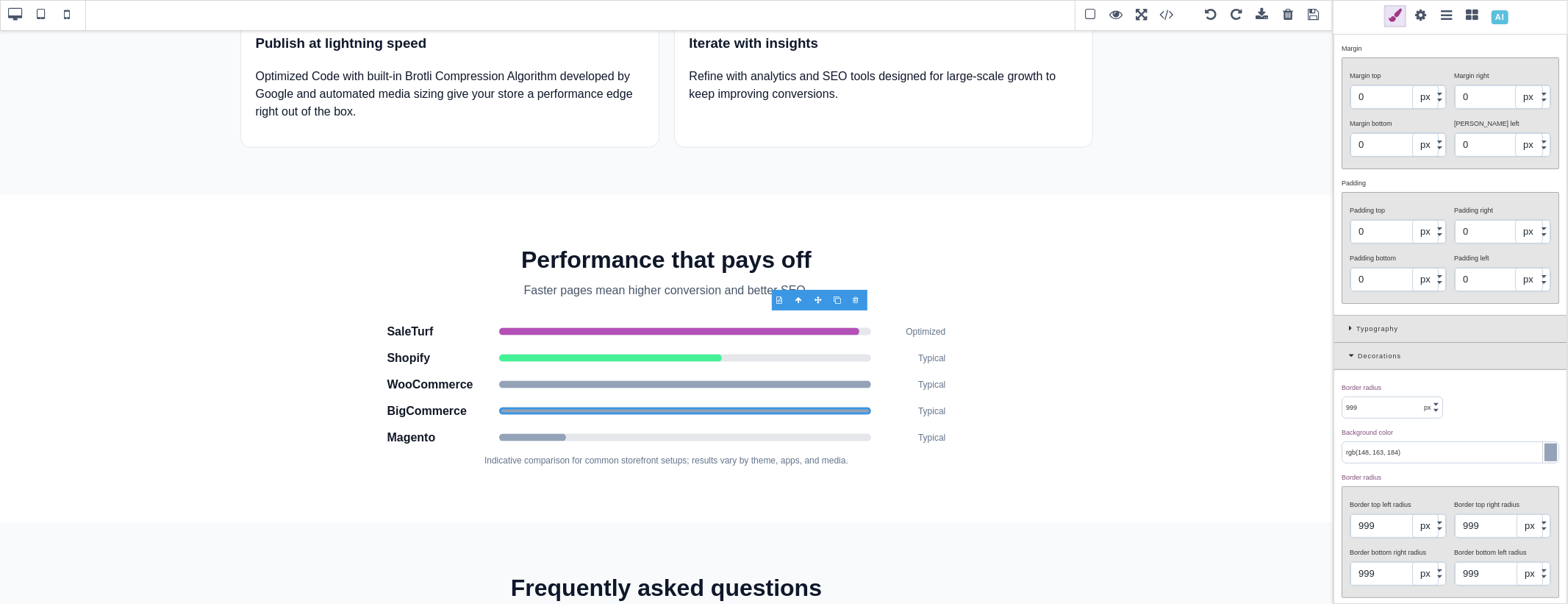
click at [1398, 444] on input "rgb(148, 163, 184)" at bounding box center [1450, 452] width 216 height 20
drag, startPoint x: 1358, startPoint y: 452, endPoint x: 1368, endPoint y: 445, distance: 12.2
click at [1368, 447] on input "rgb(148, 163, 184)" at bounding box center [1450, 452] width 216 height 20
drag, startPoint x: 1368, startPoint y: 454, endPoint x: 1379, endPoint y: 456, distance: 11.2
click at [1379, 456] on input "rgb(13, 163, 184)" at bounding box center [1450, 452] width 216 height 20
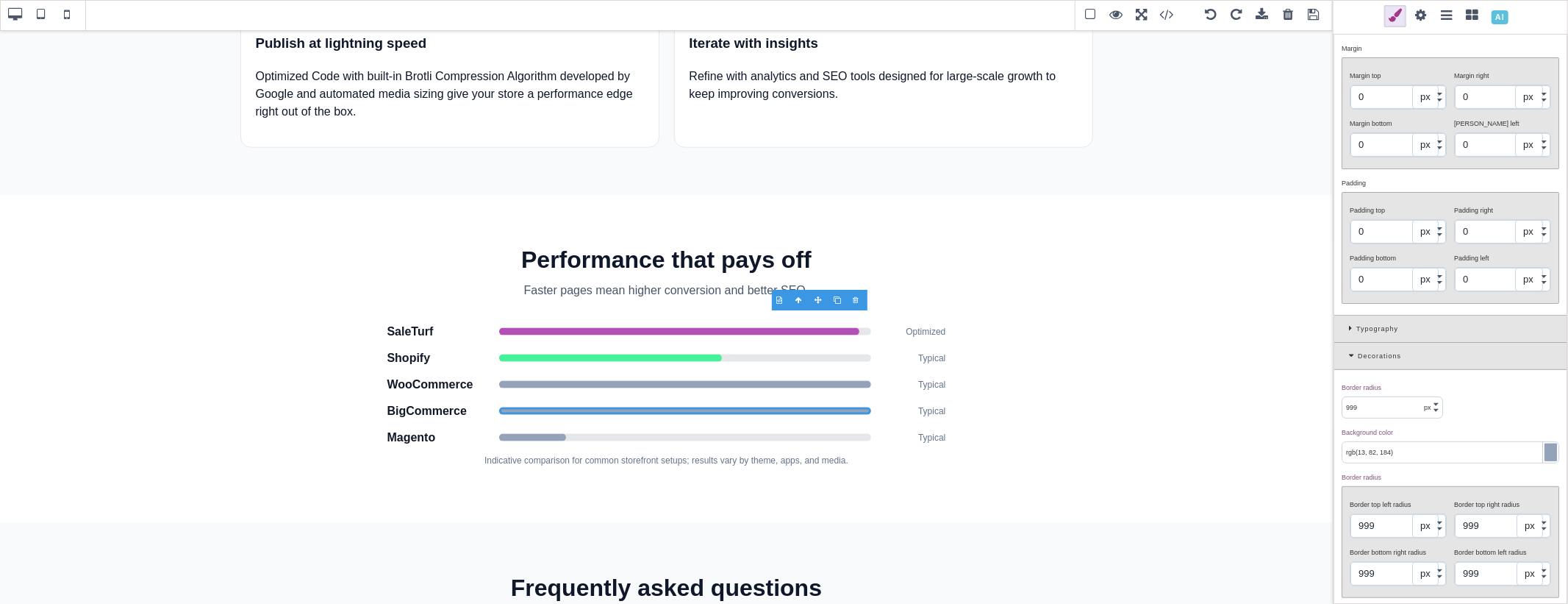
drag, startPoint x: 1382, startPoint y: 457, endPoint x: 1390, endPoint y: 457, distance: 8.0
click at [1390, 457] on input "rgb(13, 82, 184)" at bounding box center [1450, 452] width 216 height 20
click at [1420, 459] on input "rgb(13, 82, 255)" at bounding box center [1450, 452] width 216 height 20
click at [1404, 453] on input "rgb(13, 82, 255)" at bounding box center [1450, 452] width 216 height 20
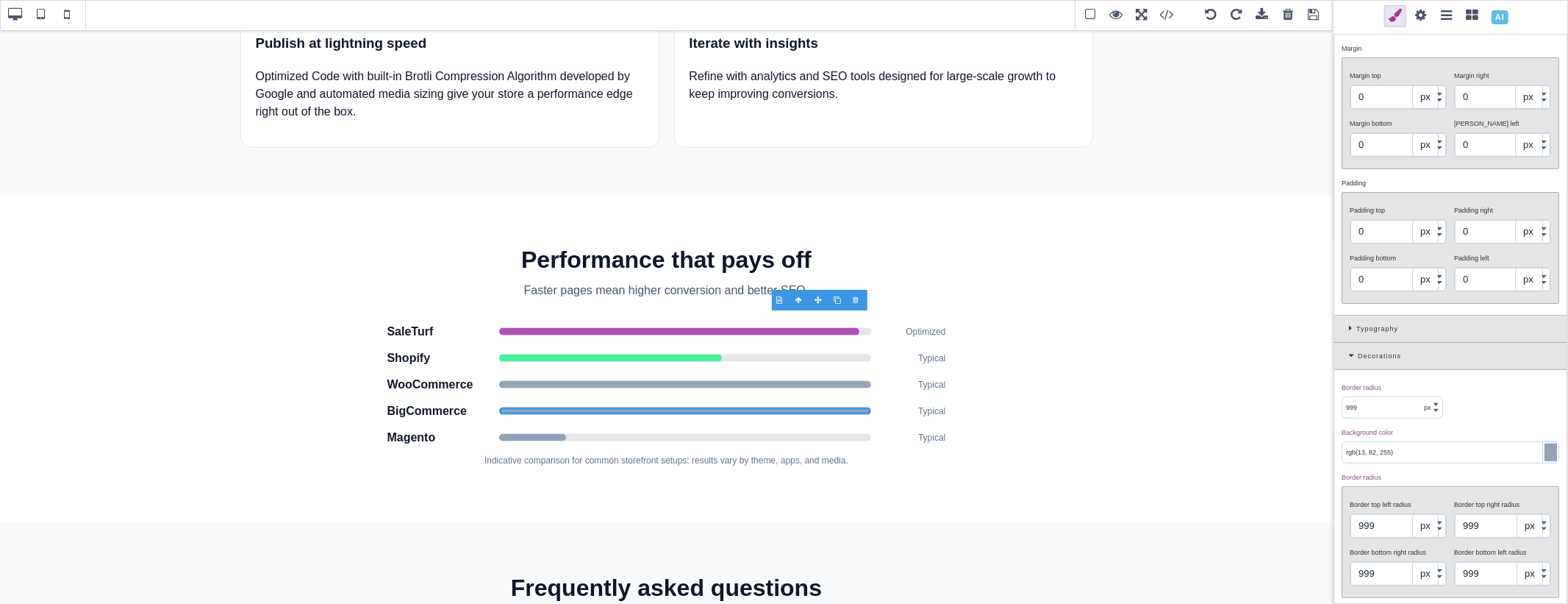
click at [1404, 453] on input "rgb(13, 82, 255)" at bounding box center [1450, 452] width 216 height 20
type input "rgb(13, 82, 255)"
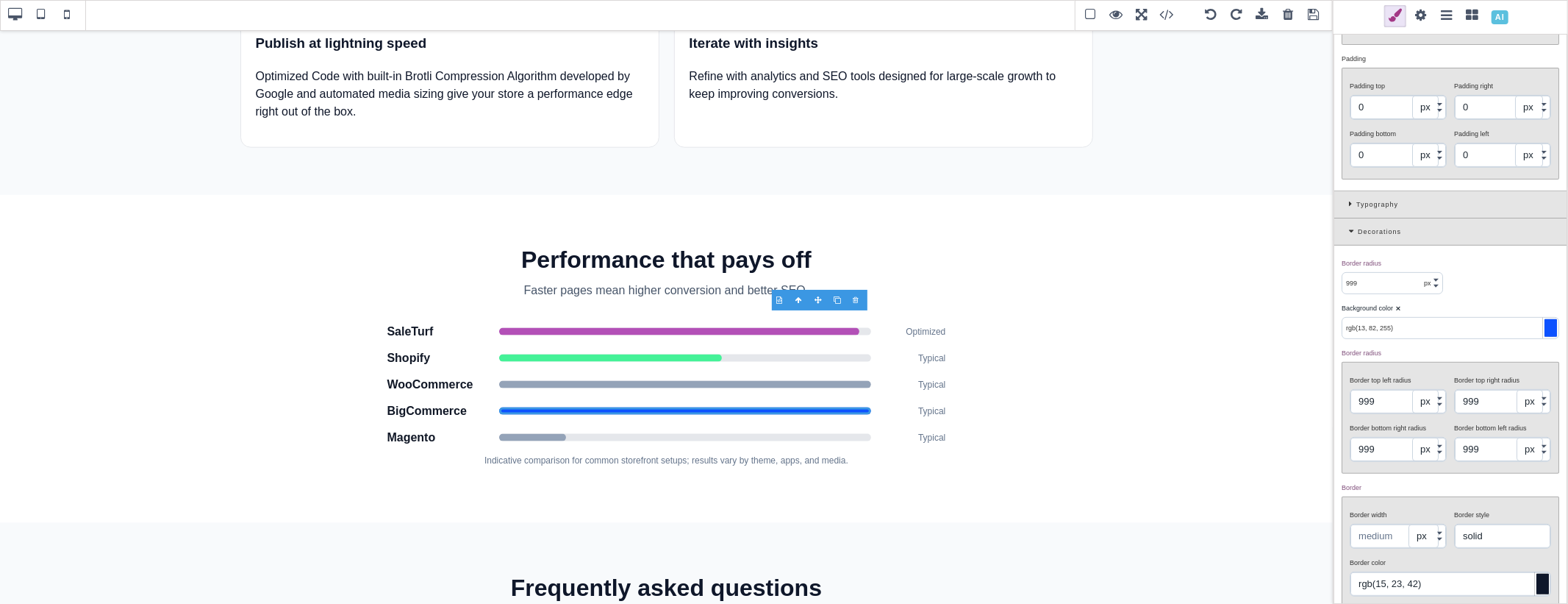
scroll to position [489, 0]
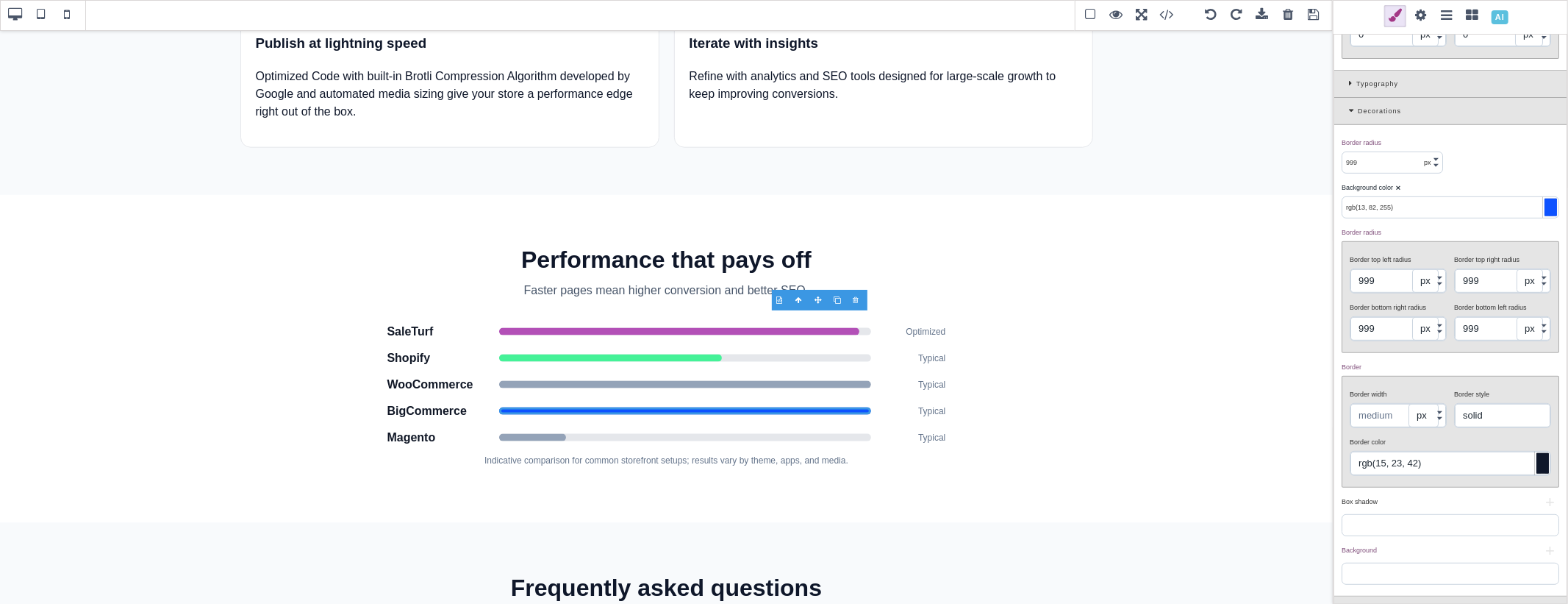
click at [1456, 464] on input "rgb(15, 23, 42)" at bounding box center [1450, 463] width 200 height 24
paste input "3, 82, 255"
type input "rgb(13, 82, 255)"
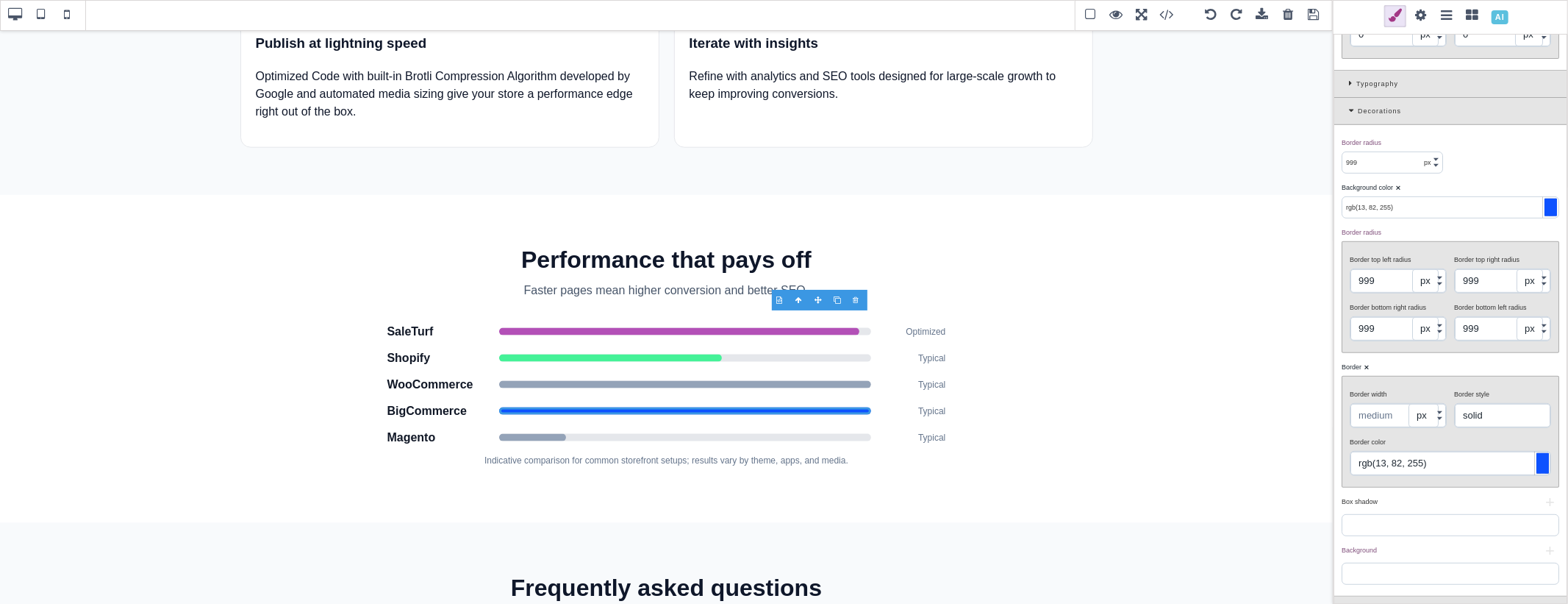
click at [1442, 369] on div "Border ⨯" at bounding box center [1448, 367] width 214 height 14
click at [598, 381] on span at bounding box center [685, 384] width 372 height 8
type input "rgb(148, 163, 184)"
type input "rgb(15, 23, 42)"
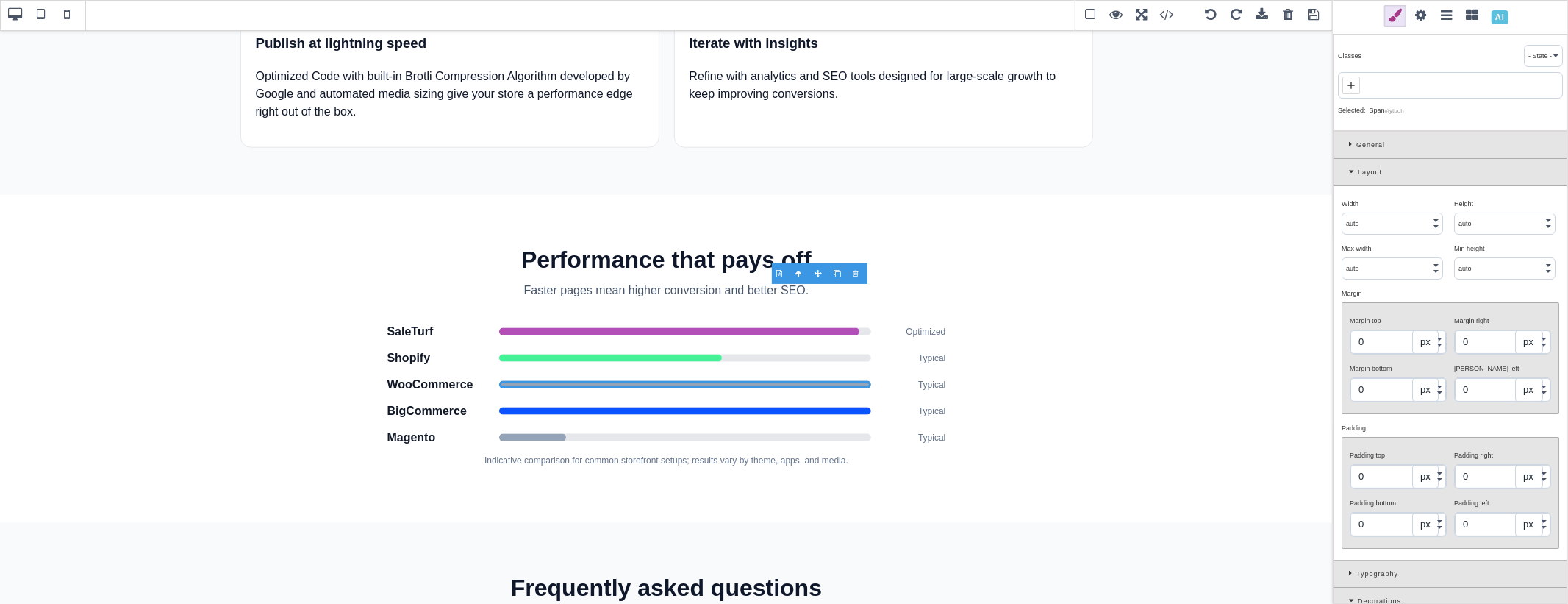
click at [1374, 218] on input "auto" at bounding box center [1392, 223] width 100 height 20
type input "34"
select select "%"
click at [1368, 205] on div "Width ⨯" at bounding box center [1391, 204] width 101 height 14
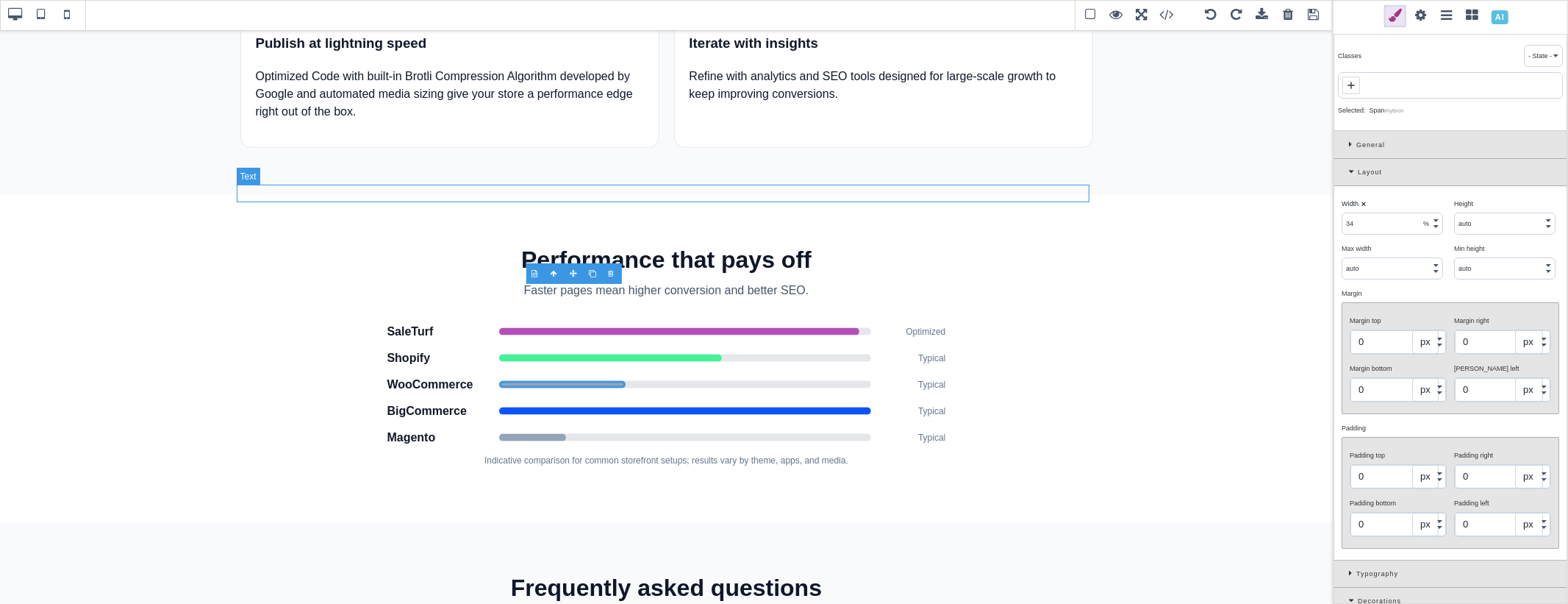
click at [719, 281] on p "Faster pages mean higher conversion and better SEO." at bounding box center [667, 290] width 853 height 18
type input "auto"
select select
type input "0"
type input "none"
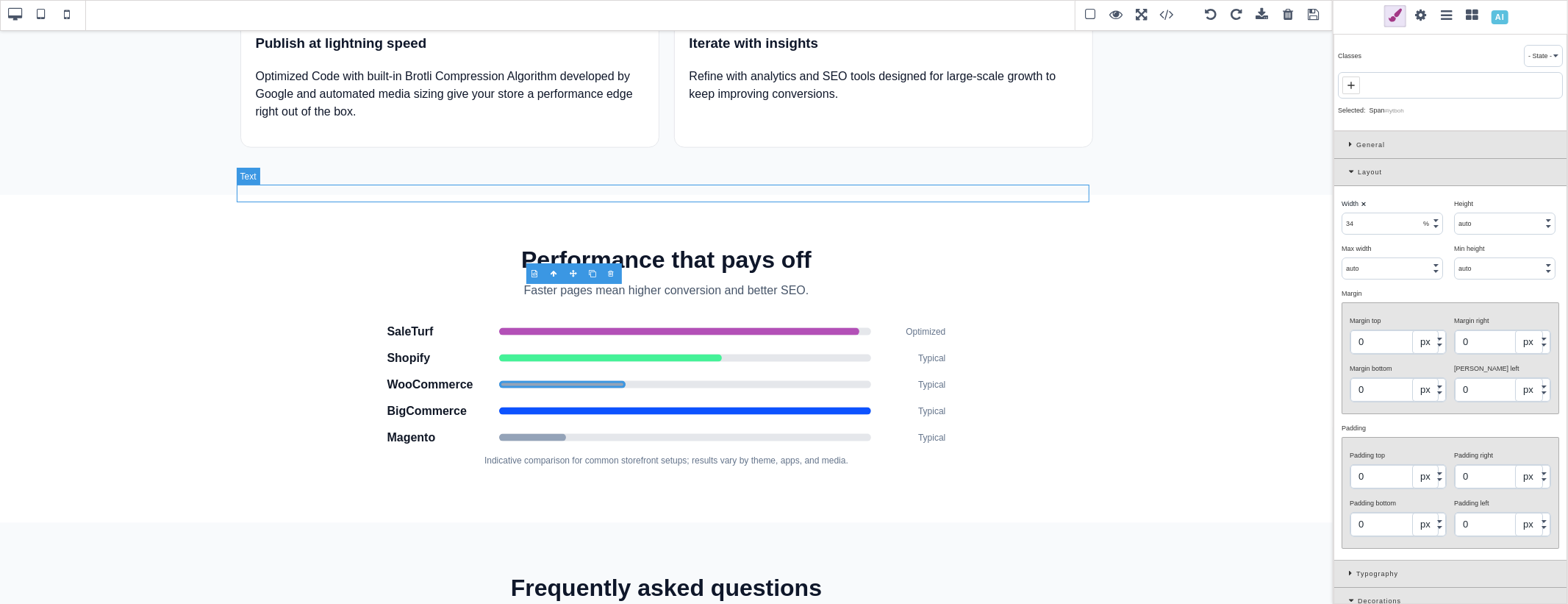
type input "0"
type input "rgb(71, 85, 105)"
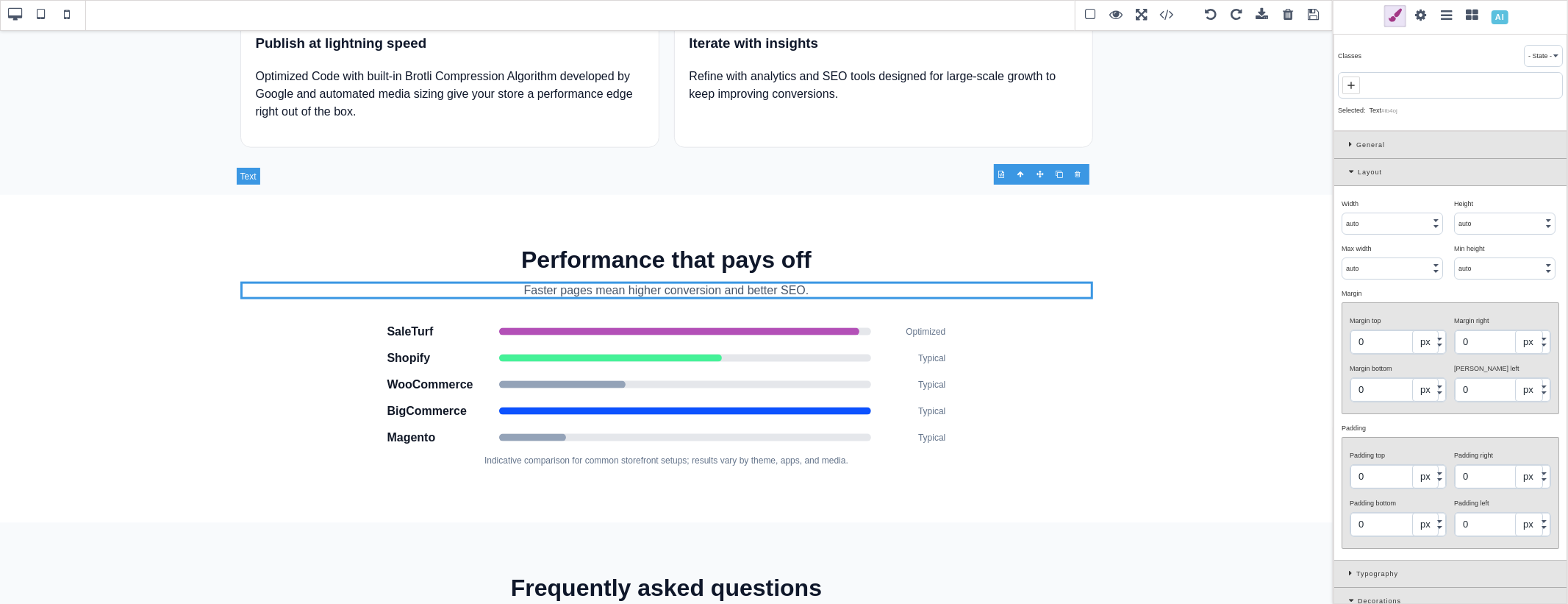
click at [719, 281] on p "Faster pages mean higher conversion and better SEO." at bounding box center [667, 290] width 853 height 18
click at [810, 281] on p "Faster pages mean higher conversion and better SEO." at bounding box center [667, 290] width 853 height 18
click at [1060, 169] on div at bounding box center [1061, 173] width 20 height 14
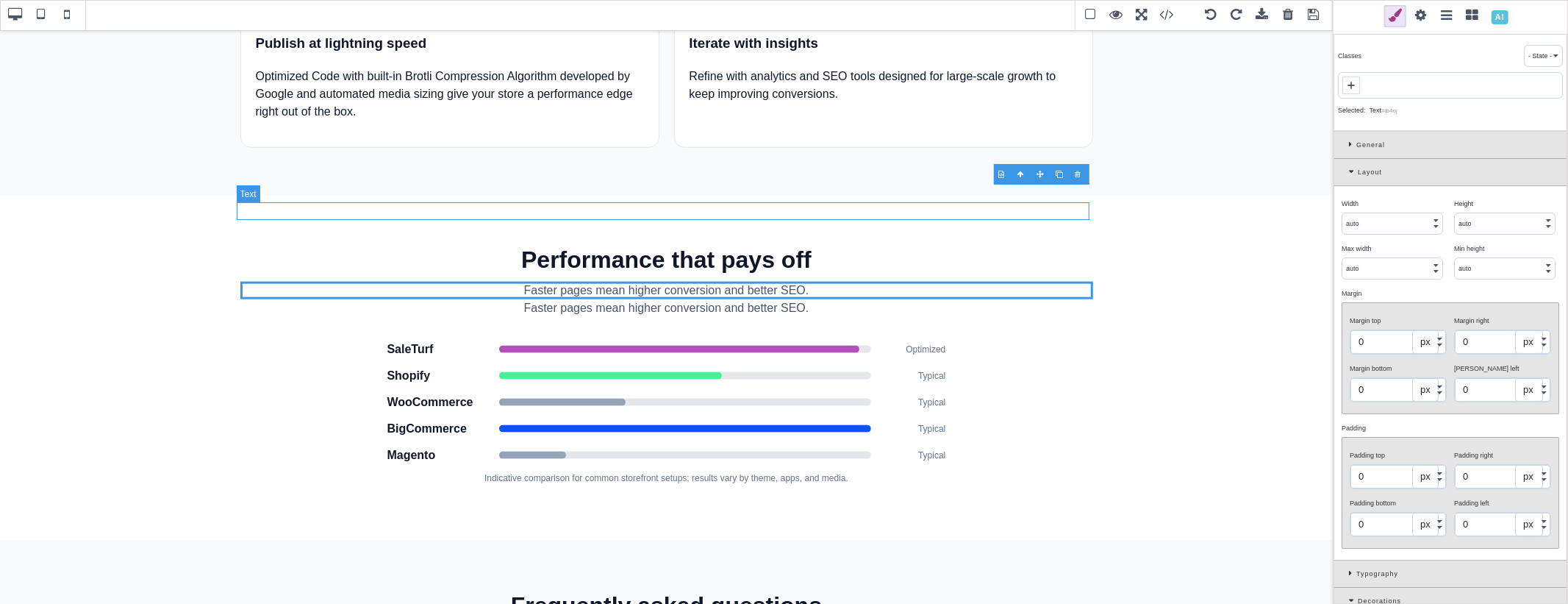
click at [784, 299] on p "Faster pages mean higher conversion and better SEO." at bounding box center [667, 308] width 853 height 18
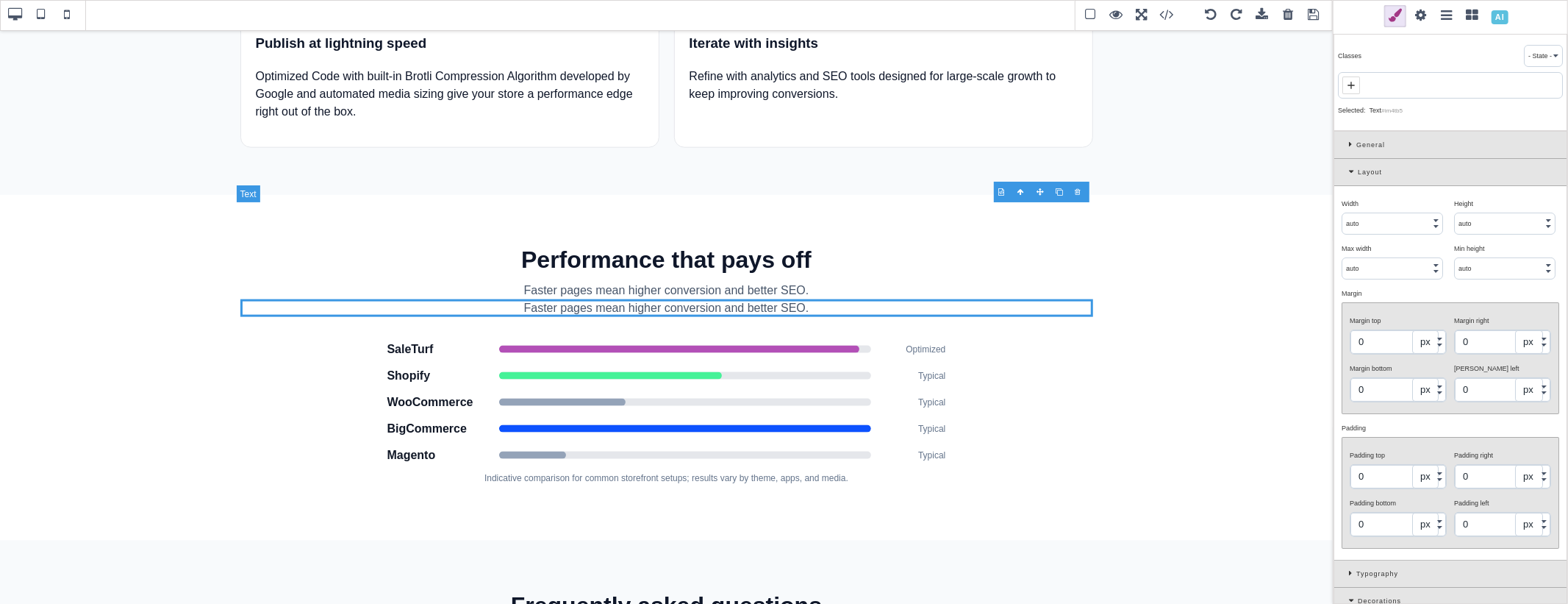
click at [784, 299] on p "Faster pages mean higher conversion and better SEO." at bounding box center [667, 308] width 853 height 18
click at [1076, 189] on div at bounding box center [1080, 191] width 20 height 14
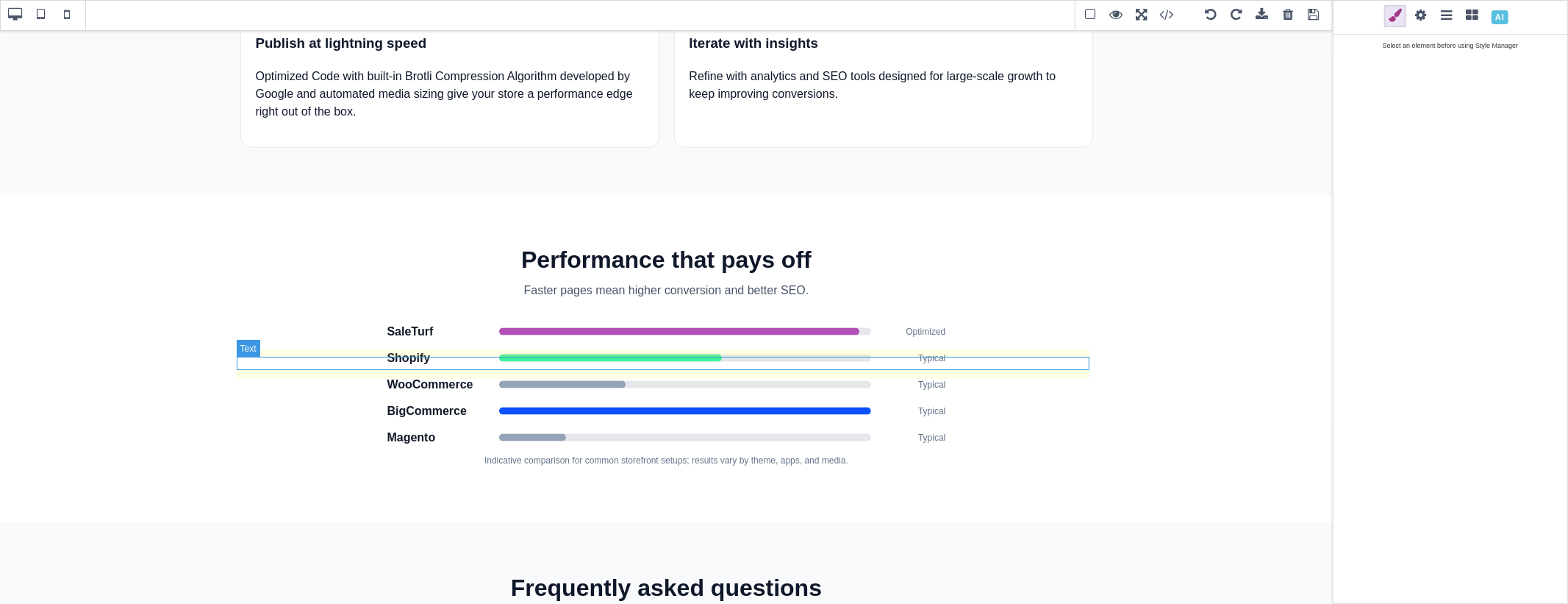
click at [597, 454] on p "Indicative comparison for common storefront setups; results vary by theme, apps…" at bounding box center [667, 460] width 853 height 14
type input "10"
type input "12"
type input "rgb(100, 116, 139)"
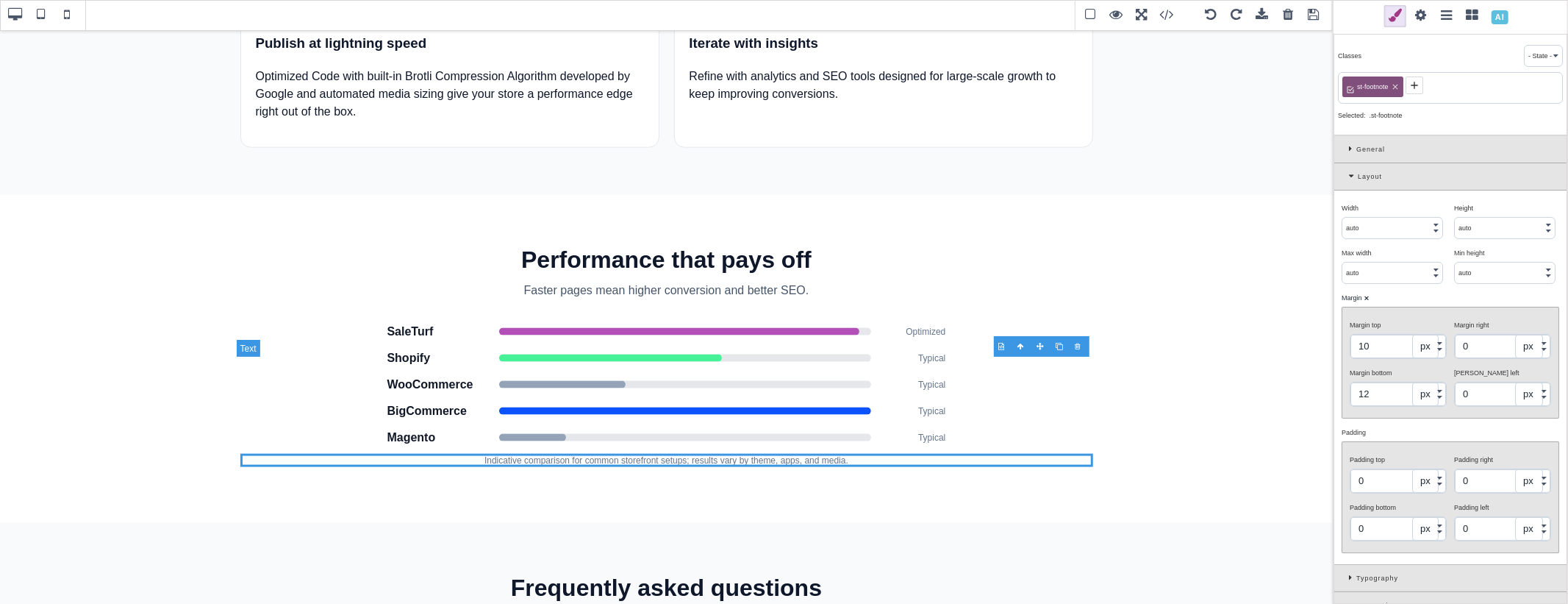
click at [576, 454] on p "Indicative comparison for common storefront setups; results vary by theme, apps…" at bounding box center [667, 460] width 853 height 14
click at [851, 454] on p "Indicative comparison for common storefront setups; results vary by theme, apps…" at bounding box center [667, 460] width 853 height 14
click at [814, 454] on p "Indicative comparison for common storefront setups; results vary by theme, apps…" at bounding box center [667, 460] width 853 height 14
click at [893, 454] on p "Indicative comparison for common storefront setups; results vary by theme, apps…" at bounding box center [667, 460] width 853 height 14
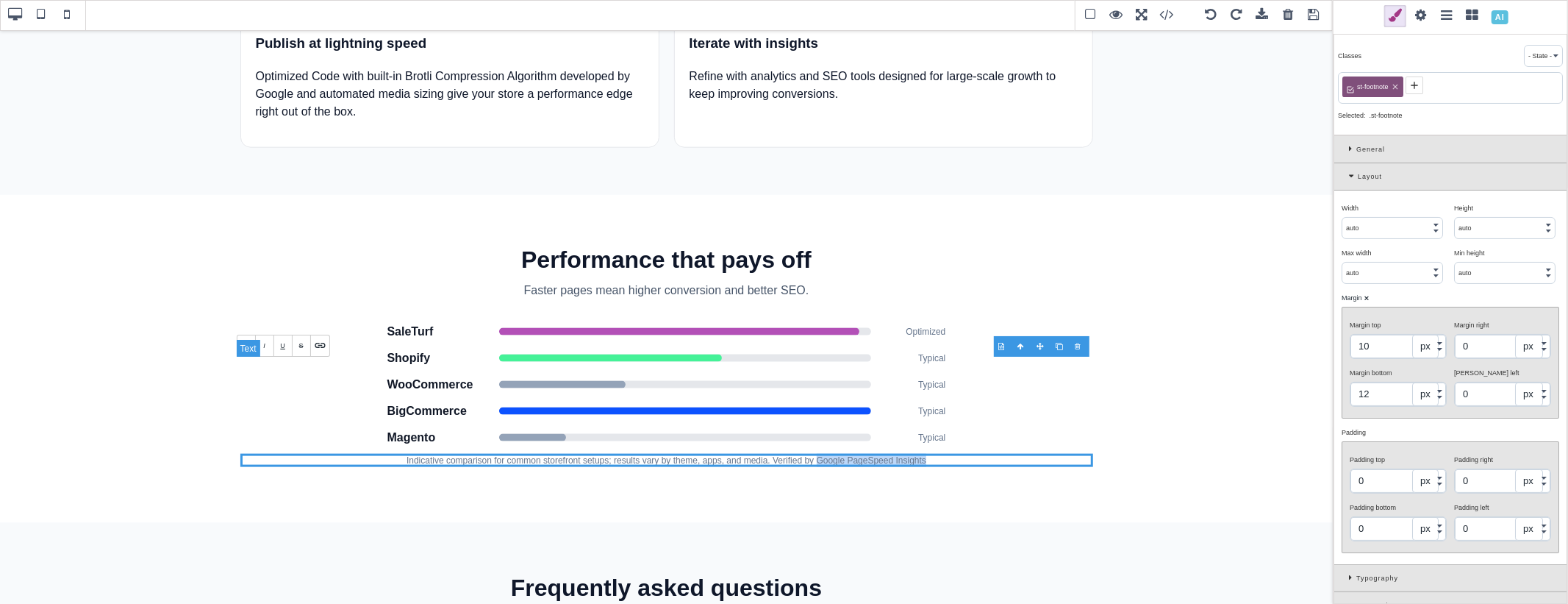
drag, startPoint x: 924, startPoint y: 361, endPoint x: 814, endPoint y: 364, distance: 110.0
click at [814, 454] on p "Indicative comparison for common storefront setups; results vary by theme, apps…" at bounding box center [667, 460] width 853 height 14
click at [324, 346] on icon at bounding box center [319, 344] width 10 height 5
click at [943, 454] on p "Indicative comparison for common storefront setups; results vary by theme, apps…" at bounding box center [667, 460] width 853 height 14
click at [877, 455] on link "Google PageSpeed Insights" at bounding box center [870, 460] width 117 height 10
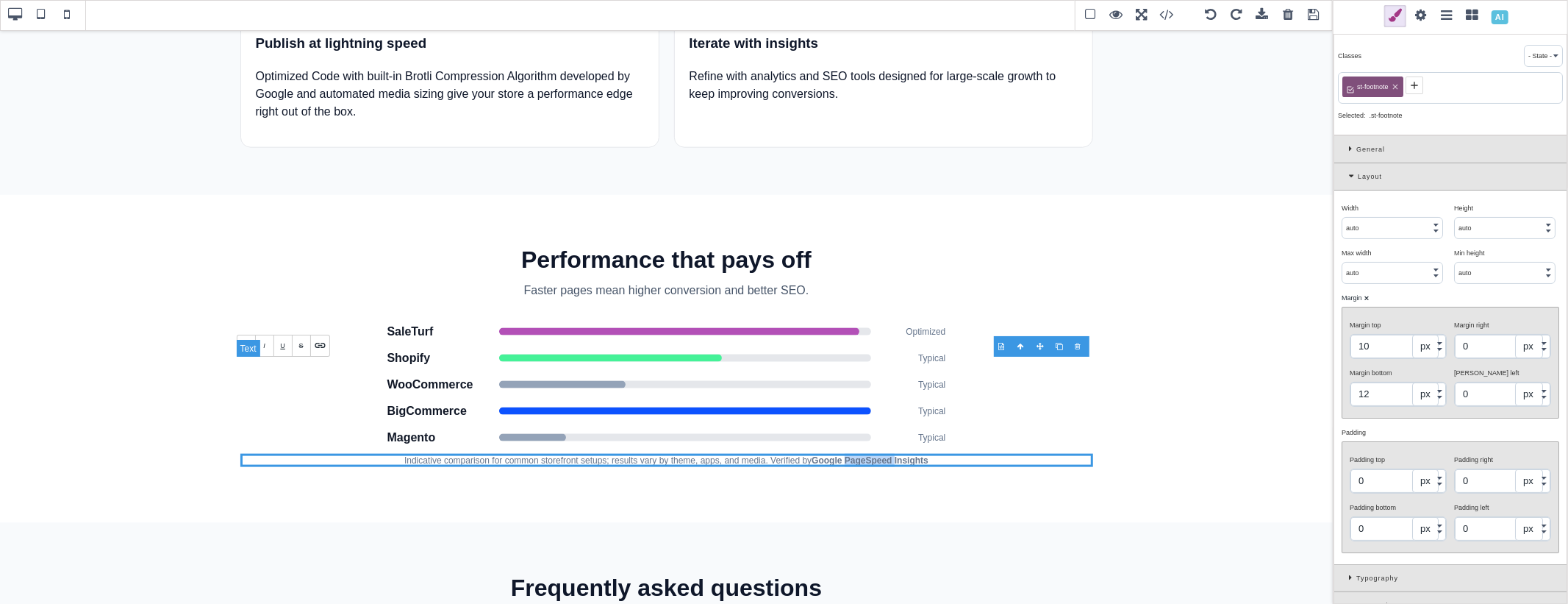
click at [877, 455] on link "Google PageSpeed Insights" at bounding box center [870, 460] width 117 height 10
click at [838, 455] on link "Google PageSpeed Insights" at bounding box center [870, 460] width 117 height 10
drag, startPoint x: 811, startPoint y: 364, endPoint x: 901, endPoint y: 363, distance: 90.0
click at [901, 454] on p "Indicative comparison for common storefront setups; results vary by theme, apps…" at bounding box center [667, 460] width 853 height 14
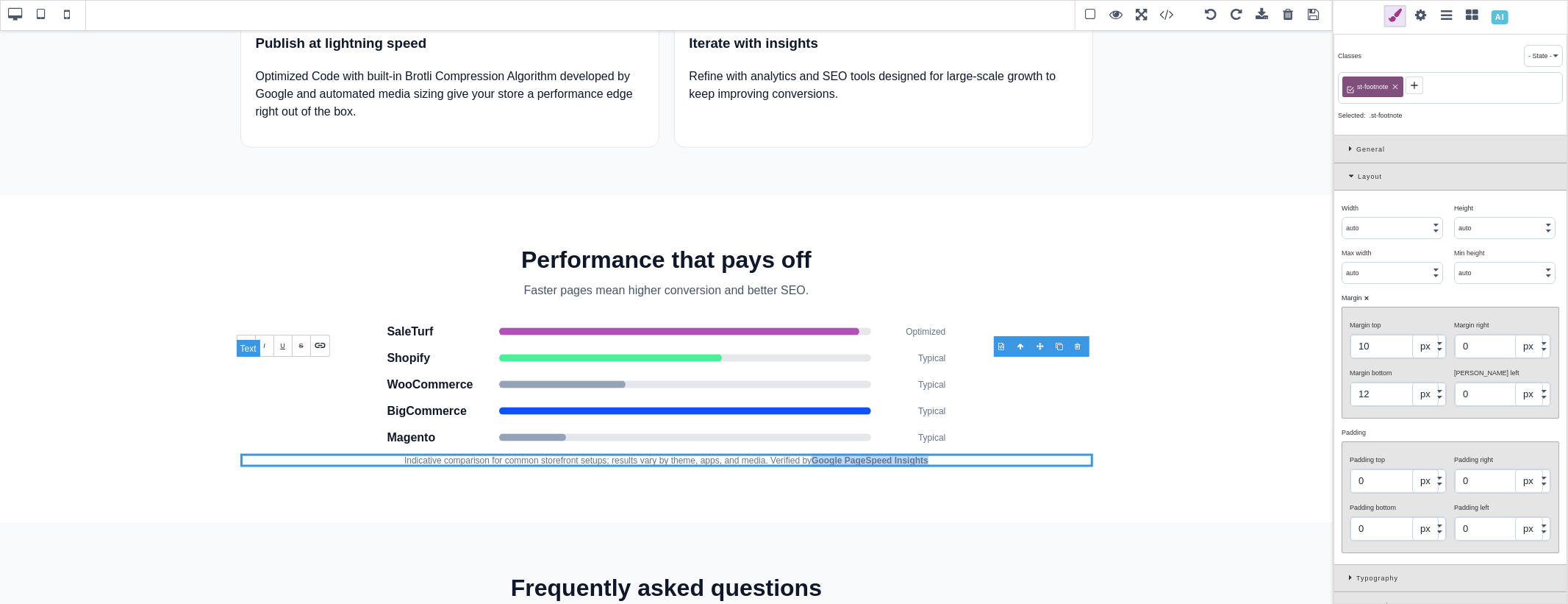
drag, startPoint x: 921, startPoint y: 363, endPoint x: 813, endPoint y: 364, distance: 108.0
click at [813, 454] on p "Indicative comparison for common storefront setups; results vary by theme, apps…" at bounding box center [667, 460] width 853 height 14
click at [320, 343] on icon at bounding box center [320, 345] width 13 height 13
type input "1200"
select select "px"
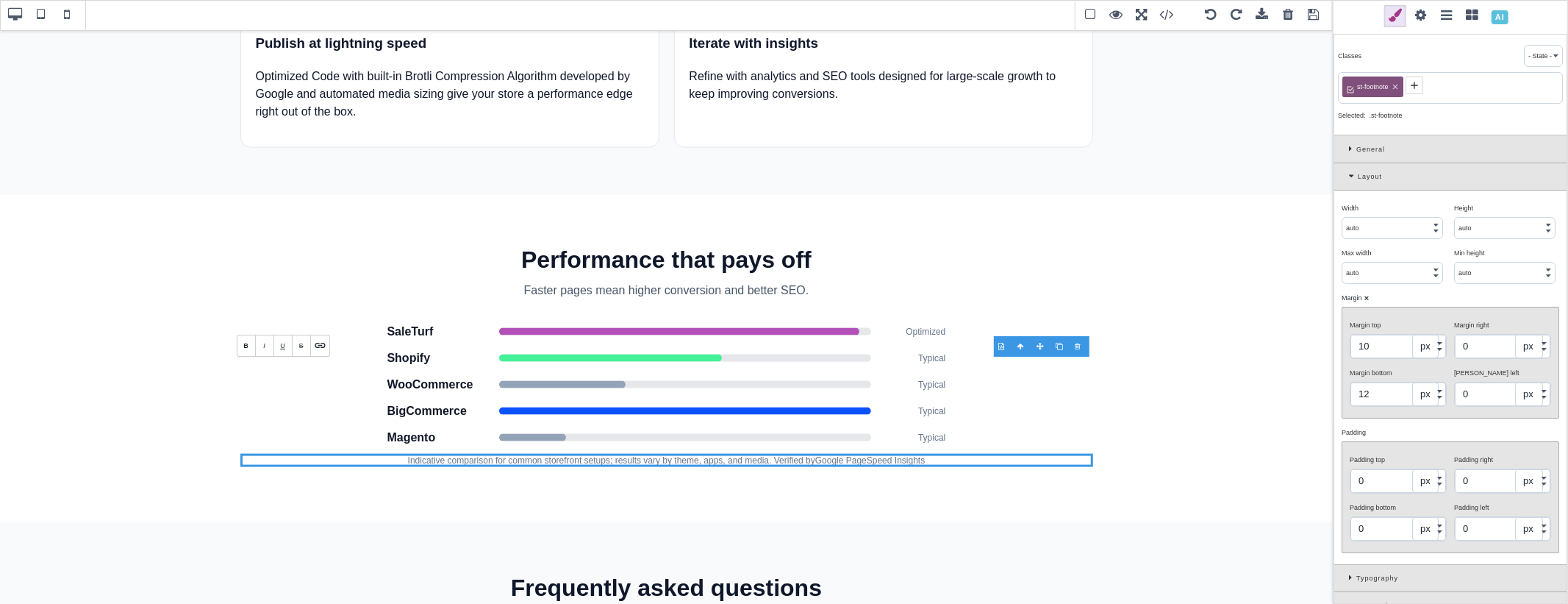
type input "0"
type input "auto"
select select
type input "0"
type input "auto"
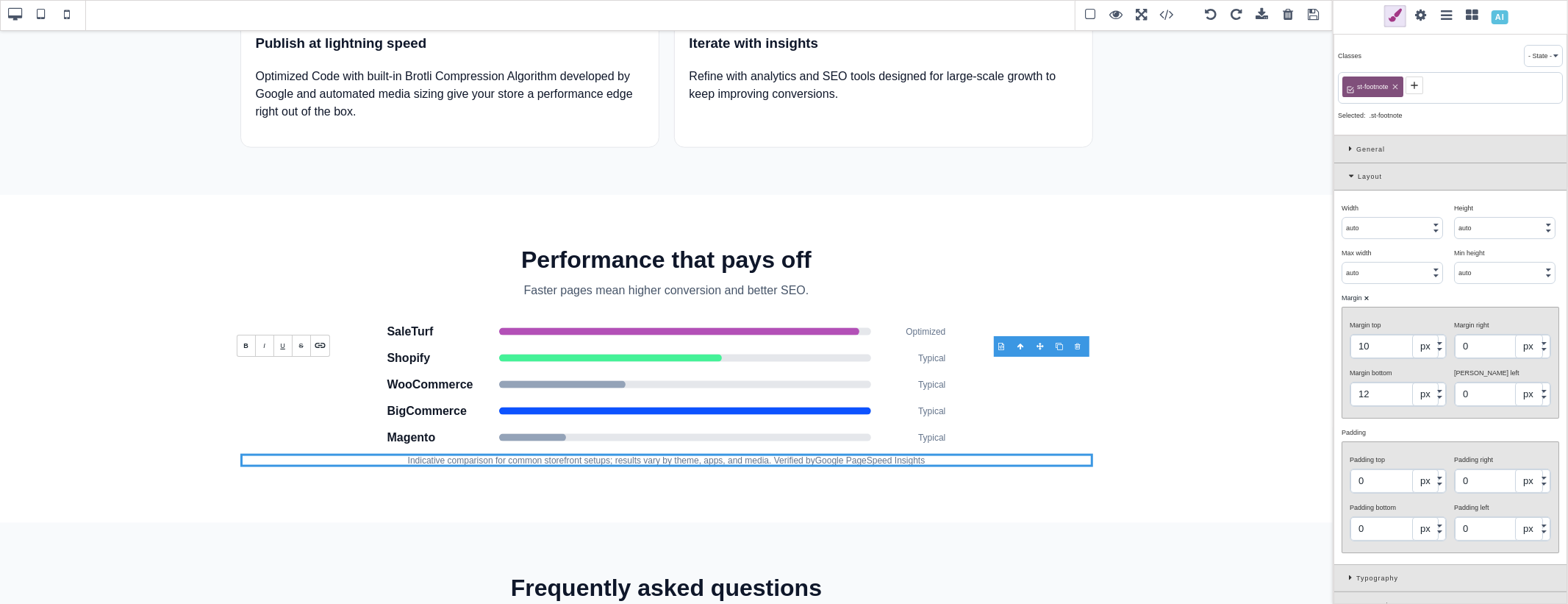
select select
type input "20"
type input "rgb(15, 23, 42)"
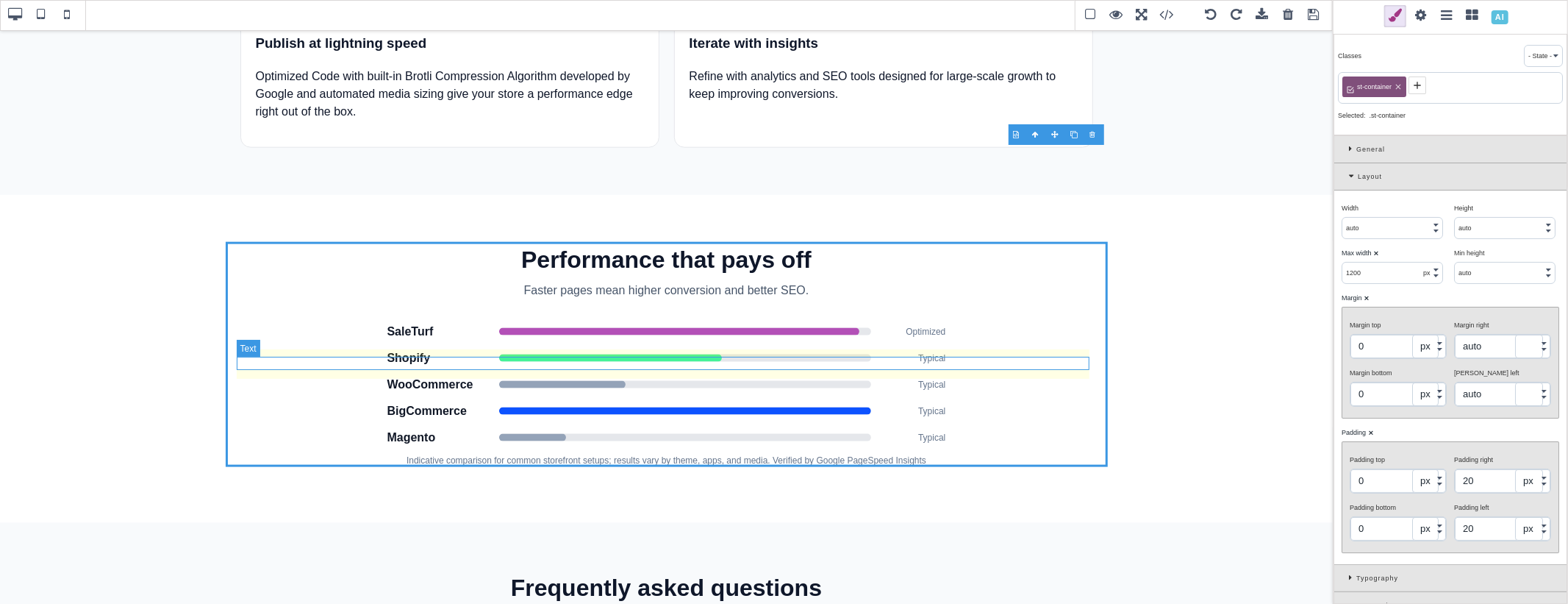
click at [898, 454] on p "Indicative comparison for common storefront setups; results vary by theme, apps…" at bounding box center [667, 460] width 853 height 14
type input "auto"
select select
type input "10"
type input "0"
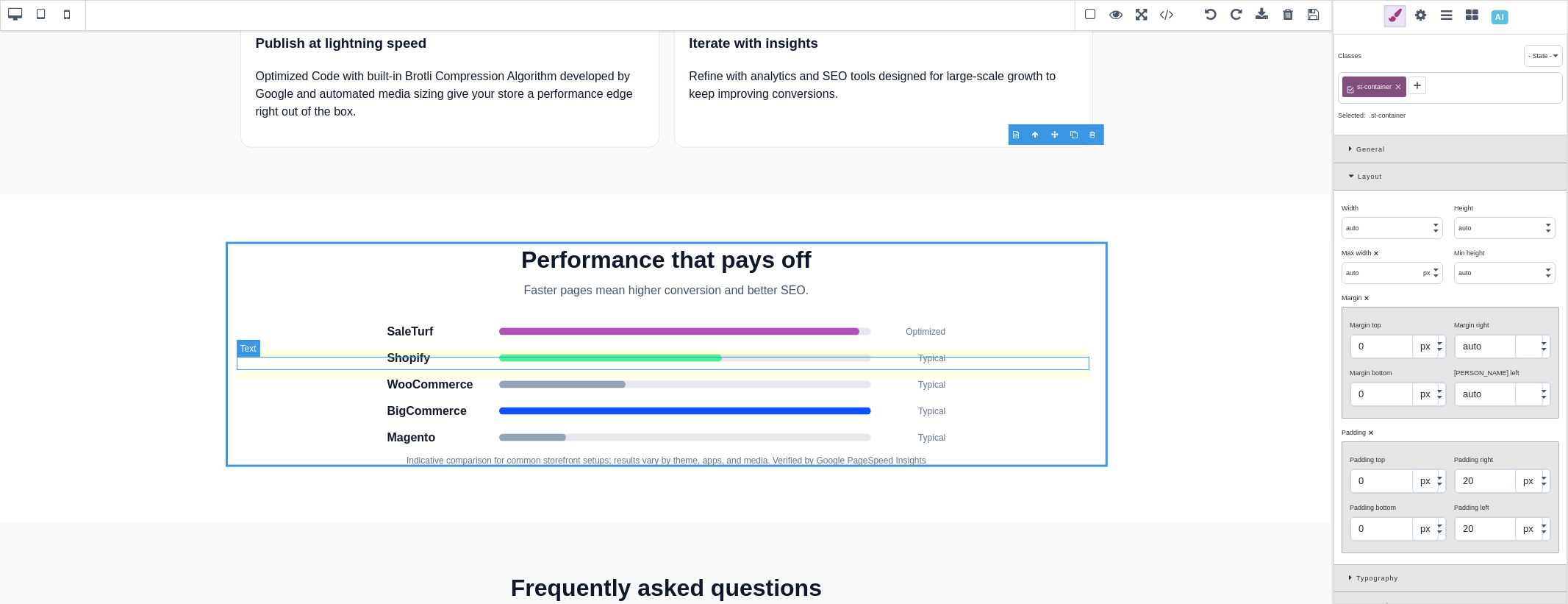
select select "px"
type input "12"
type input "0"
select select "px"
type input "0"
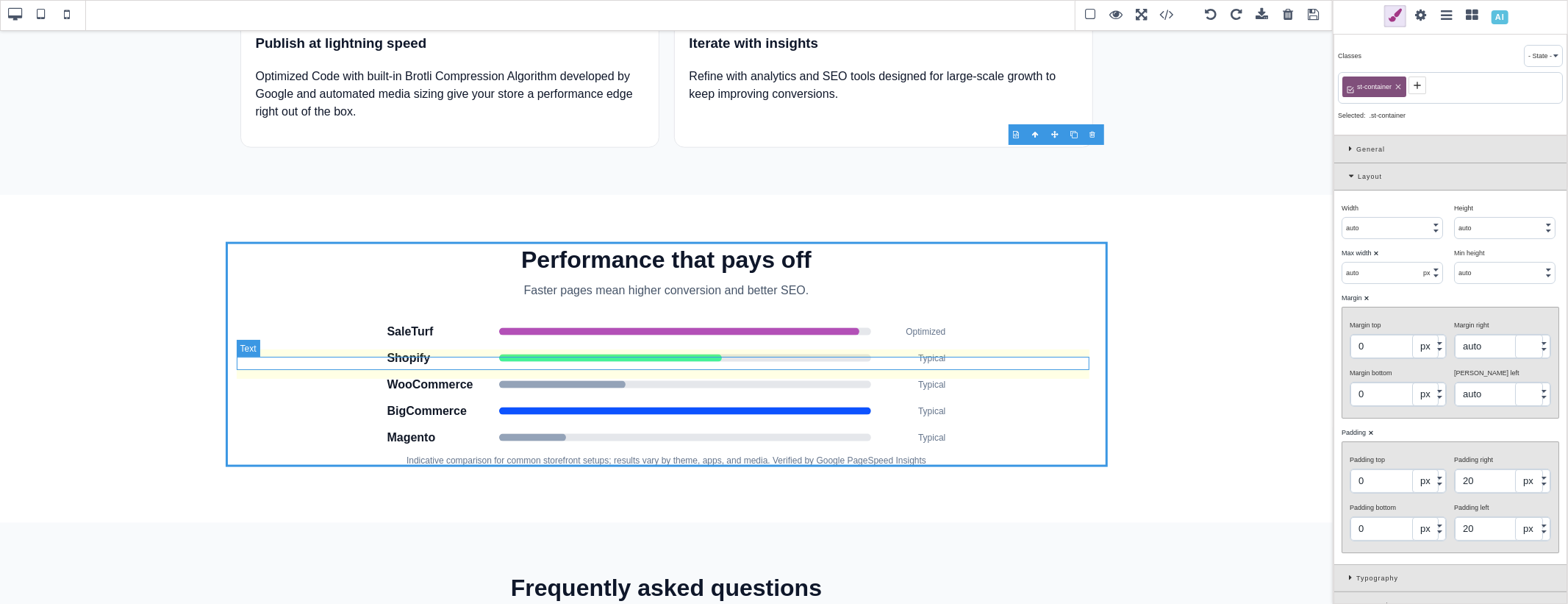
type input "0"
type input "rgb(100, 116, 139)"
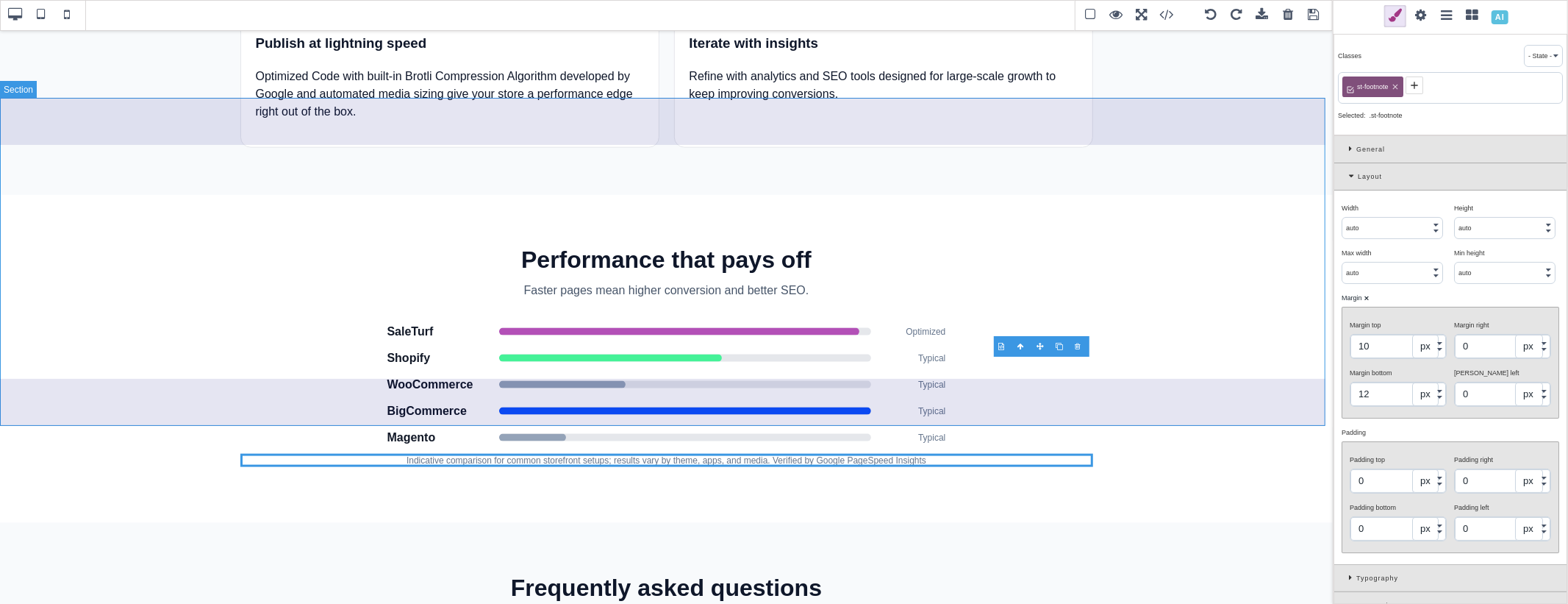
click at [889, 373] on section "Performance that pays off Faster pages mean higher conversion and better SEO. S…" at bounding box center [666, 358] width 1333 height 328
type input "0"
type input "64"
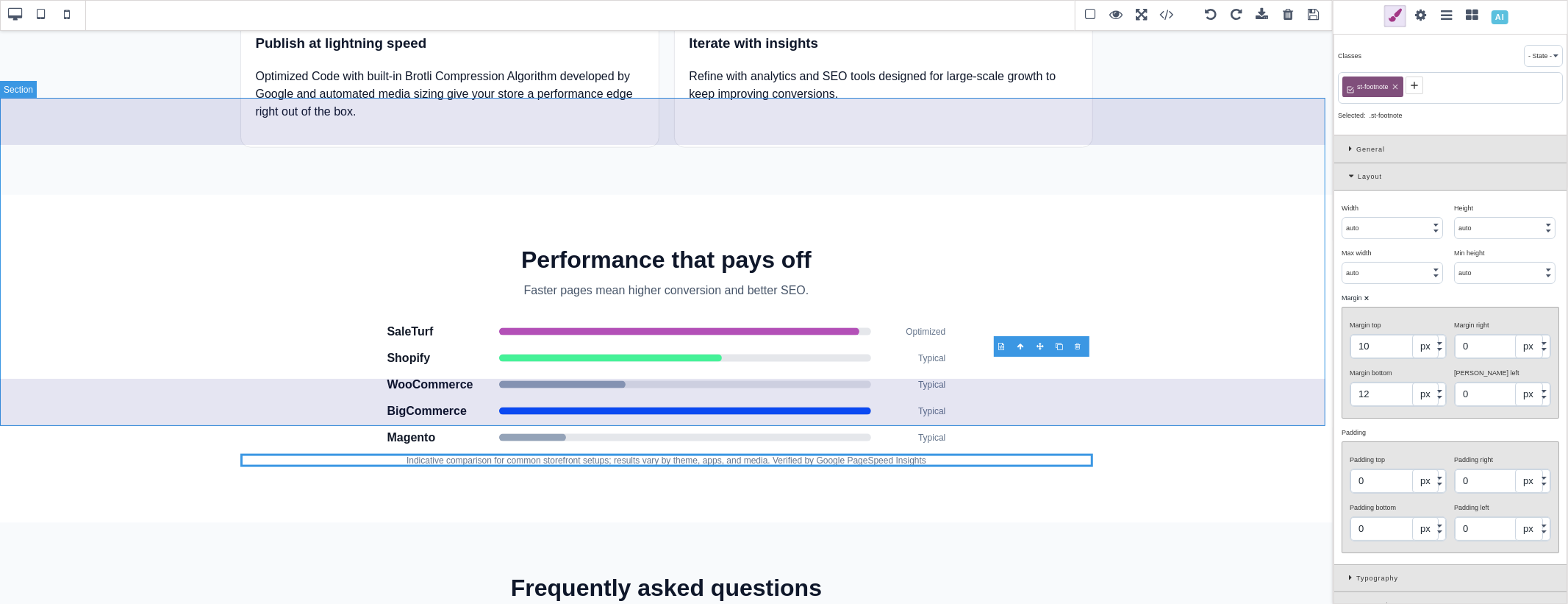
type input "rgb(255, 255, 255)"
type input "rgb(15, 23, 42)"
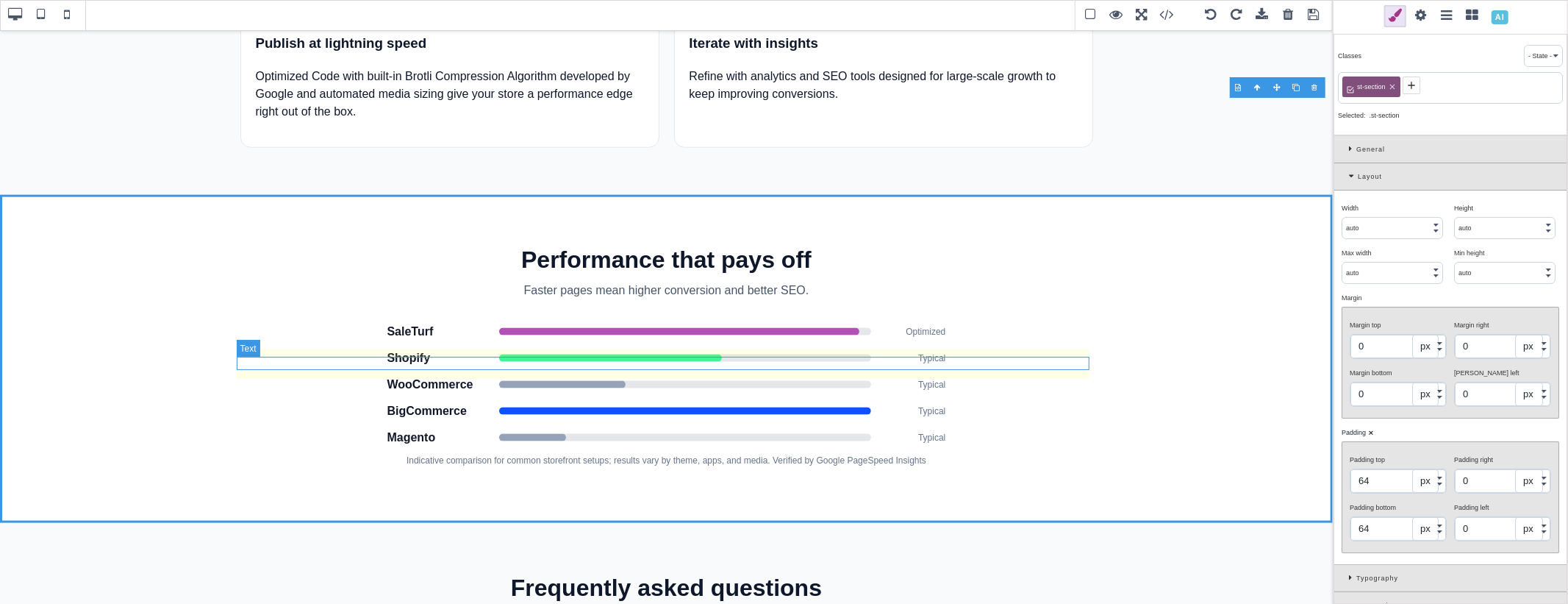
click at [889, 454] on p "Indicative comparison for common storefront setups; results vary by theme, apps…" at bounding box center [667, 460] width 853 height 14
type input "10"
type input "12"
type input "0"
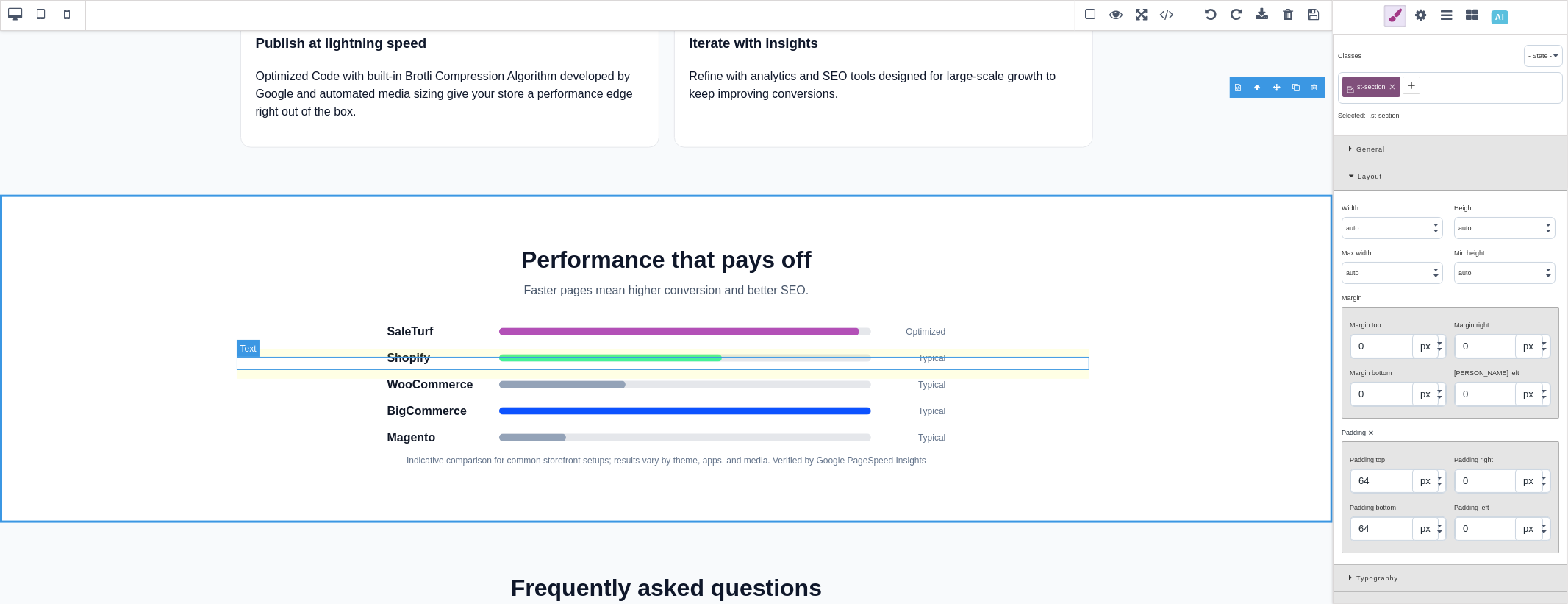
type input "none"
type input "rgb(100, 116, 139)"
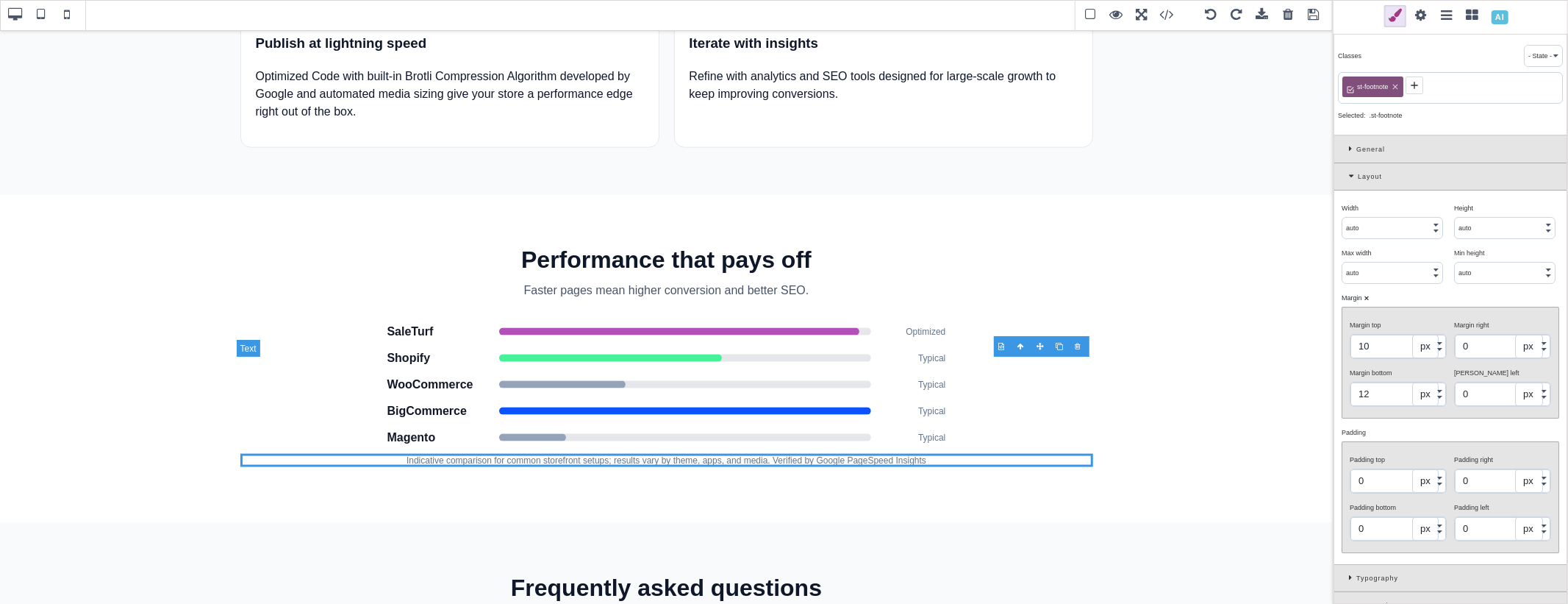
click at [889, 454] on p "Indicative comparison for common storefront setups; results vary by theme, apps…" at bounding box center [667, 460] width 853 height 14
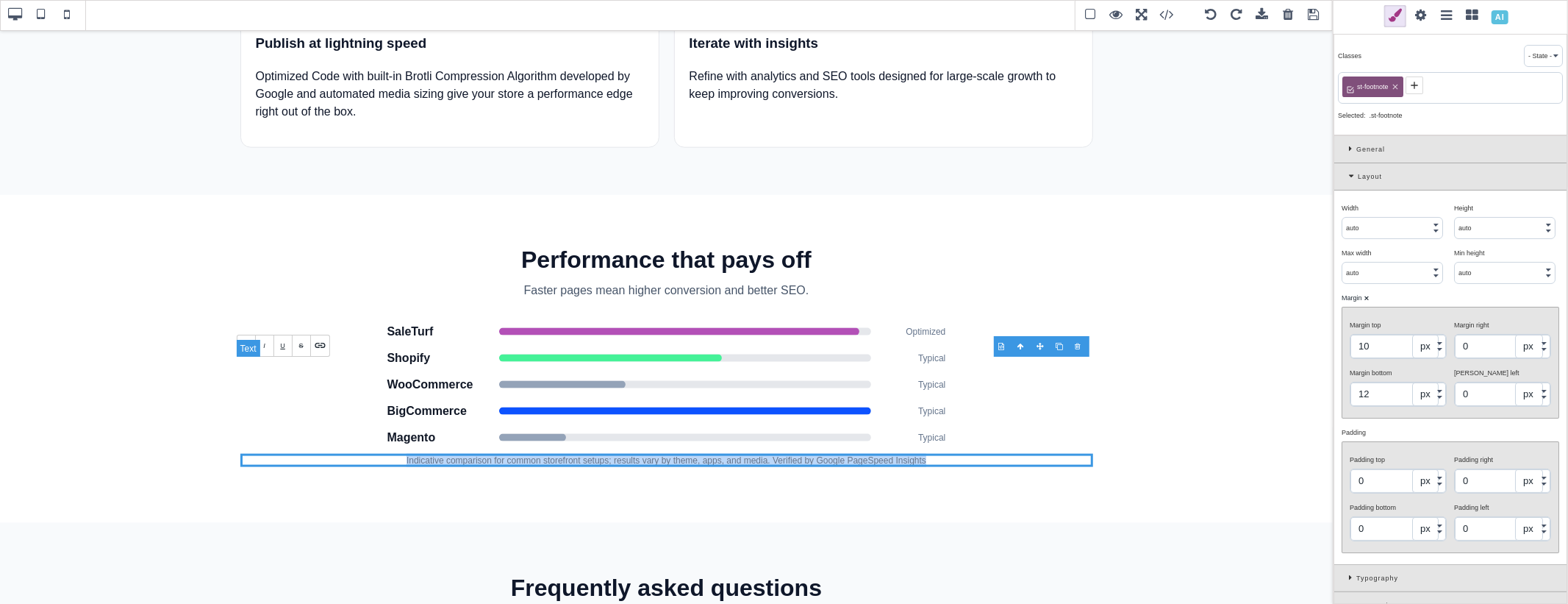
click at [889, 454] on p "Indicative comparison for common storefront setups; results vary by theme, apps…" at bounding box center [667, 460] width 853 height 14
click at [887, 454] on p "Indicative comparison for common storefront setups; results vary by theme, apps…" at bounding box center [667, 460] width 853 height 14
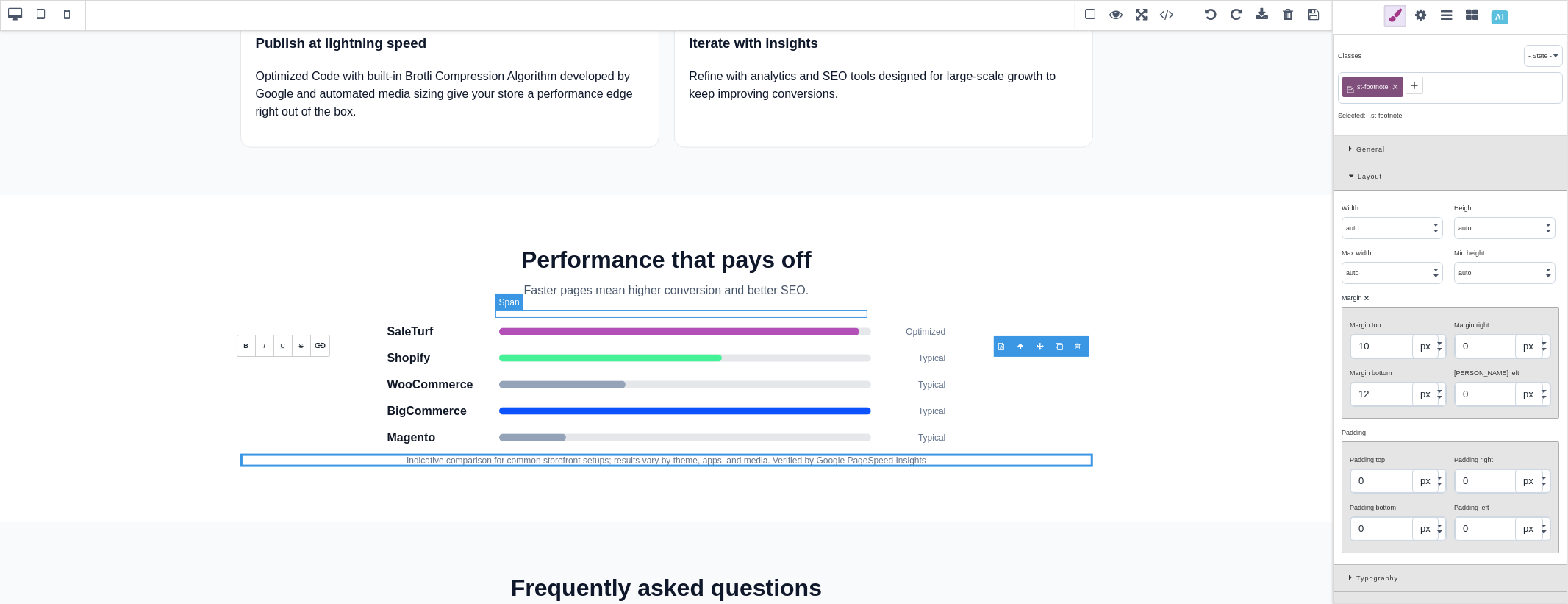
click at [566, 407] on span at bounding box center [685, 410] width 372 height 8
type input "0"
type input "999"
type input "rgb(13, 82, 255)"
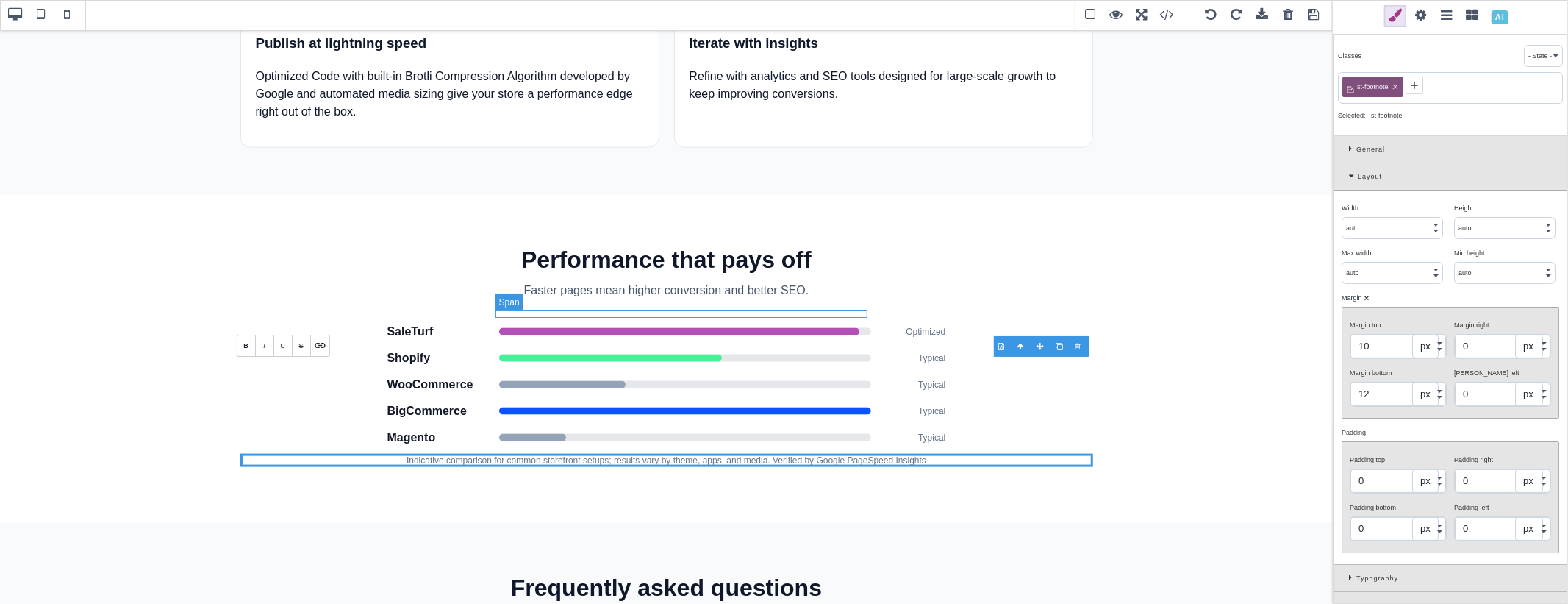
type input "999"
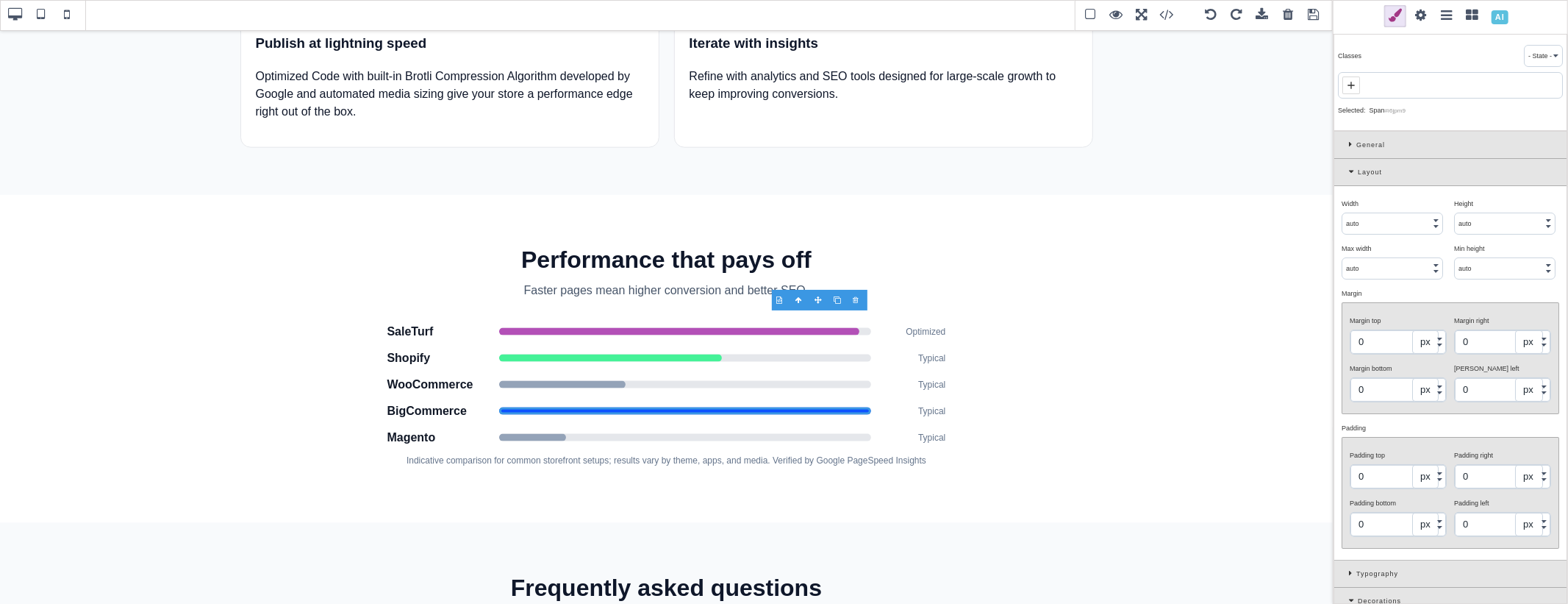
click at [1387, 227] on input "auto" at bounding box center [1392, 223] width 100 height 20
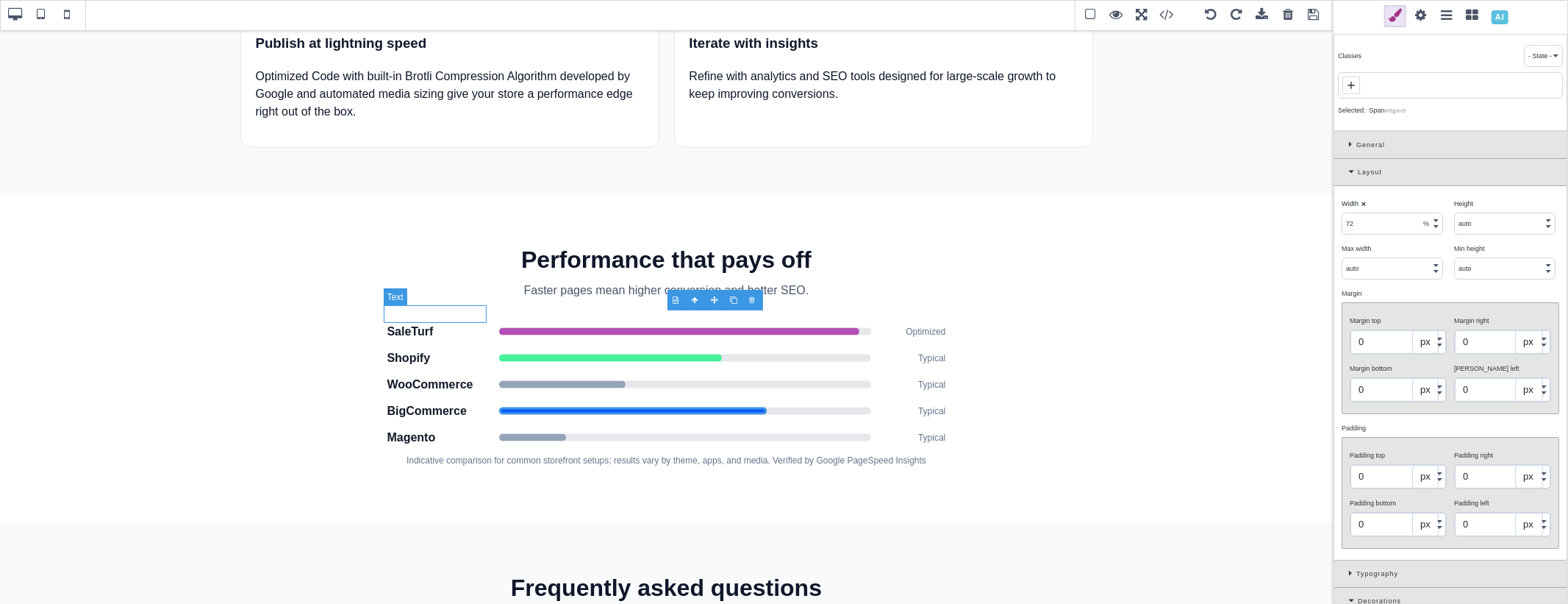
click at [437, 402] on div "BigCommerce" at bounding box center [438, 410] width 103 height 18
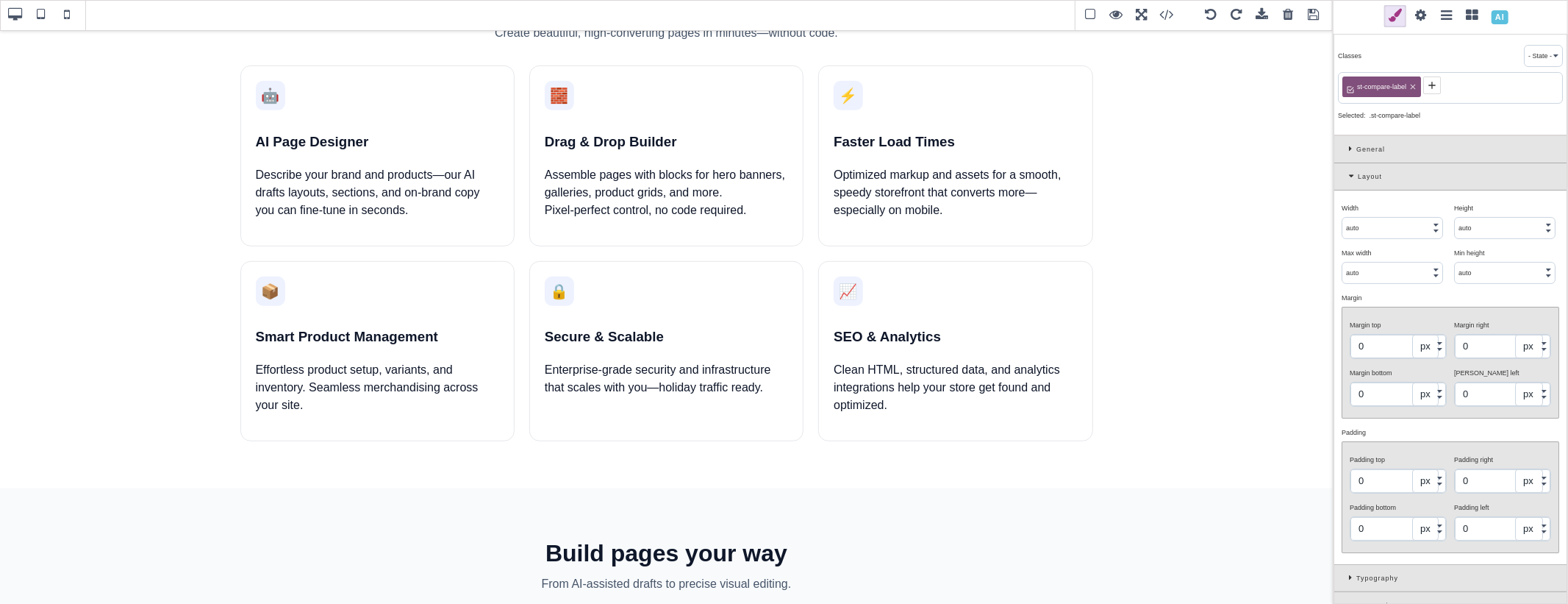
click at [435, 288] on div at bounding box center [438, 294] width 20 height 14
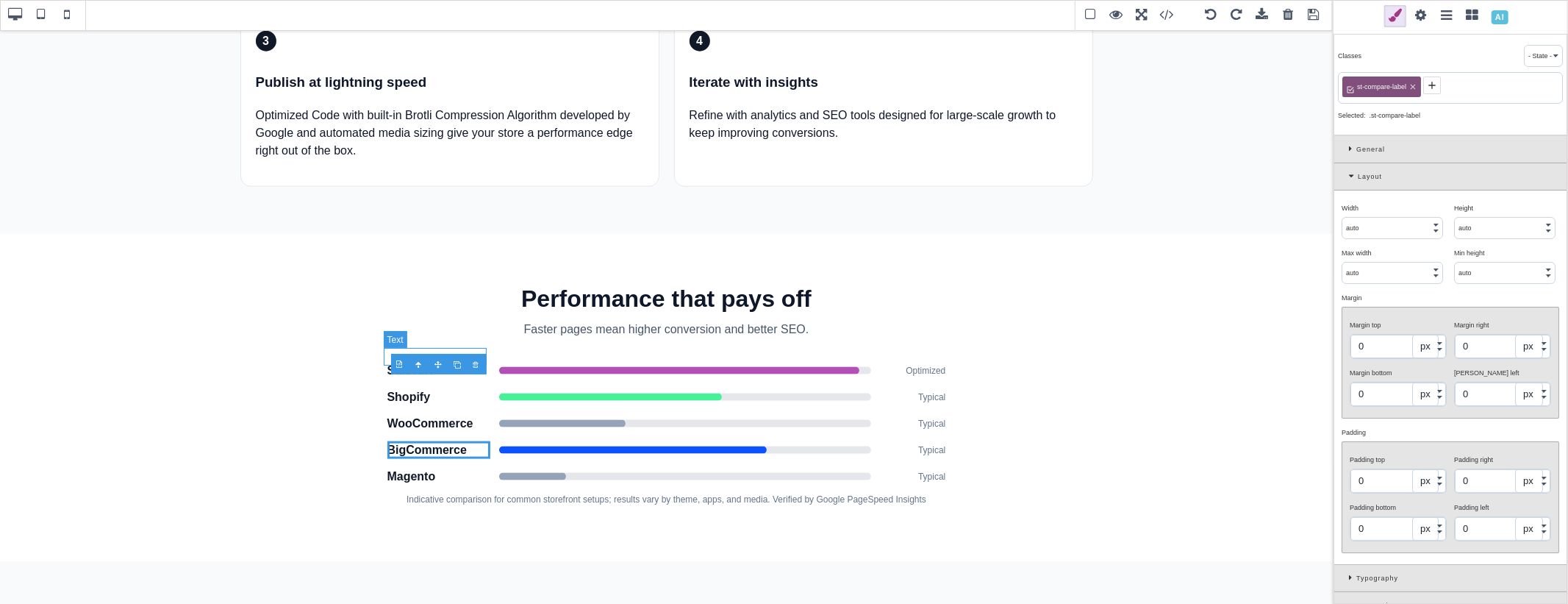
scroll to position [1458, 0]
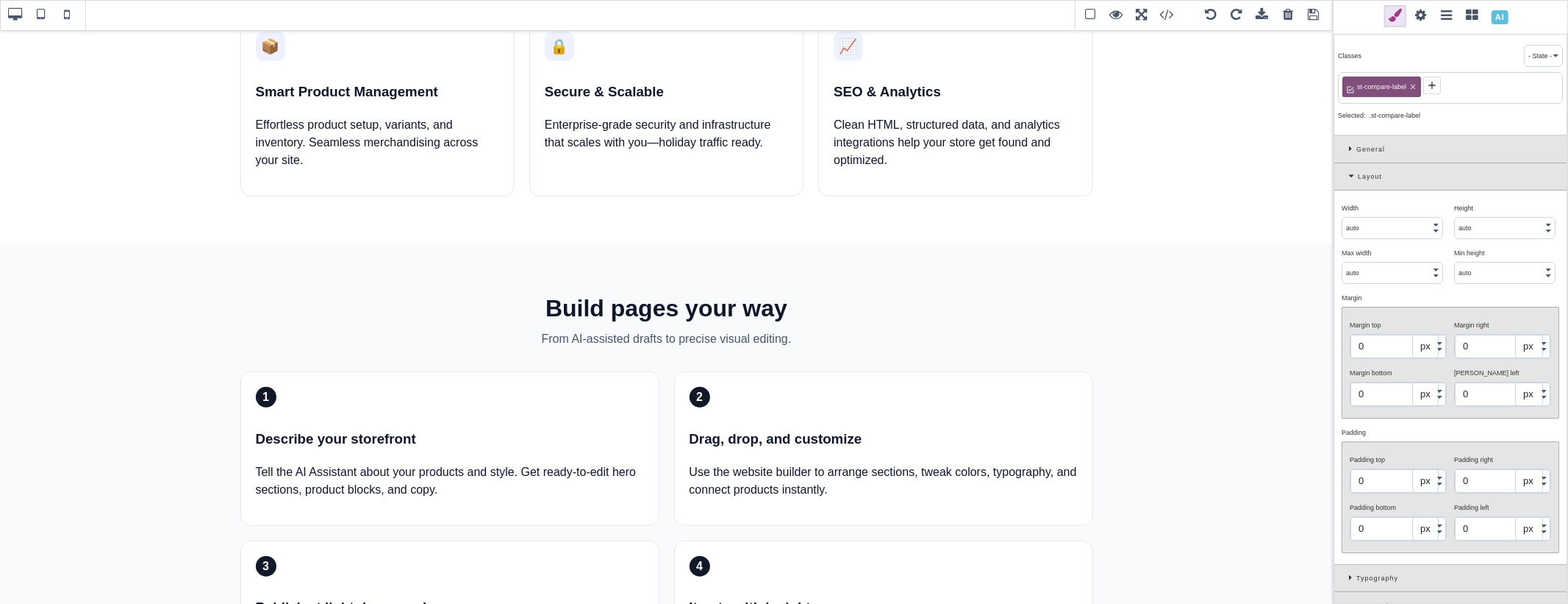
click at [437, 305] on div at bounding box center [438, 307] width 20 height 14
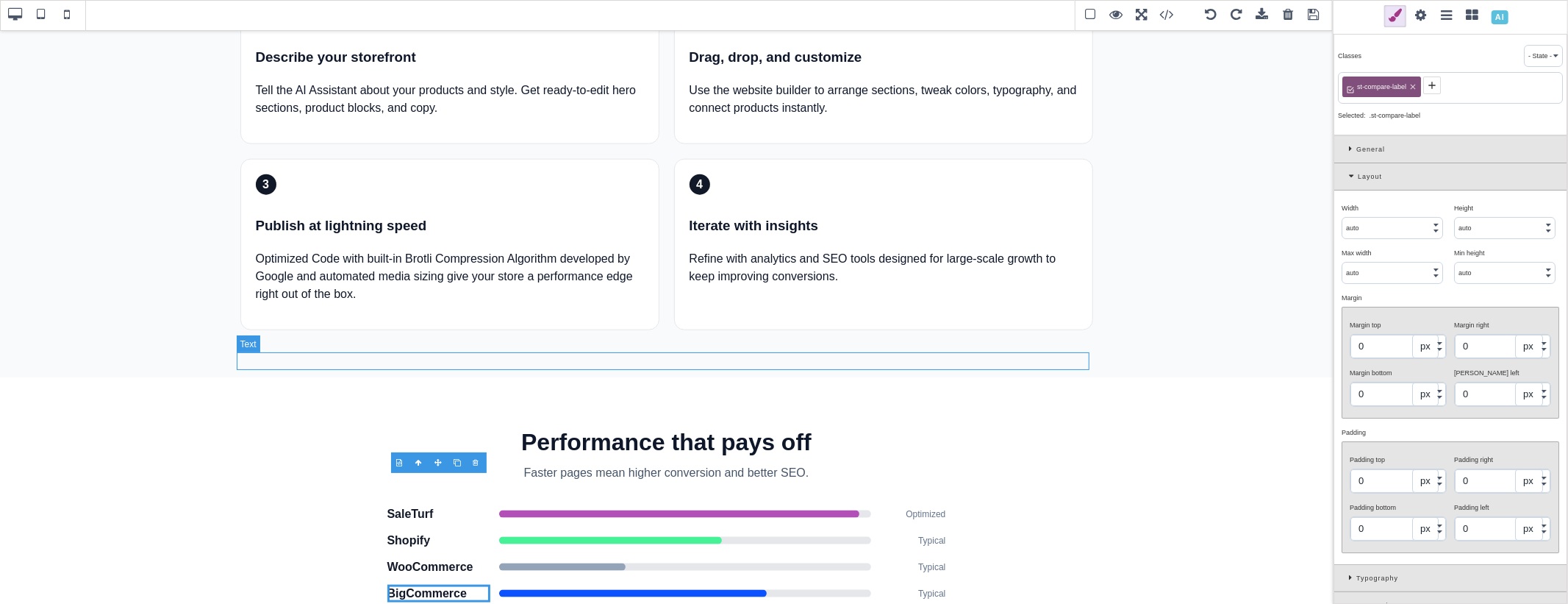
scroll to position [1303, 0]
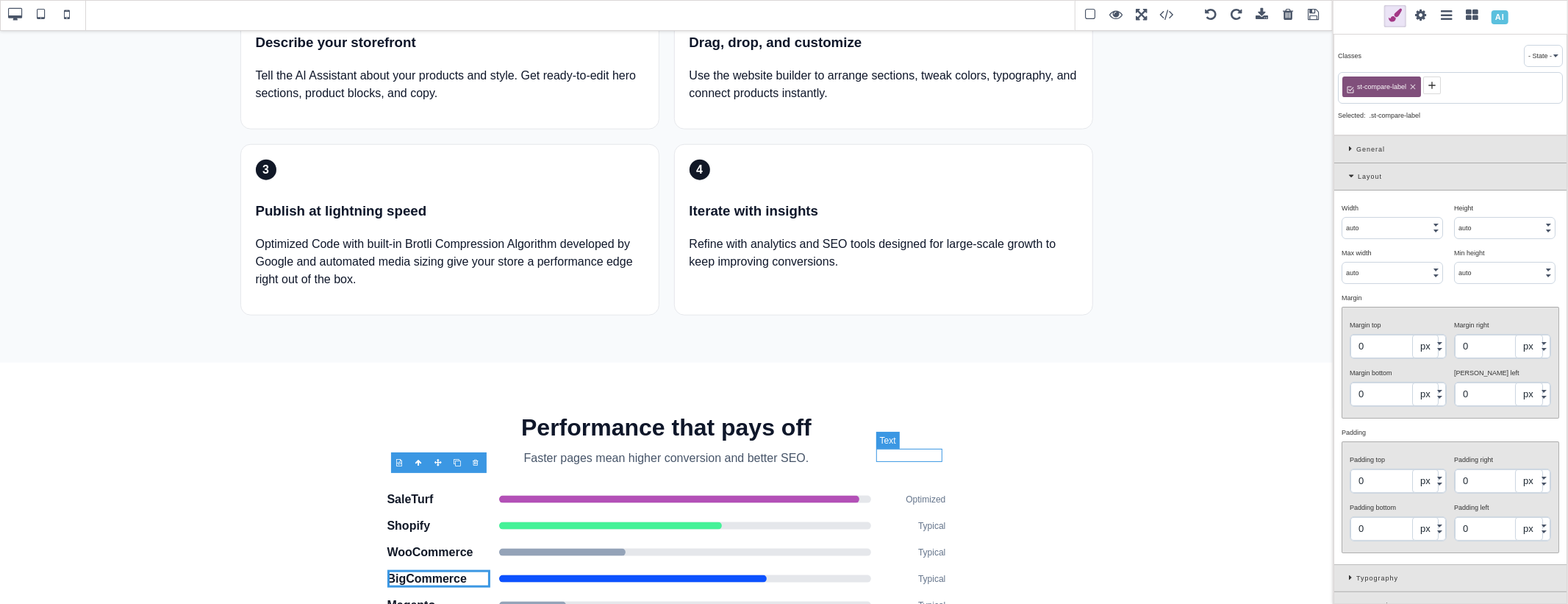
click at [921, 545] on div "Typical" at bounding box center [913, 552] width 66 height 14
click at [915, 570] on div "BigCommerce Typical" at bounding box center [667, 579] width 559 height 18
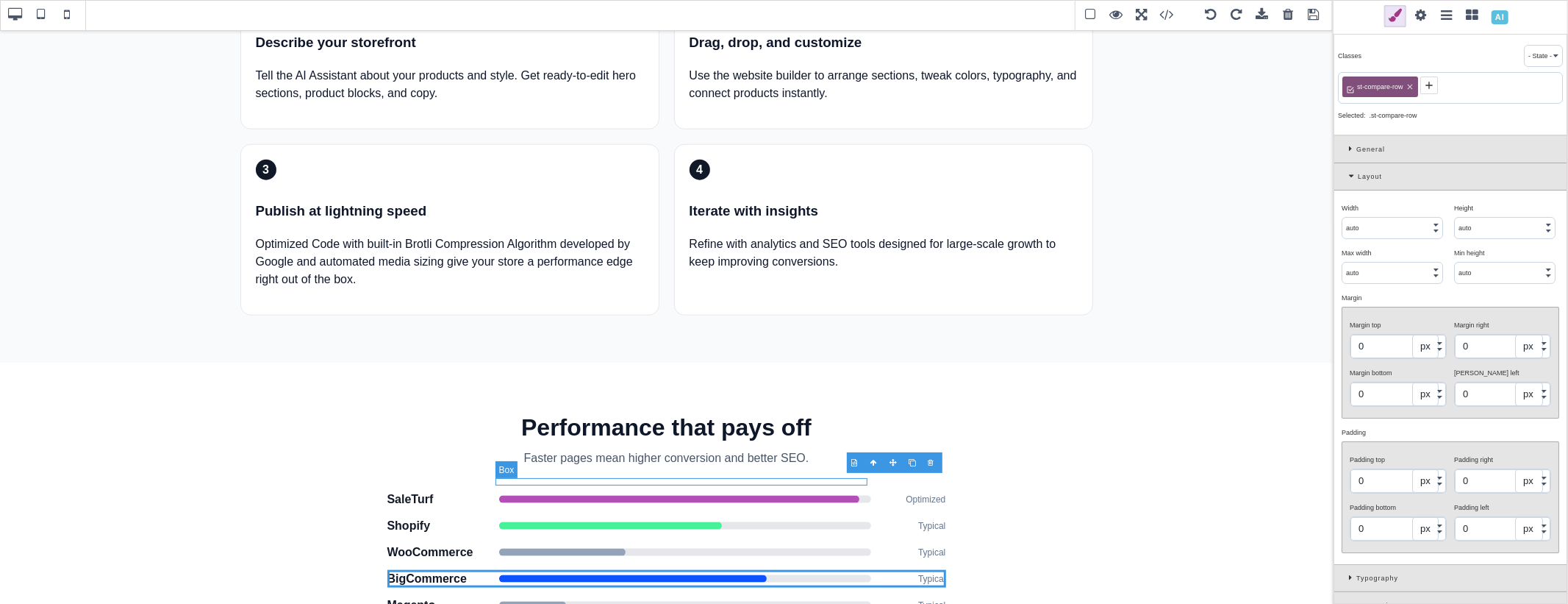
click at [773, 575] on div at bounding box center [685, 579] width 372 height 8
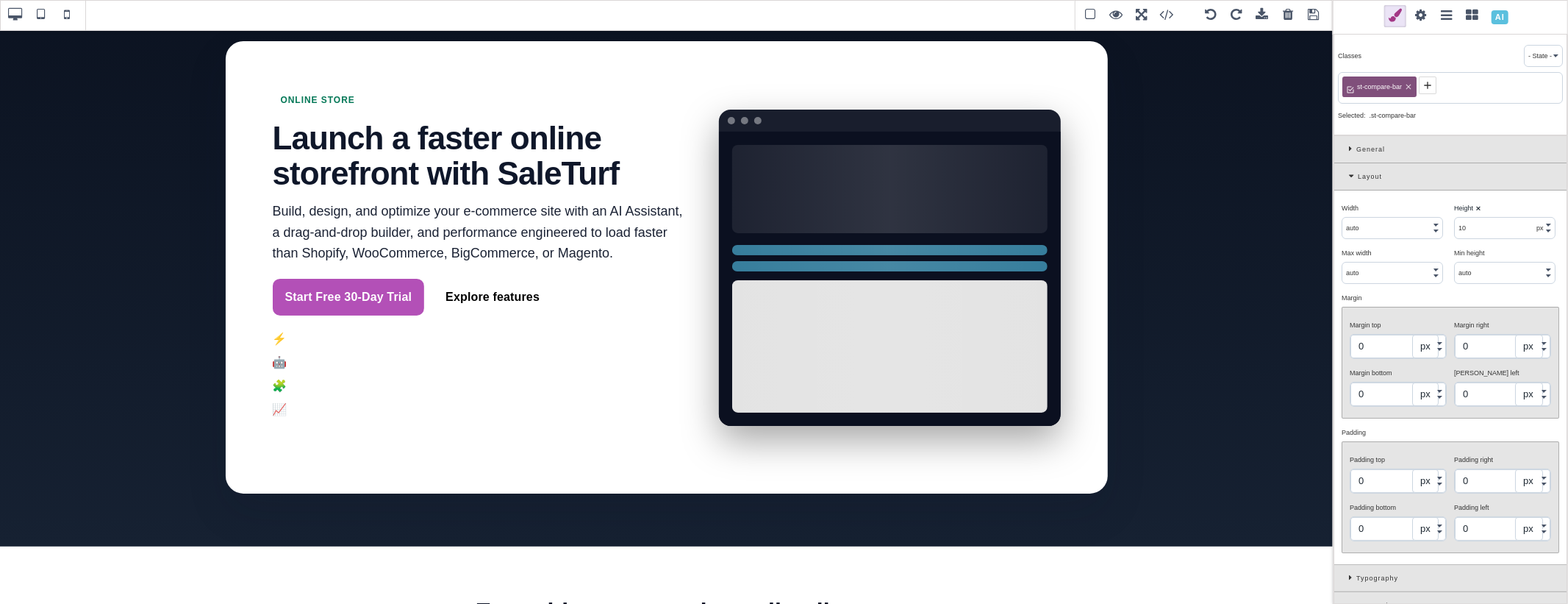
scroll to position [16, 0]
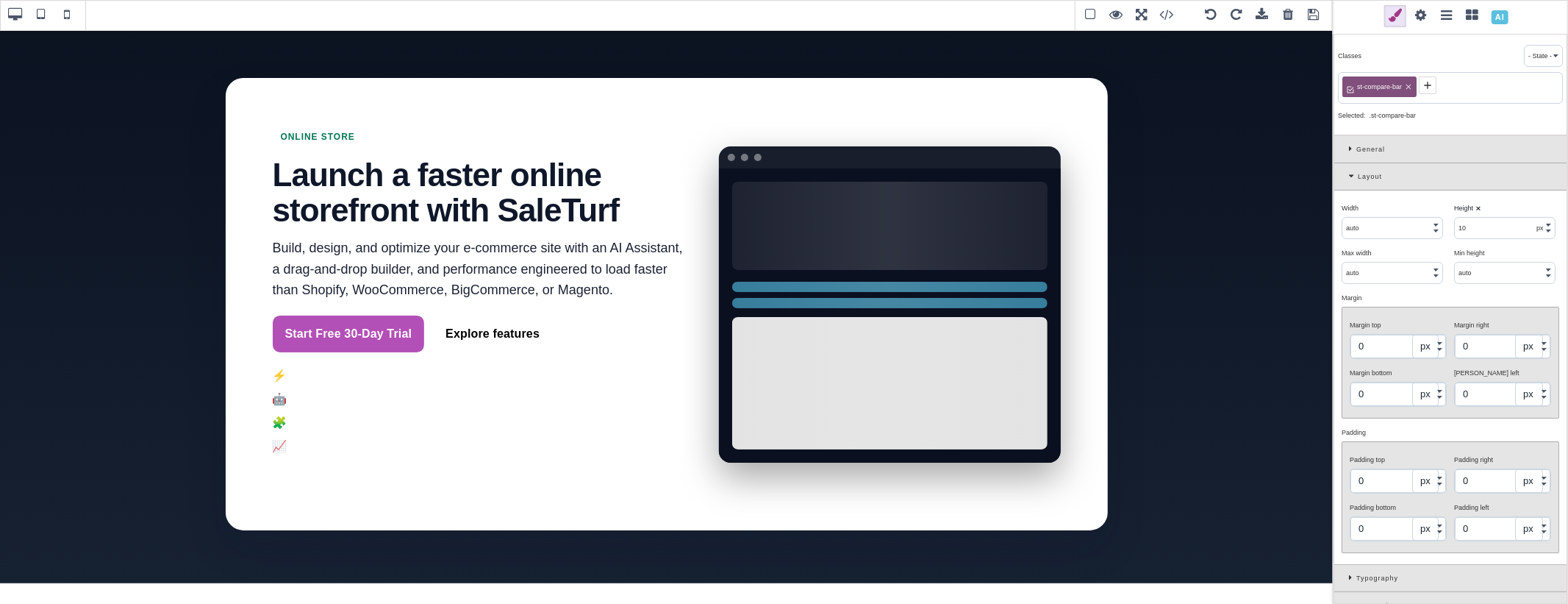
click at [821, 468] on div at bounding box center [820, 467] width 20 height 14
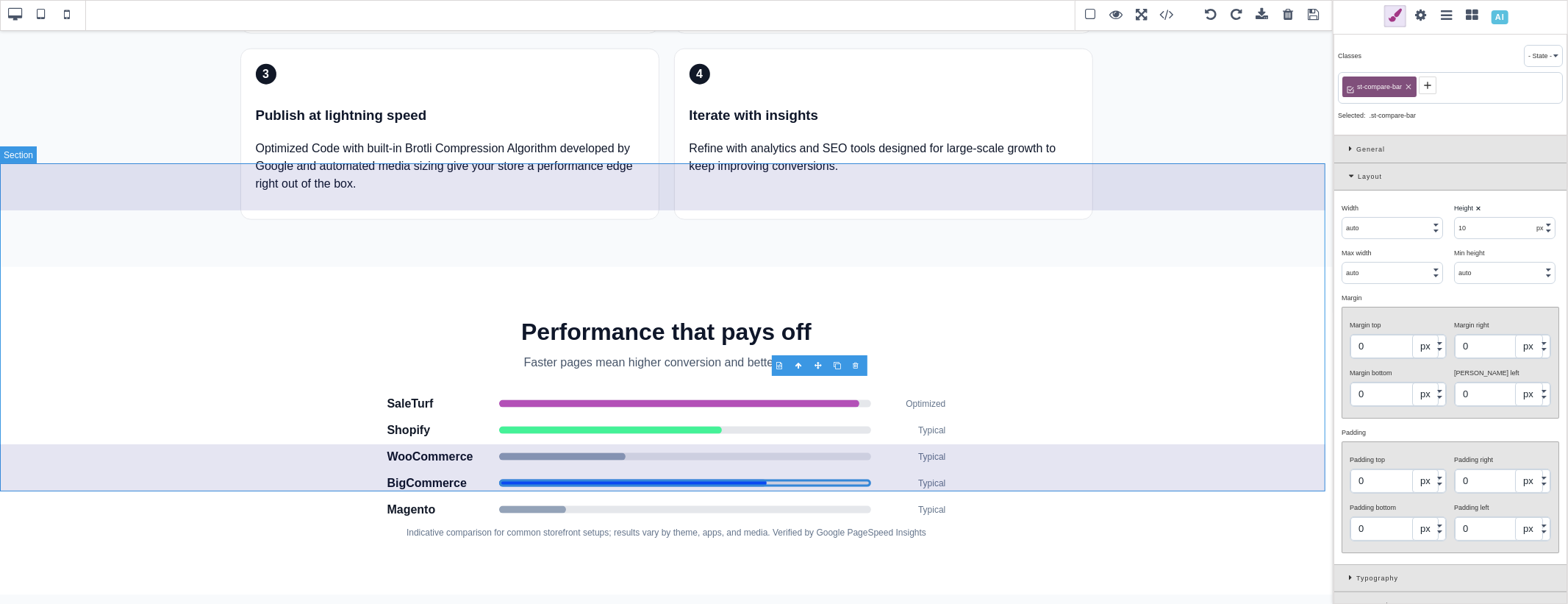
scroll to position [1405, 0]
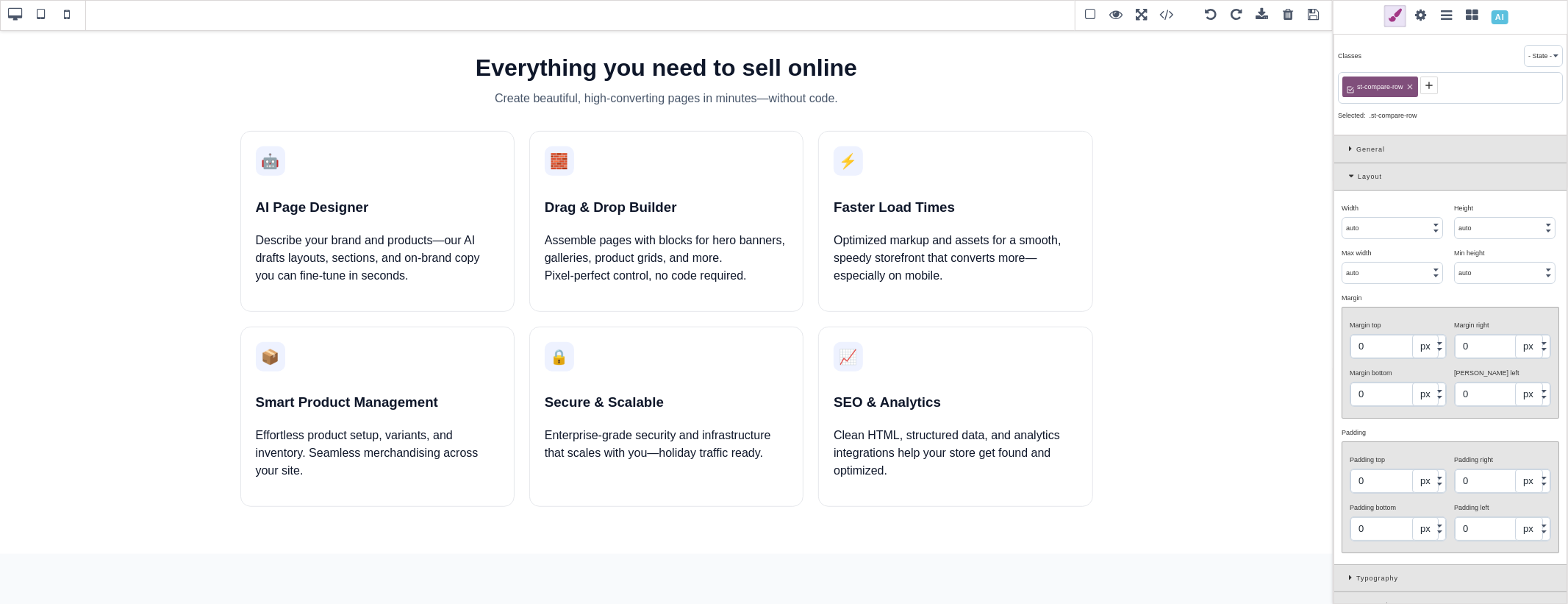
click at [894, 360] on div at bounding box center [894, 359] width 20 height 14
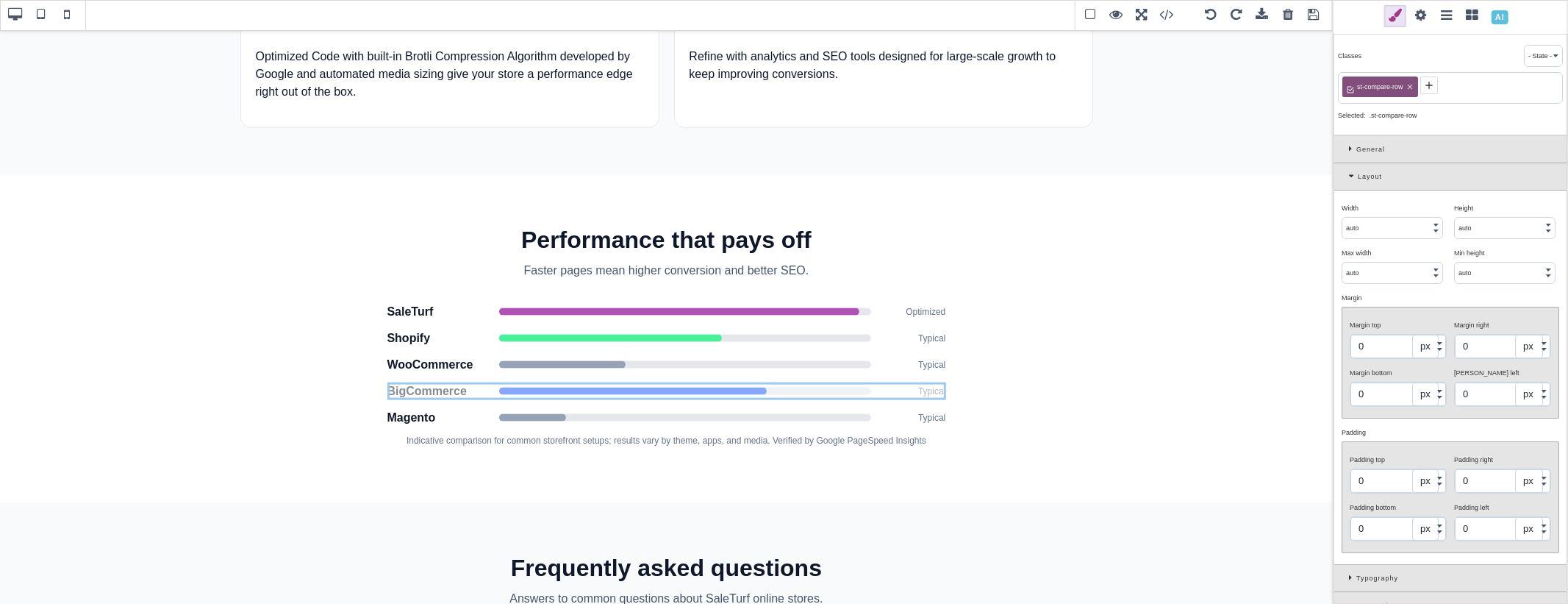
scroll to position [1160, 0]
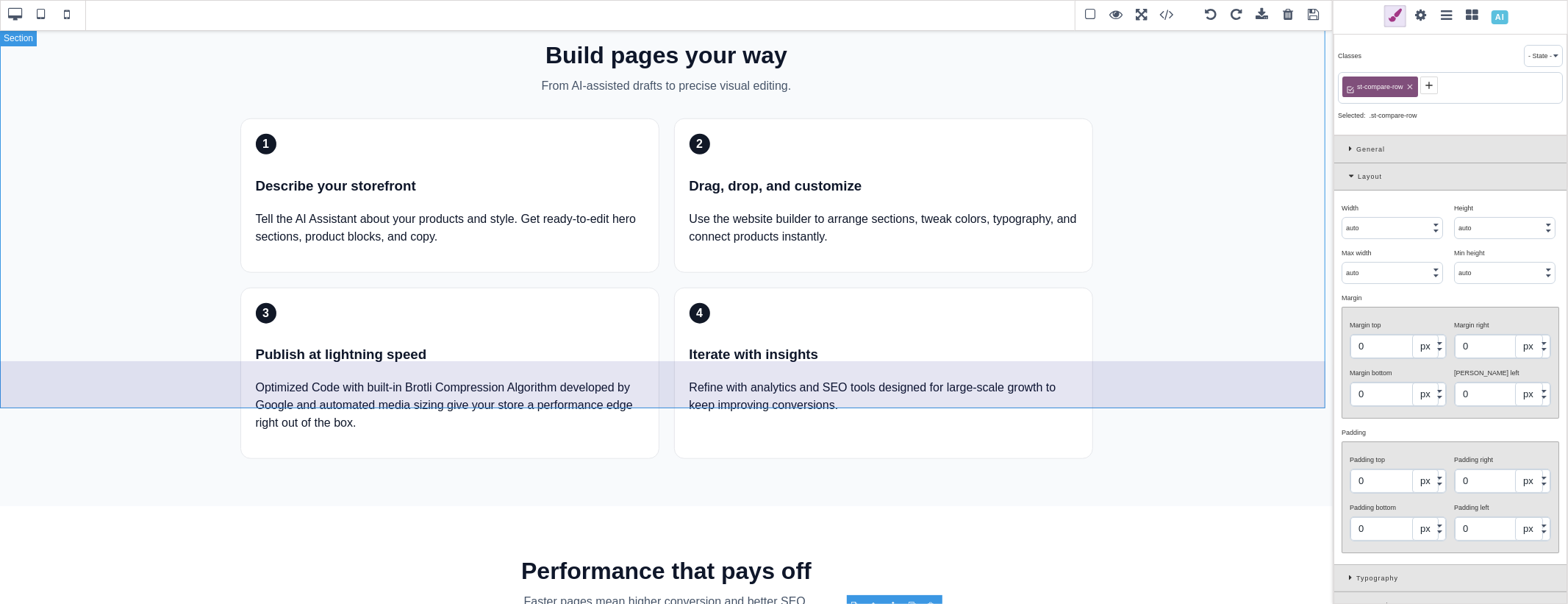
drag, startPoint x: 893, startPoint y: 304, endPoint x: 820, endPoint y: 381, distance: 106.1
click at [820, 381] on section "Build pages your way From AI‑assisted drafts to precise visual editing. 1 Descr…" at bounding box center [666, 248] width 1333 height 516
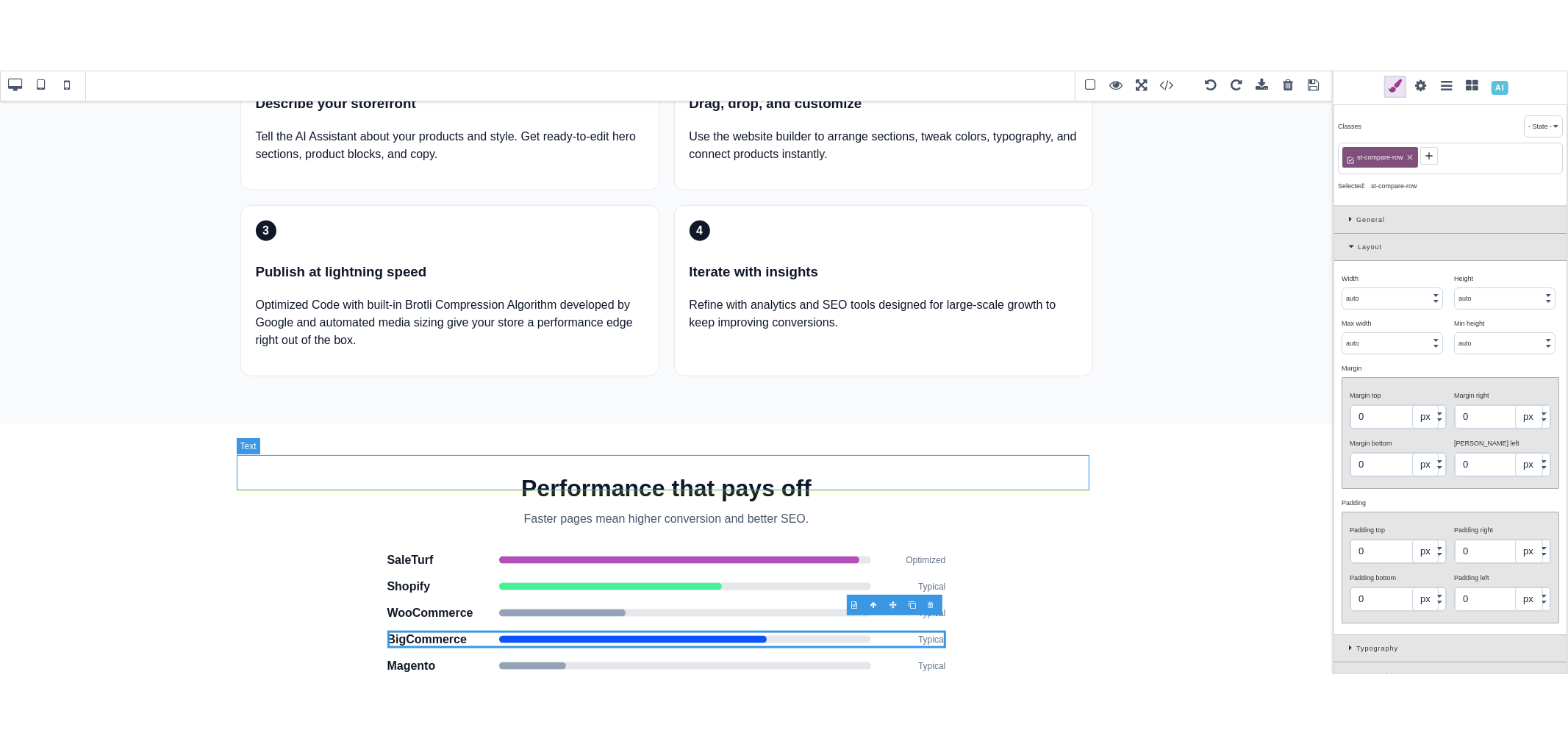
scroll to position [1405, 0]
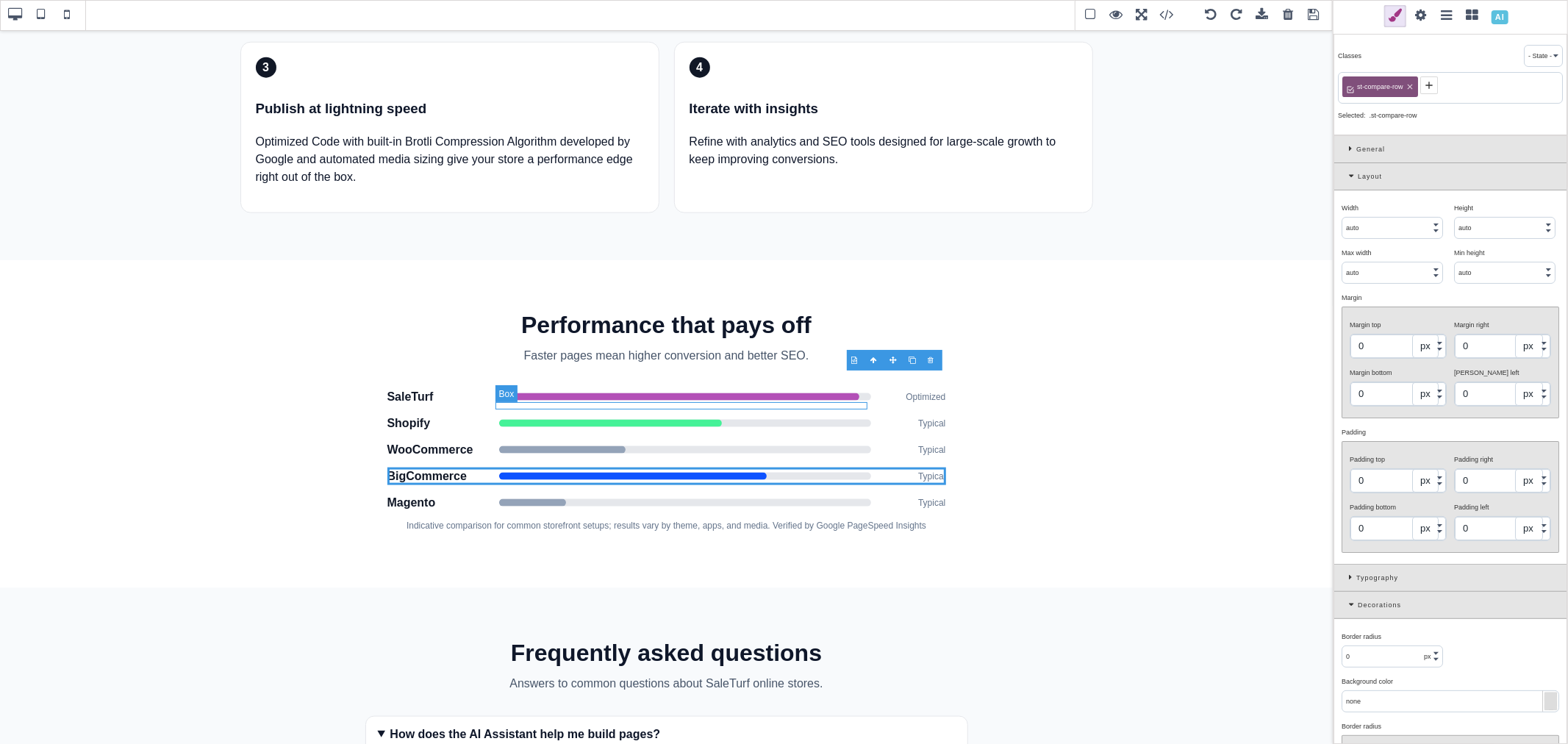
click at [641, 499] on div at bounding box center [685, 503] width 372 height 8
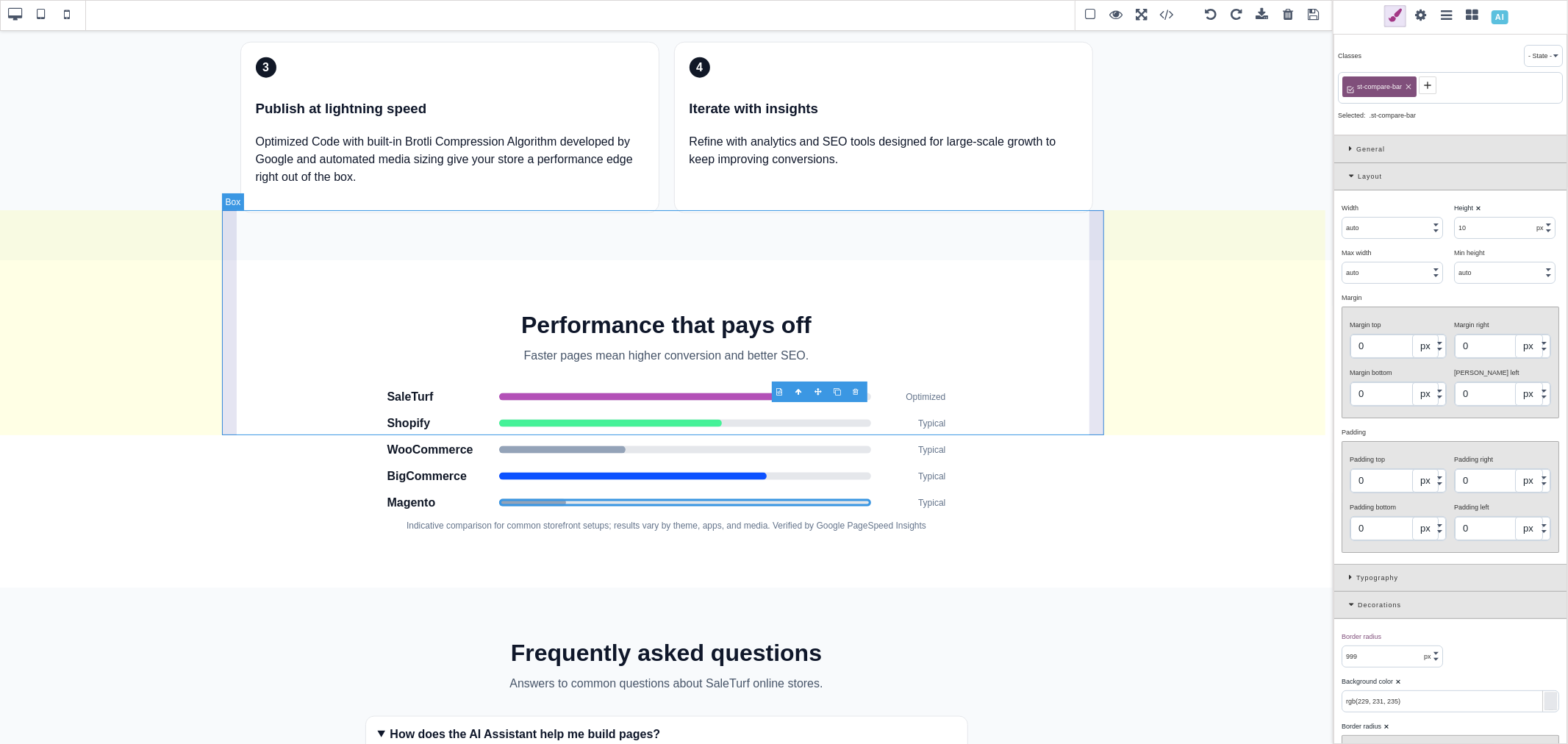
click at [1023, 397] on div "Performance that pays off Faster pages mean higher conversion and better SEO. S…" at bounding box center [667, 420] width 883 height 225
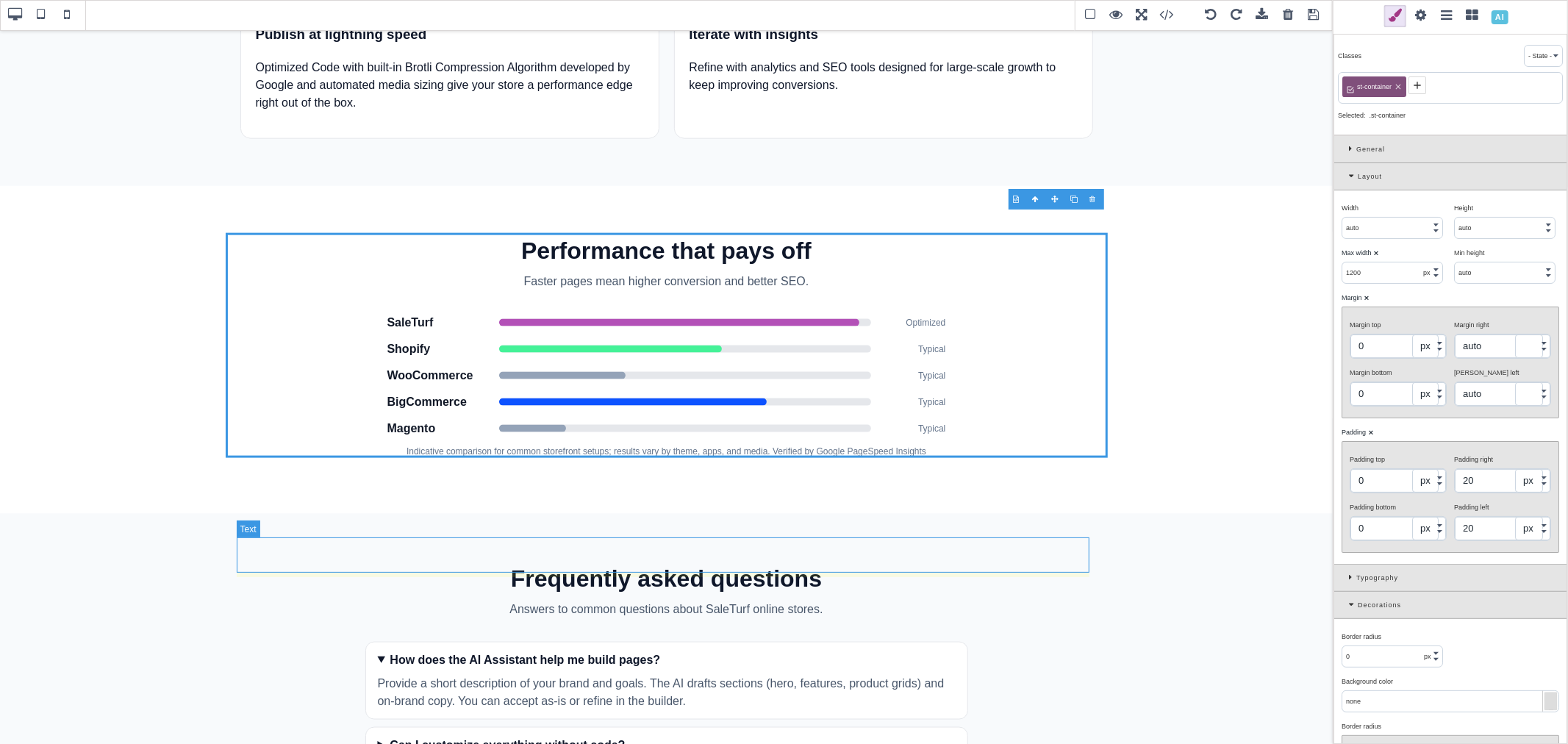
scroll to position [1568, 0]
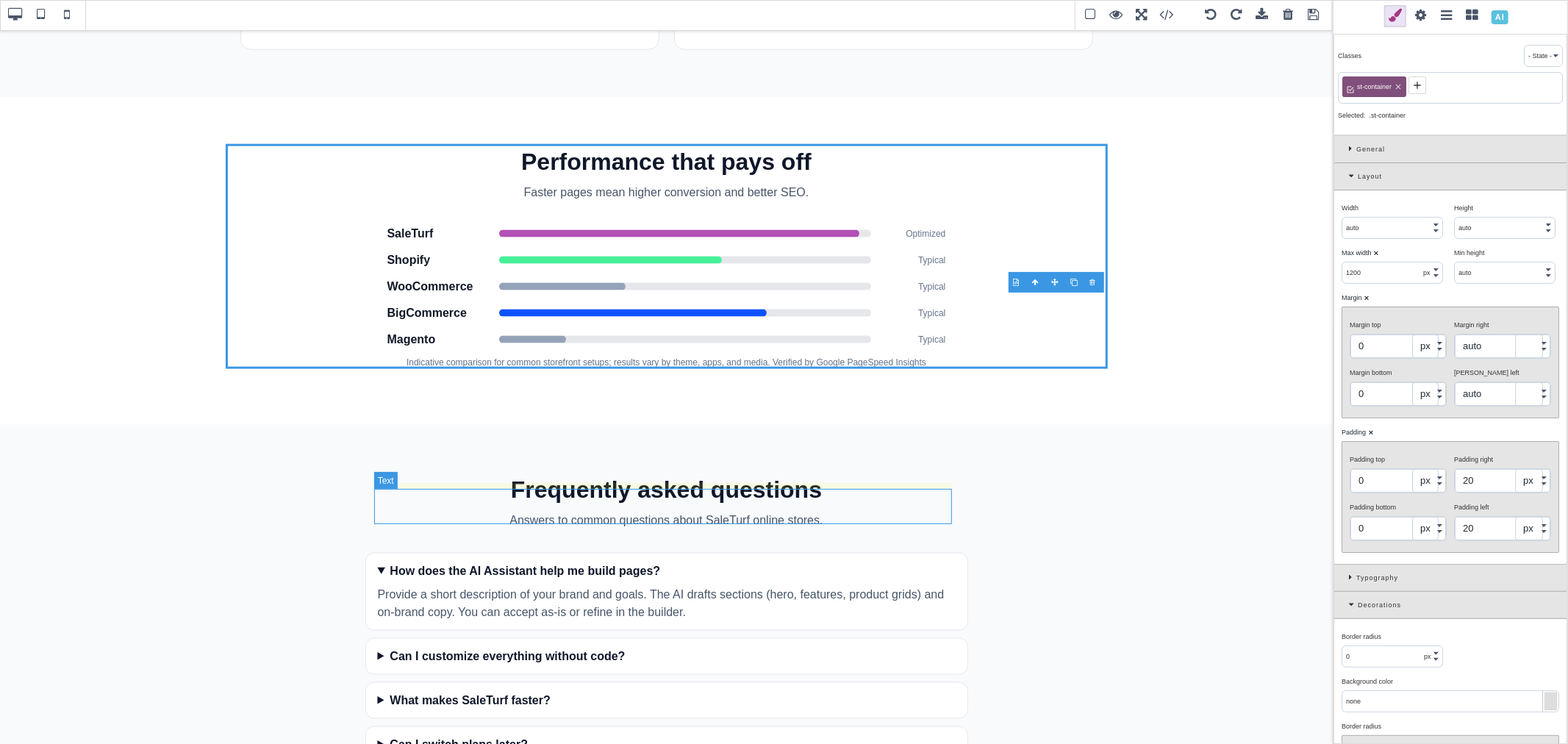
click at [677, 586] on div "Provide a short description of your brand and goals. The AI drafts sections (he…" at bounding box center [667, 604] width 578 height 36
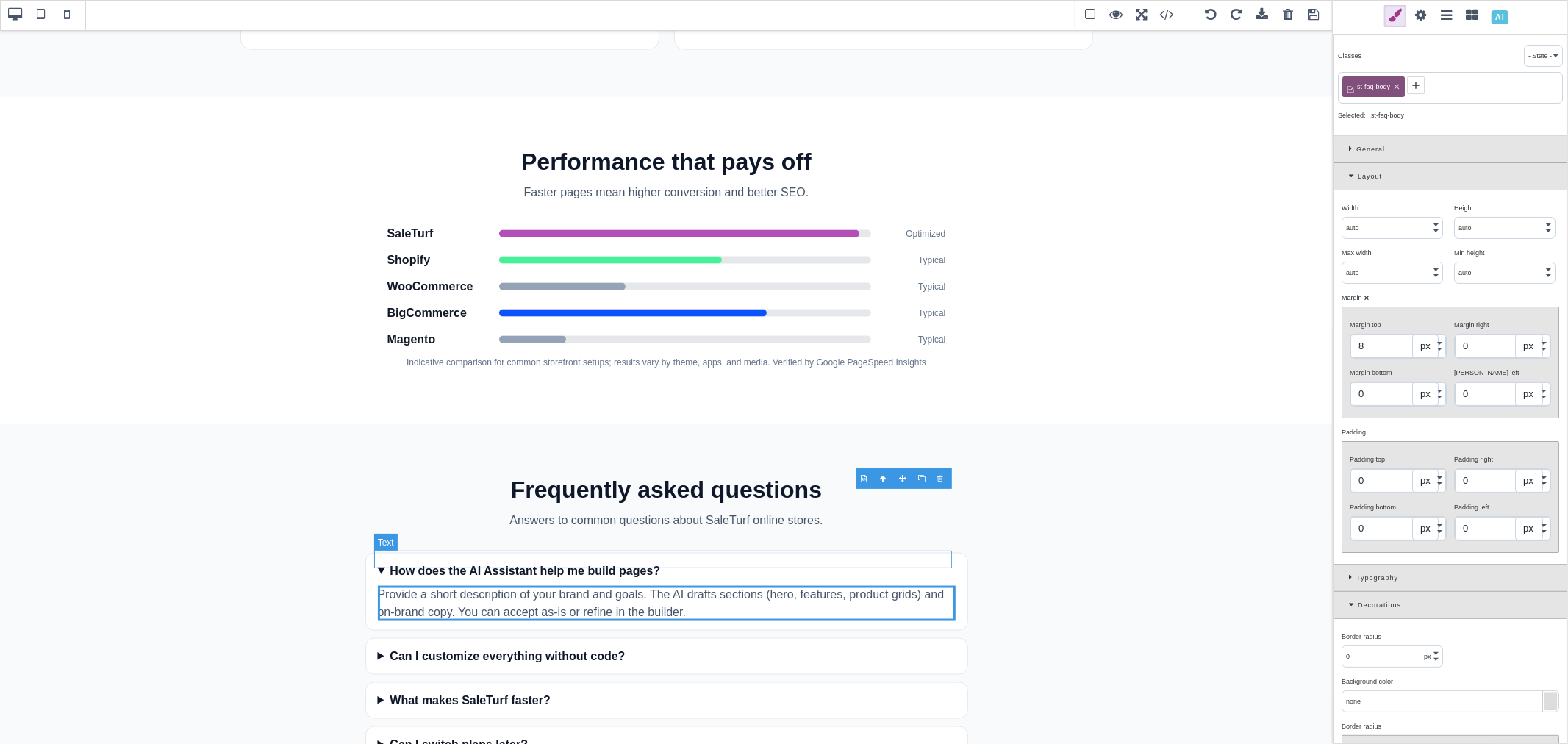
click at [378, 603] on summary "Can I customize everything without code?" at bounding box center [667, 656] width 578 height 18
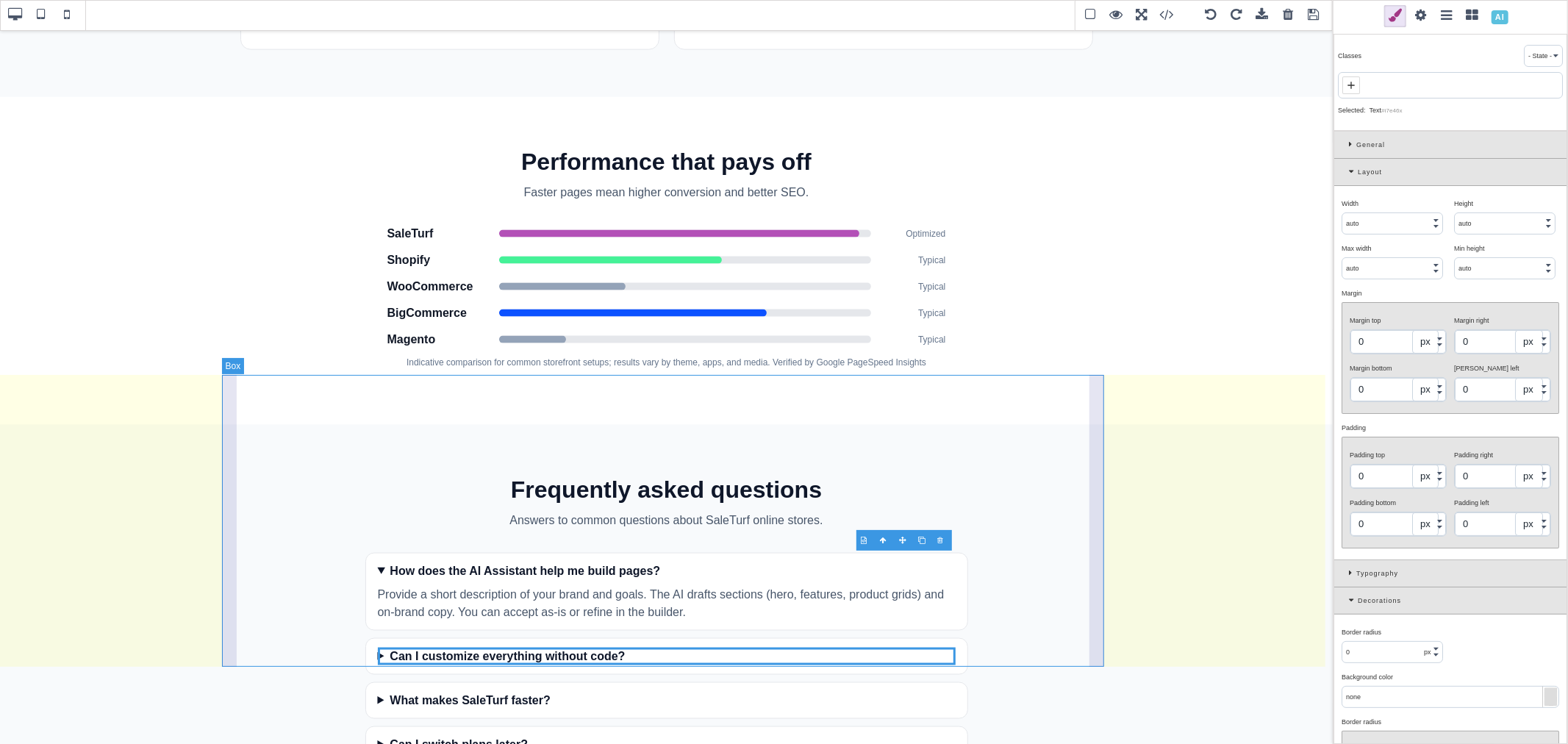
click at [1003, 553] on div "Frequently asked questions Answers to common questions about SaleTurf online st…" at bounding box center [667, 617] width 883 height 291
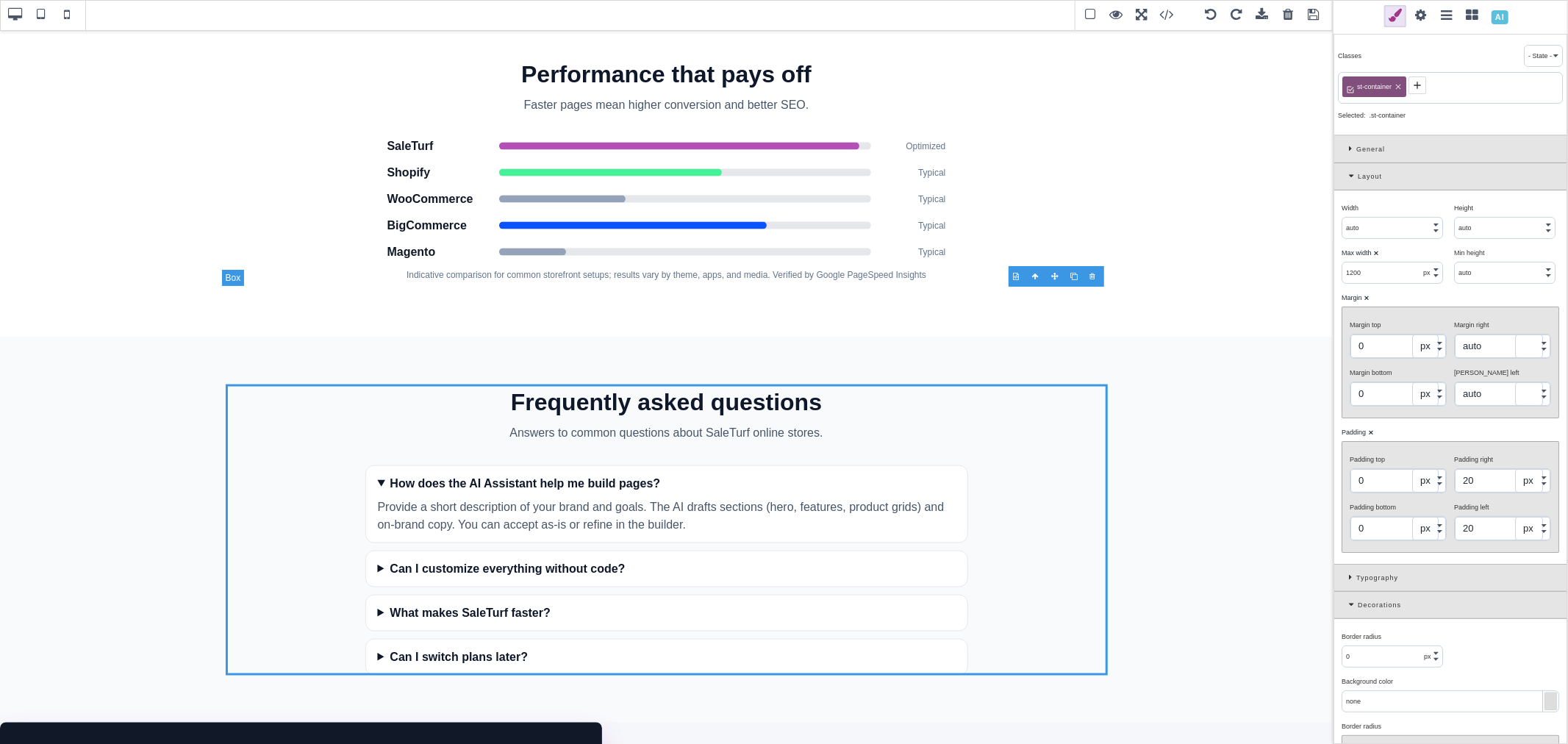
scroll to position [1656, 0]
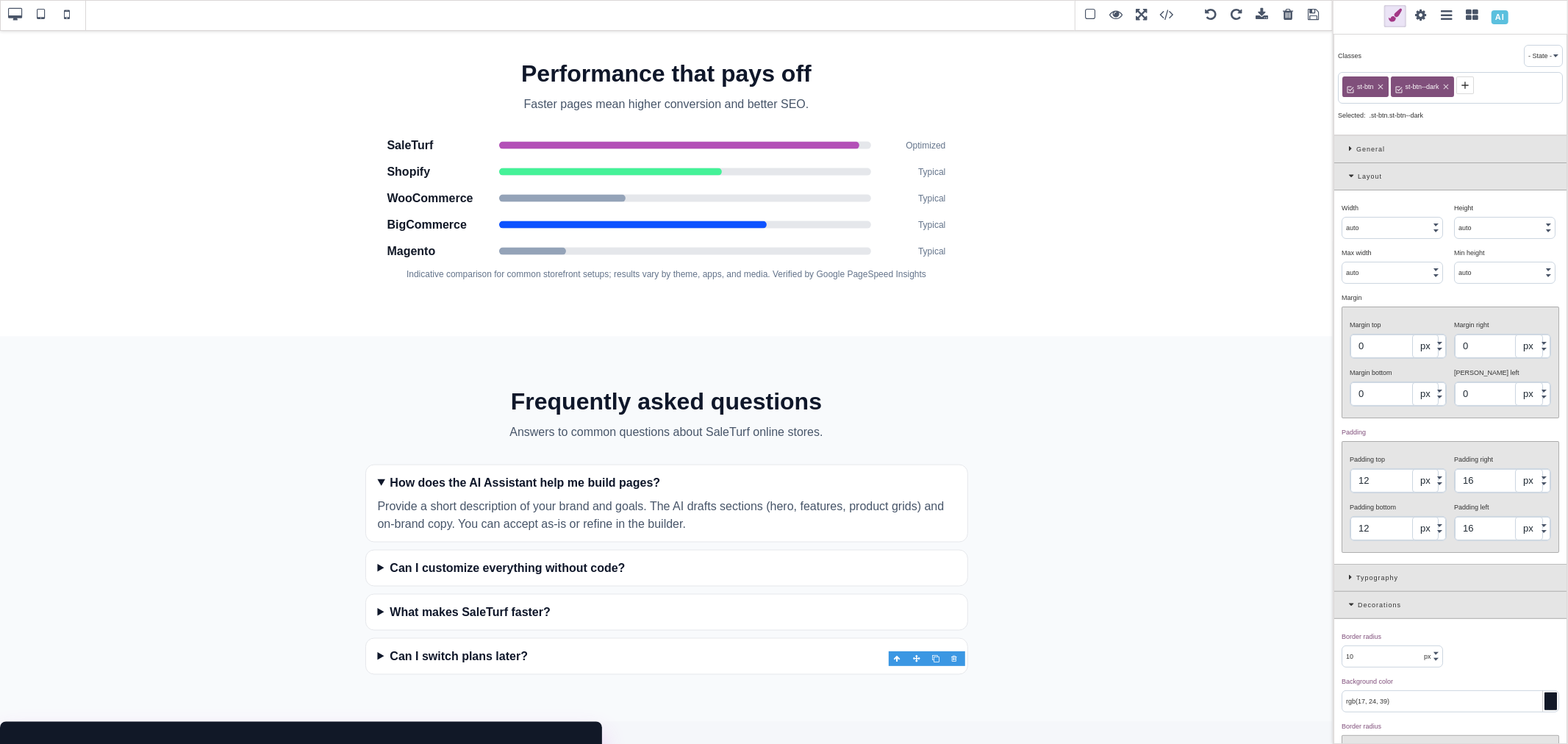
click at [1544, 603] on div at bounding box center [1550, 701] width 13 height 18
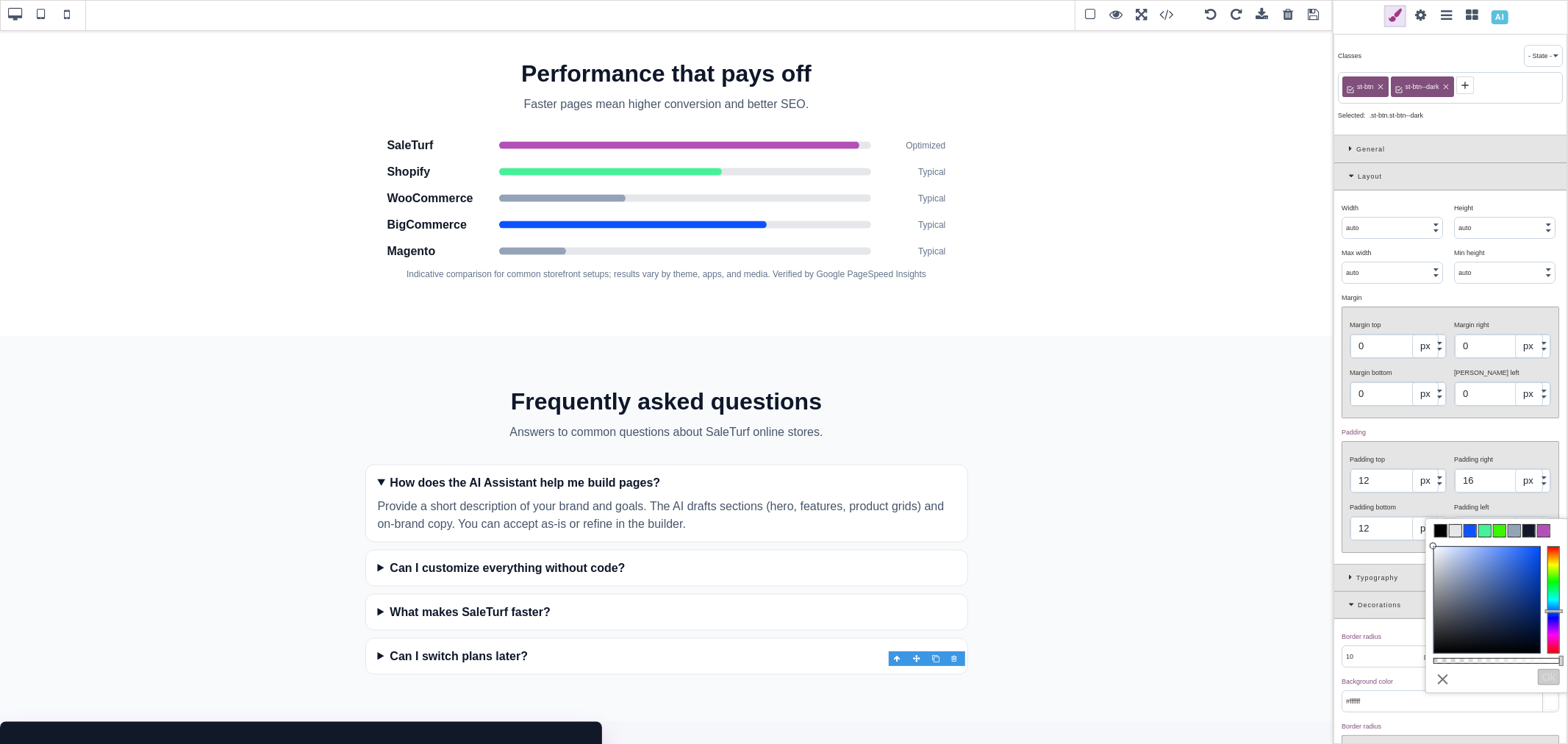
drag, startPoint x: 1486, startPoint y: 628, endPoint x: 1402, endPoint y: 516, distance: 140.0
click at [1402, 516] on div "B I U S Section Classes - State - Hover Click Even/Odd st-btn st-btn--dark Sele…" at bounding box center [784, 372] width 1568 height 744
click at [1393, 578] on div "Typography" at bounding box center [1450, 578] width 232 height 27
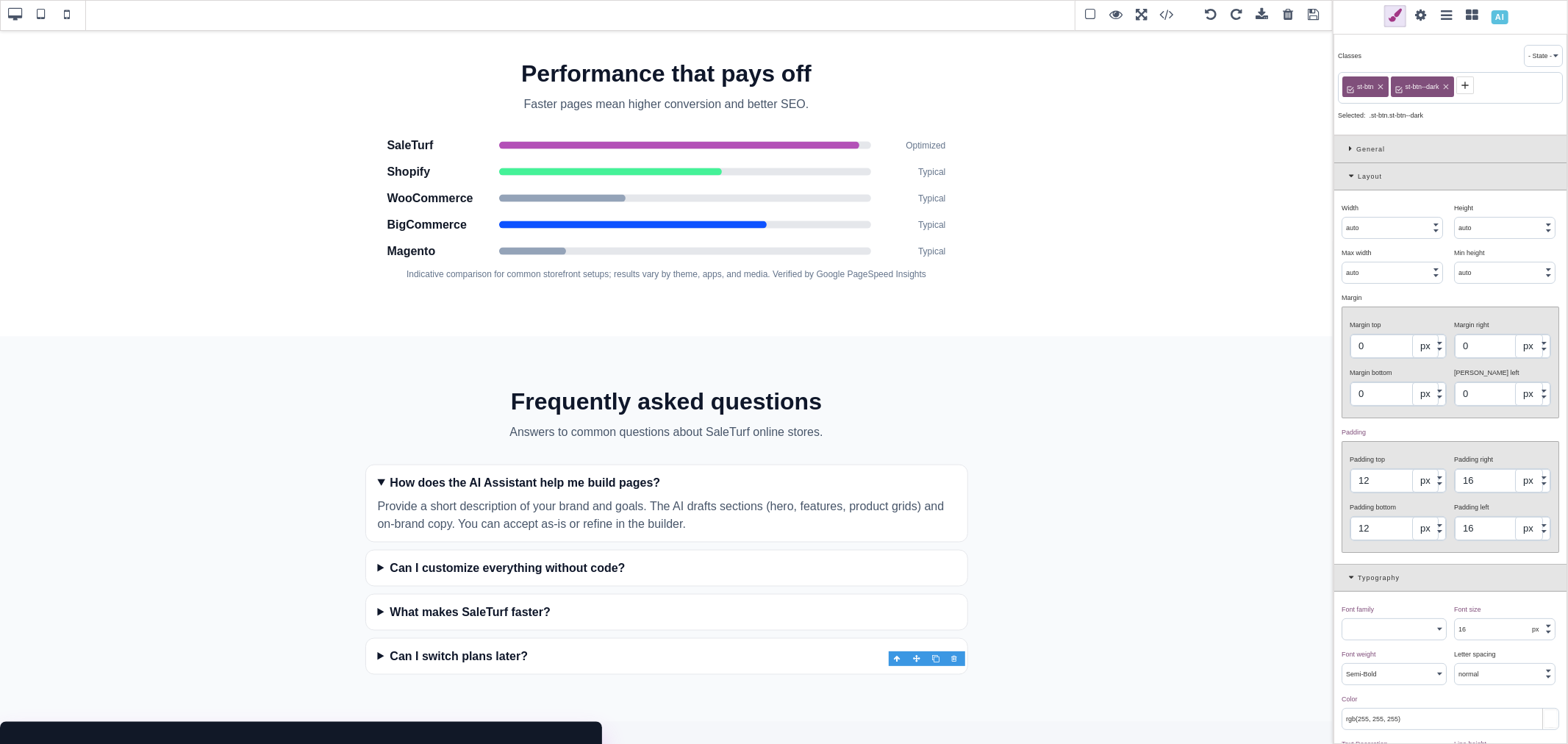
click at [1544, 603] on div at bounding box center [1550, 719] width 13 height 18
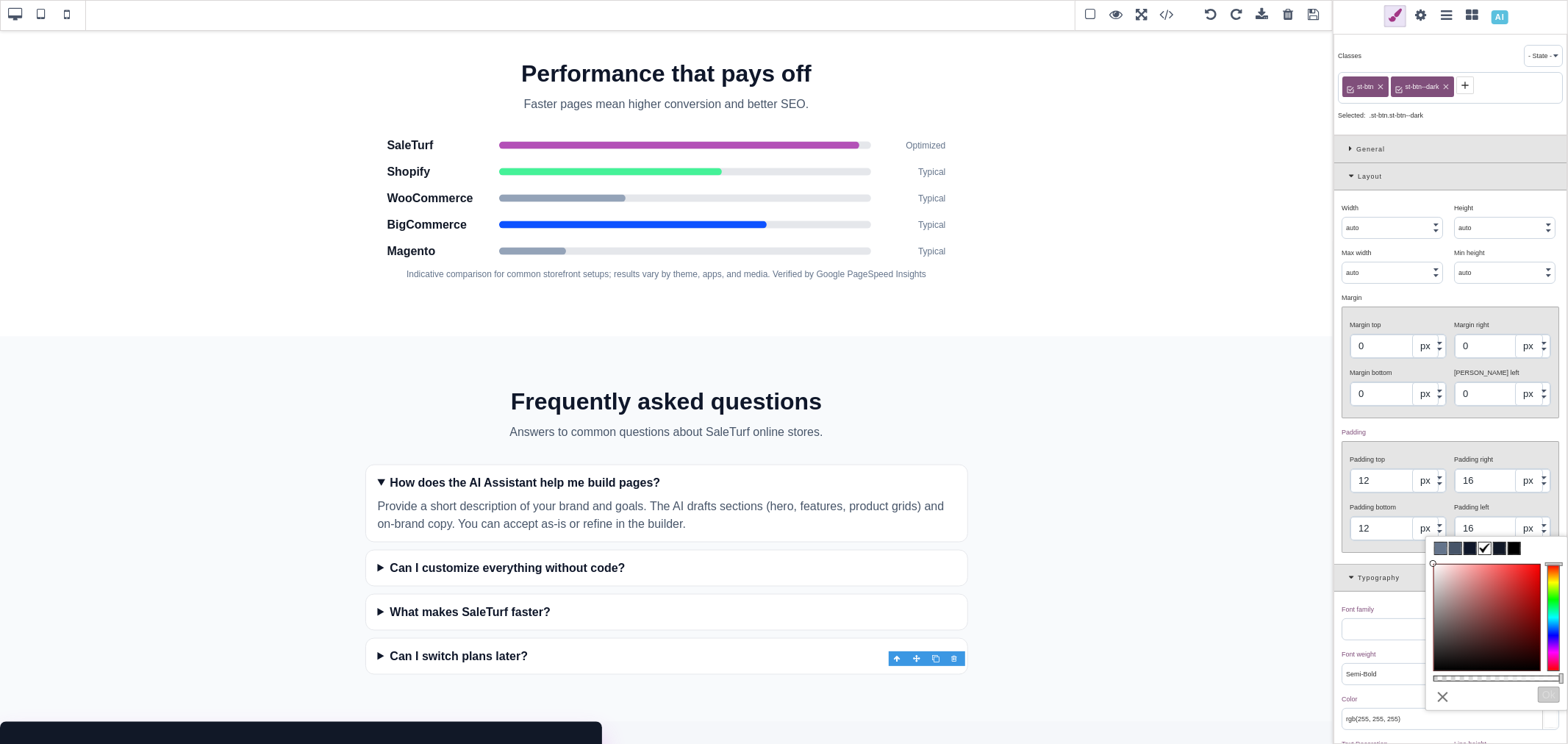
click at [1512, 548] on span at bounding box center [1514, 549] width 12 height 12
click at [1385, 561] on div "Width ⨯ auto px % vw Height ⨯ auto px % vh Max width ⨯ auto px % vw Min height …" at bounding box center [1450, 377] width 232 height 374
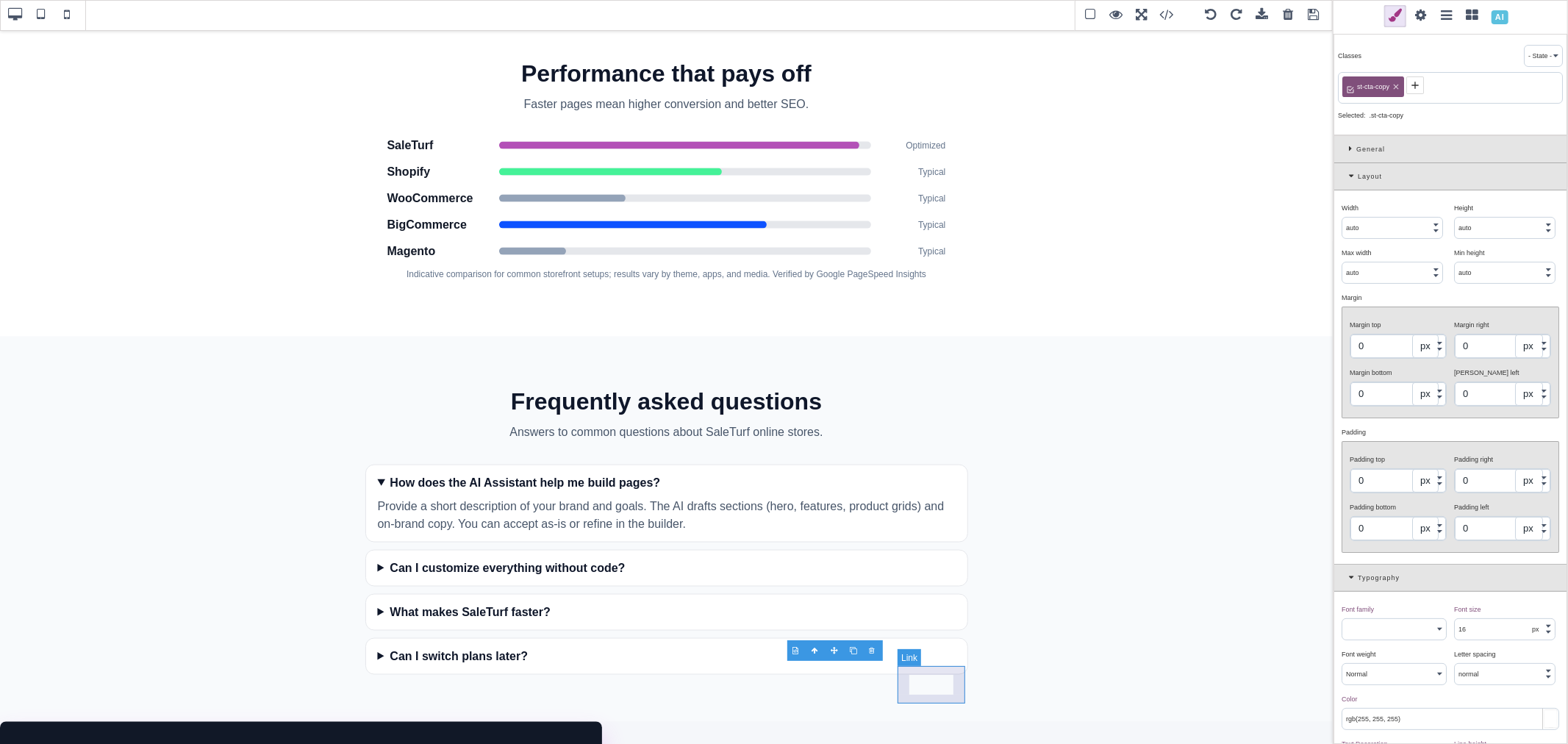
click at [1424, 14] on span at bounding box center [1421, 16] width 22 height 22
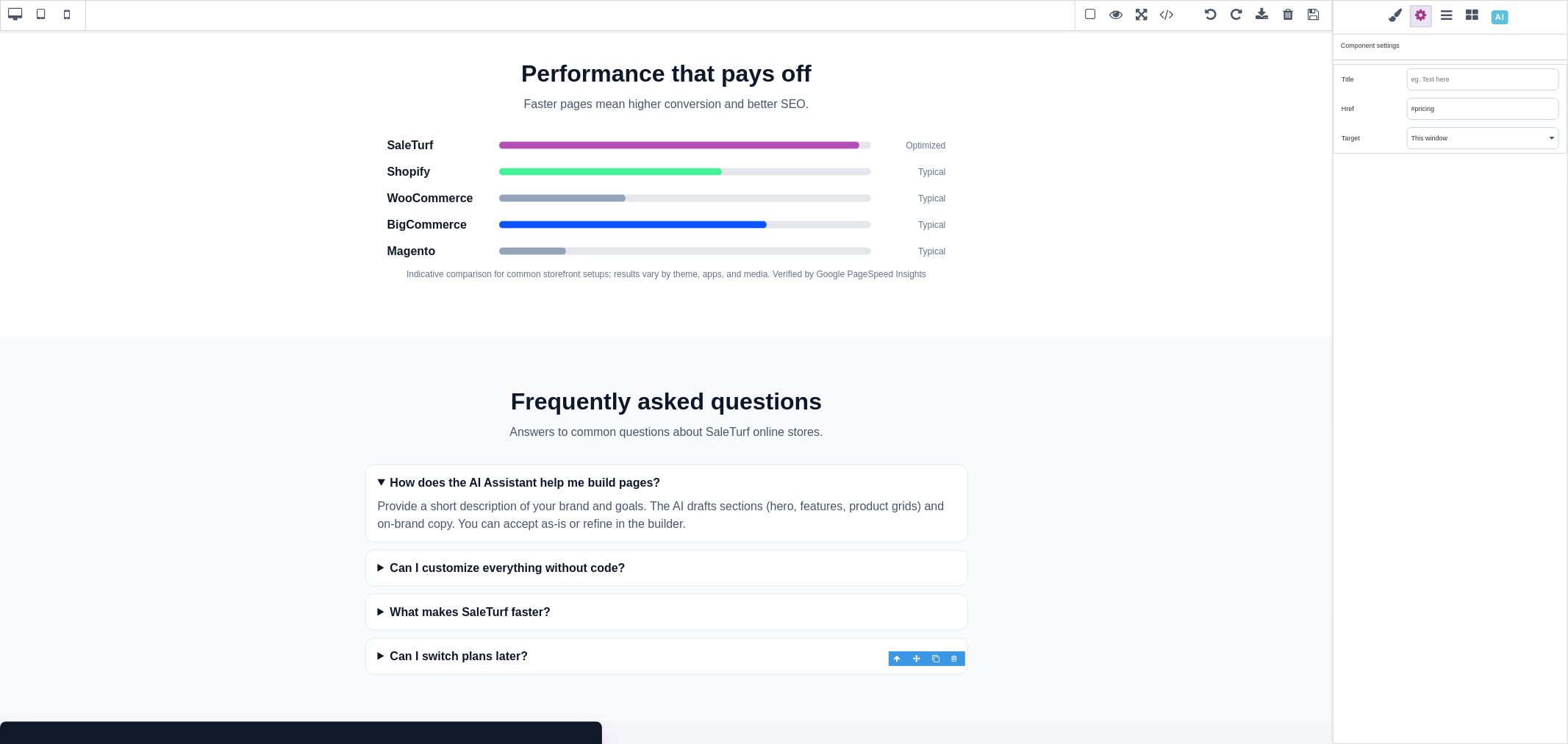
click at [1446, 103] on input "#pricing" at bounding box center [1482, 109] width 150 height 20
paste input "[URL][DOMAIN_NAME]"
click at [1443, 211] on div "Classes - State - Hover Click Even/Odd st-btn st-btn--dark Selected: .st-btn.st…" at bounding box center [1450, 372] width 235 height 744
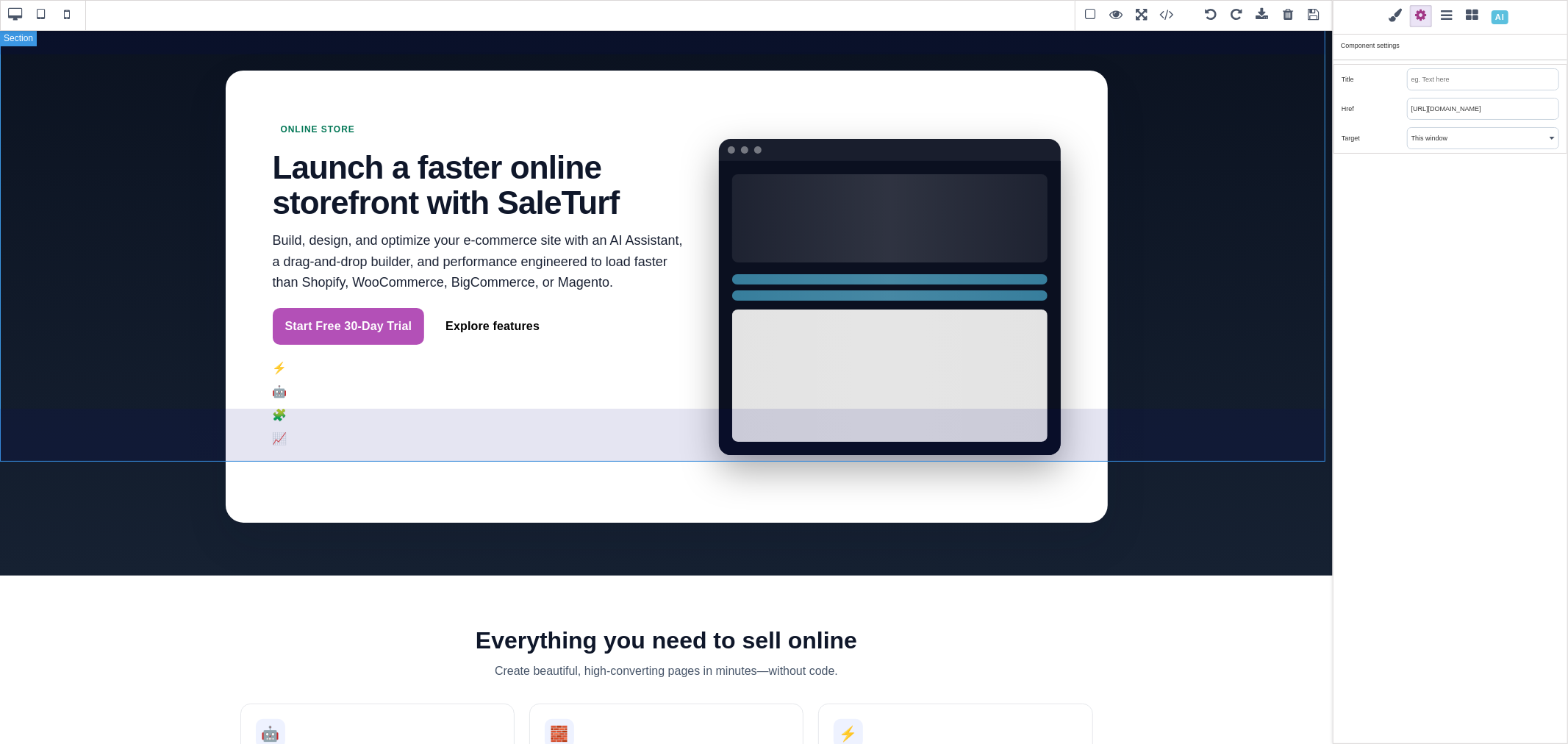
scroll to position [23, 0]
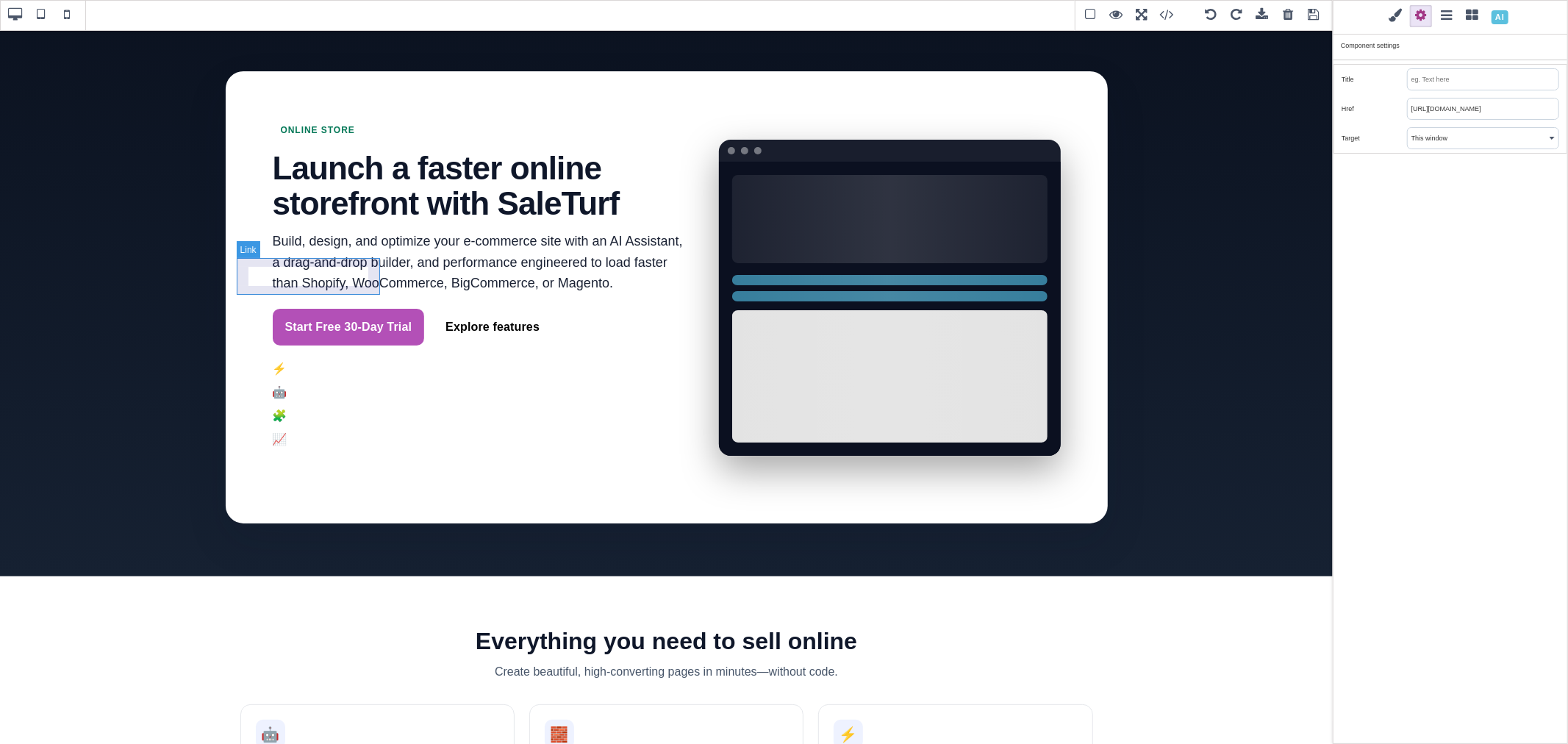
click at [376, 308] on link "Start Free 30-Day Trial" at bounding box center [348, 326] width 152 height 37
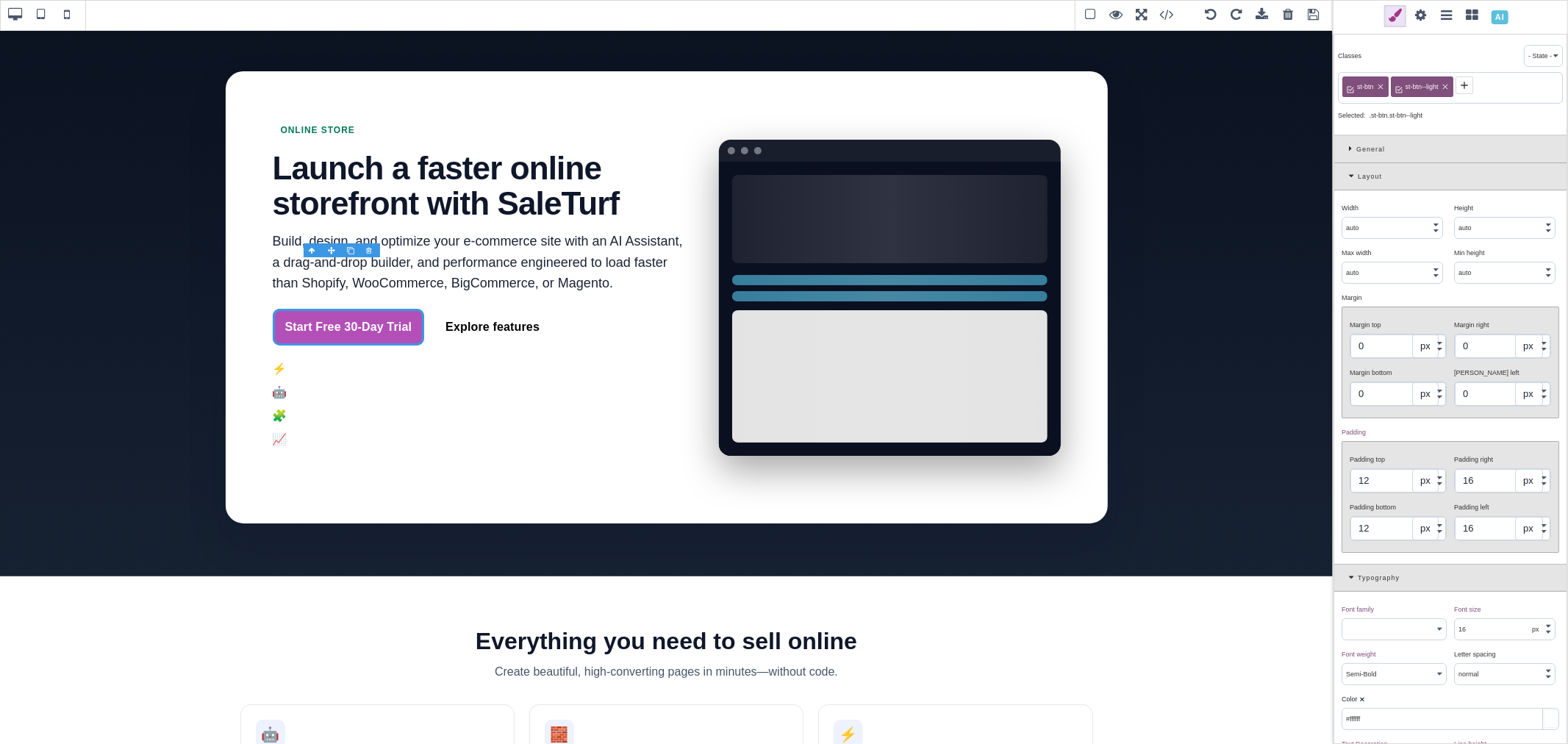
click at [1423, 13] on span at bounding box center [1421, 16] width 22 height 22
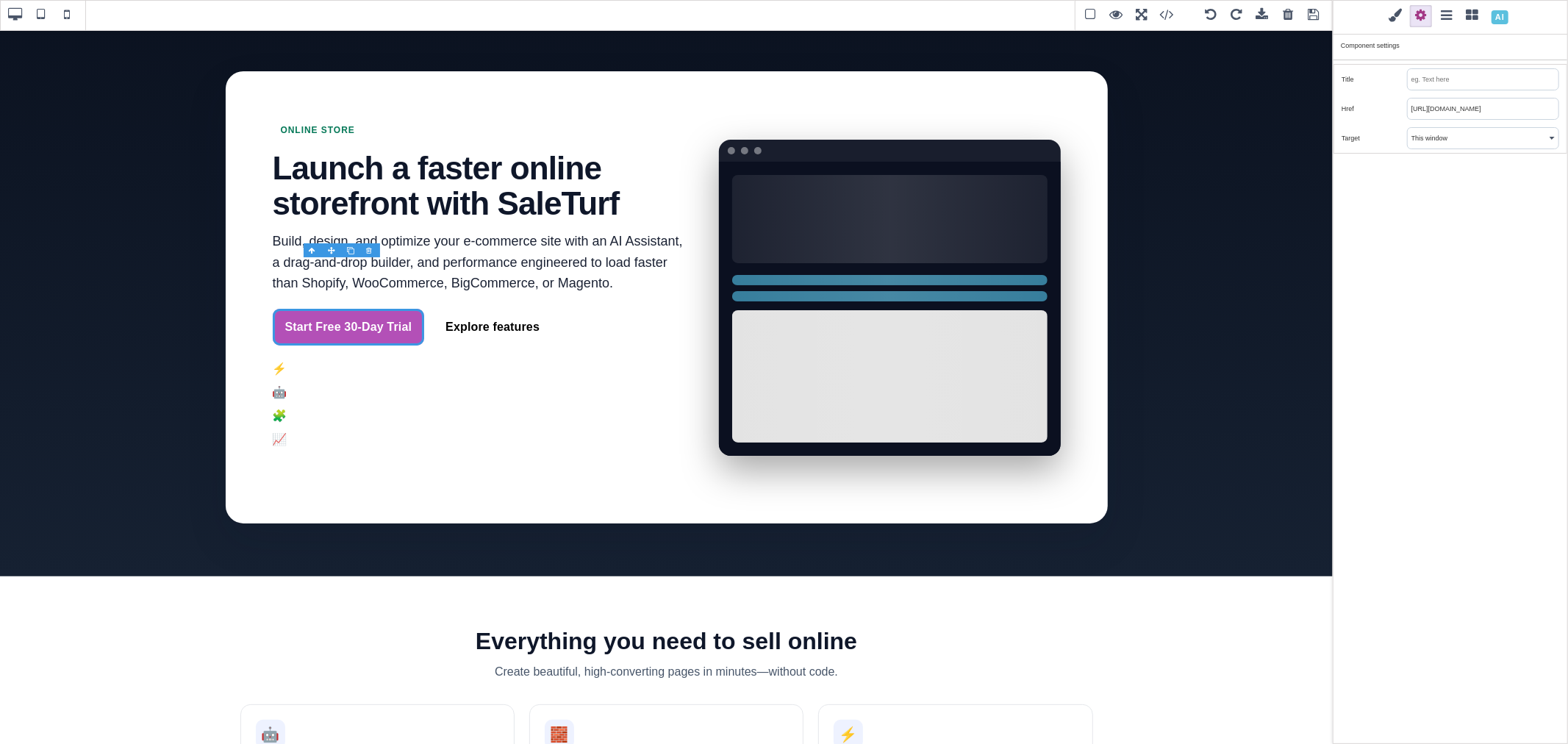
click at [1464, 104] on input "[URL][DOMAIN_NAME]" at bounding box center [1482, 109] width 150 height 20
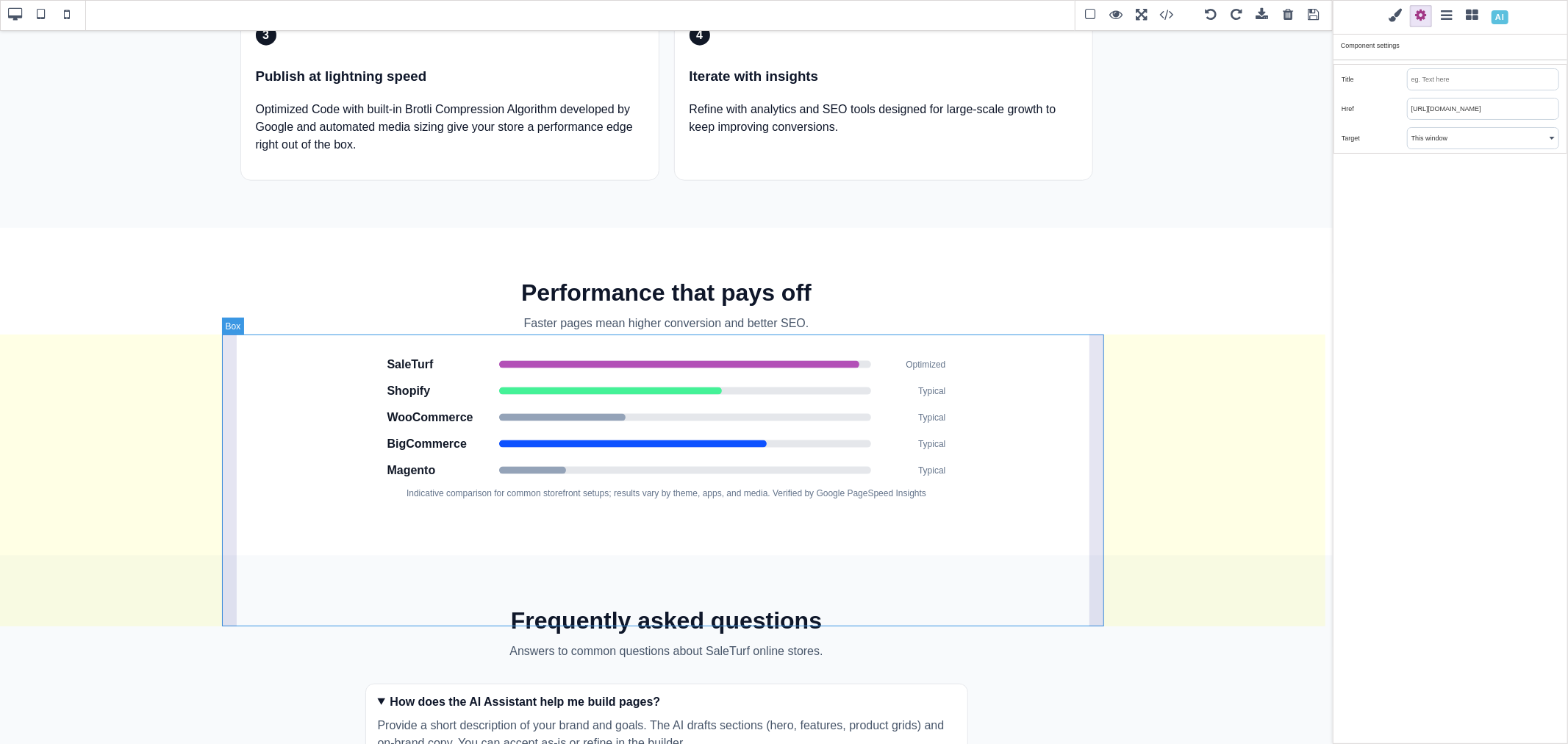
scroll to position [1656, 0]
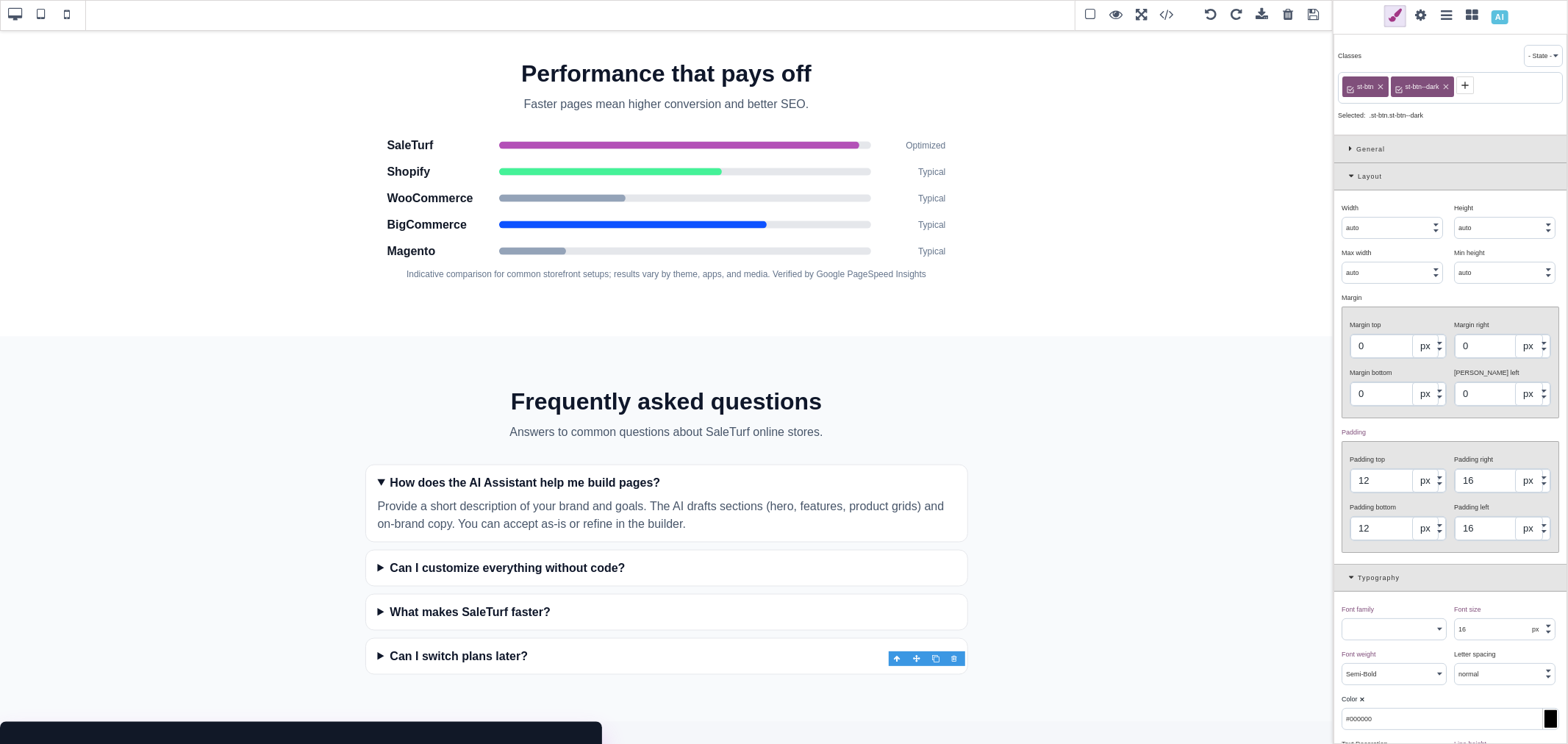
click at [1419, 19] on span at bounding box center [1421, 16] width 22 height 22
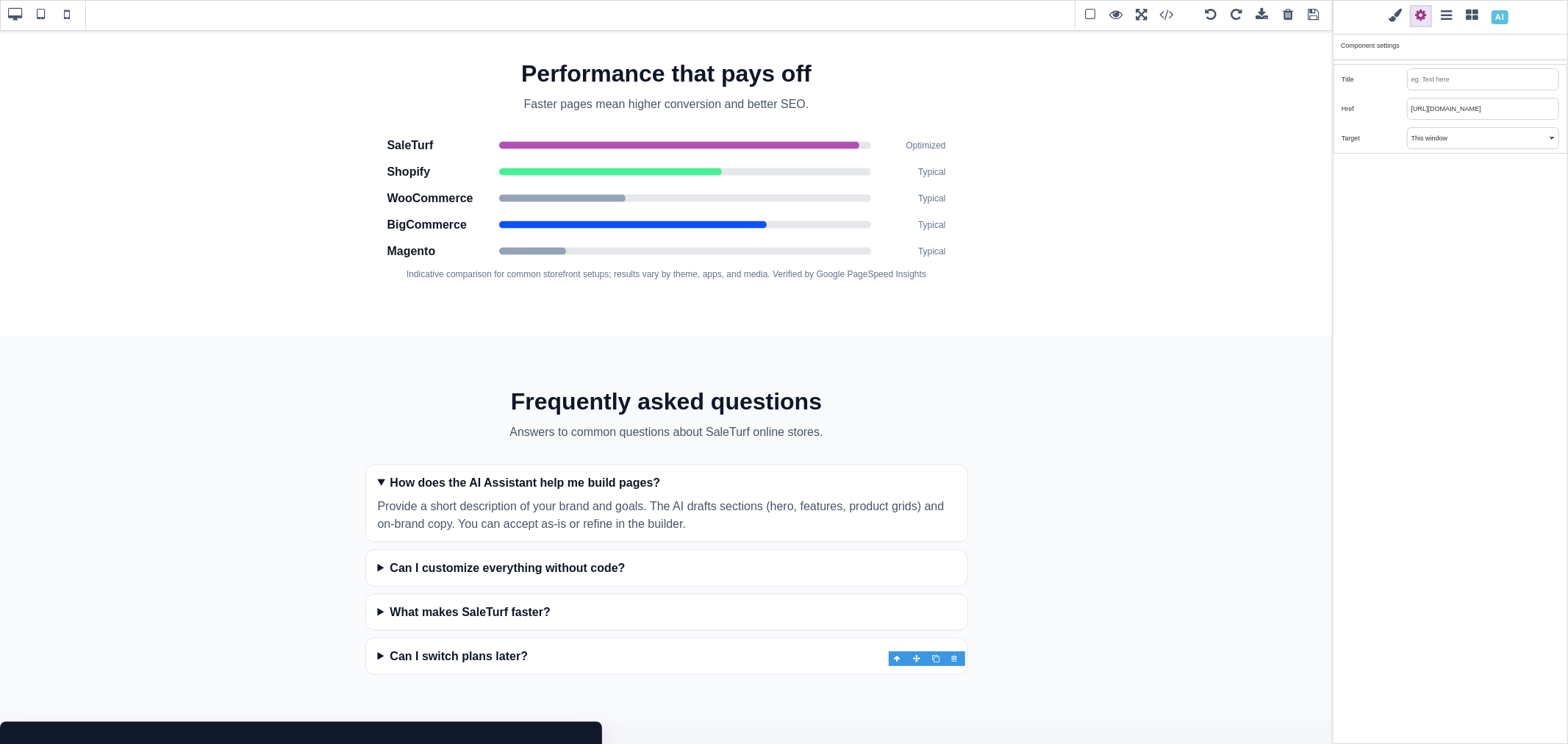
click at [1450, 111] on input "[URL][DOMAIN_NAME]" at bounding box center [1482, 109] width 150 height 20
paste input "create/store?plan_id=11"
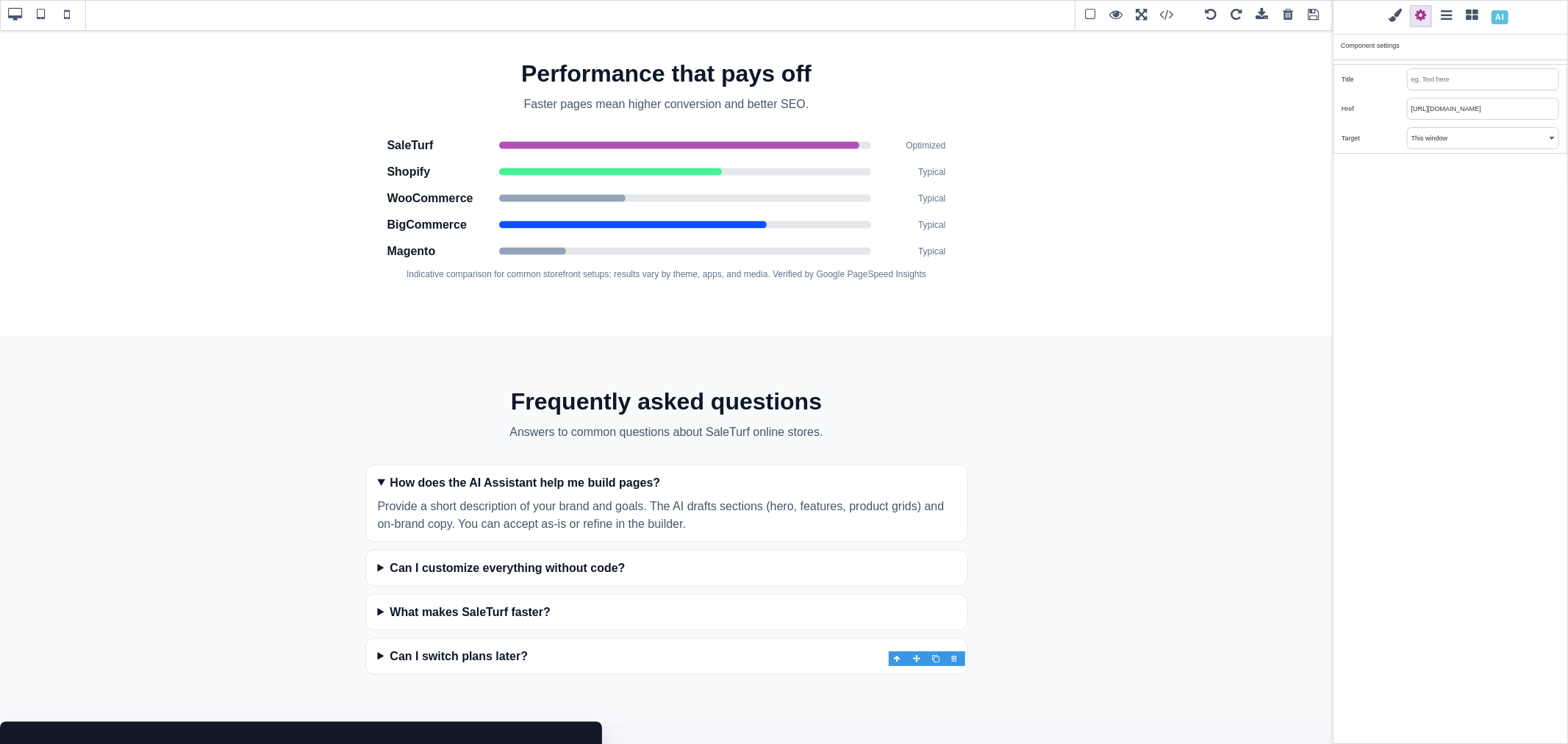
click at [1458, 178] on div "Classes - State - Hover Click Even/Odd st-btn st-btn--dark Selected: .st-btn.st…" at bounding box center [1450, 372] width 235 height 744
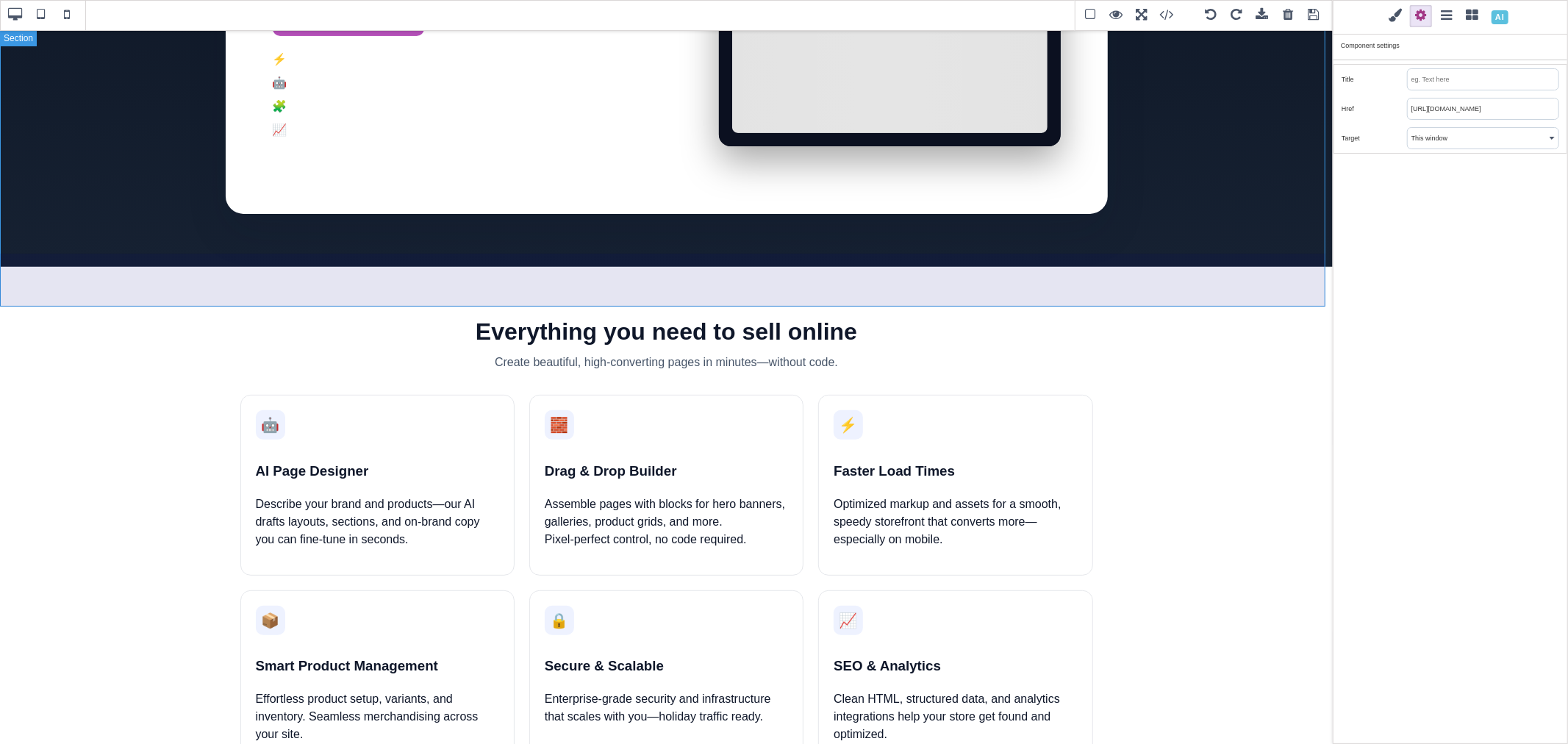
scroll to position [186, 0]
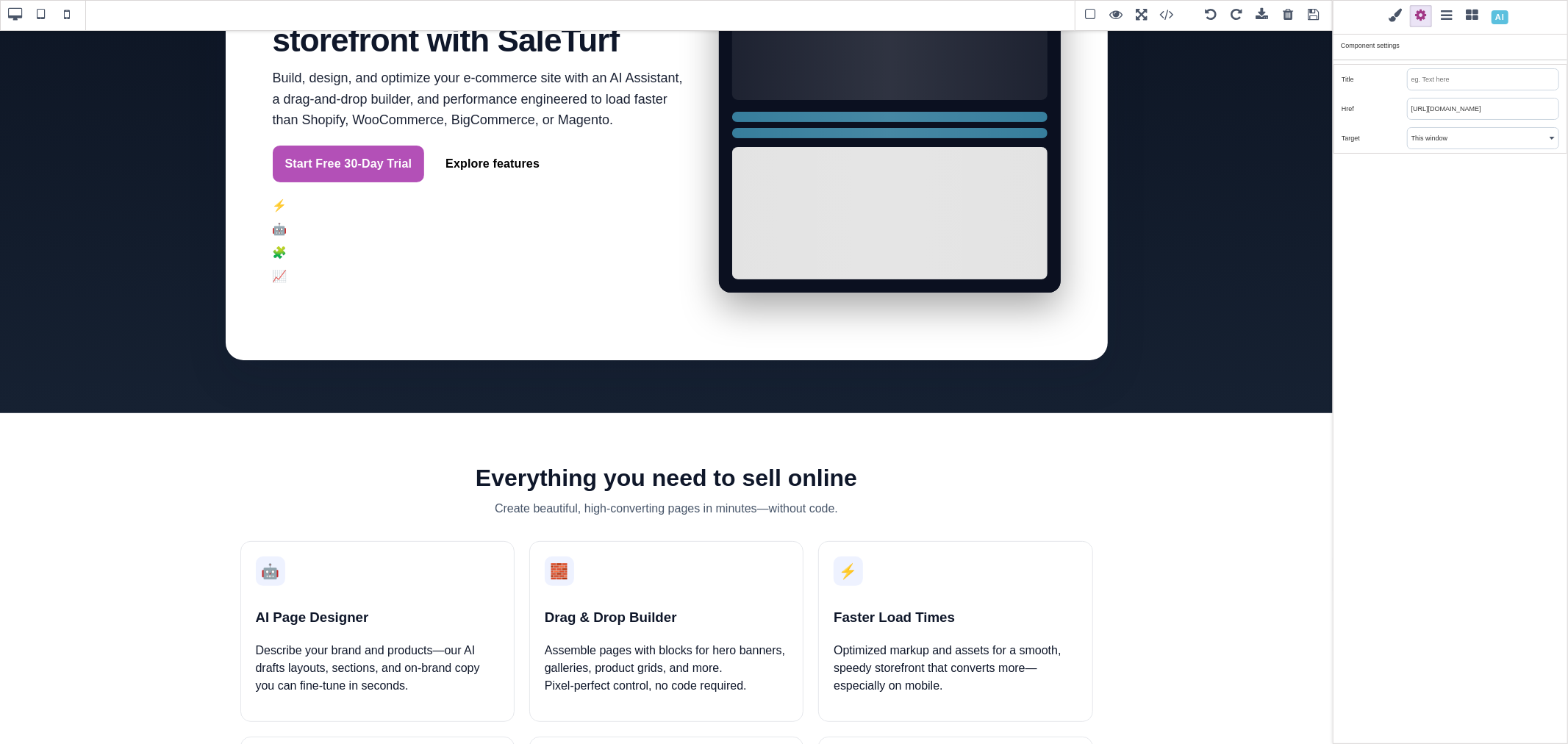
click at [1314, 20] on span at bounding box center [1314, 15] width 22 height 22
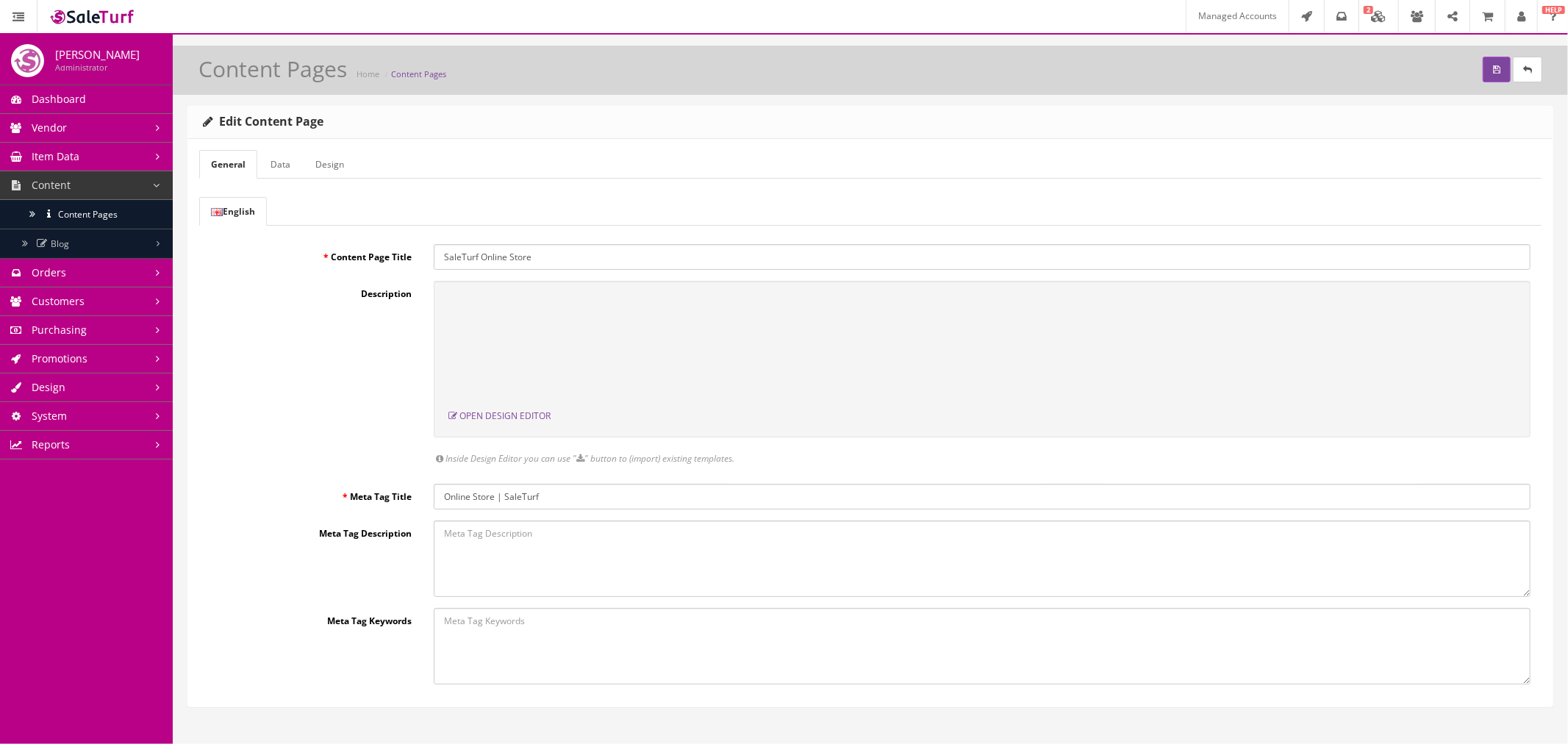
scroll to position [0, 0]
click at [1483, 66] on button "submit" at bounding box center [1497, 70] width 28 height 25
